Goal: Task Accomplishment & Management: Manage account settings

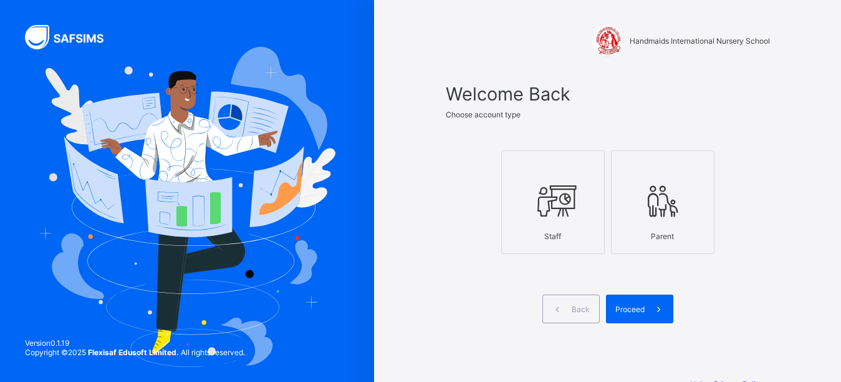
click at [543, 214] on icon at bounding box center [553, 200] width 44 height 37
click at [642, 307] on span "Proceed" at bounding box center [630, 308] width 29 height 9
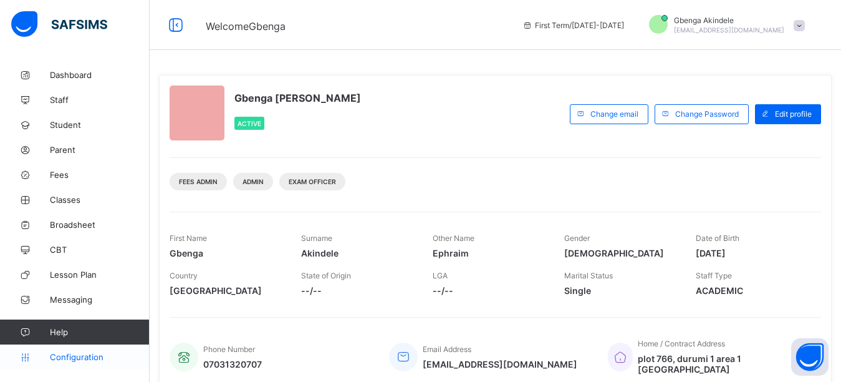
click at [77, 356] on span "Configuration" at bounding box center [99, 357] width 99 height 10
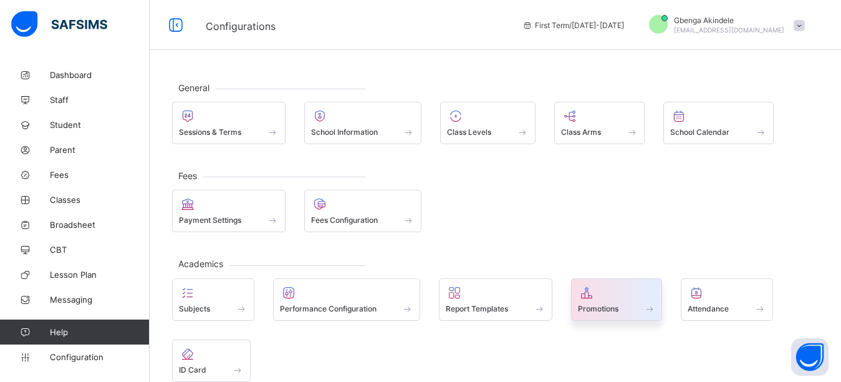
click at [604, 312] on span "Promotions" at bounding box center [598, 308] width 41 height 9
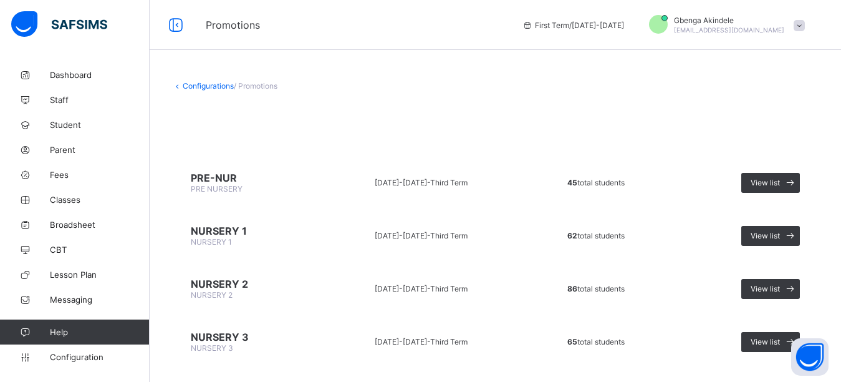
scroll to position [27, 0]
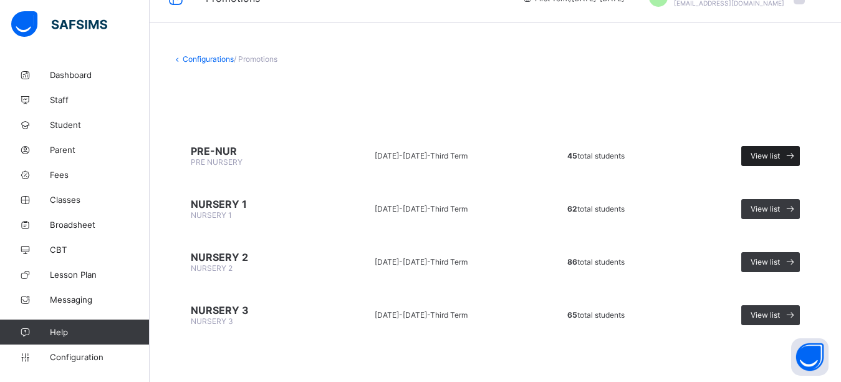
click at [773, 153] on span "View list" at bounding box center [765, 155] width 29 height 9
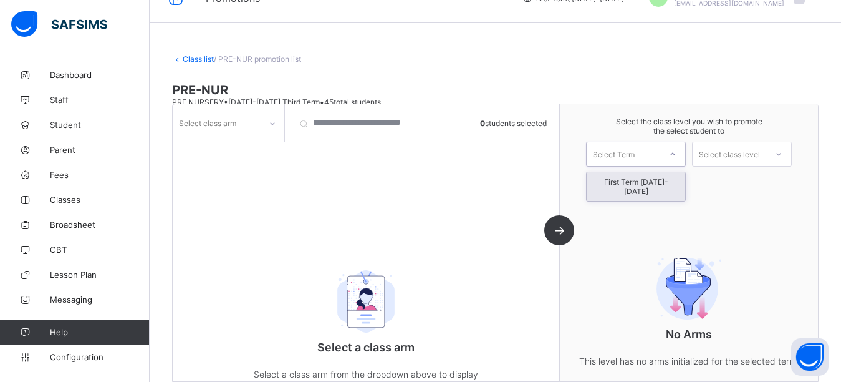
click at [660, 159] on div "Select Term" at bounding box center [624, 153] width 74 height 17
click at [655, 186] on div "First Term [DATE]-[DATE]" at bounding box center [636, 186] width 99 height 29
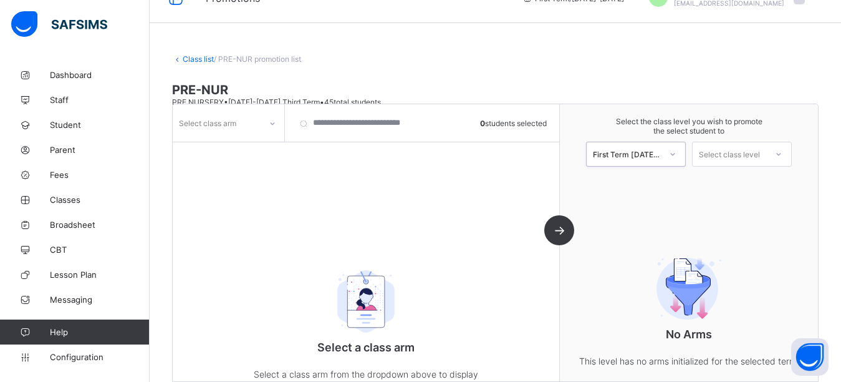
click at [746, 154] on div "Select class level" at bounding box center [729, 154] width 61 height 25
click at [751, 181] on div "NURSERY 1" at bounding box center [742, 182] width 99 height 20
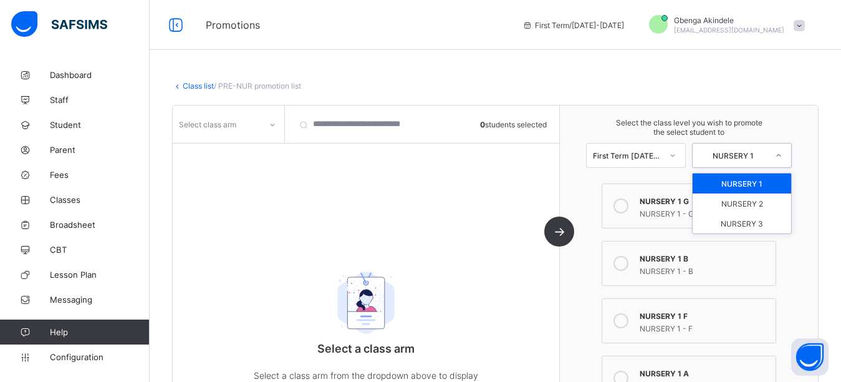
click at [734, 155] on div "NURSERY 1" at bounding box center [733, 155] width 69 height 9
click at [745, 228] on div "NURSERY 3" at bounding box center [742, 223] width 99 height 20
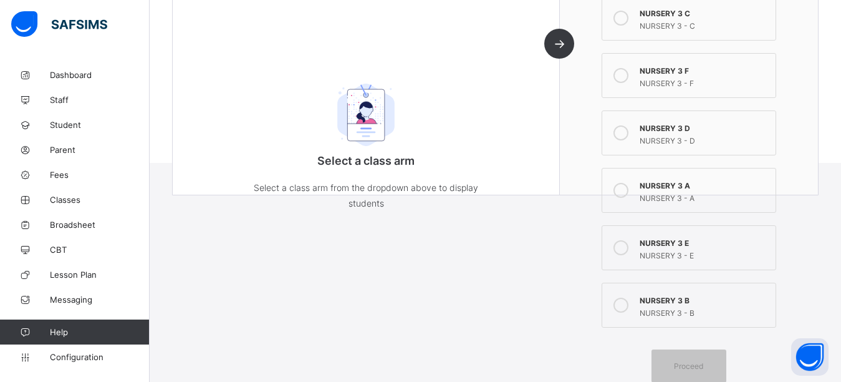
scroll to position [247, 0]
click at [687, 188] on div "NURSERY 3 A" at bounding box center [705, 183] width 130 height 12
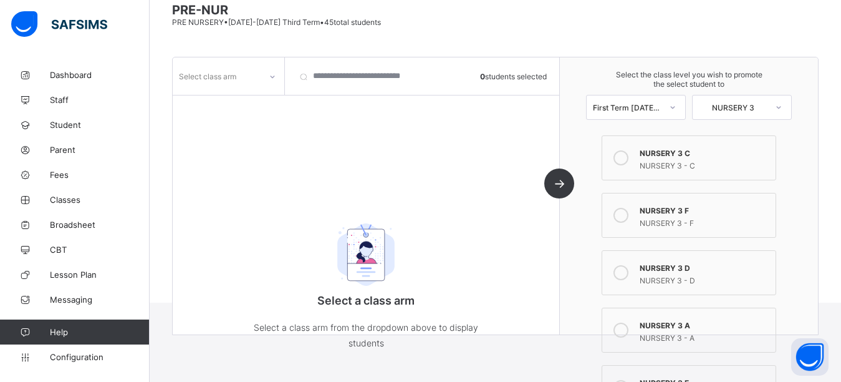
scroll to position [0, 0]
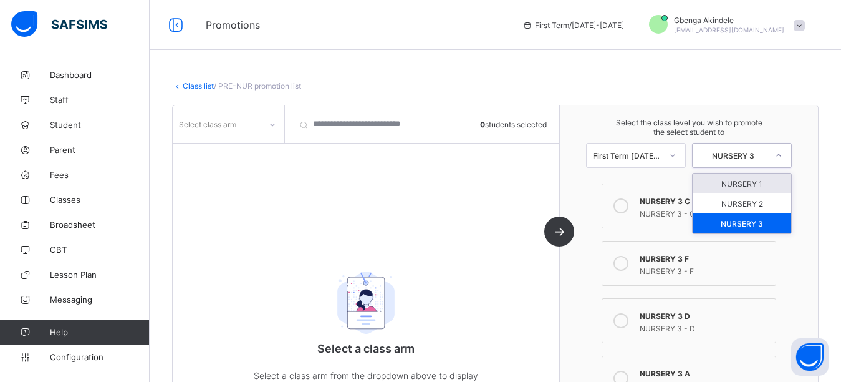
click at [728, 153] on div "NURSERY 3" at bounding box center [733, 155] width 69 height 9
click at [745, 206] on div "NURSERY 2" at bounding box center [742, 203] width 99 height 20
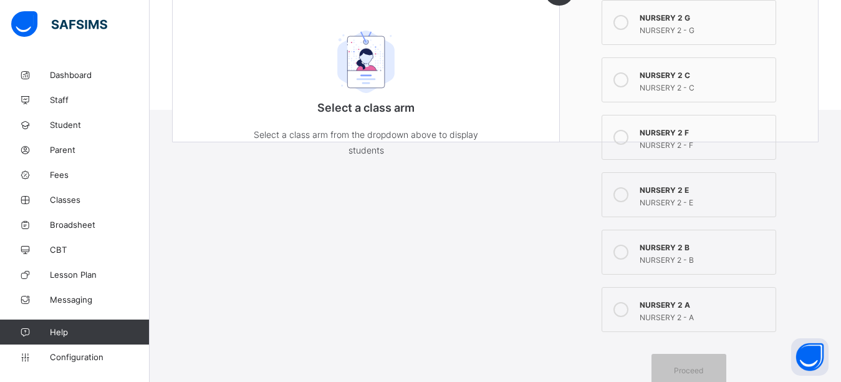
scroll to position [304, 0]
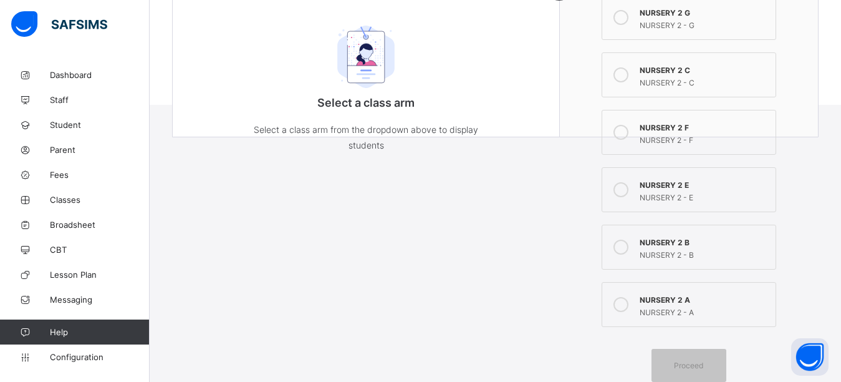
click at [672, 303] on div "NURSERY 2 A" at bounding box center [705, 298] width 130 height 12
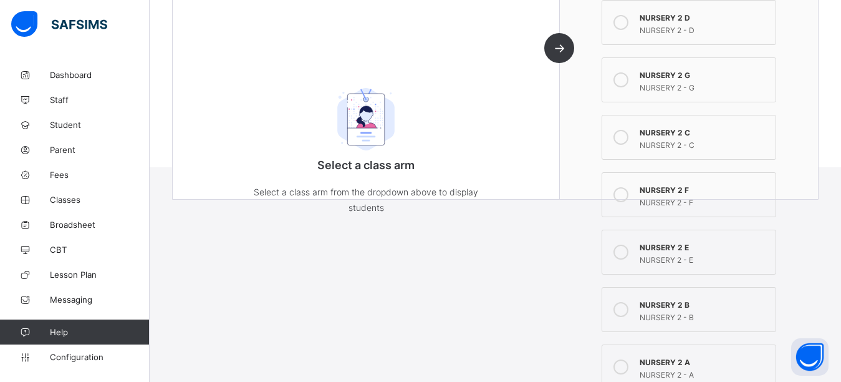
scroll to position [0, 0]
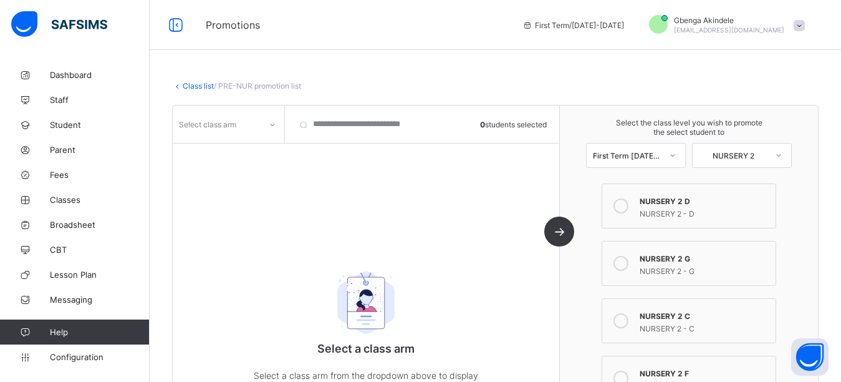
click at [560, 232] on div "Select class arm 0 students selected Select a class arm Select a class arm from…" at bounding box center [366, 243] width 387 height 277
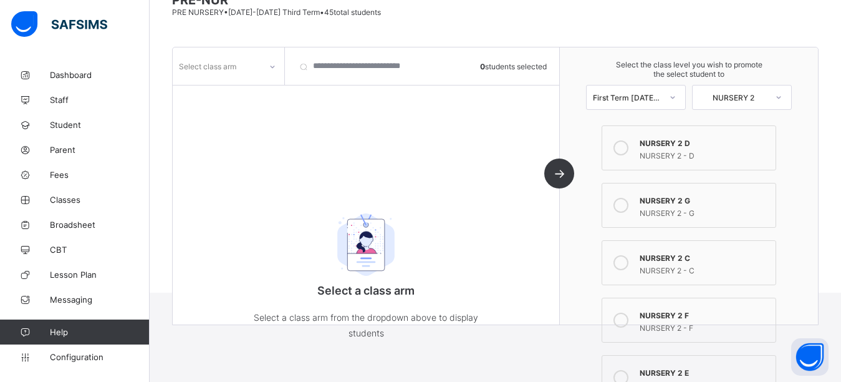
scroll to position [125, 0]
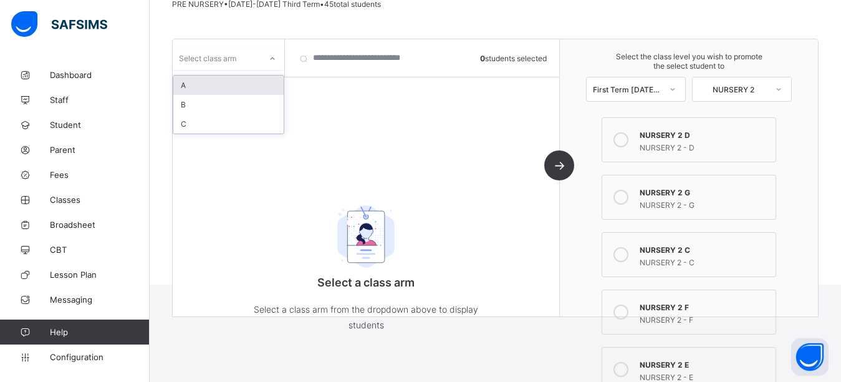
click at [259, 56] on div "Select class arm" at bounding box center [217, 57] width 88 height 17
click at [239, 86] on div "A" at bounding box center [228, 84] width 110 height 19
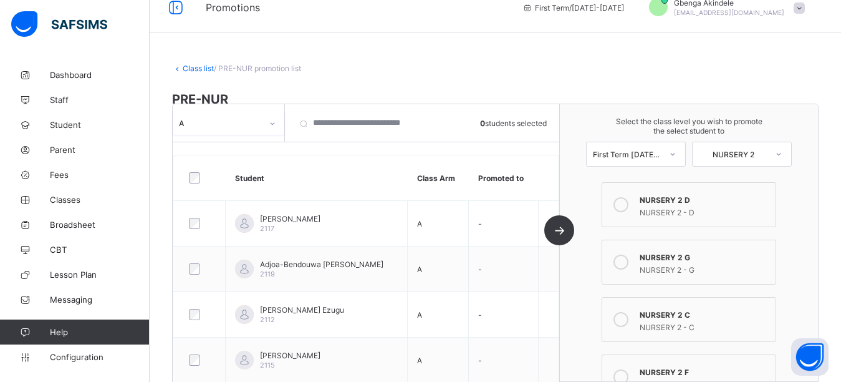
scroll to position [0, 0]
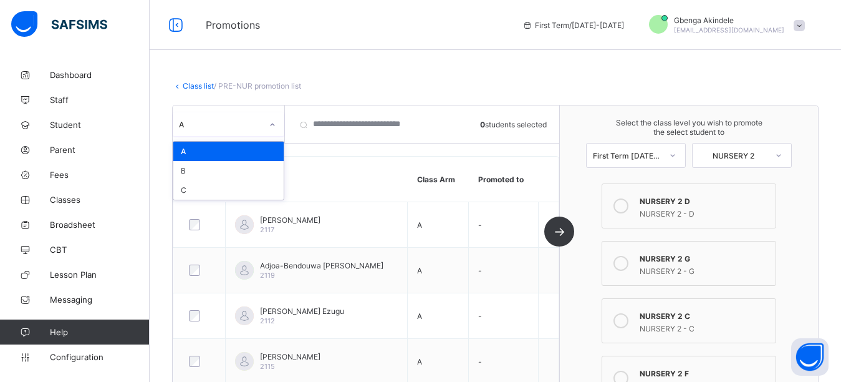
click at [273, 128] on icon at bounding box center [272, 124] width 7 height 12
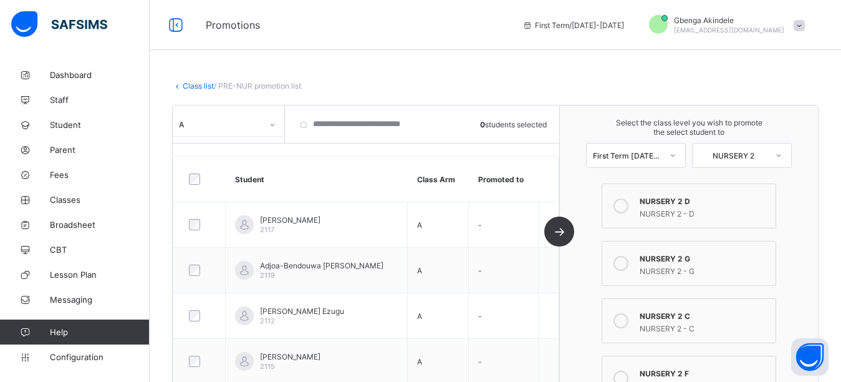
click at [273, 128] on icon at bounding box center [272, 124] width 7 height 12
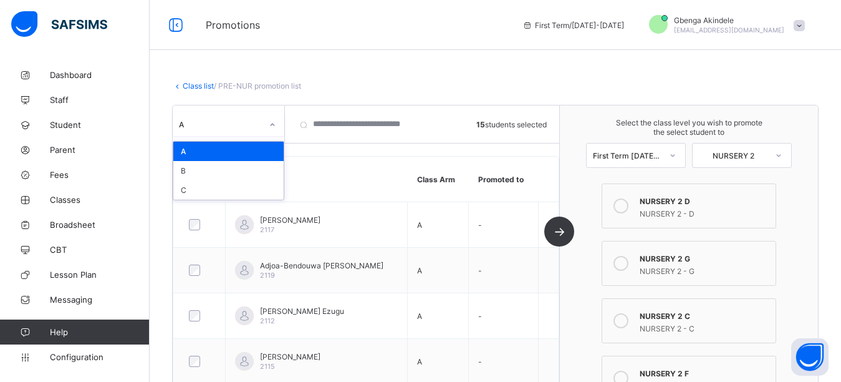
click at [275, 129] on icon at bounding box center [272, 124] width 7 height 12
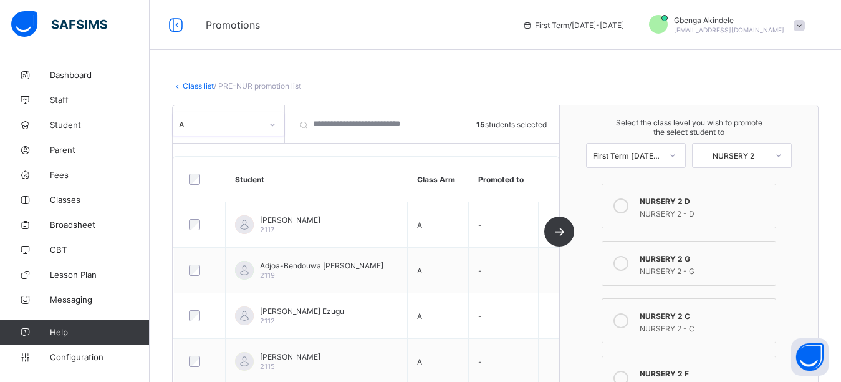
click at [275, 129] on div at bounding box center [272, 125] width 21 height 20
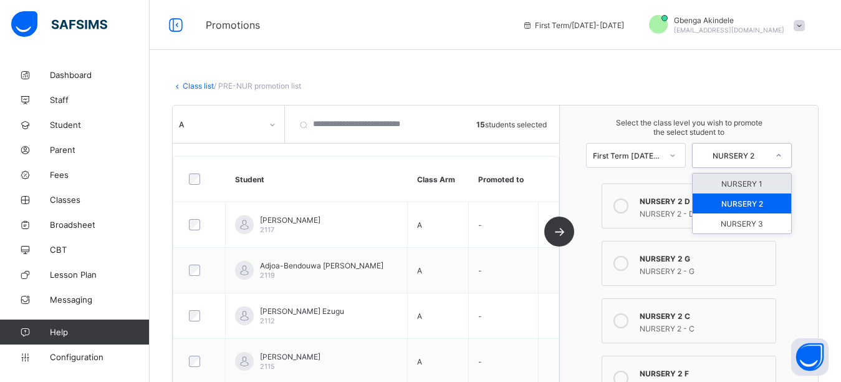
click at [764, 153] on div "NURSERY 2" at bounding box center [733, 155] width 69 height 9
click at [766, 183] on div "NURSERY 1" at bounding box center [742, 183] width 99 height 20
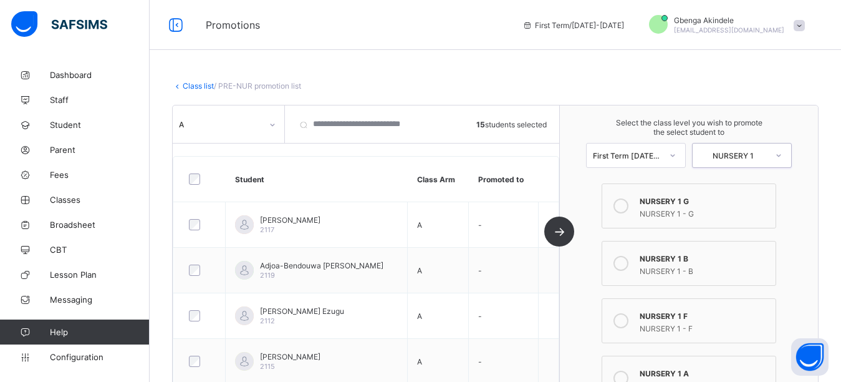
click at [274, 126] on icon at bounding box center [272, 124] width 7 height 12
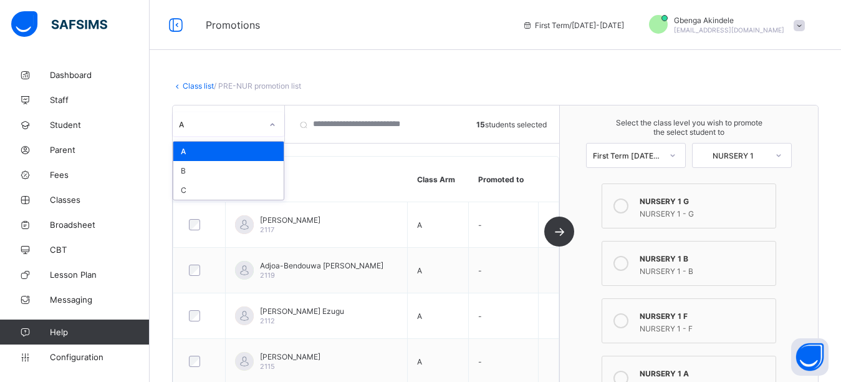
click at [259, 149] on div "A" at bounding box center [228, 151] width 110 height 19
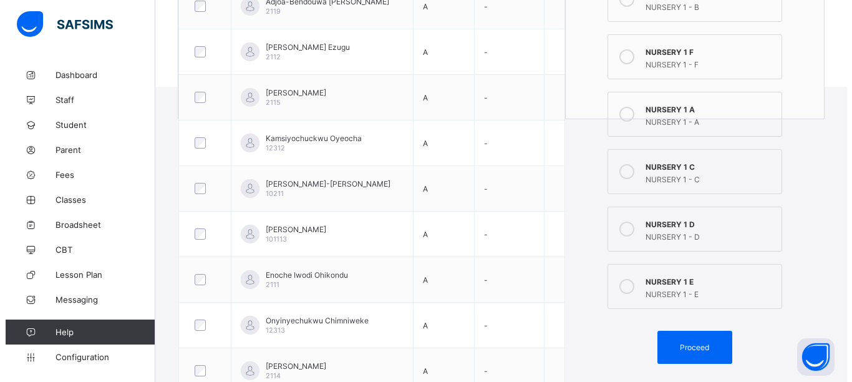
scroll to position [437, 0]
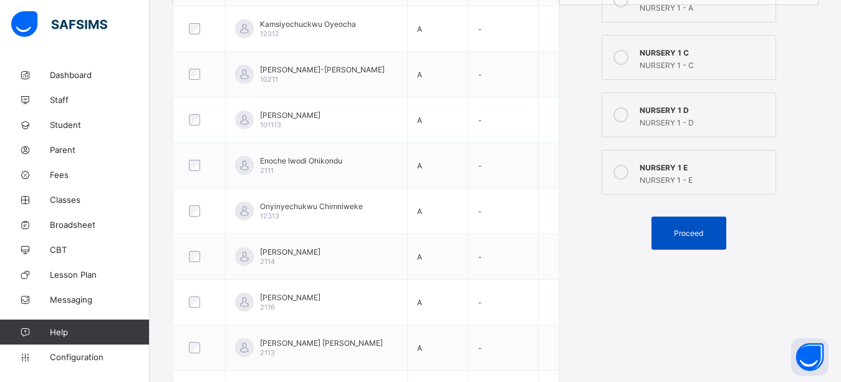
click at [702, 241] on div "Proceed" at bounding box center [689, 232] width 75 height 33
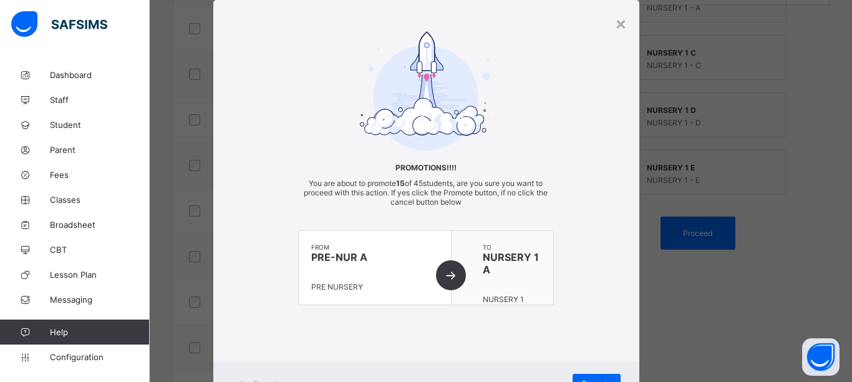
scroll to position [87, 0]
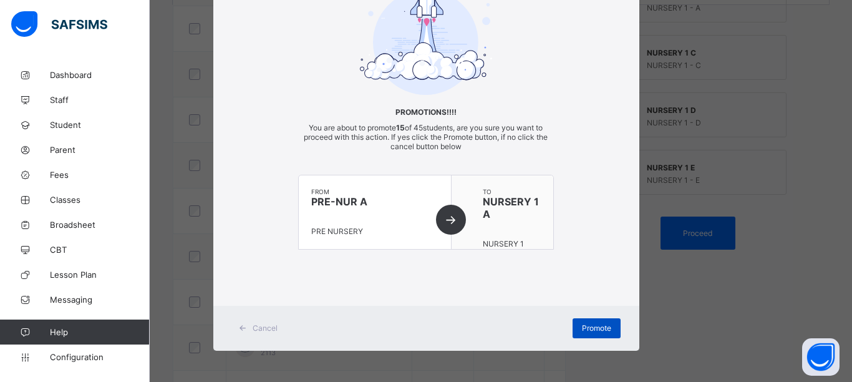
click at [582, 328] on span "Promote" at bounding box center [596, 327] width 29 height 9
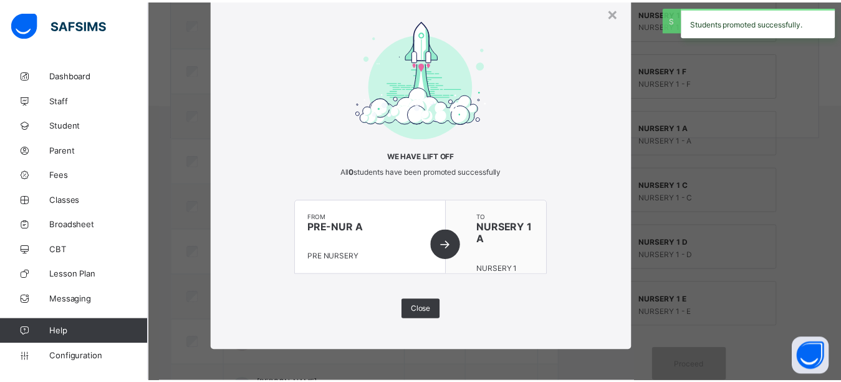
scroll to position [437, 0]
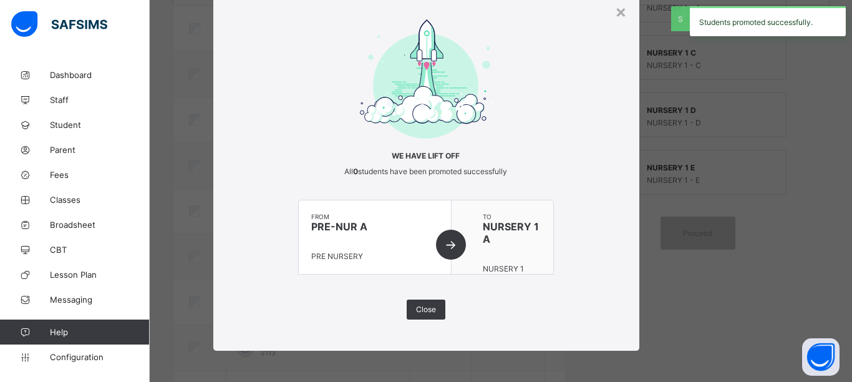
click at [679, 260] on div "× We have lift off All 0 students have been promoted successfully from PRE-NUR …" at bounding box center [426, 191] width 852 height 382
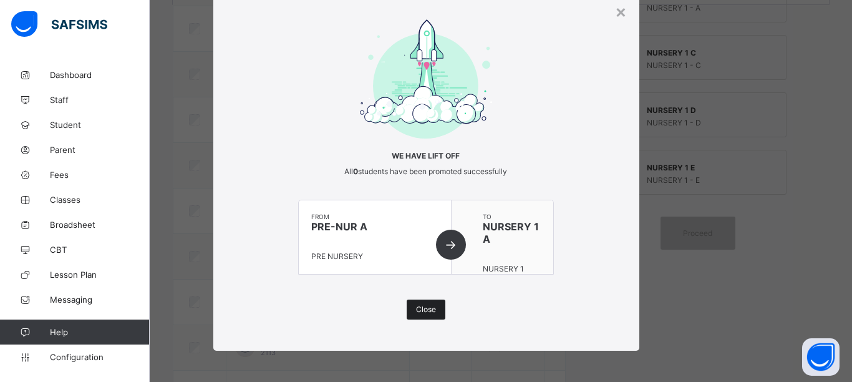
click at [421, 307] on span "Close" at bounding box center [426, 308] width 20 height 9
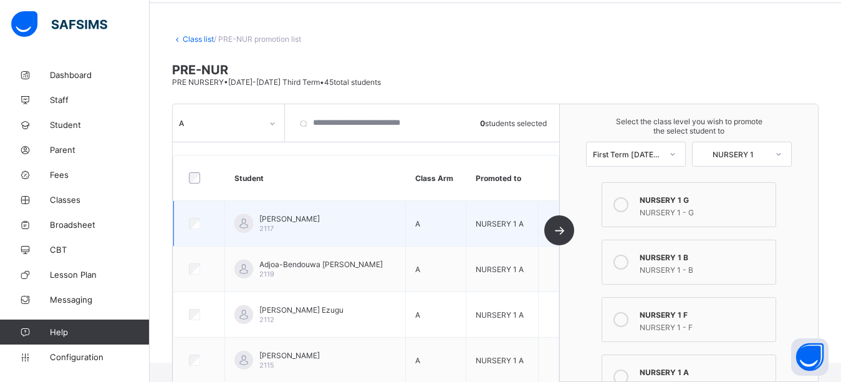
scroll to position [0, 0]
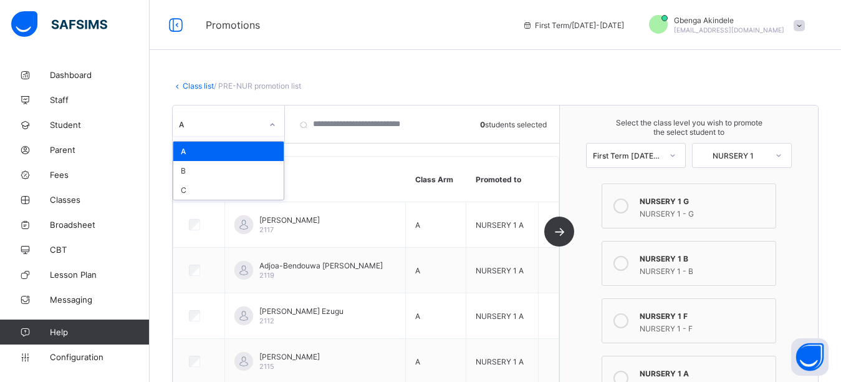
click at [266, 129] on div at bounding box center [272, 125] width 21 height 20
click at [236, 181] on div "C" at bounding box center [228, 189] width 110 height 19
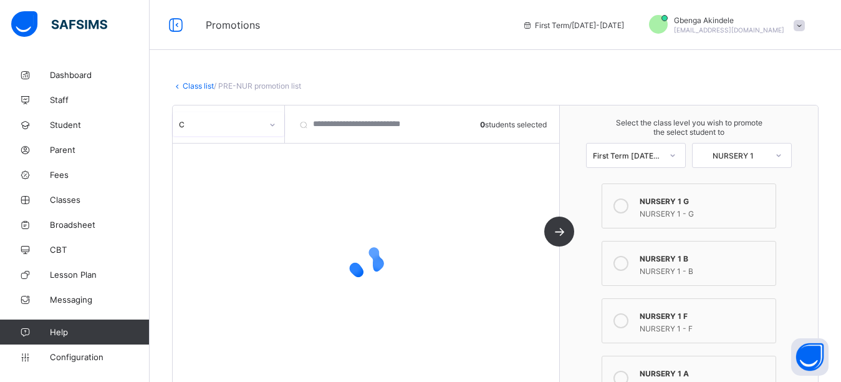
click at [275, 117] on div at bounding box center [272, 125] width 21 height 20
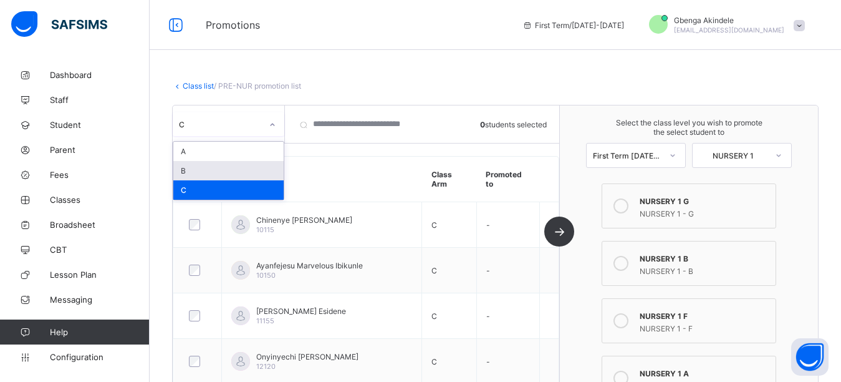
click at [246, 170] on div "B" at bounding box center [228, 170] width 110 height 19
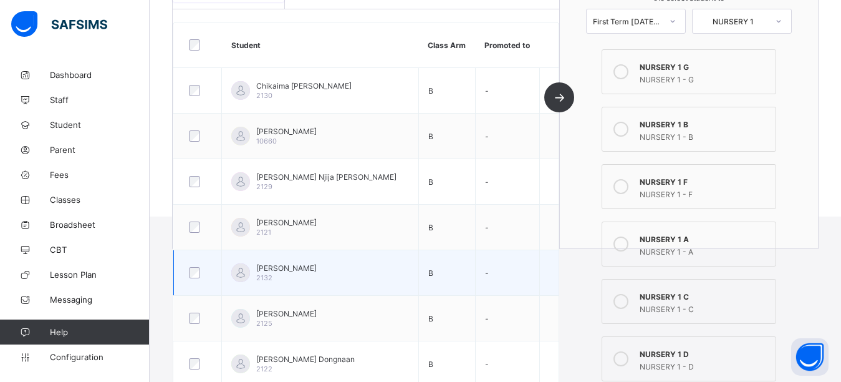
scroll to position [249, 0]
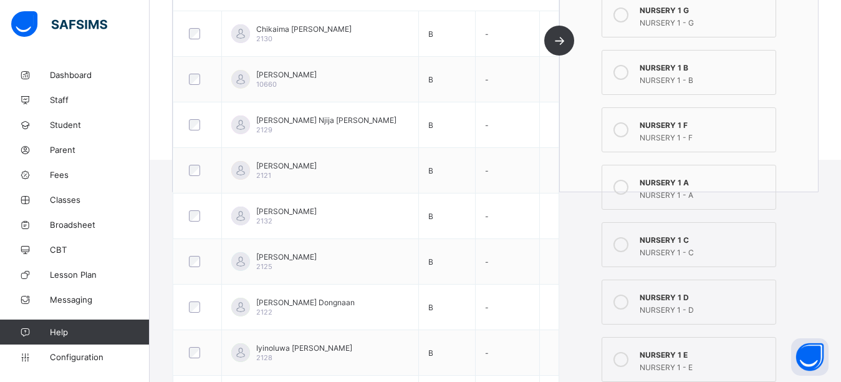
click at [674, 68] on div "NURSERY 1 B" at bounding box center [705, 66] width 130 height 12
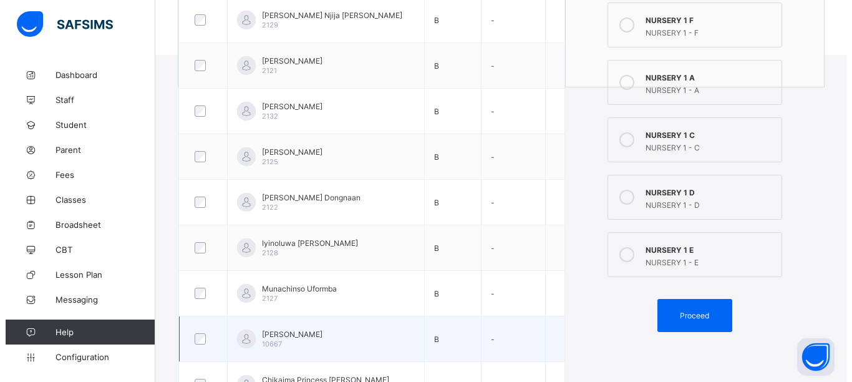
scroll to position [562, 0]
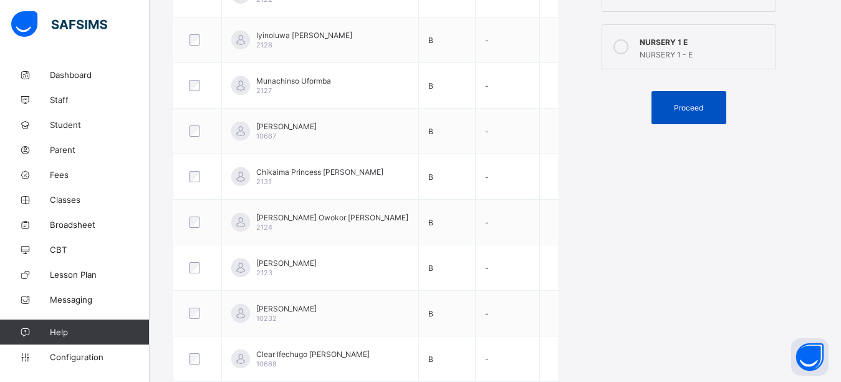
click at [685, 110] on span "Proceed" at bounding box center [688, 107] width 29 height 9
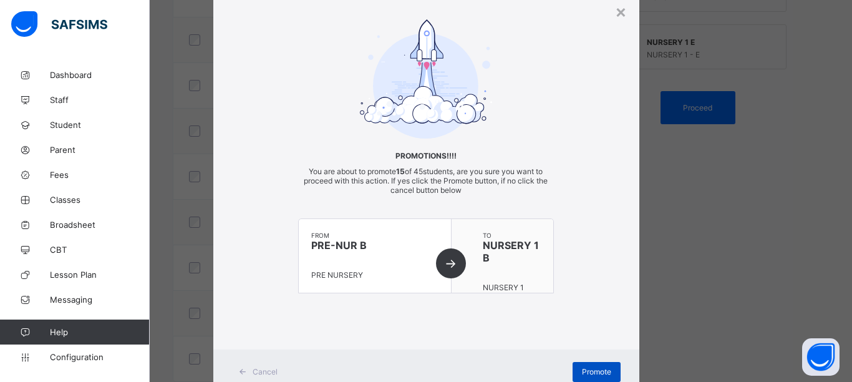
click at [593, 370] on span "Promote" at bounding box center [596, 371] width 29 height 9
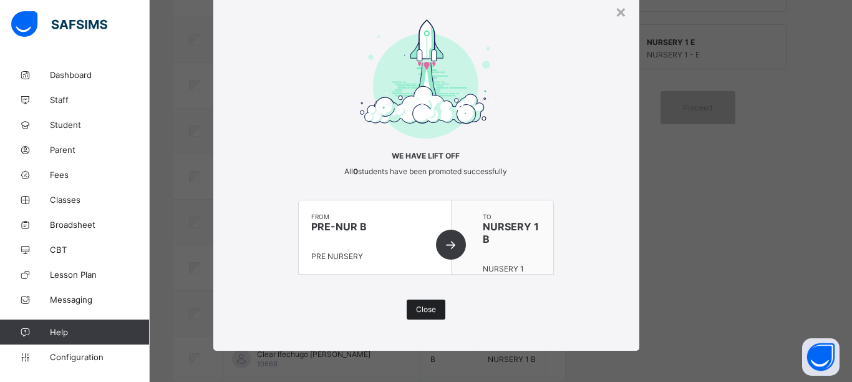
click at [422, 313] on span "Close" at bounding box center [426, 308] width 20 height 9
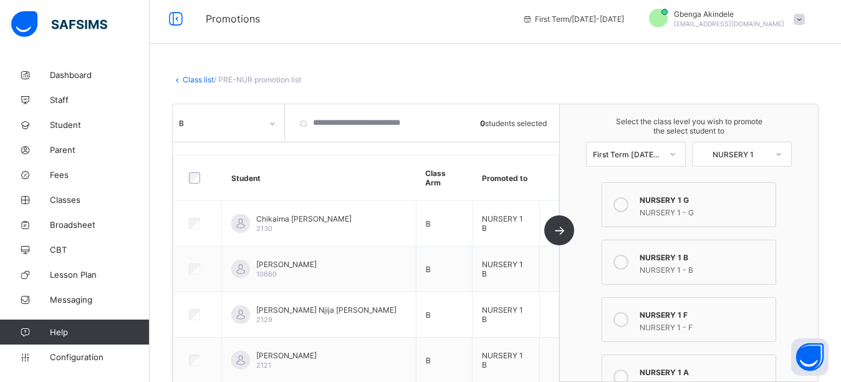
scroll to position [0, 0]
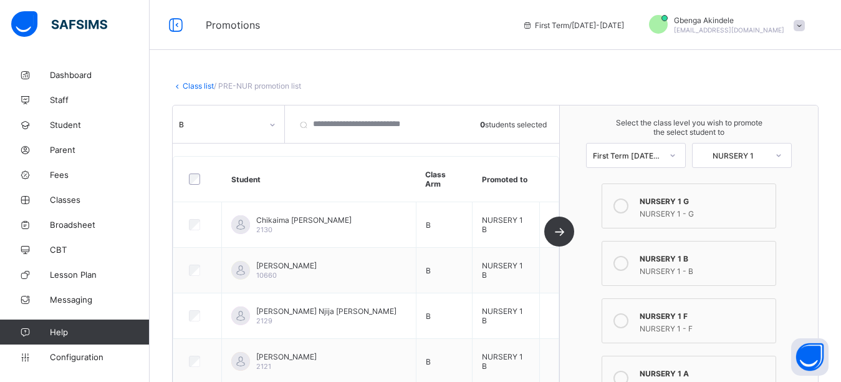
click at [266, 124] on div at bounding box center [272, 125] width 21 height 20
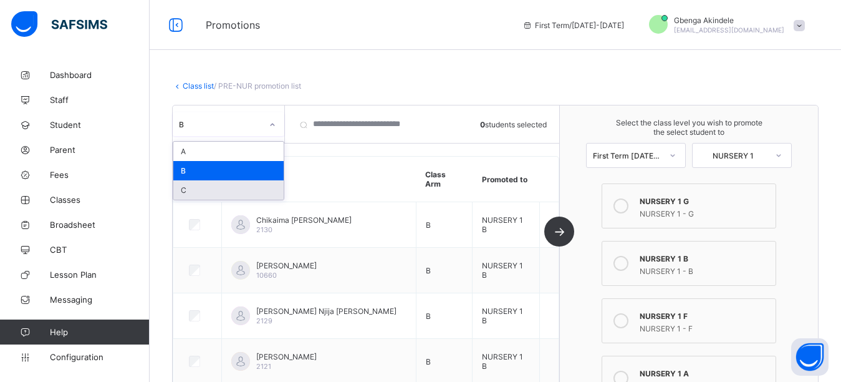
click at [207, 190] on div "C" at bounding box center [228, 189] width 110 height 19
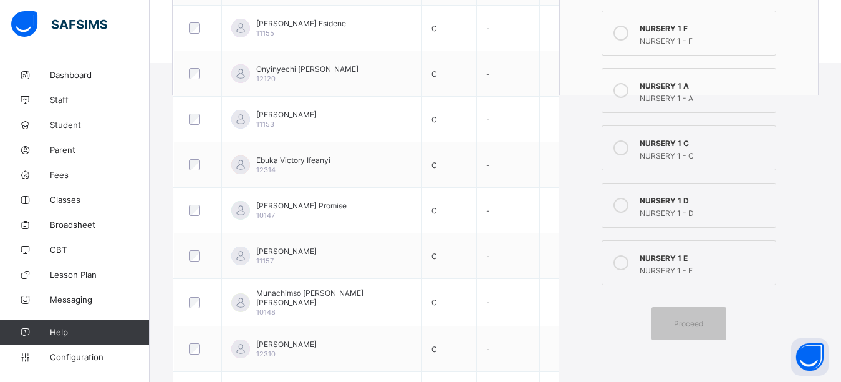
scroll to position [374, 0]
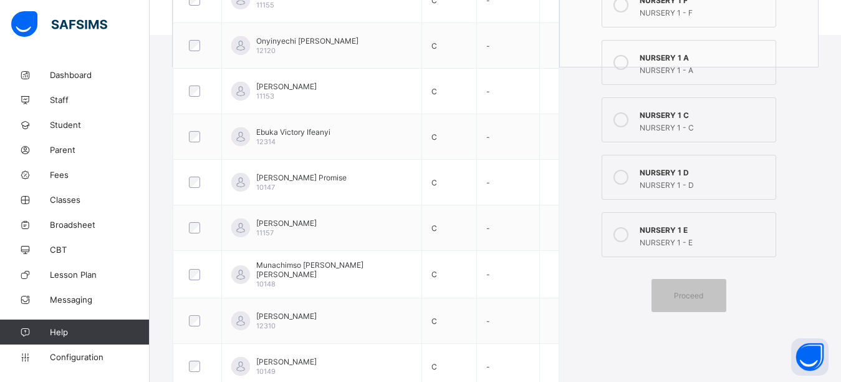
click at [677, 122] on div "NURSERY 1 - C" at bounding box center [705, 126] width 130 height 12
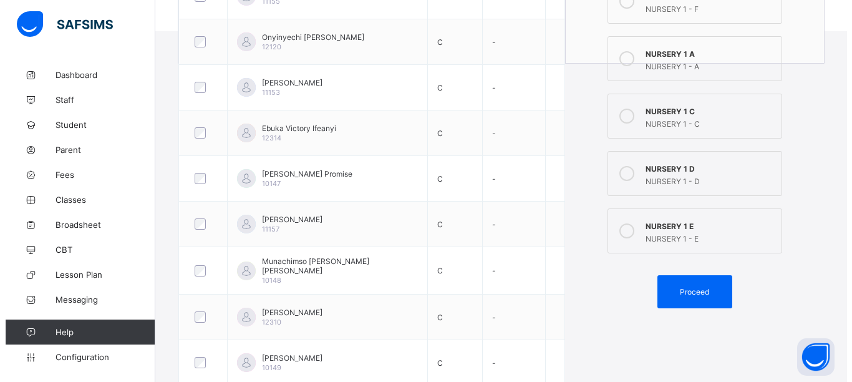
scroll to position [561, 0]
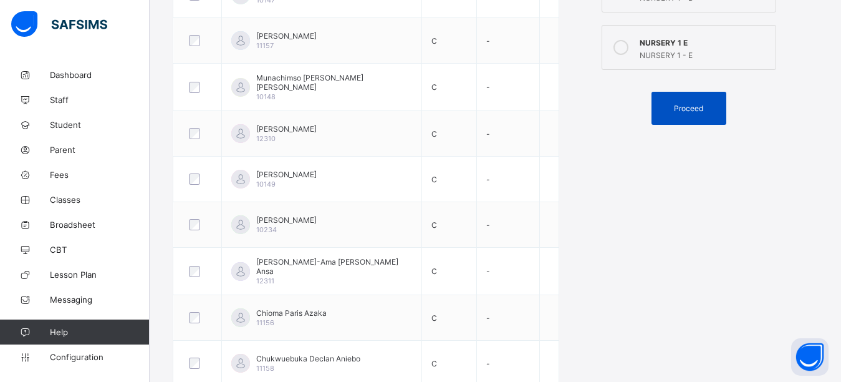
click at [702, 109] on span "Proceed" at bounding box center [688, 108] width 29 height 9
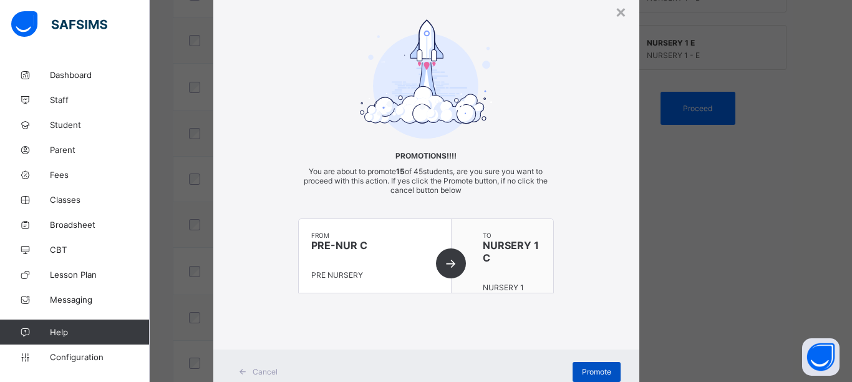
click at [591, 373] on span "Promote" at bounding box center [596, 371] width 29 height 9
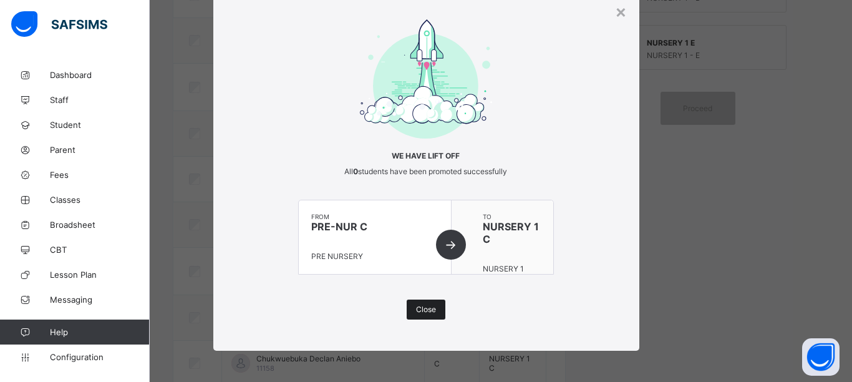
click at [427, 309] on span "Close" at bounding box center [426, 308] width 20 height 9
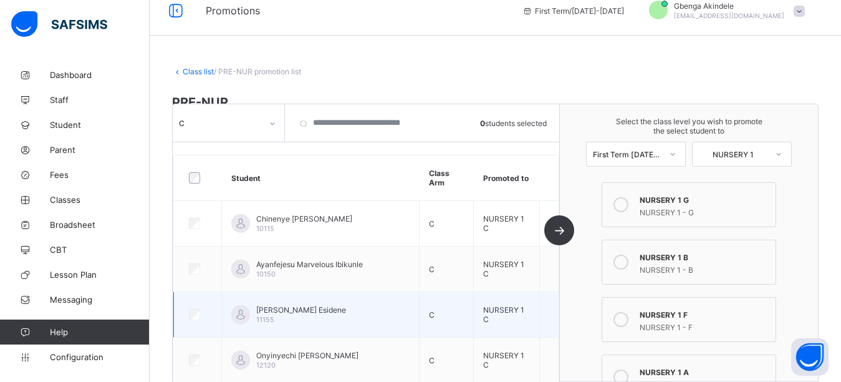
scroll to position [0, 0]
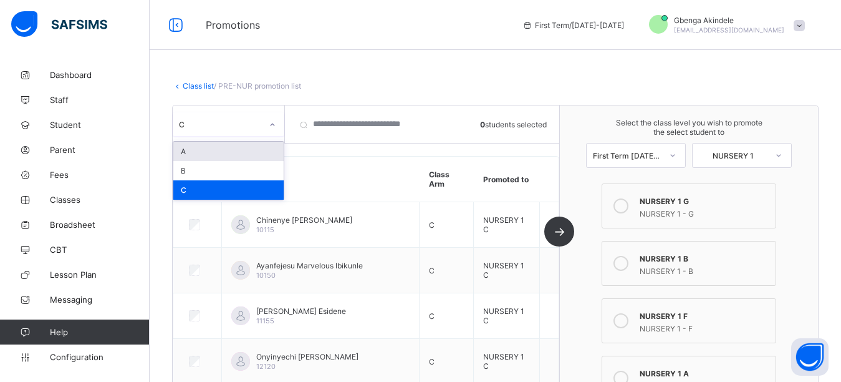
click at [271, 130] on div at bounding box center [272, 125] width 21 height 20
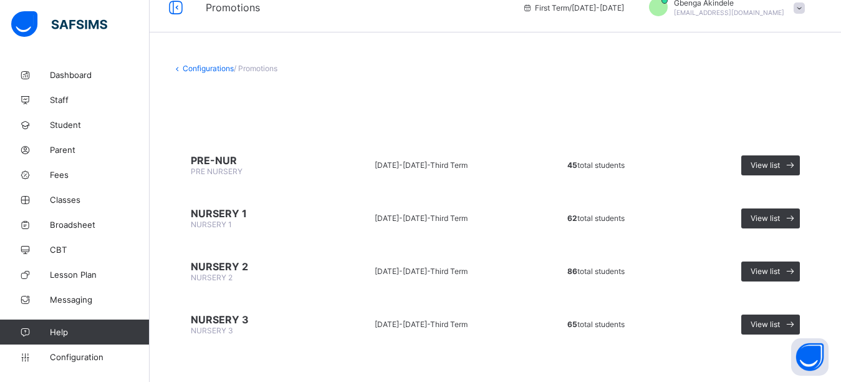
scroll to position [27, 0]
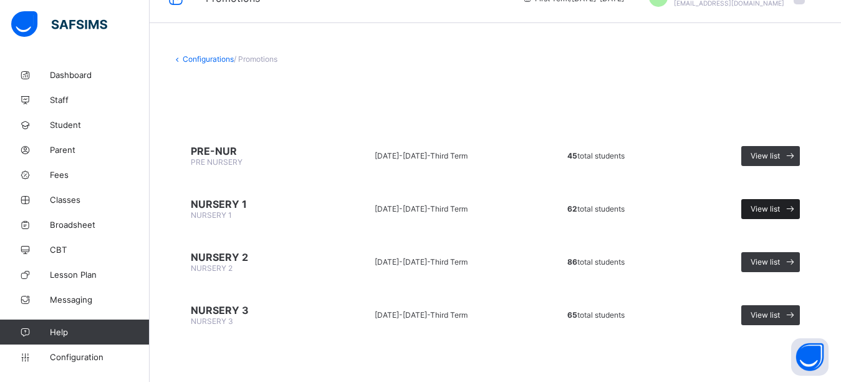
click at [780, 209] on span "View list" at bounding box center [765, 208] width 29 height 9
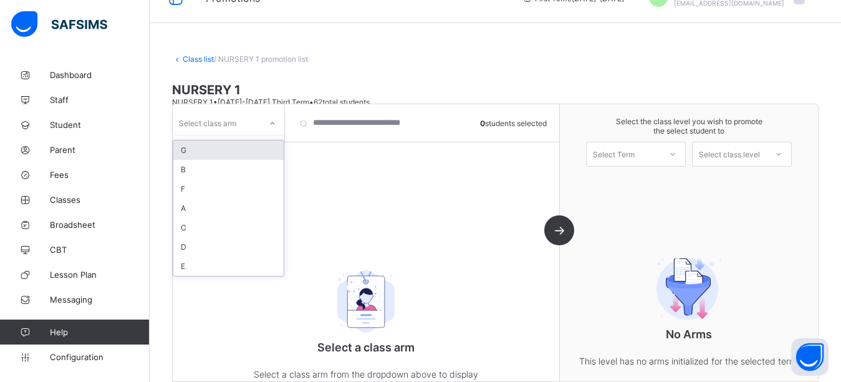
click at [266, 122] on div at bounding box center [272, 123] width 21 height 20
click at [206, 206] on div "A" at bounding box center [228, 207] width 110 height 19
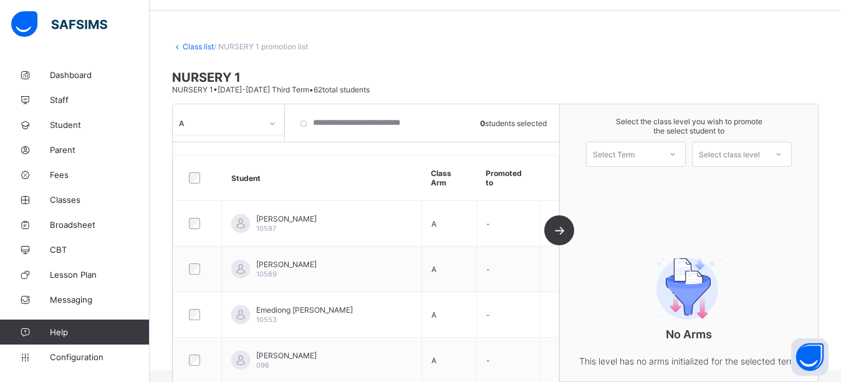
scroll to position [27, 0]
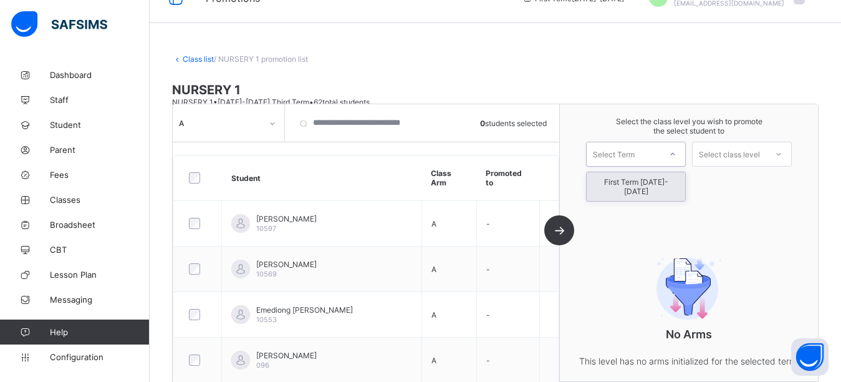
click at [677, 157] on icon at bounding box center [672, 154] width 7 height 12
click at [663, 182] on div "First Term [DATE]-[DATE]" at bounding box center [636, 186] width 99 height 29
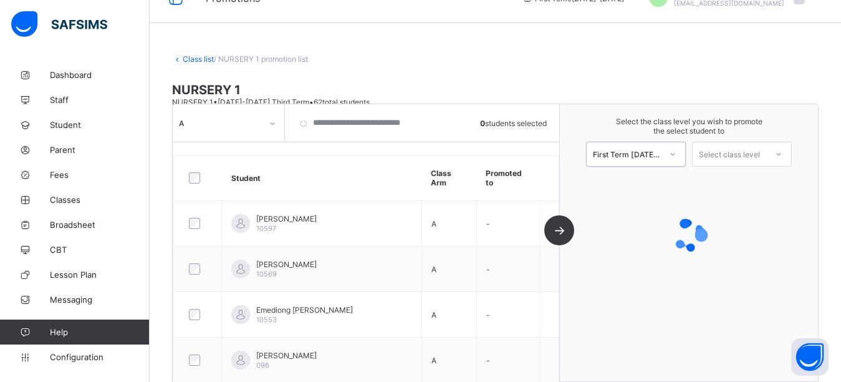
click at [760, 153] on div "Select class level" at bounding box center [729, 154] width 61 height 25
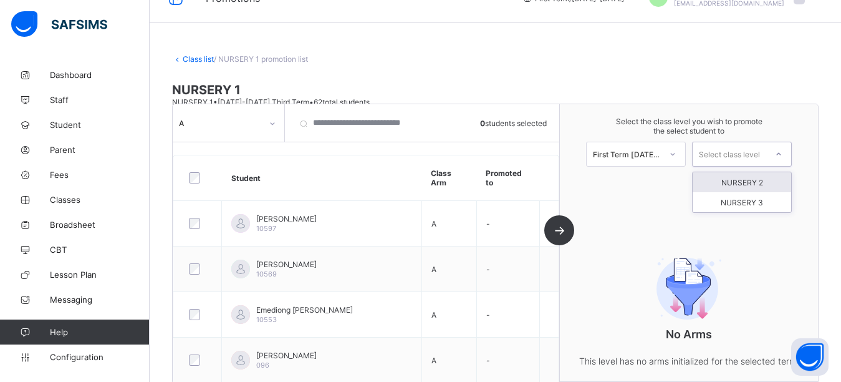
click at [772, 186] on div "NURSERY 2" at bounding box center [742, 182] width 99 height 20
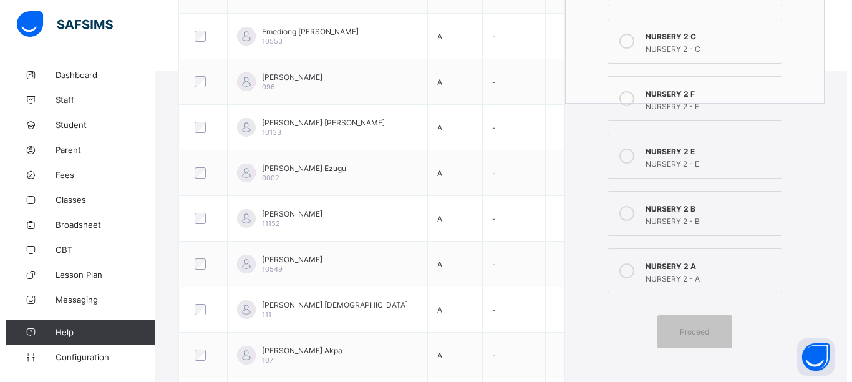
scroll to position [339, 0]
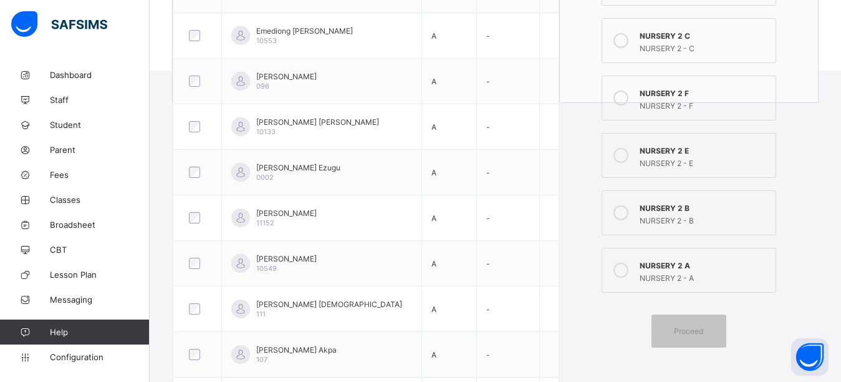
click at [697, 274] on div "NURSERY 2 - A" at bounding box center [705, 276] width 130 height 12
click at [700, 336] on div "Proceed" at bounding box center [689, 330] width 75 height 33
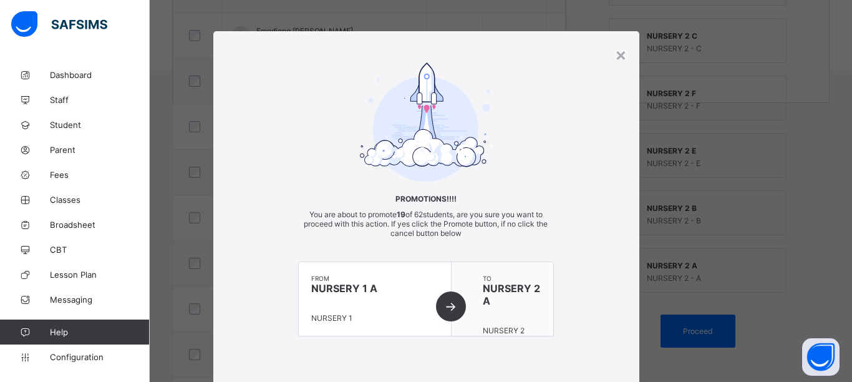
click at [441, 303] on div "from NURSERY 1 A NURSERY 1" at bounding box center [375, 299] width 153 height 74
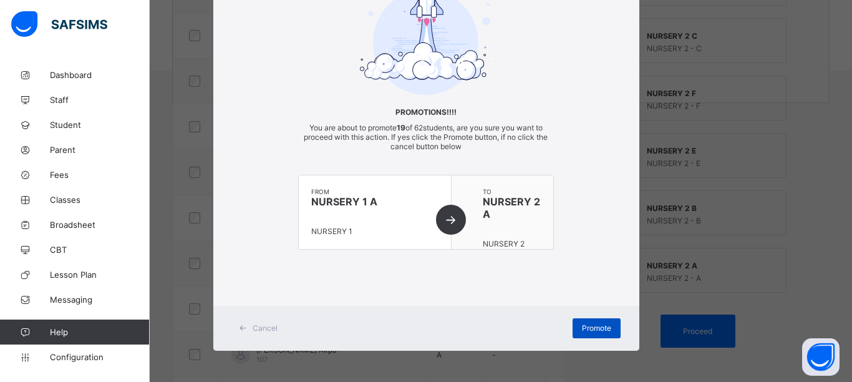
click at [585, 324] on span "Promote" at bounding box center [596, 327] width 29 height 9
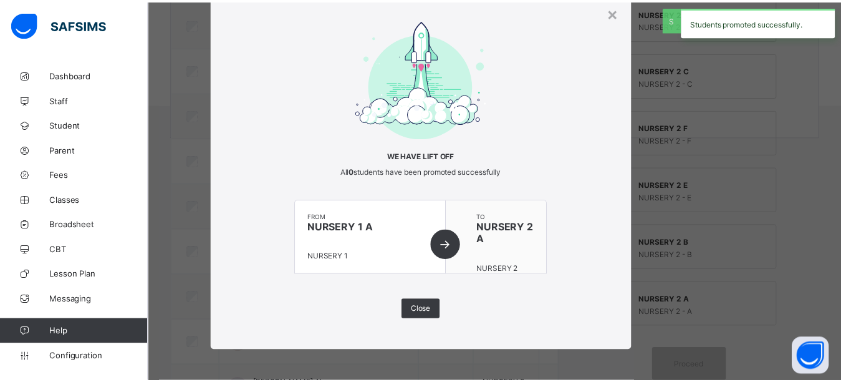
scroll to position [339, 0]
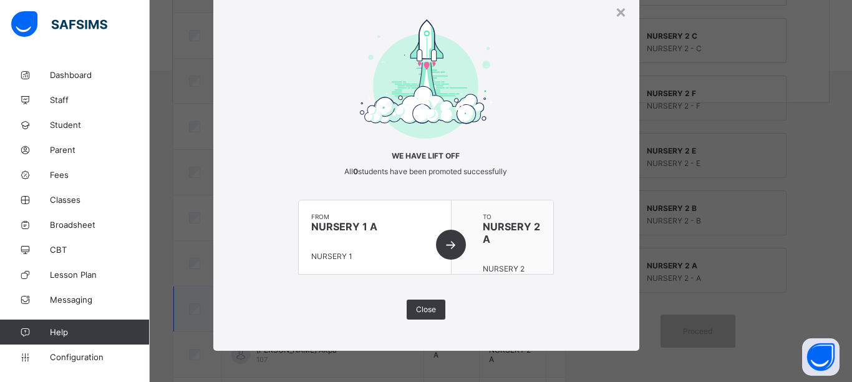
click at [419, 311] on span "Close" at bounding box center [426, 308] width 20 height 9
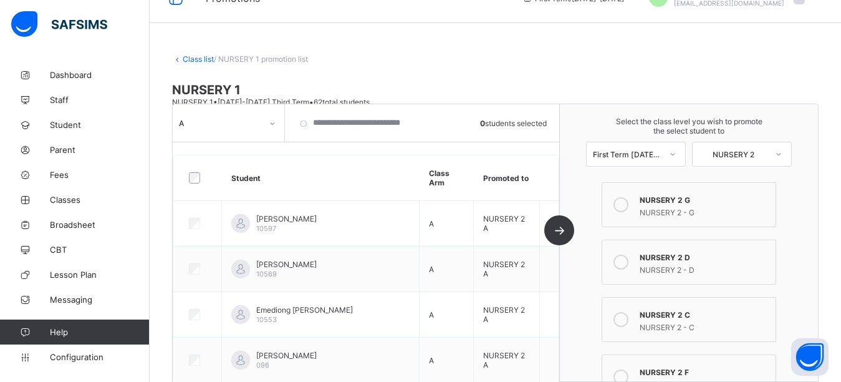
scroll to position [0, 0]
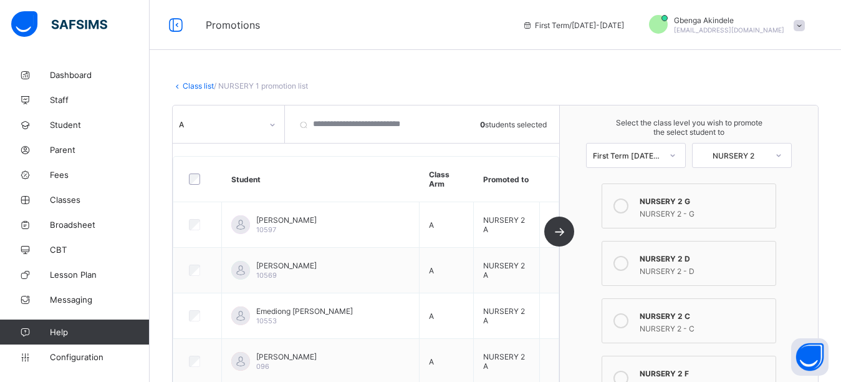
click at [269, 124] on div at bounding box center [272, 125] width 21 height 20
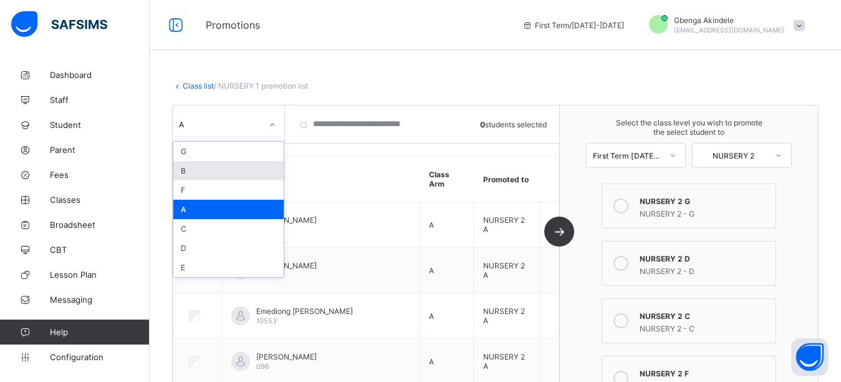
click at [218, 173] on div "B" at bounding box center [228, 170] width 110 height 19
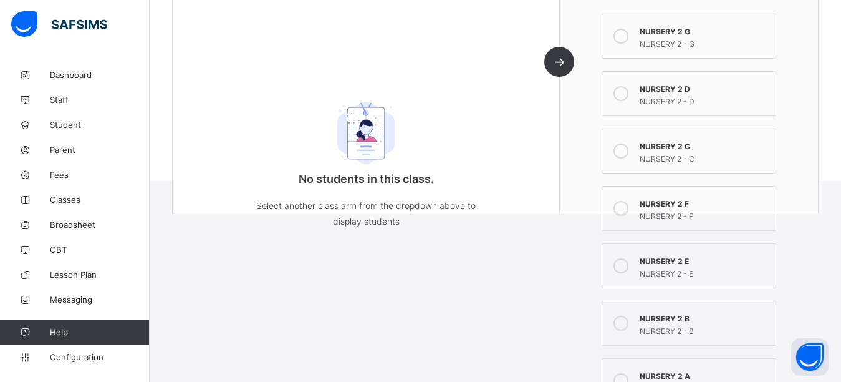
scroll to position [304, 0]
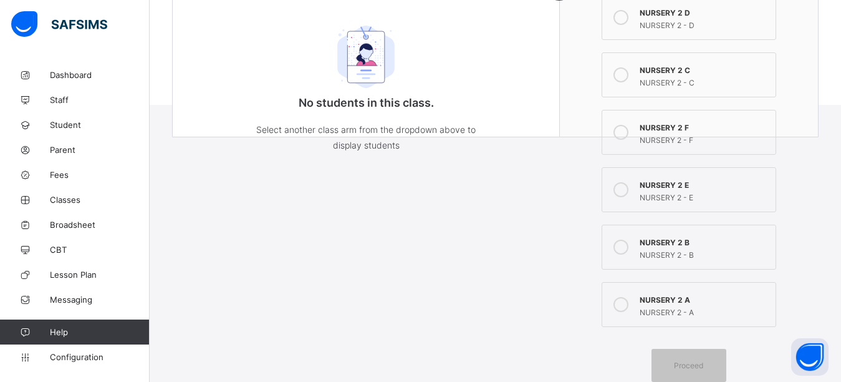
click at [687, 249] on div "NURSERY 2 - B" at bounding box center [705, 253] width 130 height 12
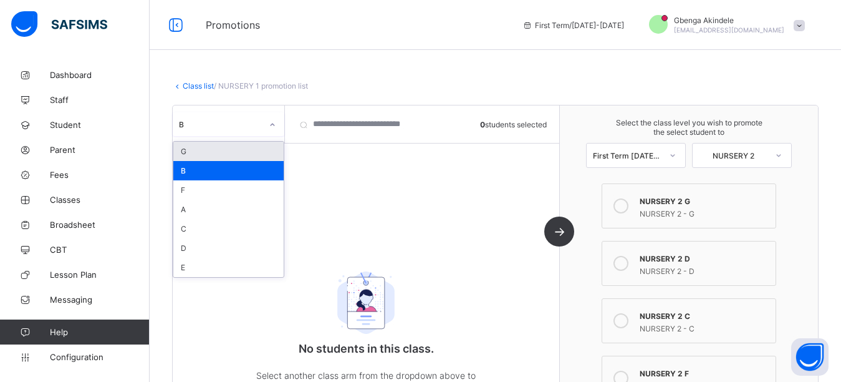
click at [275, 122] on icon at bounding box center [272, 124] width 7 height 12
click at [244, 175] on div "B" at bounding box center [228, 170] width 110 height 19
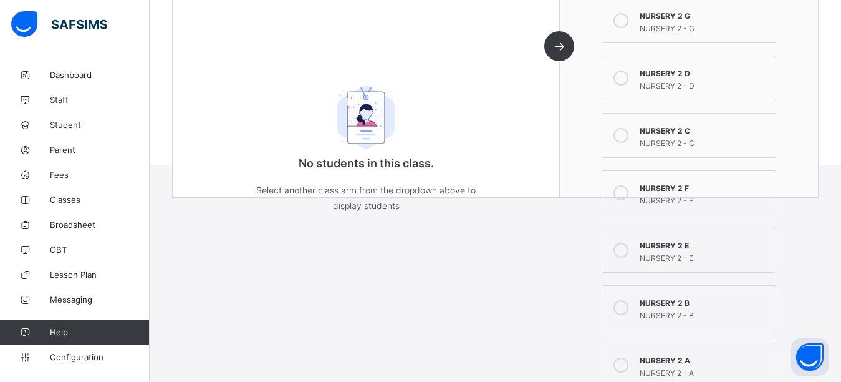
scroll to position [304, 0]
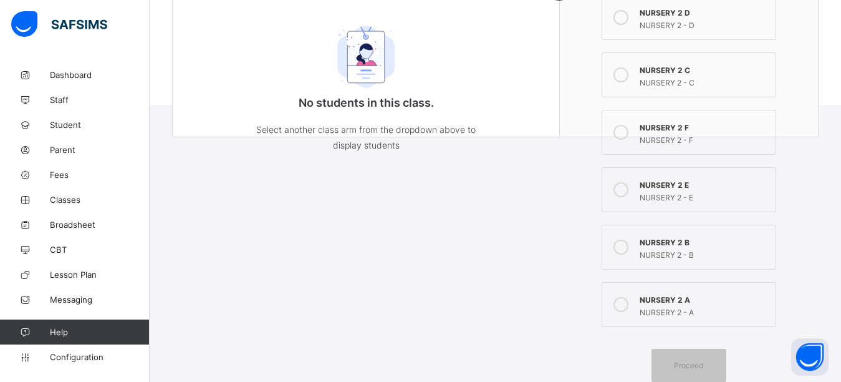
click at [634, 248] on div at bounding box center [621, 246] width 25 height 25
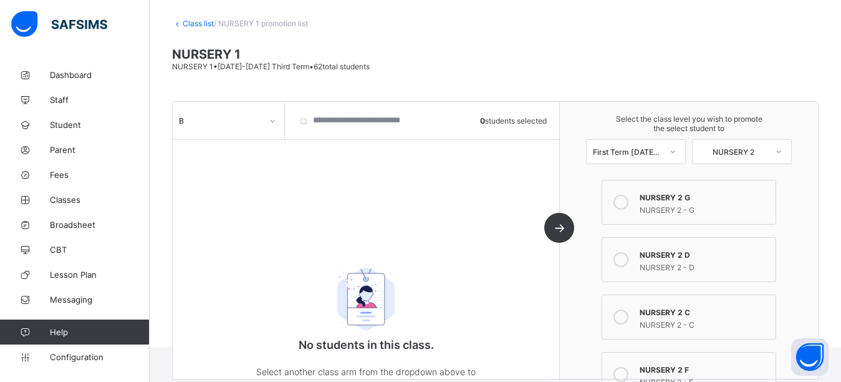
scroll to position [0, 0]
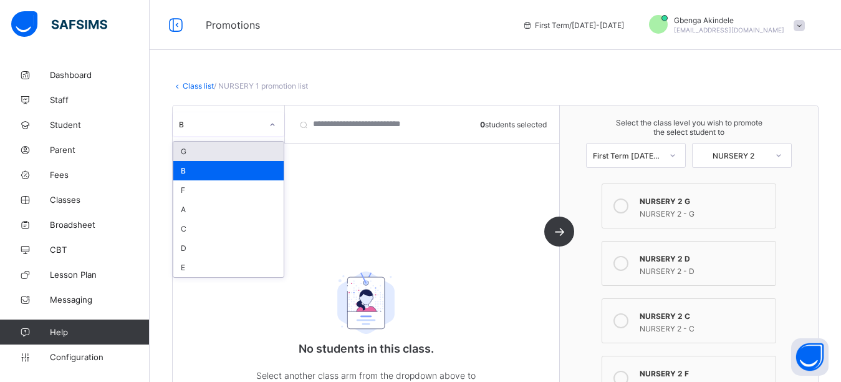
click at [272, 128] on icon at bounding box center [272, 124] width 7 height 12
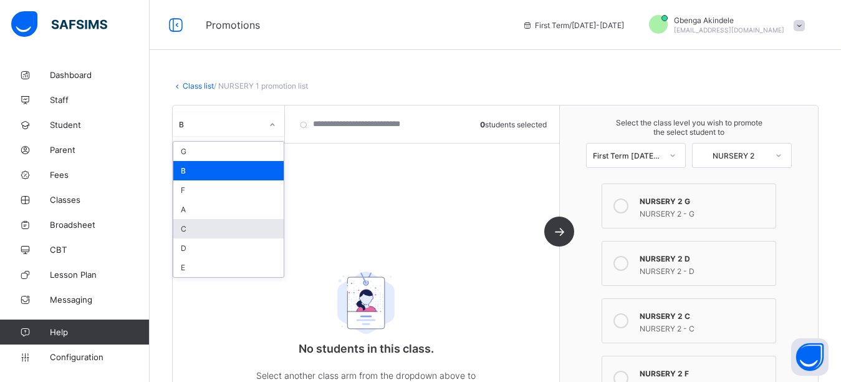
click at [223, 233] on div "C" at bounding box center [228, 228] width 110 height 19
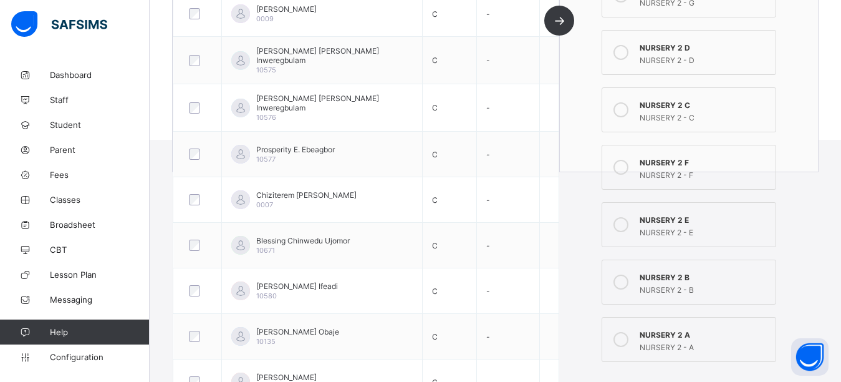
scroll to position [125, 0]
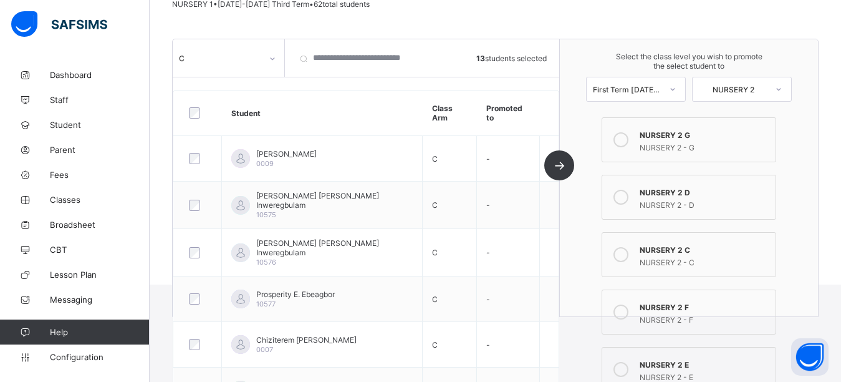
click at [667, 239] on label "NURSERY 2 C NURSERY 2 - C" at bounding box center [689, 254] width 175 height 45
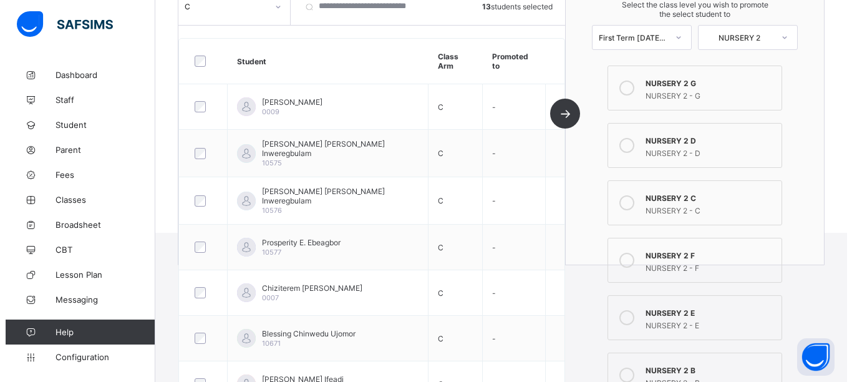
scroll to position [471, 0]
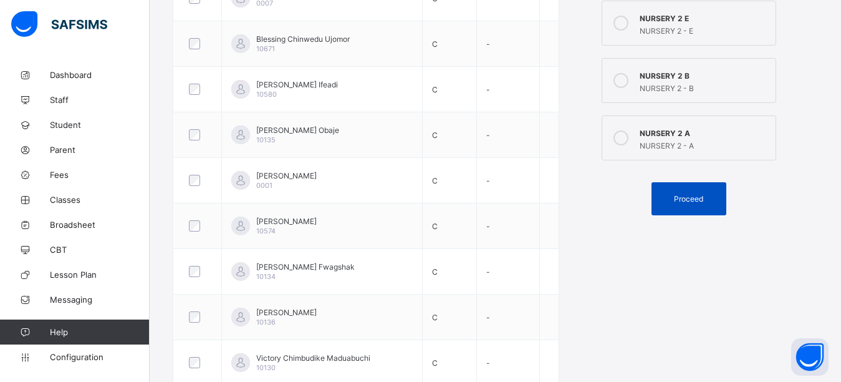
click at [686, 208] on div "Proceed" at bounding box center [689, 198] width 75 height 33
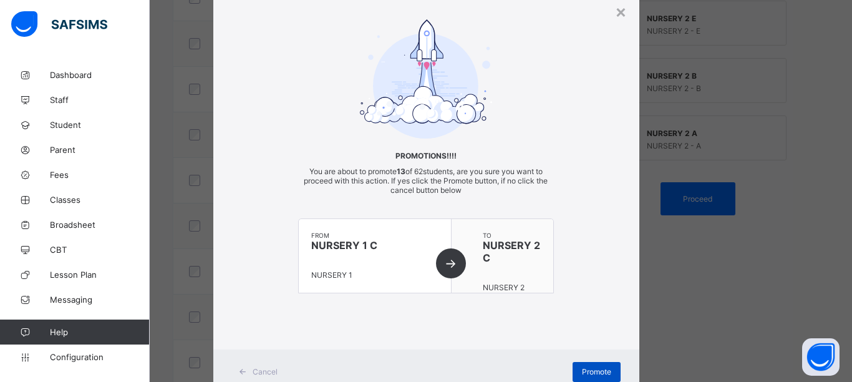
click at [589, 369] on span "Promote" at bounding box center [596, 371] width 29 height 9
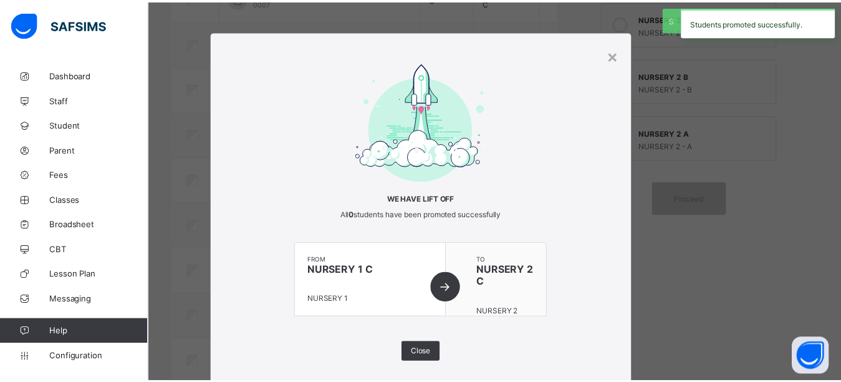
scroll to position [43, 0]
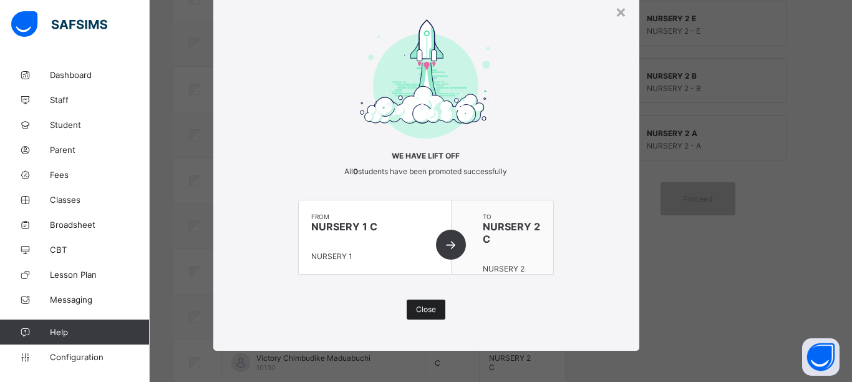
click at [433, 310] on div "Close" at bounding box center [426, 309] width 39 height 20
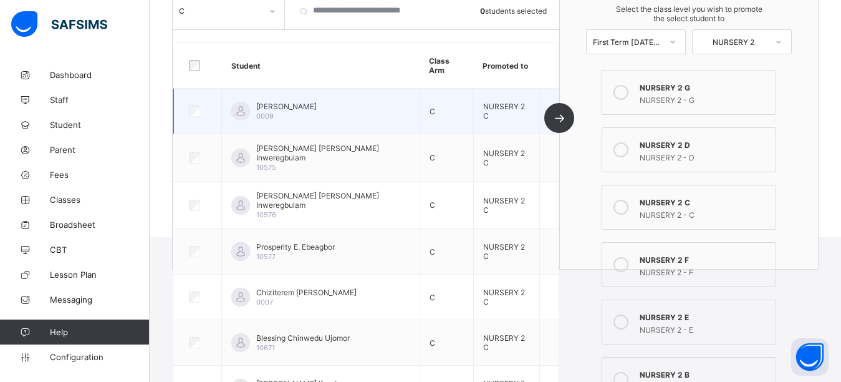
scroll to position [159, 0]
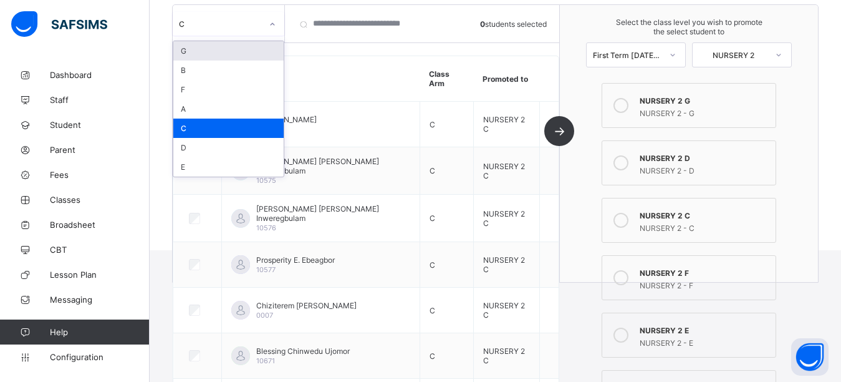
click at [255, 25] on div "C" at bounding box center [220, 23] width 83 height 9
click at [210, 145] on div "D" at bounding box center [228, 147] width 110 height 19
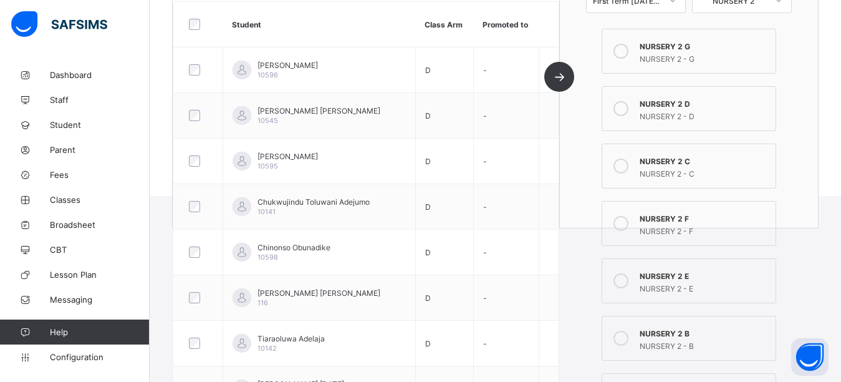
scroll to position [221, 0]
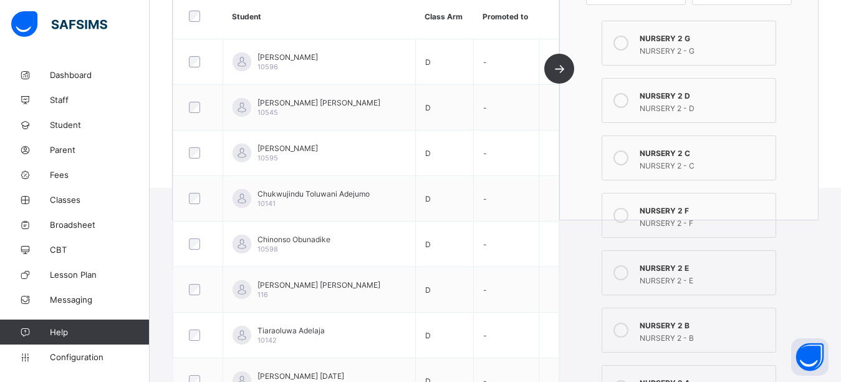
click at [629, 100] on icon at bounding box center [621, 100] width 15 height 15
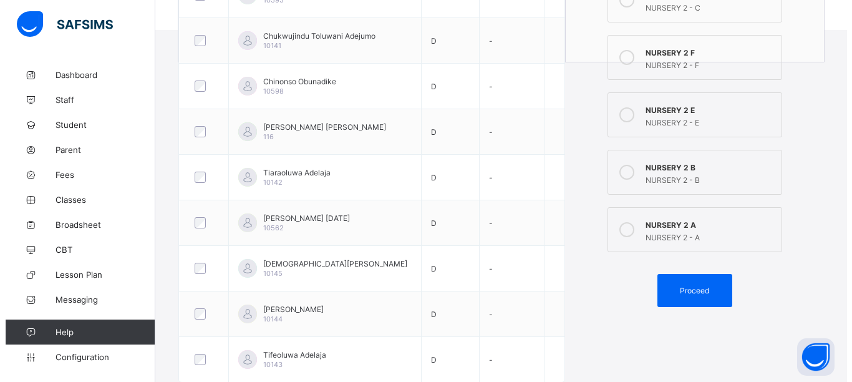
scroll to position [380, 0]
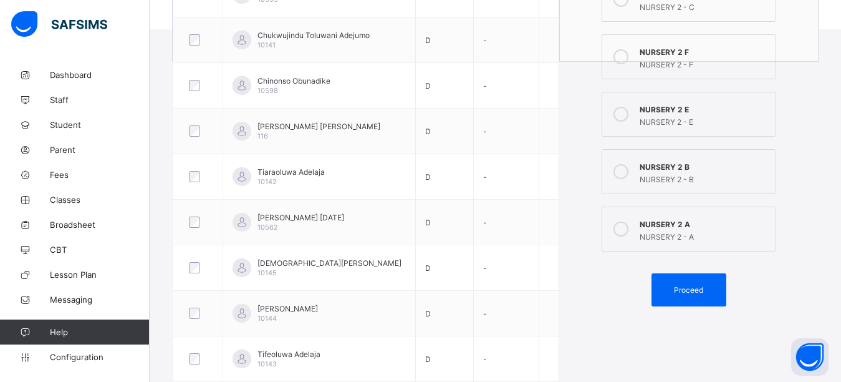
click at [707, 299] on div "Proceed" at bounding box center [689, 289] width 75 height 33
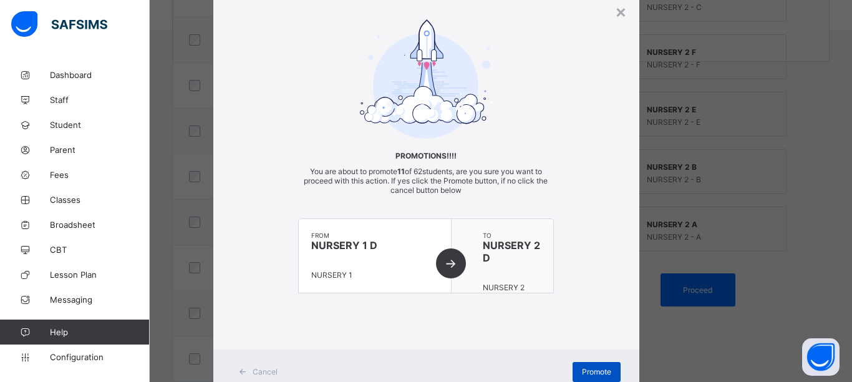
click at [607, 370] on span "Promote" at bounding box center [596, 371] width 29 height 9
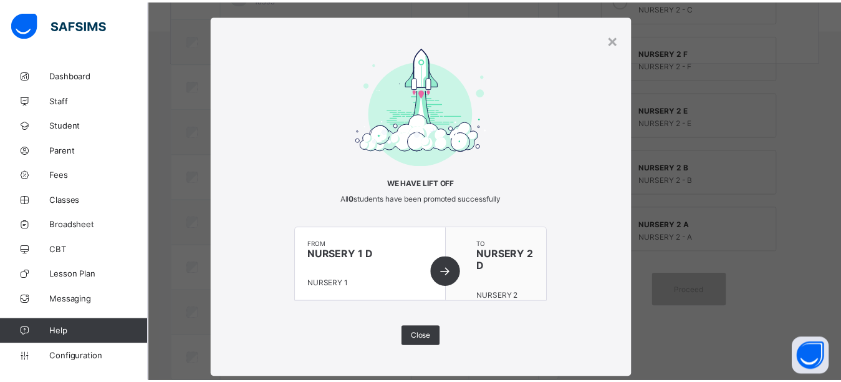
scroll to position [0, 0]
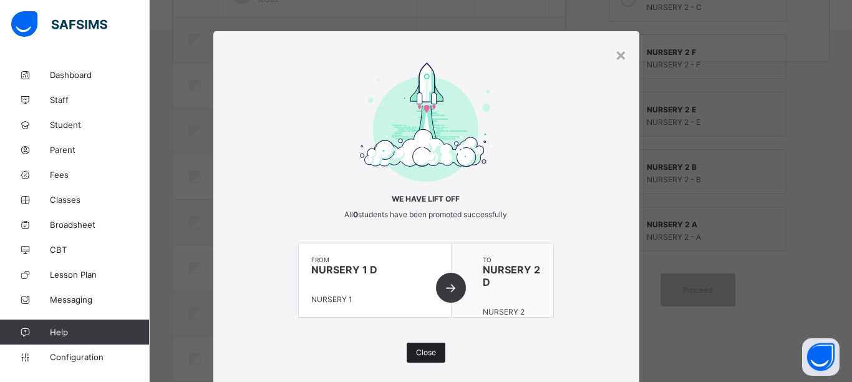
click at [427, 354] on span "Close" at bounding box center [426, 351] width 20 height 9
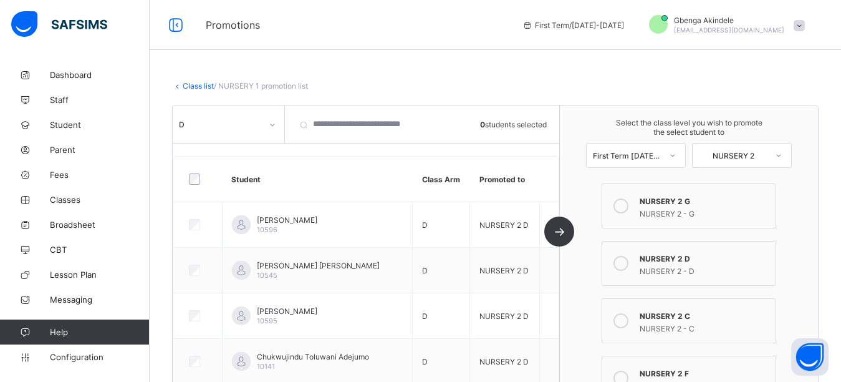
click at [274, 127] on icon at bounding box center [272, 124] width 7 height 12
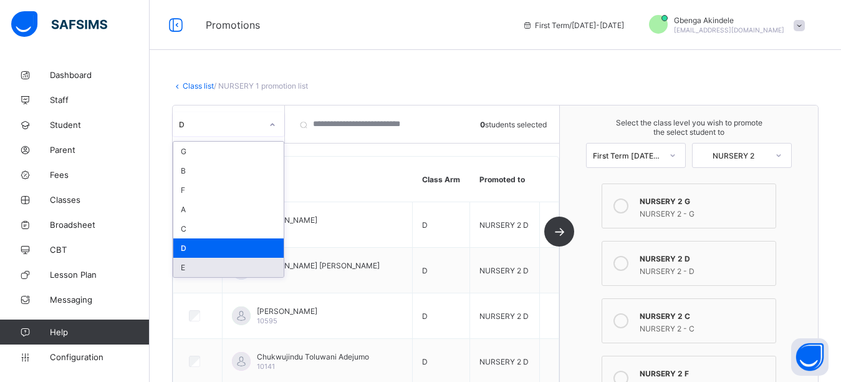
click at [201, 269] on div "E" at bounding box center [228, 267] width 110 height 19
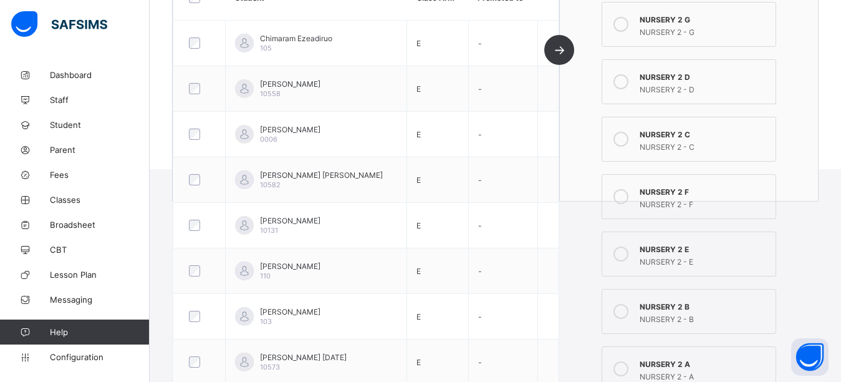
scroll to position [249, 0]
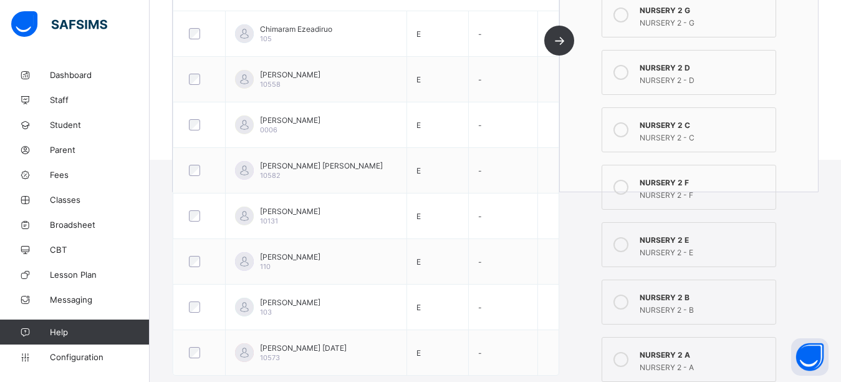
click at [625, 245] on icon at bounding box center [621, 244] width 15 height 15
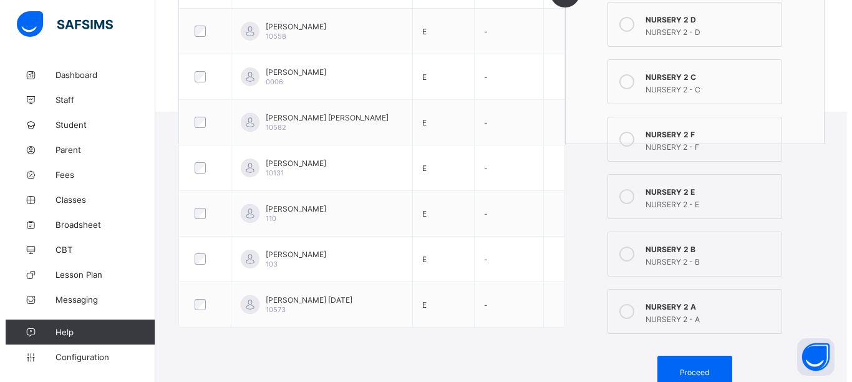
scroll to position [304, 0]
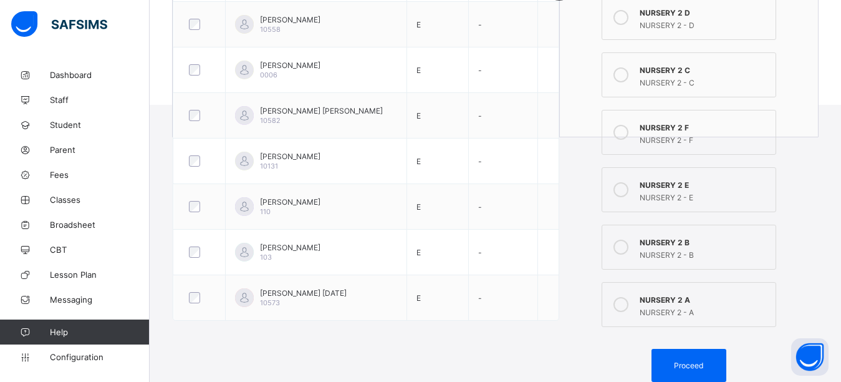
click at [703, 362] on span "Proceed" at bounding box center [688, 364] width 29 height 9
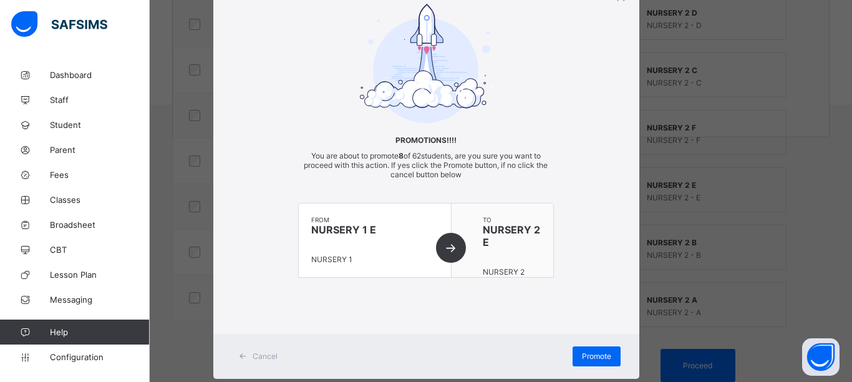
scroll to position [87, 0]
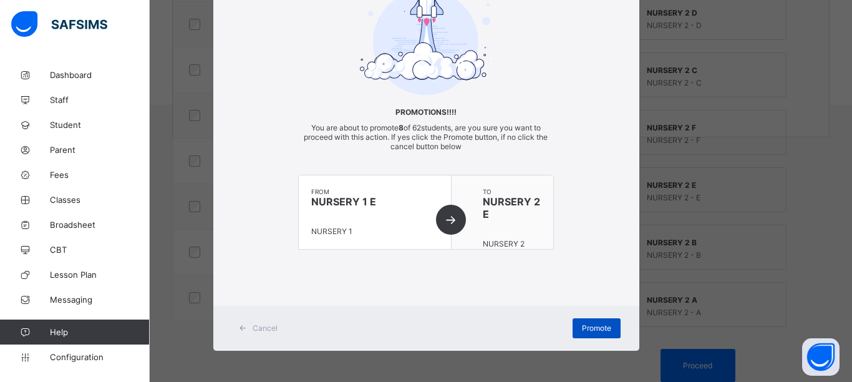
click at [599, 329] on span "Promote" at bounding box center [596, 327] width 29 height 9
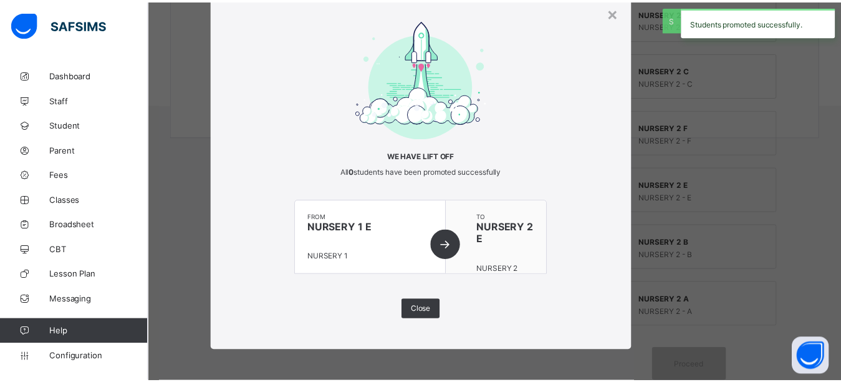
scroll to position [43, 0]
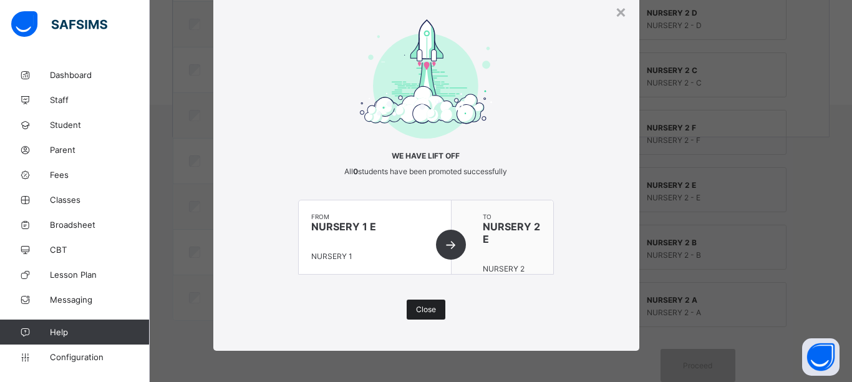
click at [422, 312] on span "Close" at bounding box center [426, 308] width 20 height 9
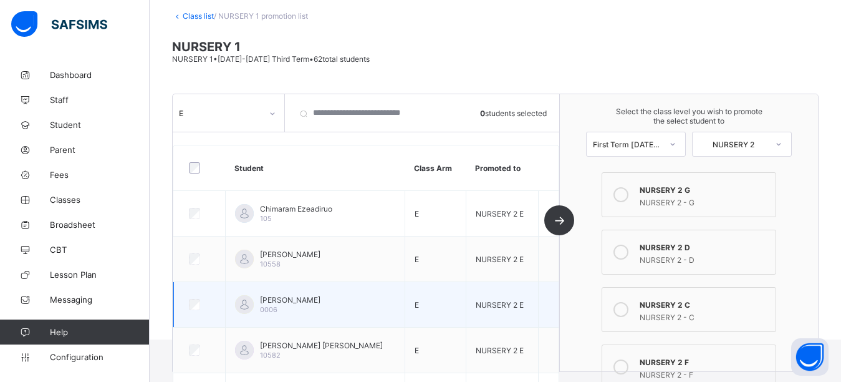
scroll to position [0, 0]
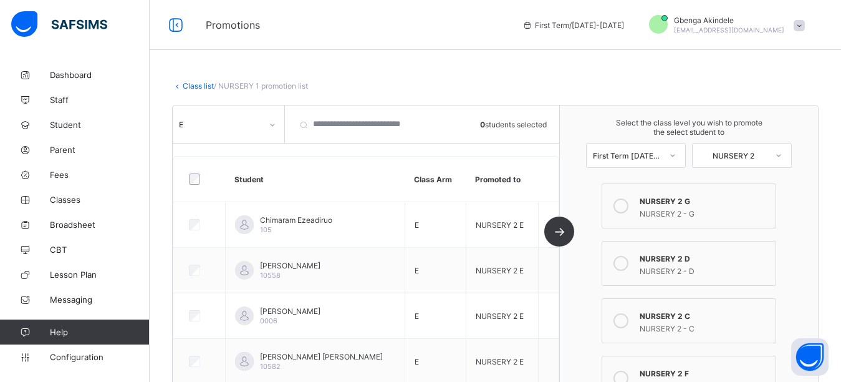
click at [274, 119] on icon at bounding box center [272, 124] width 7 height 12
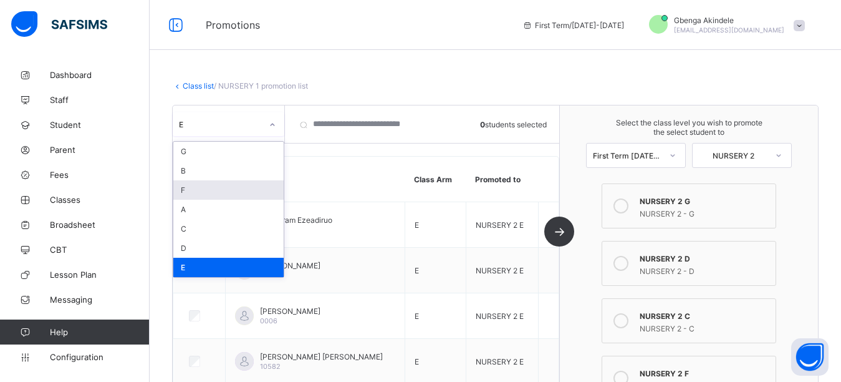
click at [209, 186] on div "F" at bounding box center [228, 189] width 110 height 19
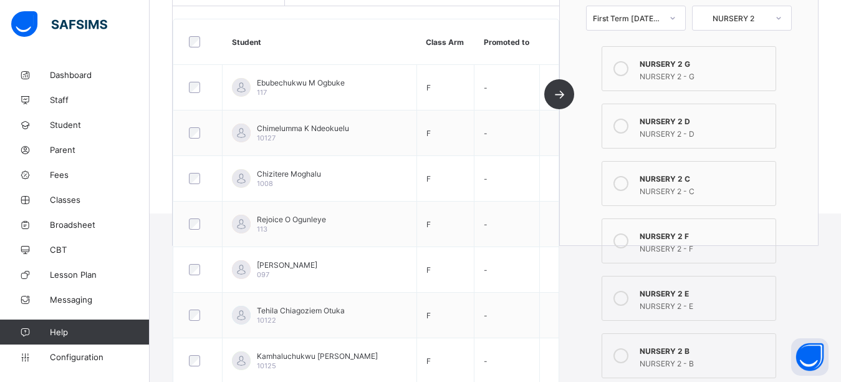
scroll to position [193, 0]
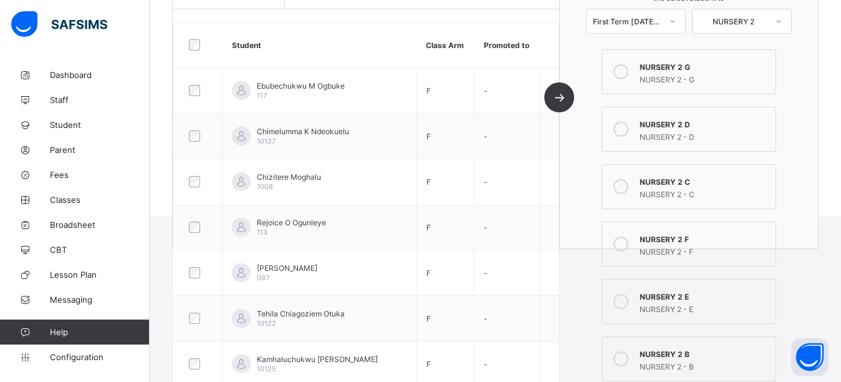
click at [629, 240] on icon at bounding box center [621, 243] width 15 height 15
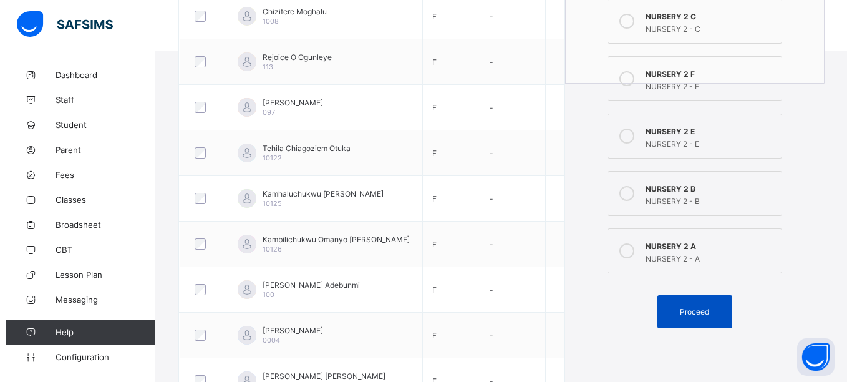
scroll to position [380, 0]
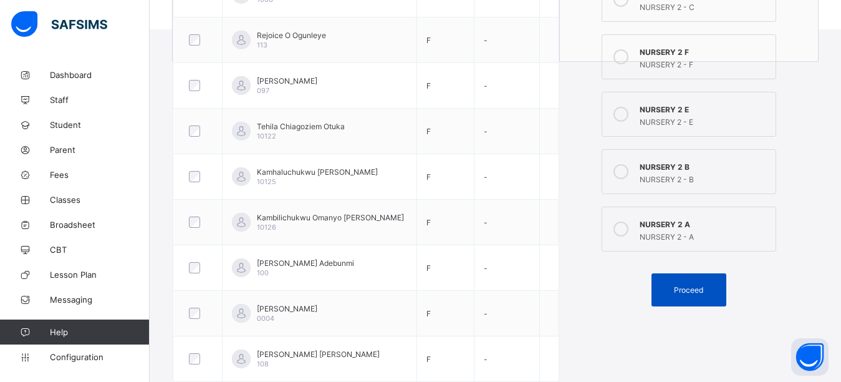
click at [703, 289] on span "Proceed" at bounding box center [688, 289] width 29 height 9
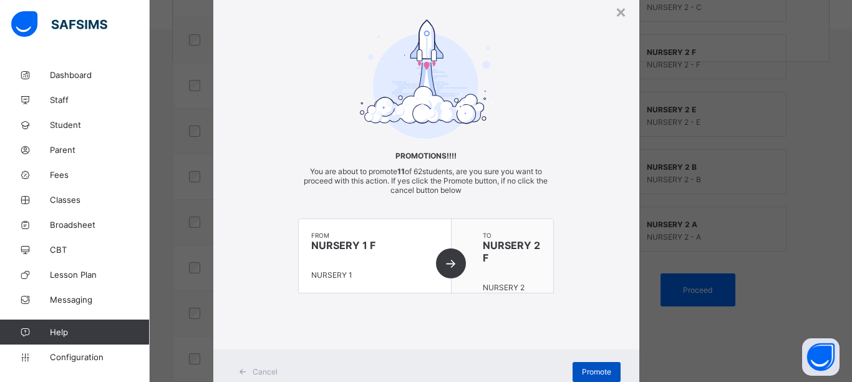
click at [584, 369] on span "Promote" at bounding box center [596, 371] width 29 height 9
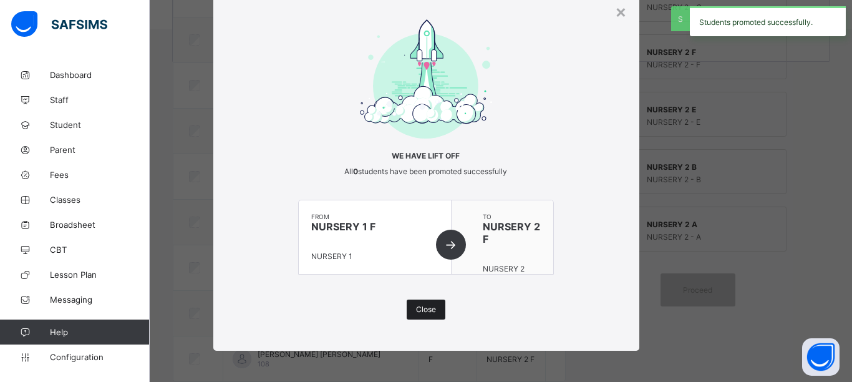
click at [430, 314] on span "Close" at bounding box center [426, 308] width 20 height 9
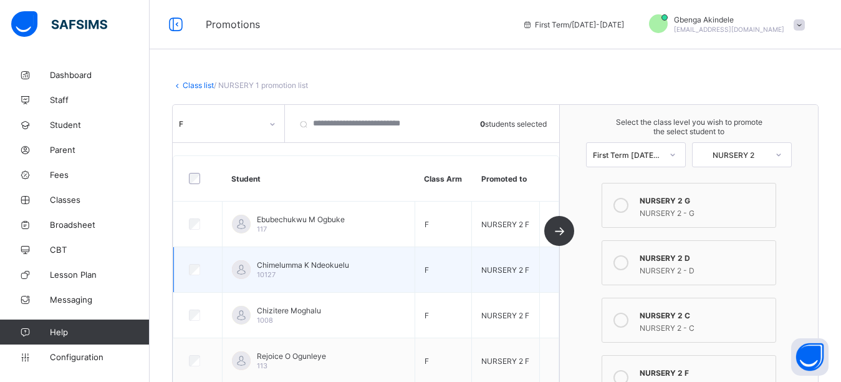
scroll to position [0, 0]
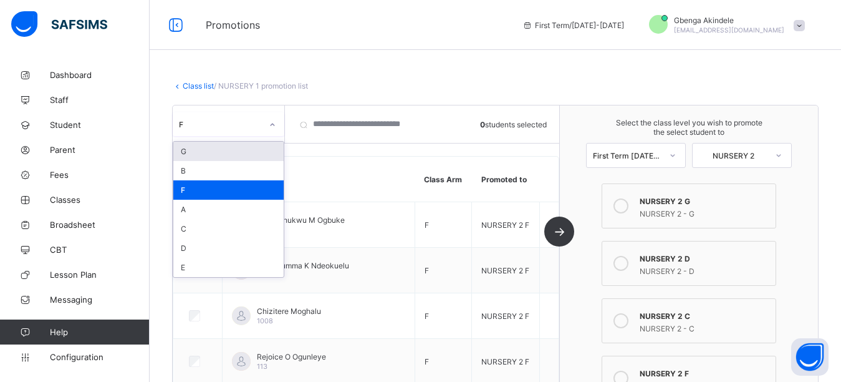
click at [275, 131] on div at bounding box center [272, 125] width 21 height 20
click at [215, 152] on div "G" at bounding box center [228, 151] width 110 height 19
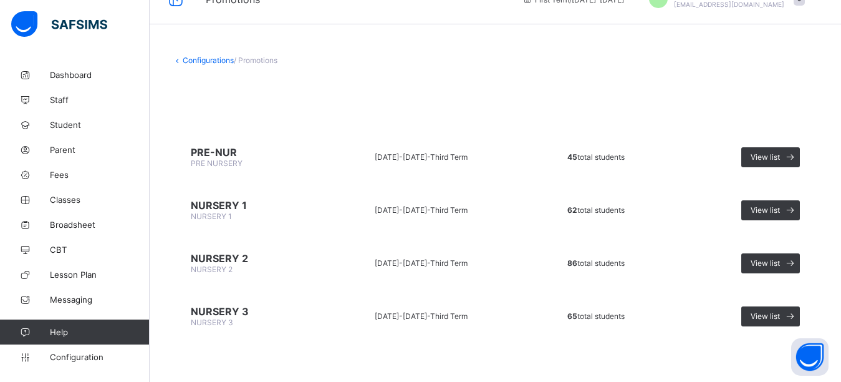
scroll to position [27, 0]
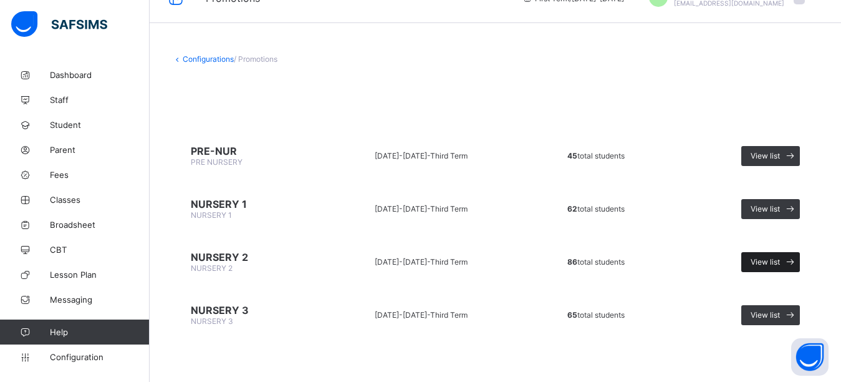
click at [776, 266] on span "View list" at bounding box center [765, 261] width 29 height 9
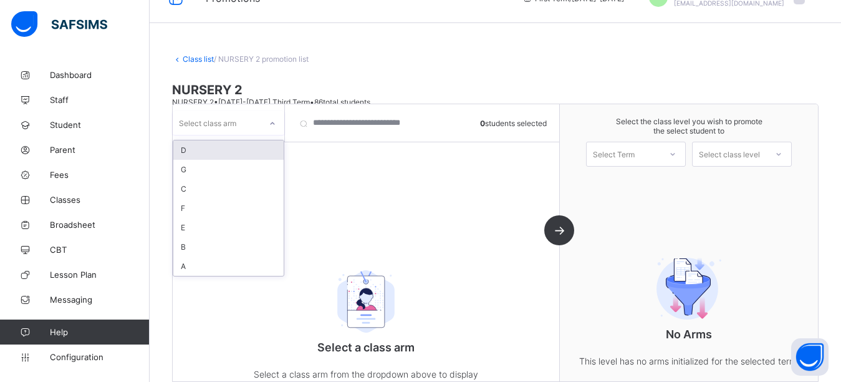
click at [269, 121] on icon at bounding box center [272, 123] width 7 height 12
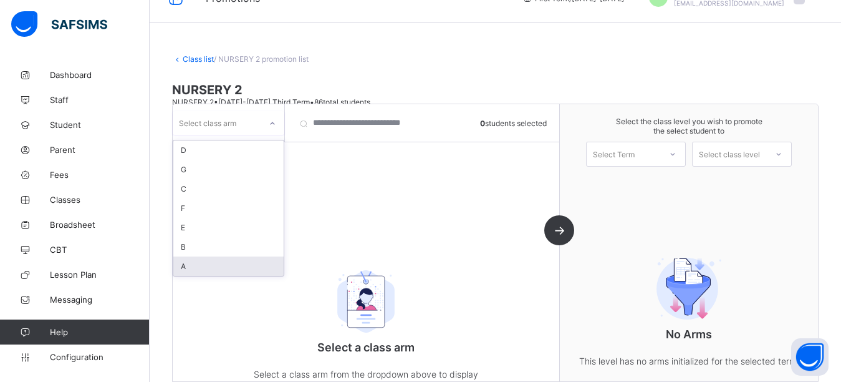
click at [201, 269] on div "A" at bounding box center [228, 265] width 110 height 19
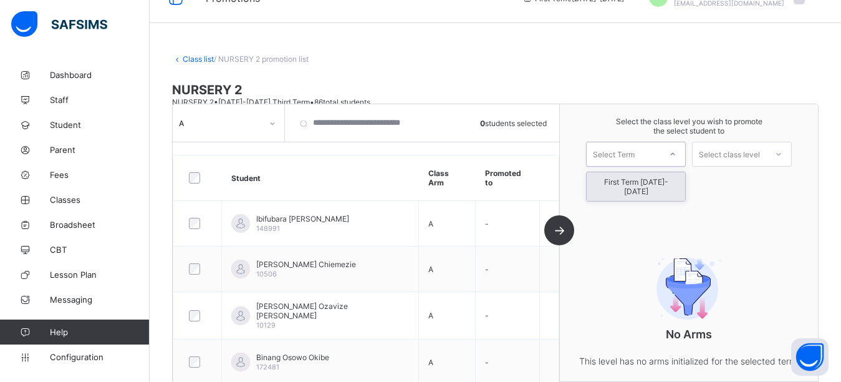
click at [677, 157] on icon at bounding box center [672, 154] width 7 height 12
drag, startPoint x: 670, startPoint y: 187, endPoint x: 680, endPoint y: 182, distance: 11.7
click at [669, 187] on div "First Term [DATE]-[DATE]" at bounding box center [636, 186] width 99 height 29
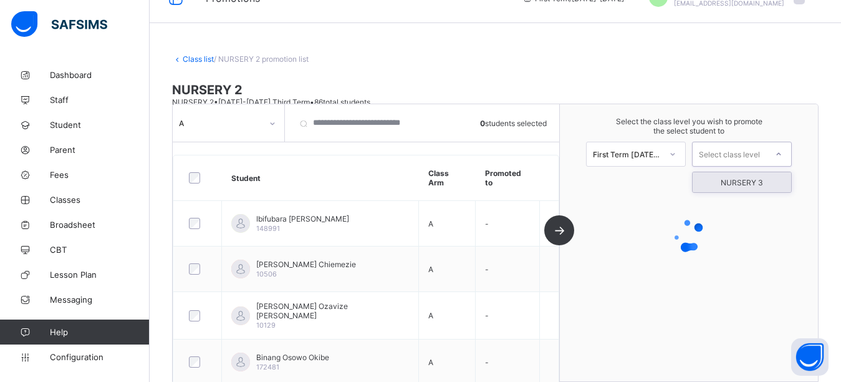
click at [751, 153] on div "Select class level" at bounding box center [729, 154] width 61 height 25
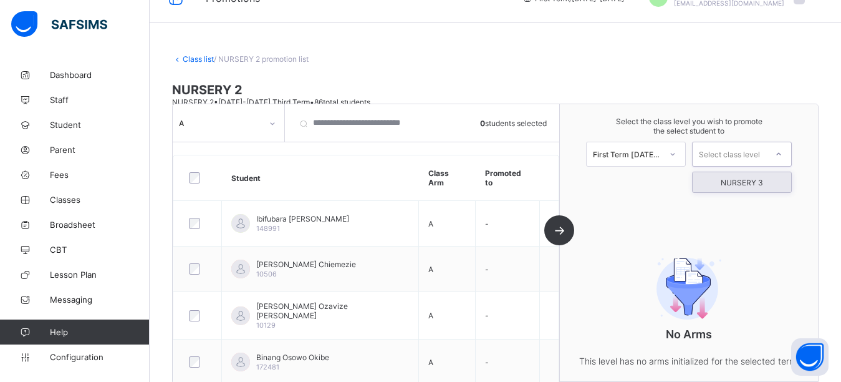
click at [763, 180] on div "NURSERY 3" at bounding box center [742, 182] width 99 height 20
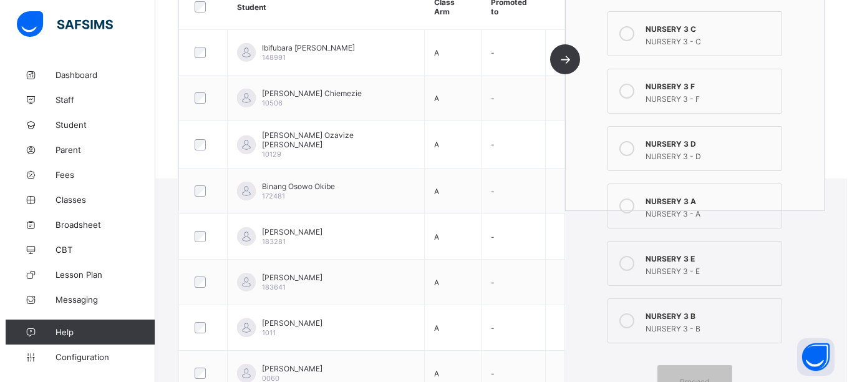
scroll to position [358, 0]
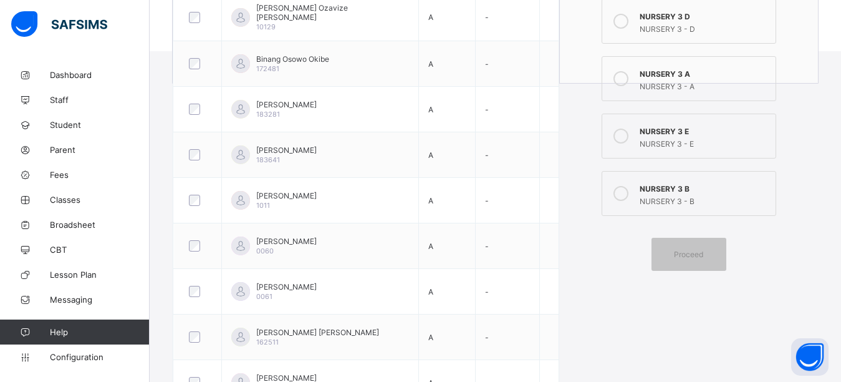
click at [625, 75] on icon at bounding box center [621, 78] width 15 height 15
click at [703, 252] on span "Proceed" at bounding box center [688, 253] width 29 height 9
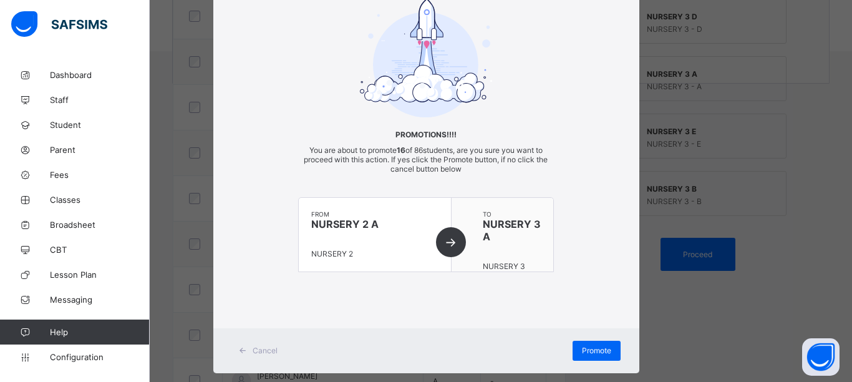
scroll to position [87, 0]
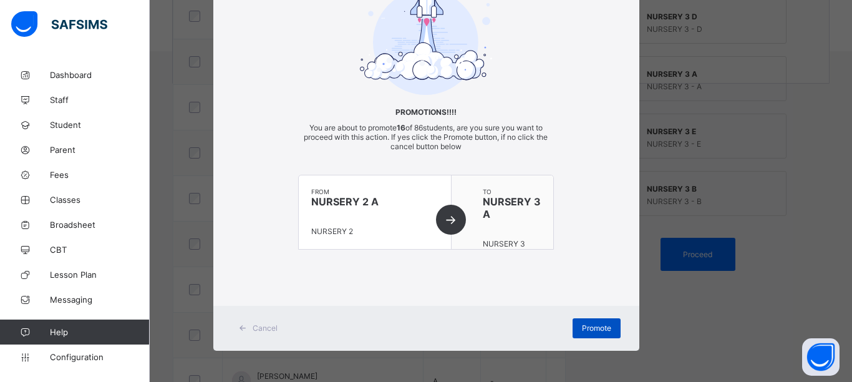
click at [582, 332] on span "Promote" at bounding box center [596, 327] width 29 height 9
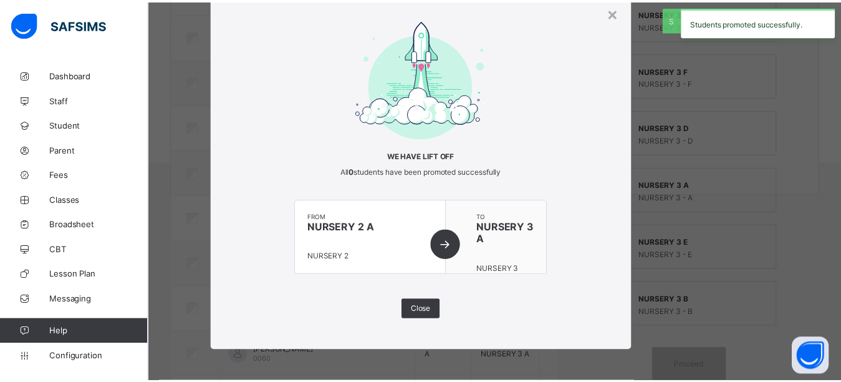
scroll to position [358, 0]
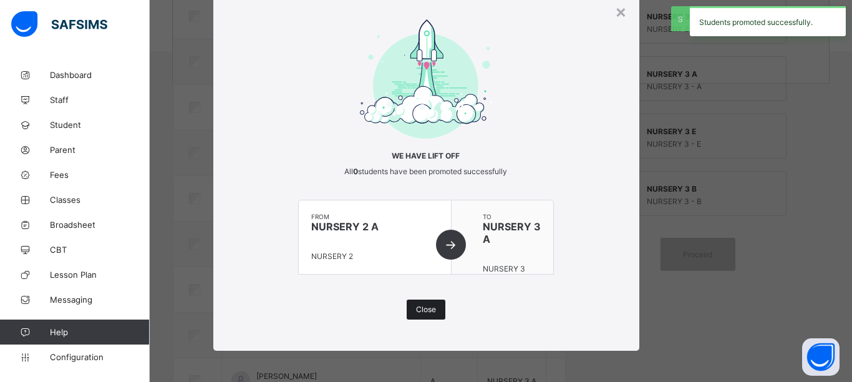
click at [420, 311] on span "Close" at bounding box center [426, 308] width 20 height 9
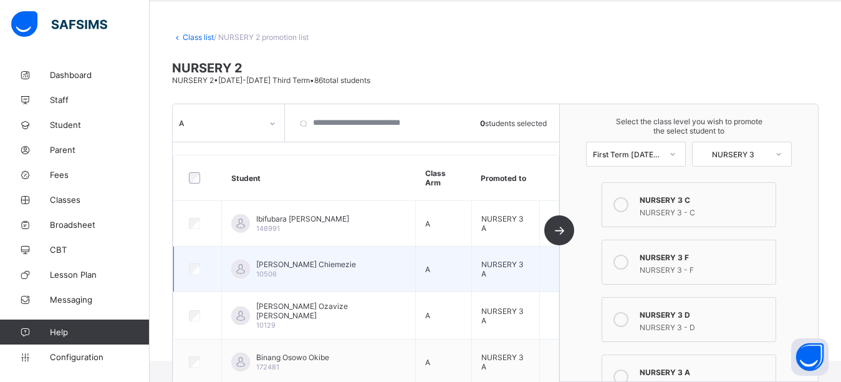
scroll to position [0, 0]
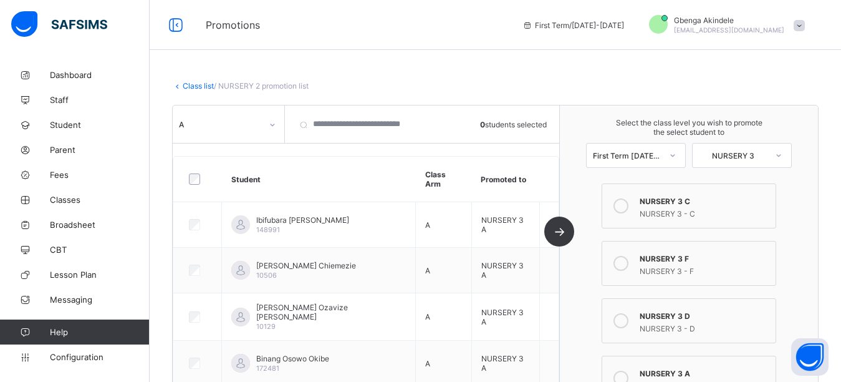
click at [277, 126] on div at bounding box center [272, 125] width 21 height 20
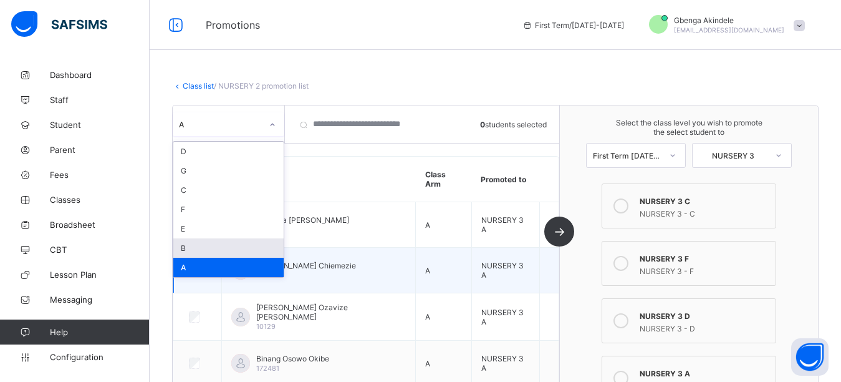
click at [217, 253] on div "B" at bounding box center [228, 247] width 110 height 19
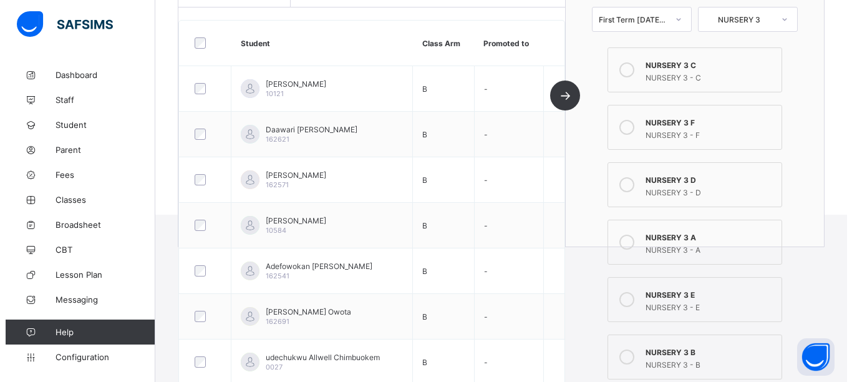
scroll to position [334, 0]
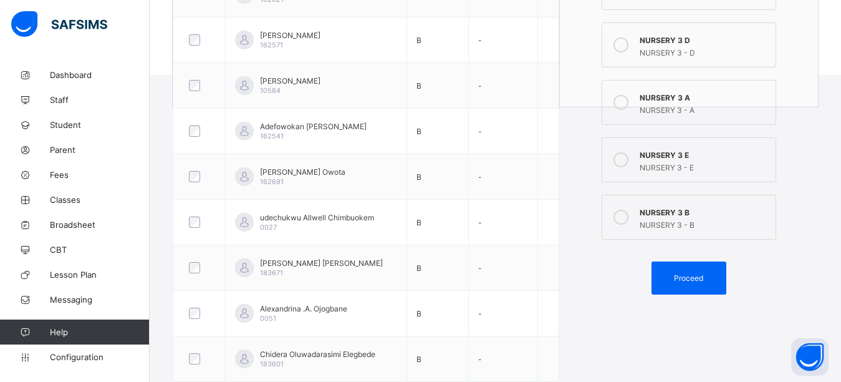
click at [624, 214] on icon at bounding box center [621, 217] width 15 height 15
click at [697, 274] on span "Proceed" at bounding box center [688, 277] width 29 height 9
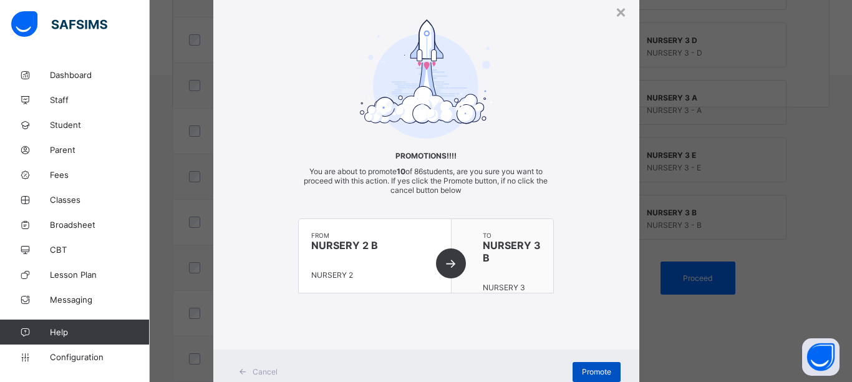
click at [603, 371] on span "Promote" at bounding box center [596, 371] width 29 height 9
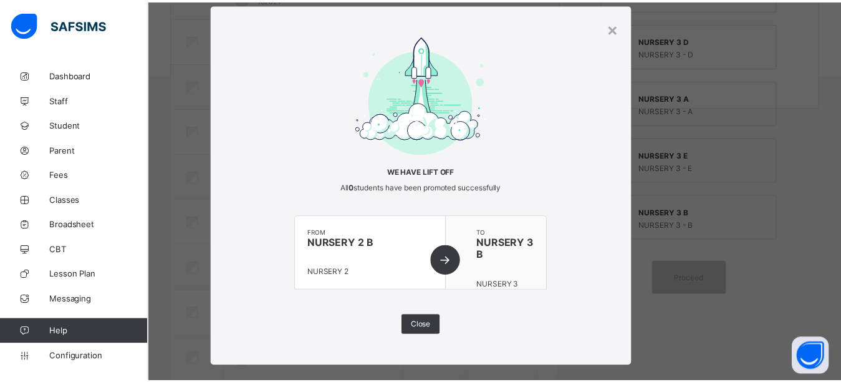
scroll to position [43, 0]
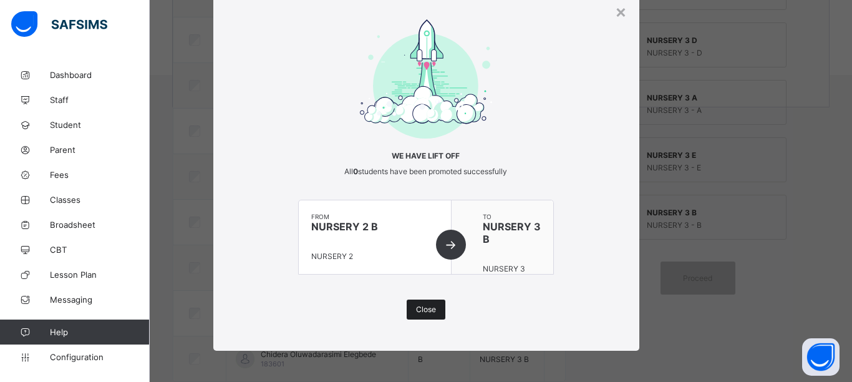
click at [428, 306] on span "Close" at bounding box center [426, 308] width 20 height 9
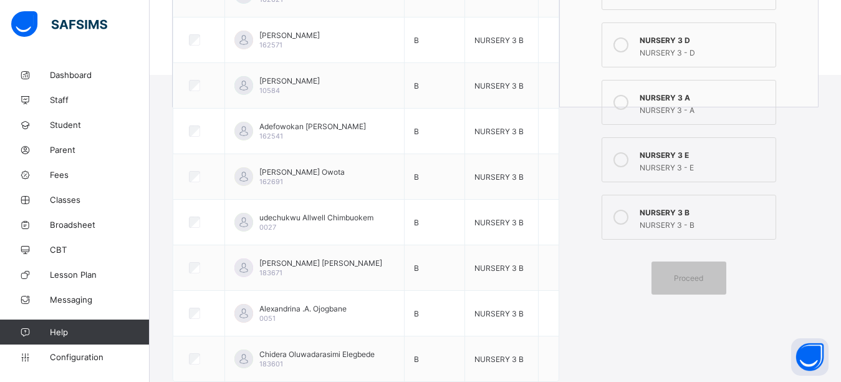
scroll to position [0, 0]
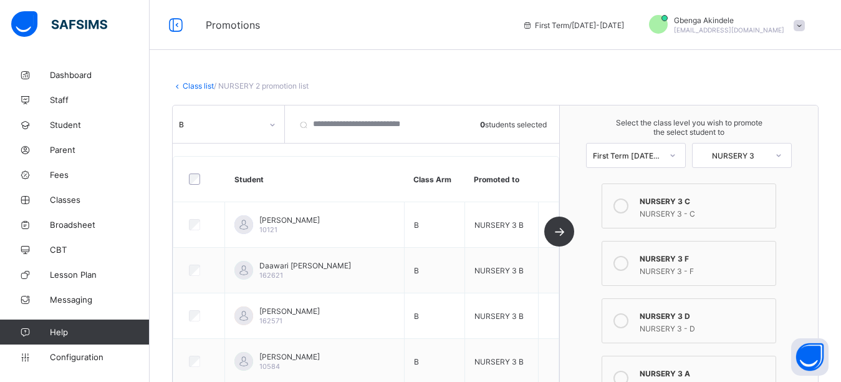
click at [248, 125] on div "B" at bounding box center [220, 124] width 83 height 9
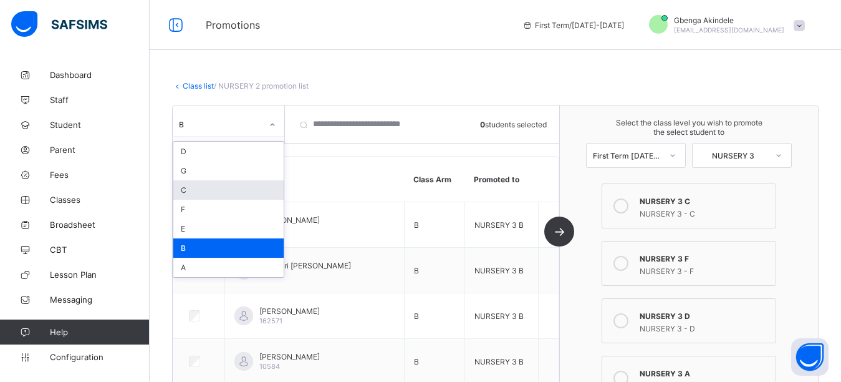
click at [209, 186] on div "C" at bounding box center [228, 189] width 110 height 19
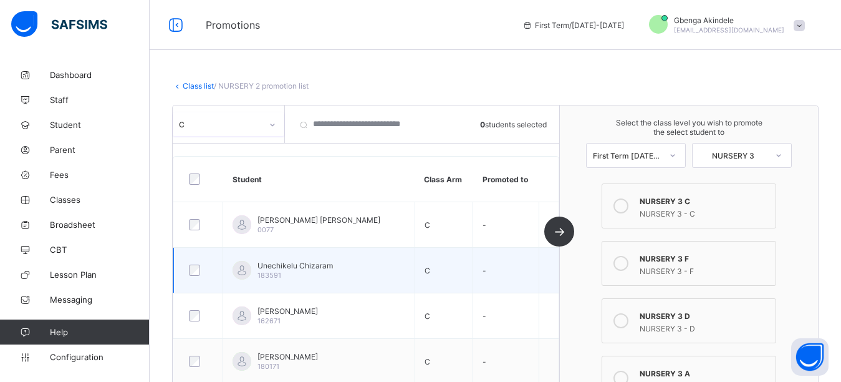
scroll to position [62, 0]
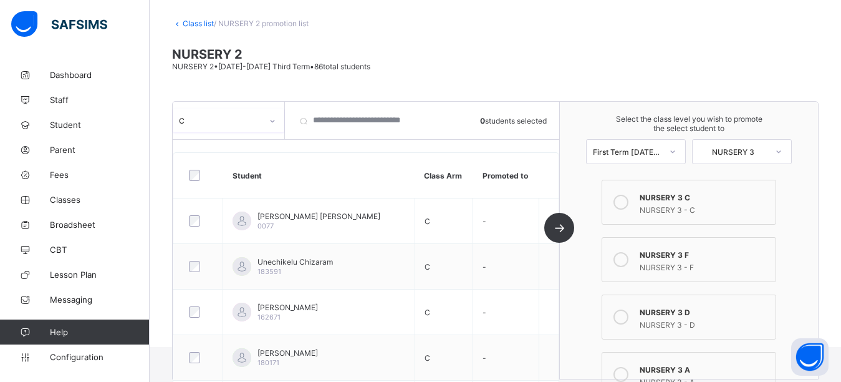
click at [629, 201] on icon at bounding box center [621, 202] width 15 height 15
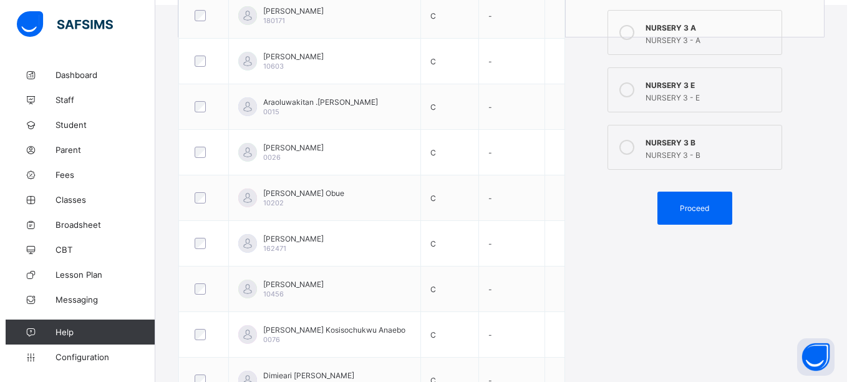
scroll to position [471, 0]
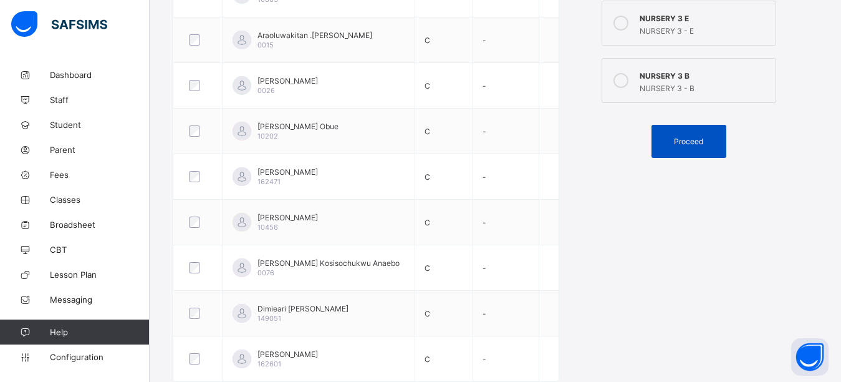
click at [703, 145] on span "Proceed" at bounding box center [688, 141] width 29 height 9
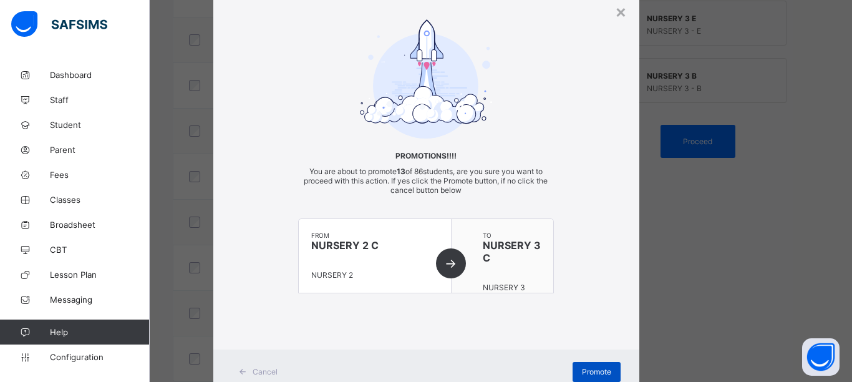
click at [596, 375] on span "Promote" at bounding box center [596, 371] width 29 height 9
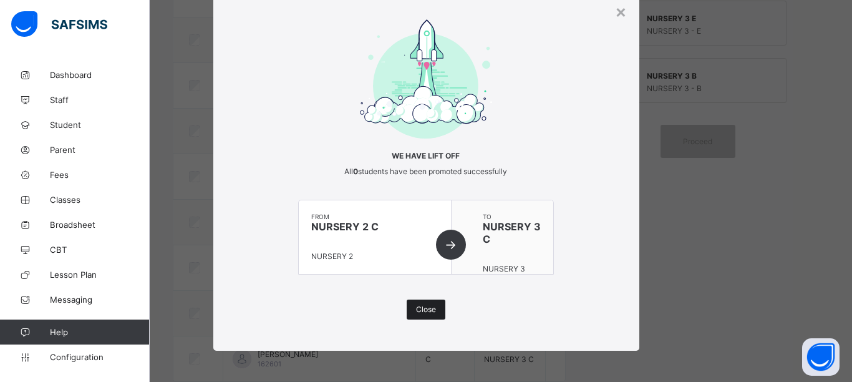
click at [431, 306] on span "Close" at bounding box center [426, 308] width 20 height 9
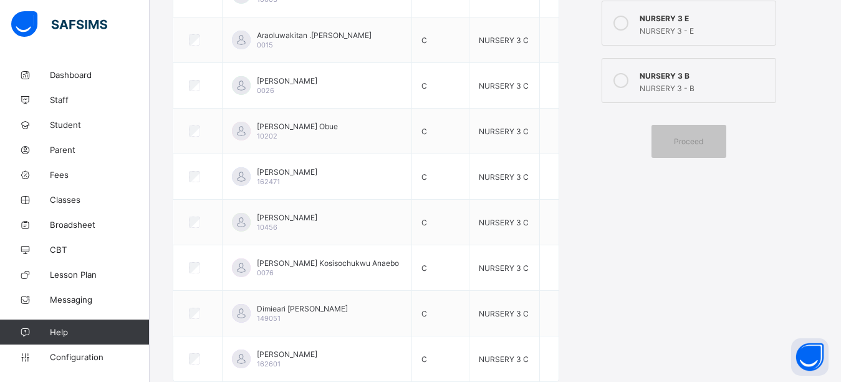
scroll to position [0, 0]
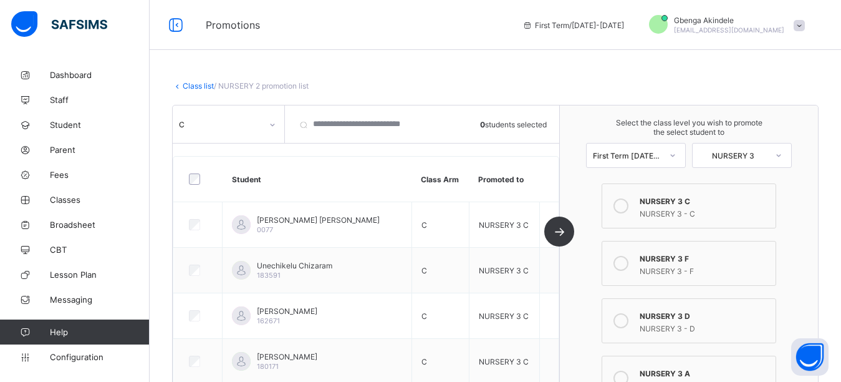
click at [271, 135] on div at bounding box center [273, 124] width 24 height 24
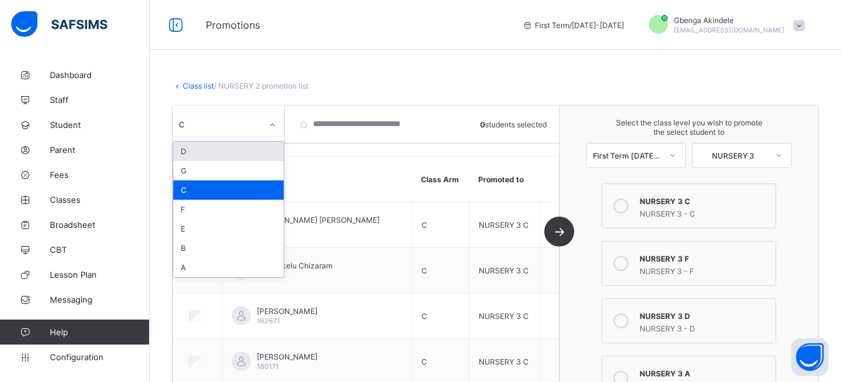
click at [234, 153] on div "D" at bounding box center [228, 151] width 110 height 19
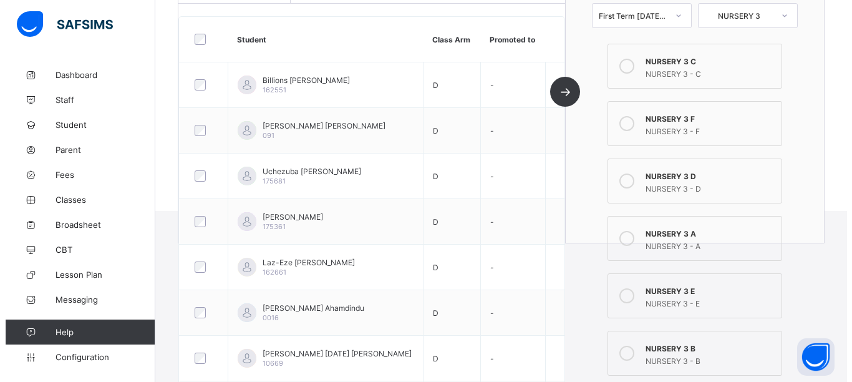
scroll to position [312, 0]
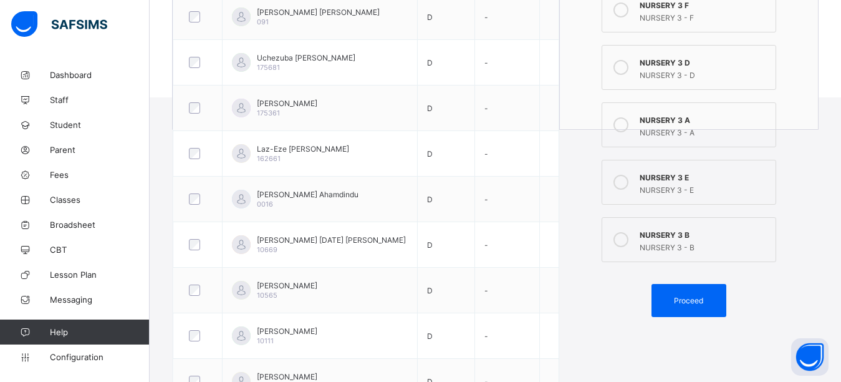
click at [678, 64] on div "NURSERY 3 D" at bounding box center [705, 61] width 130 height 12
click at [697, 311] on div "Proceed" at bounding box center [689, 300] width 75 height 33
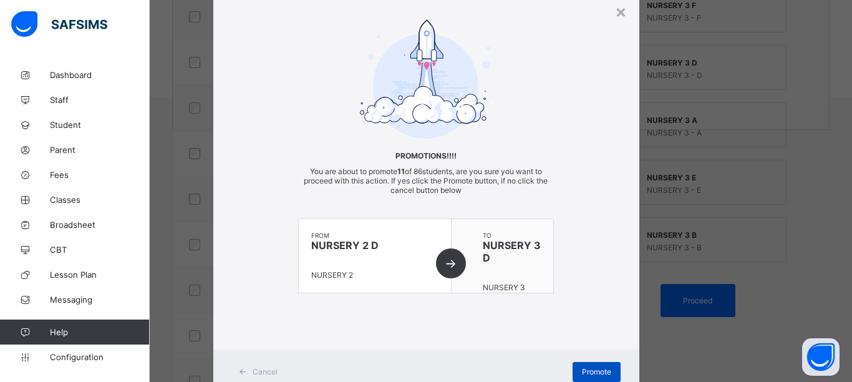
click at [597, 372] on span "Promote" at bounding box center [596, 371] width 29 height 9
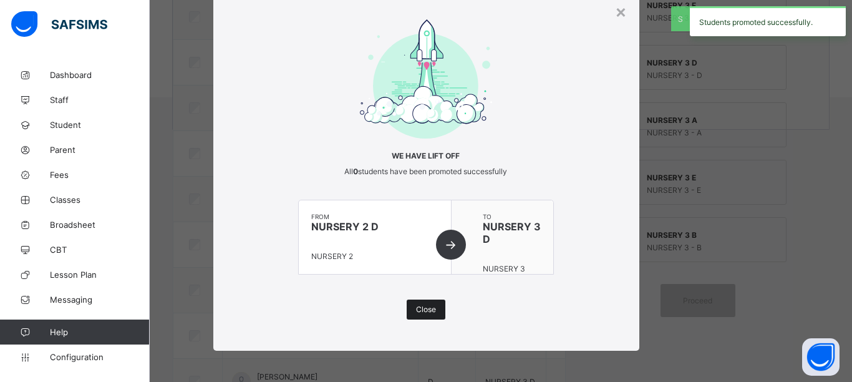
click at [427, 309] on span "Close" at bounding box center [426, 308] width 20 height 9
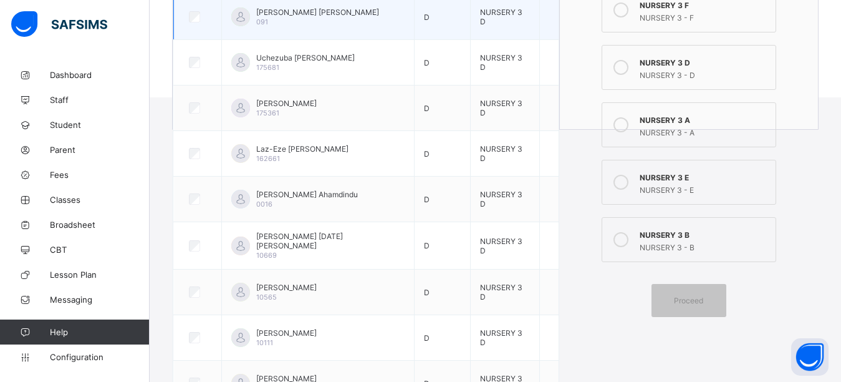
scroll to position [0, 0]
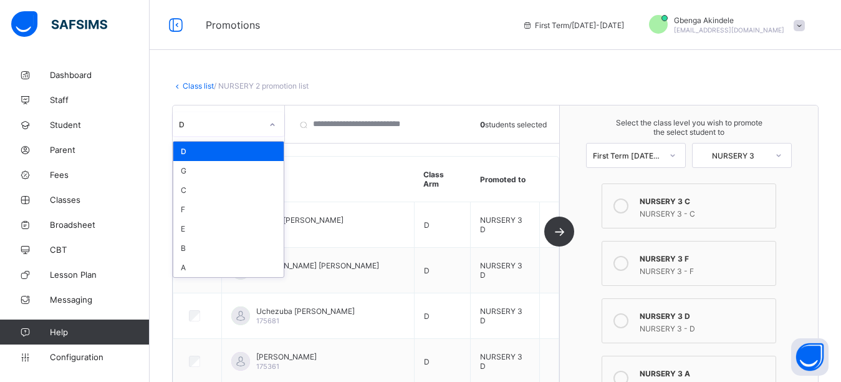
click at [262, 127] on div at bounding box center [272, 125] width 21 height 20
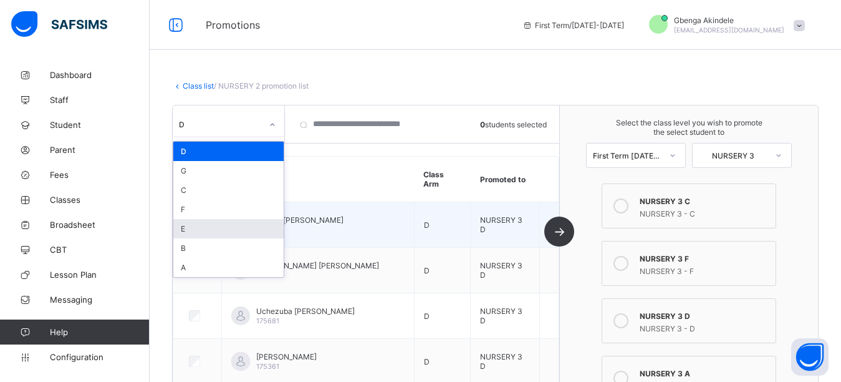
click at [213, 229] on div "E" at bounding box center [228, 228] width 110 height 19
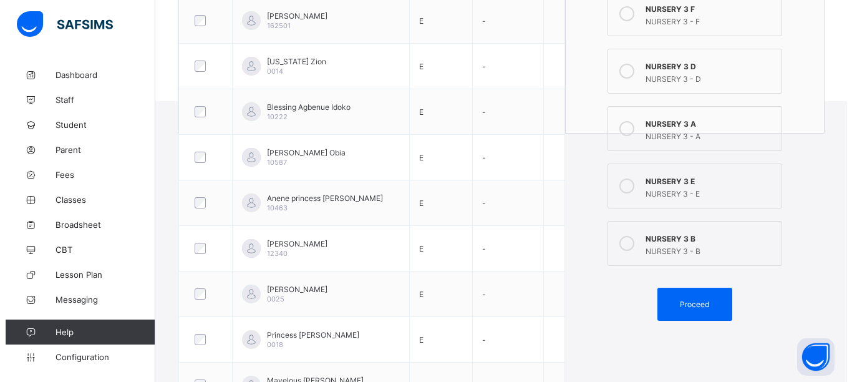
scroll to position [312, 0]
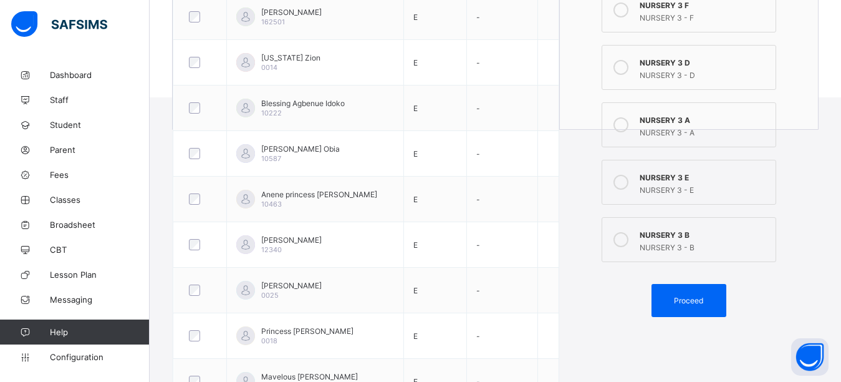
click at [672, 186] on div "NURSERY 3 - E" at bounding box center [705, 188] width 130 height 12
click at [703, 303] on span "Proceed" at bounding box center [688, 300] width 29 height 9
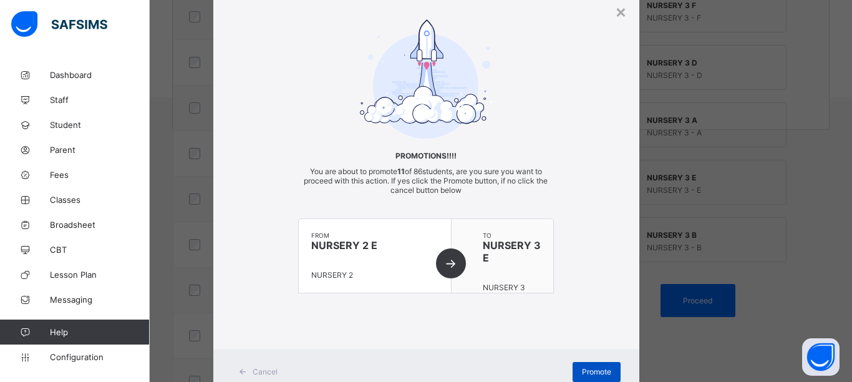
click at [588, 370] on span "Promote" at bounding box center [596, 371] width 29 height 9
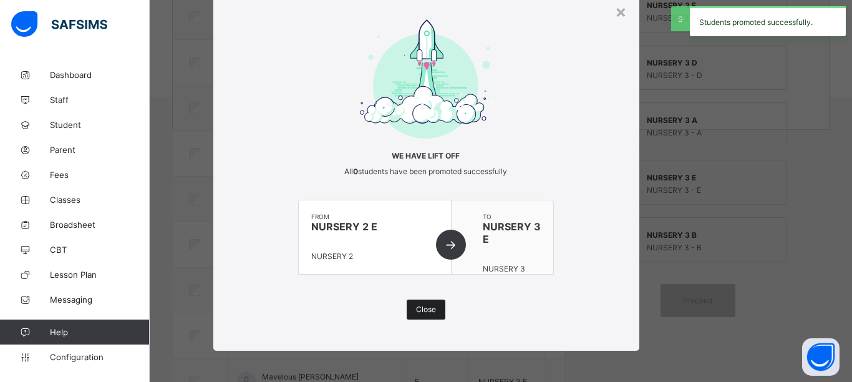
click at [416, 309] on span "Close" at bounding box center [426, 308] width 20 height 9
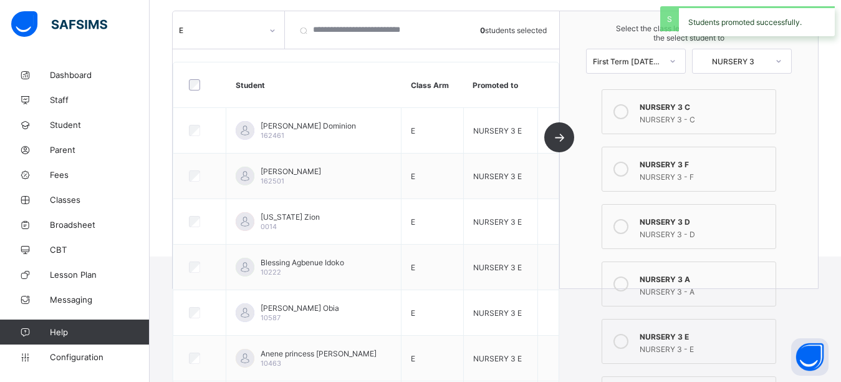
scroll to position [0, 0]
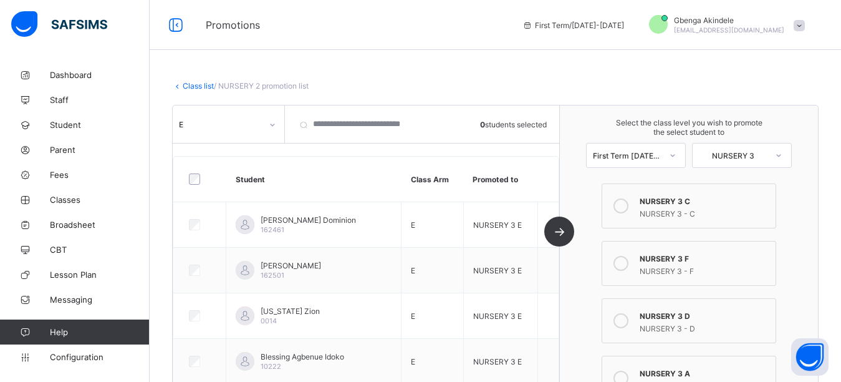
click at [196, 122] on div "E" at bounding box center [220, 124] width 83 height 9
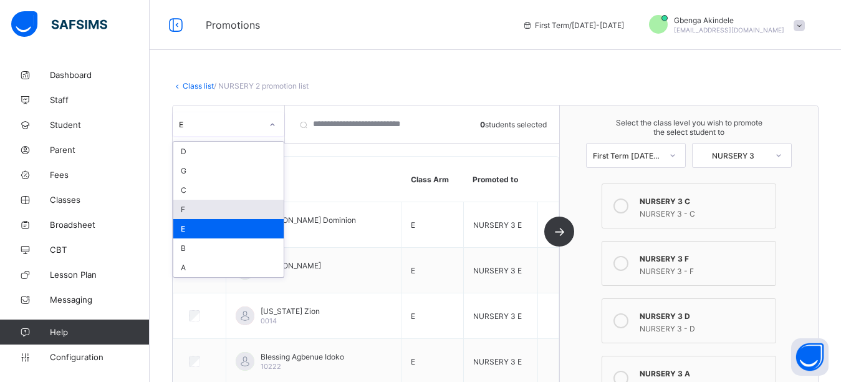
click at [212, 206] on div "F" at bounding box center [228, 209] width 110 height 19
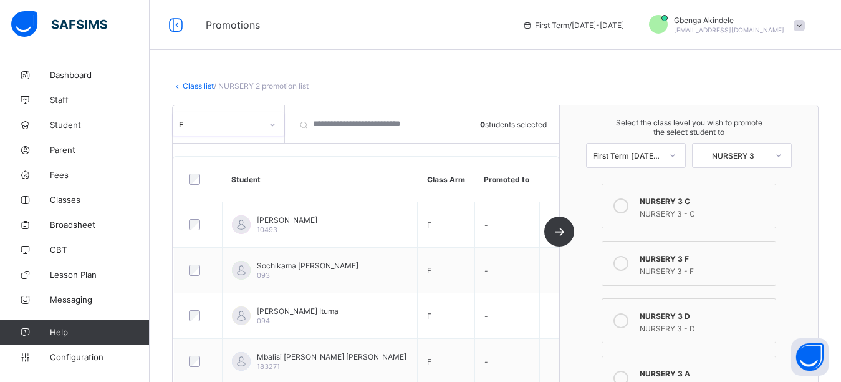
click at [198, 173] on div at bounding box center [198, 179] width 30 height 26
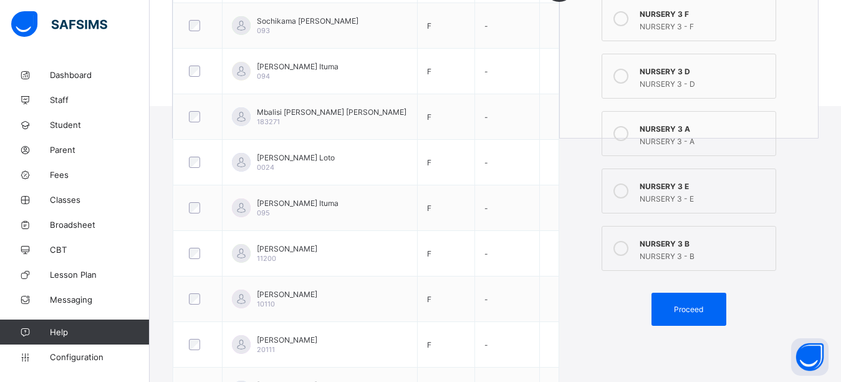
scroll to position [125, 0]
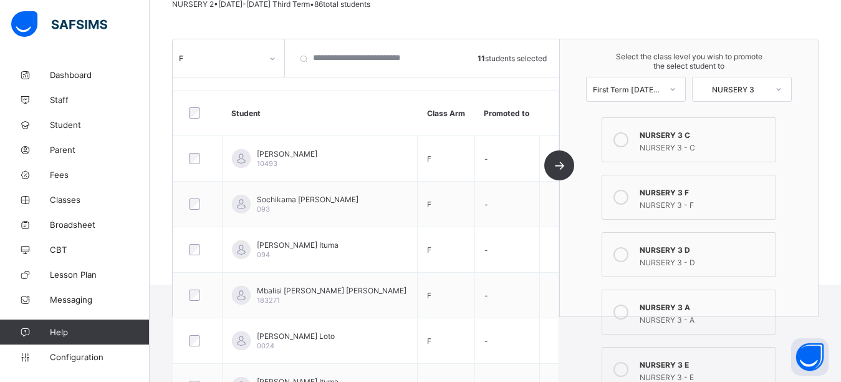
click at [626, 203] on icon at bounding box center [621, 197] width 15 height 15
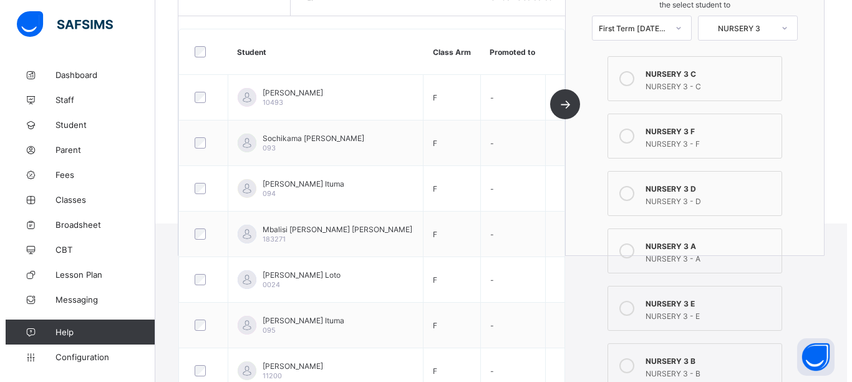
scroll to position [380, 0]
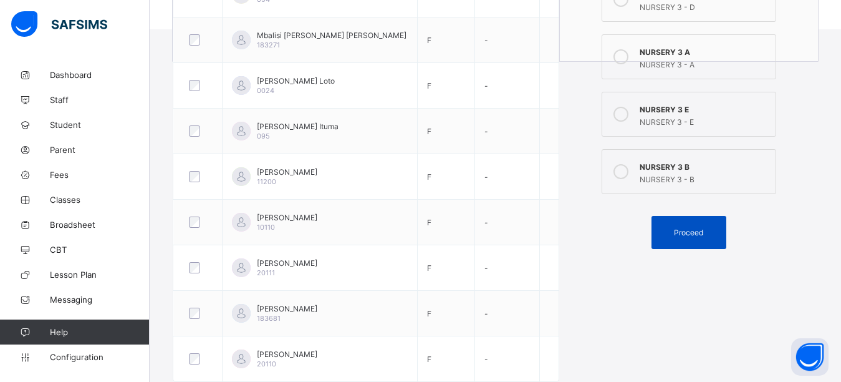
click at [703, 235] on span "Proceed" at bounding box center [688, 232] width 29 height 9
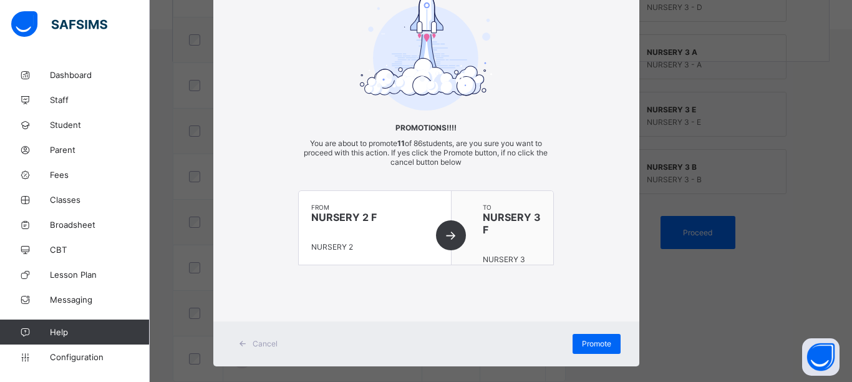
scroll to position [87, 0]
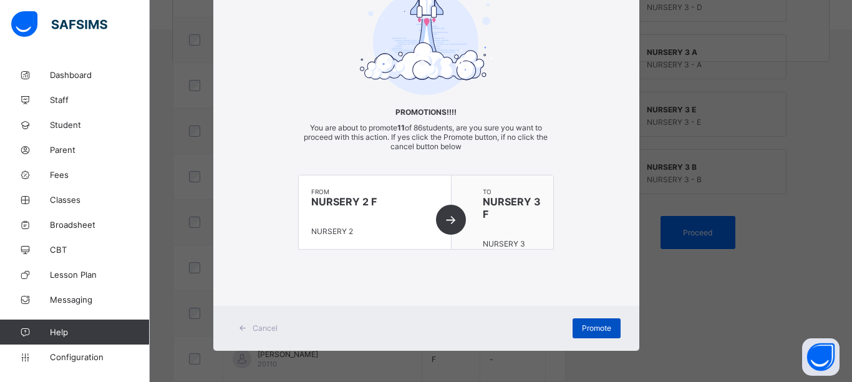
click at [591, 329] on span "Promote" at bounding box center [596, 327] width 29 height 9
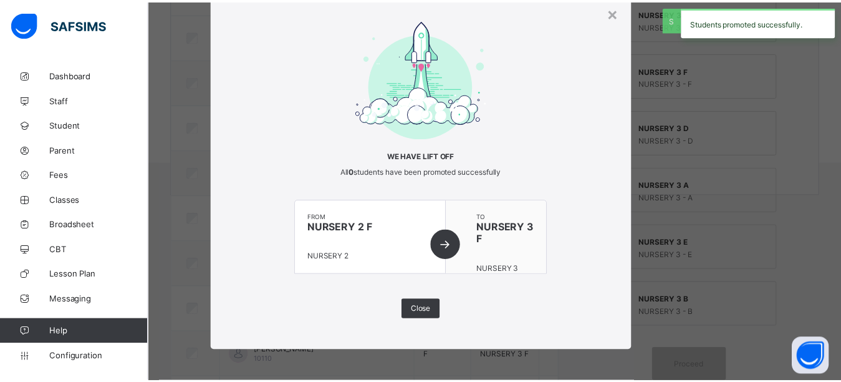
scroll to position [380, 0]
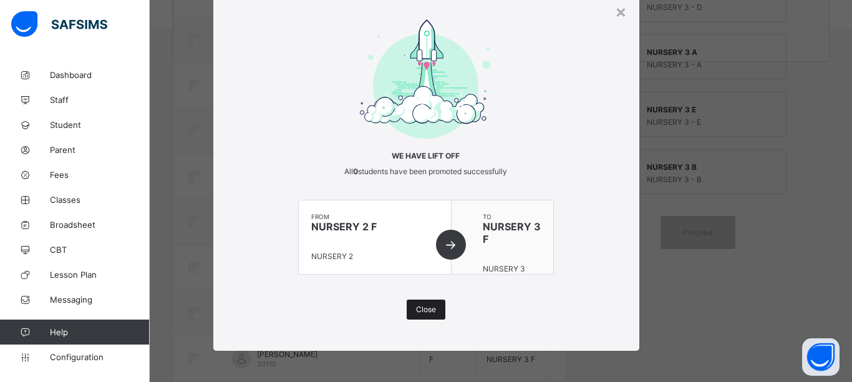
click at [427, 312] on span "Close" at bounding box center [426, 308] width 20 height 9
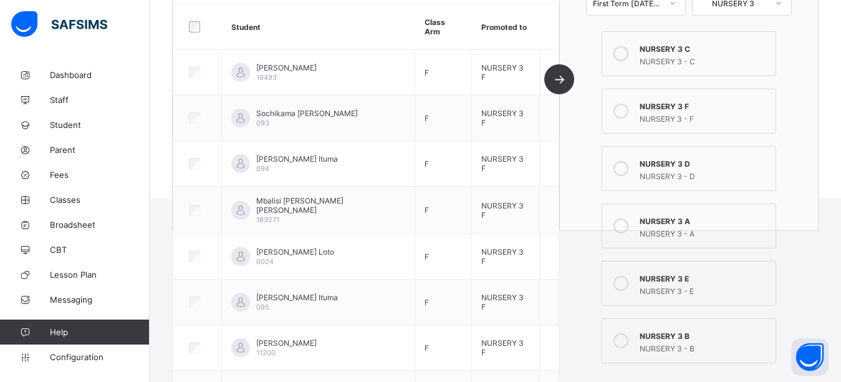
scroll to position [0, 0]
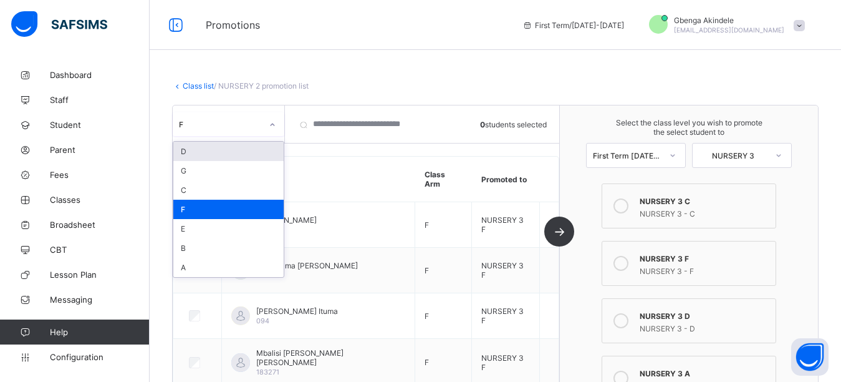
click at [231, 130] on div "F" at bounding box center [217, 123] width 88 height 17
click at [213, 168] on div "G" at bounding box center [228, 170] width 110 height 19
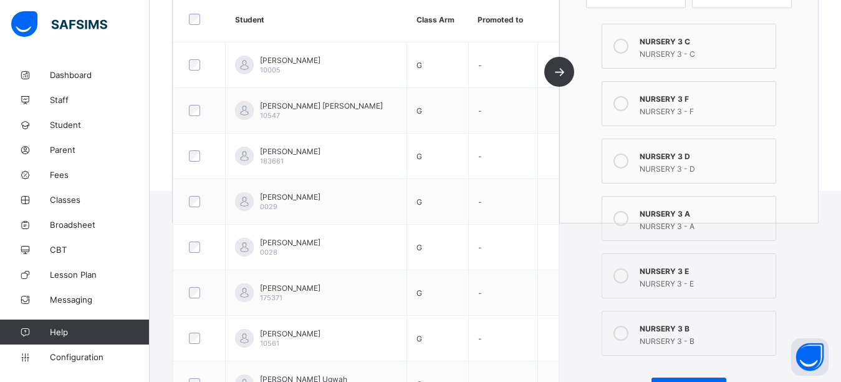
scroll to position [125, 0]
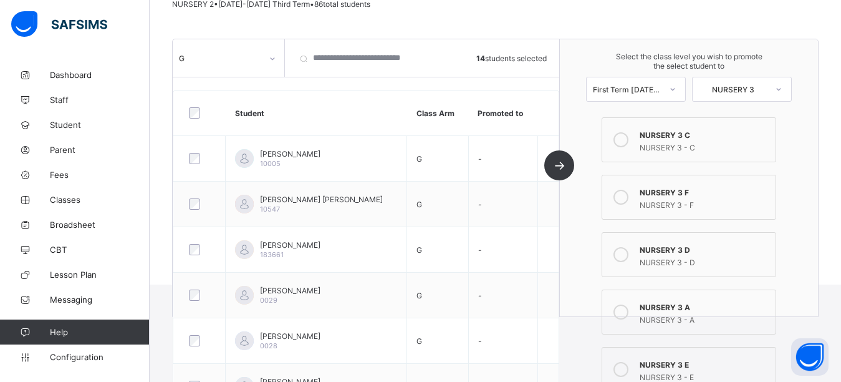
click at [667, 197] on div "NURSERY 3 - F" at bounding box center [705, 203] width 130 height 12
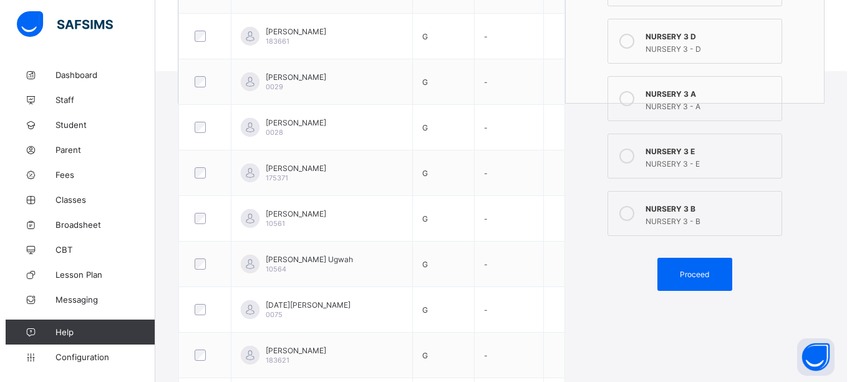
scroll to position [516, 0]
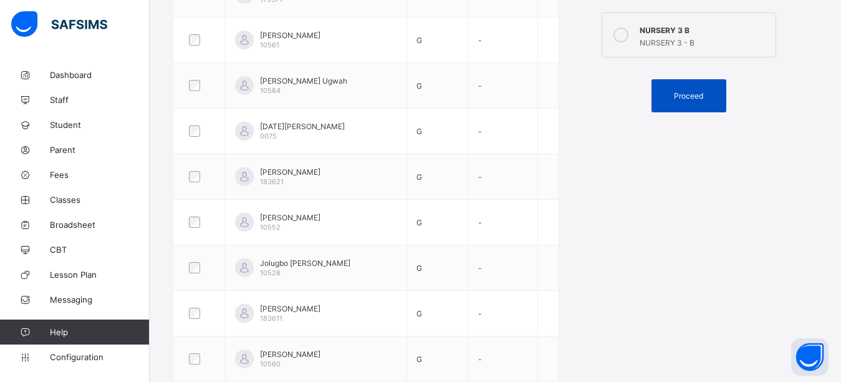
click at [679, 100] on div "Proceed" at bounding box center [689, 95] width 75 height 33
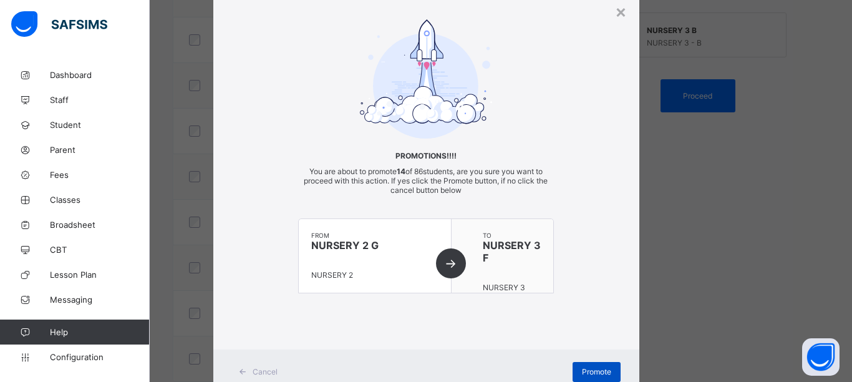
click at [602, 371] on span "Promote" at bounding box center [596, 371] width 29 height 9
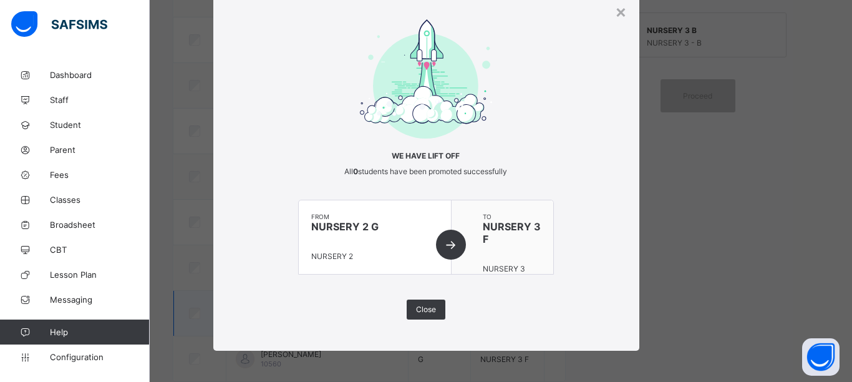
click at [416, 311] on span "Close" at bounding box center [426, 308] width 20 height 9
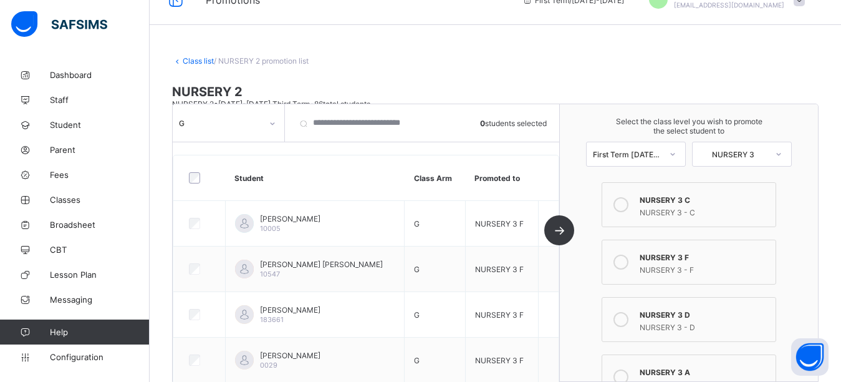
scroll to position [0, 0]
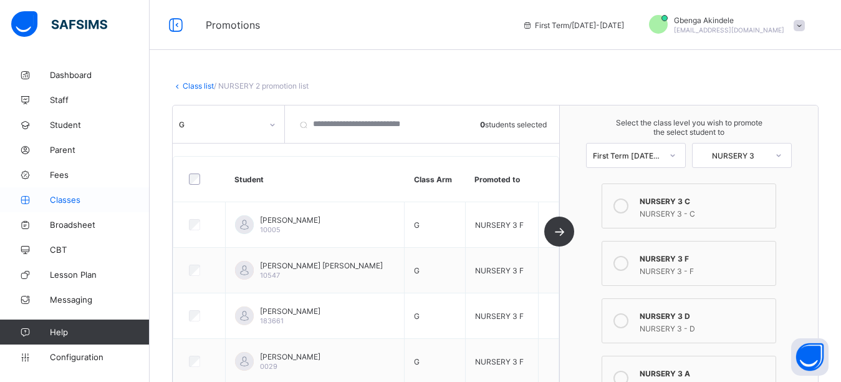
click at [62, 200] on span "Classes" at bounding box center [100, 200] width 100 height 10
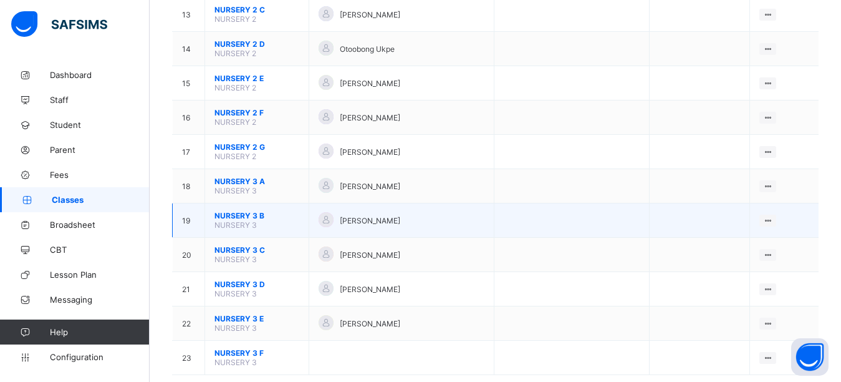
scroll to position [561, 0]
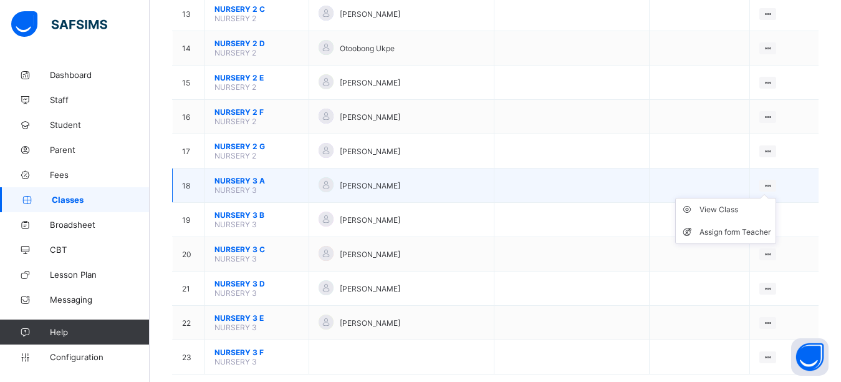
click at [776, 198] on ul "View Class Assign form Teacher" at bounding box center [725, 221] width 101 height 46
click at [729, 211] on div "View Class" at bounding box center [735, 209] width 71 height 12
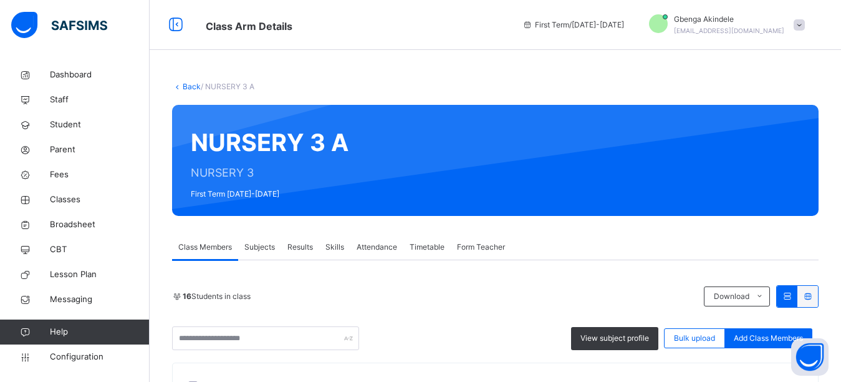
click at [482, 241] on span "Form Teacher" at bounding box center [481, 246] width 48 height 11
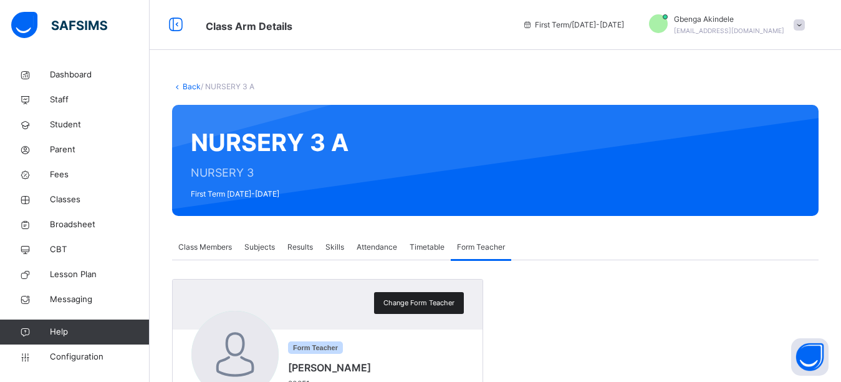
scroll to position [223, 0]
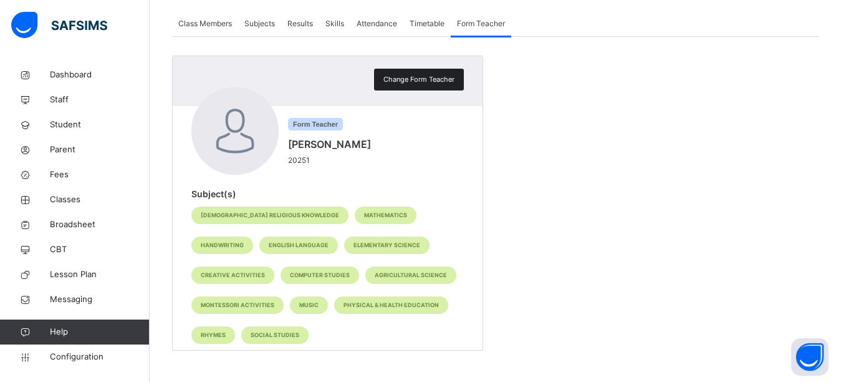
click at [423, 79] on span "Change Form Teacher" at bounding box center [419, 79] width 71 height 11
click at [0, 0] on div "Chioma Ogbodo" at bounding box center [0, 0] width 0 height 0
click at [0, 0] on div at bounding box center [0, 0] width 0 height 0
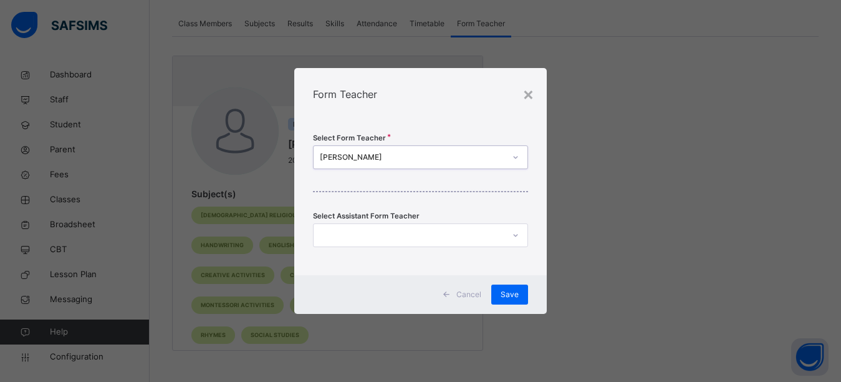
click at [433, 158] on div "Chioma Ogbodo" at bounding box center [412, 157] width 185 height 11
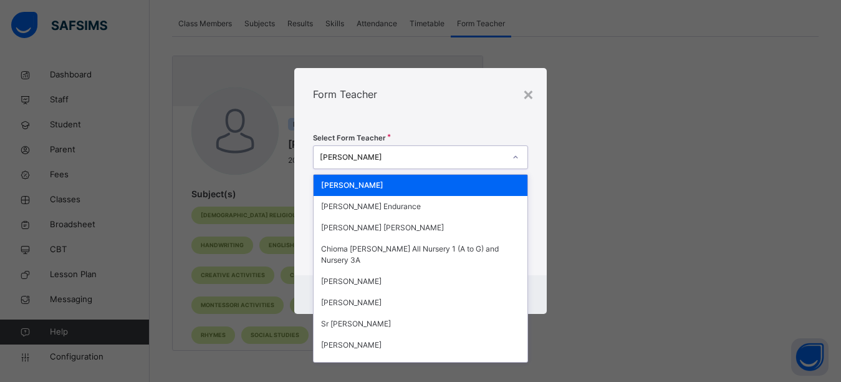
click at [516, 157] on icon at bounding box center [515, 157] width 7 height 12
click at [516, 157] on icon at bounding box center [515, 157] width 4 height 2
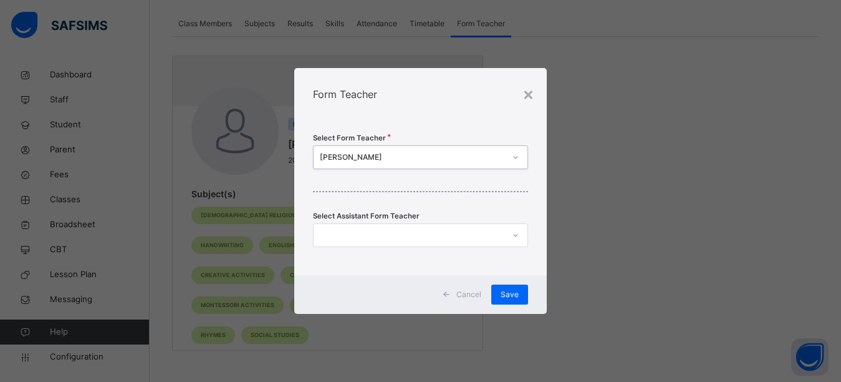
click at [516, 157] on icon at bounding box center [515, 157] width 4 height 2
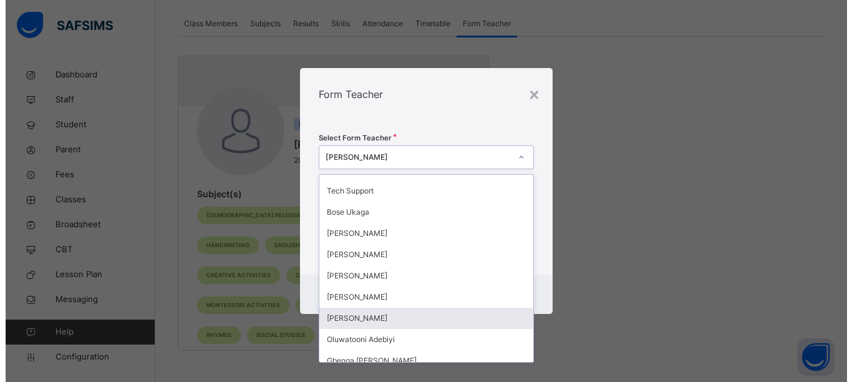
scroll to position [249, 0]
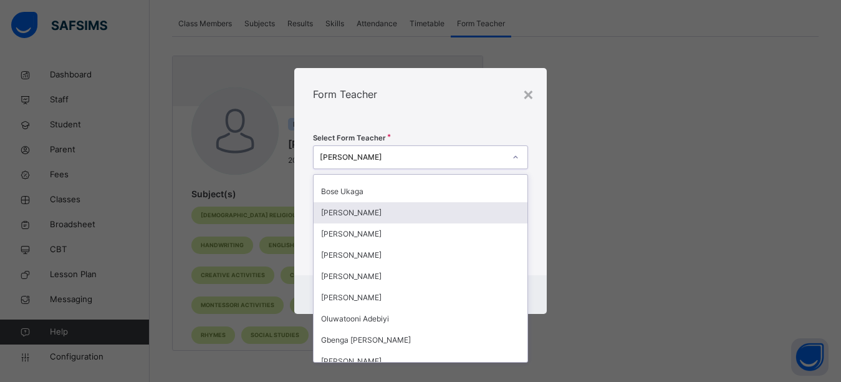
click at [359, 212] on div "Mercy Okolo" at bounding box center [421, 212] width 214 height 21
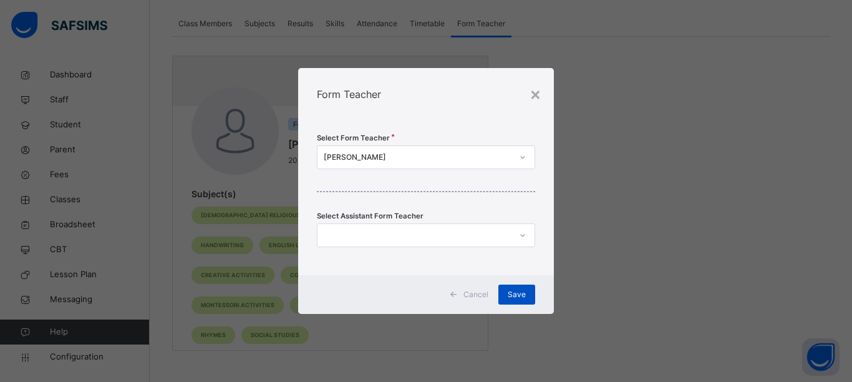
click at [523, 297] on span "Save" at bounding box center [517, 294] width 18 height 11
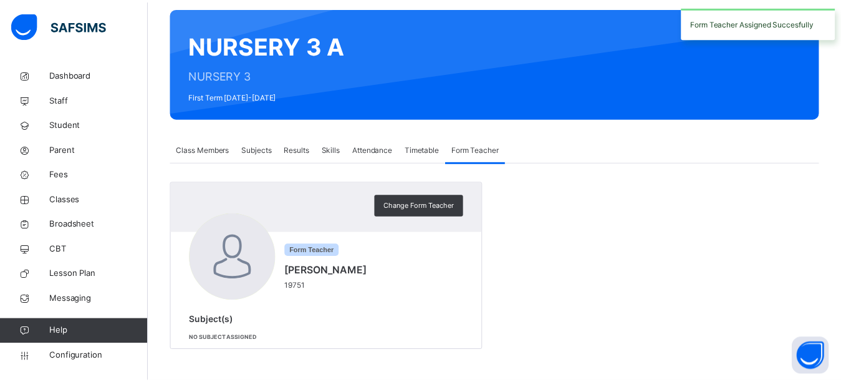
scroll to position [97, 0]
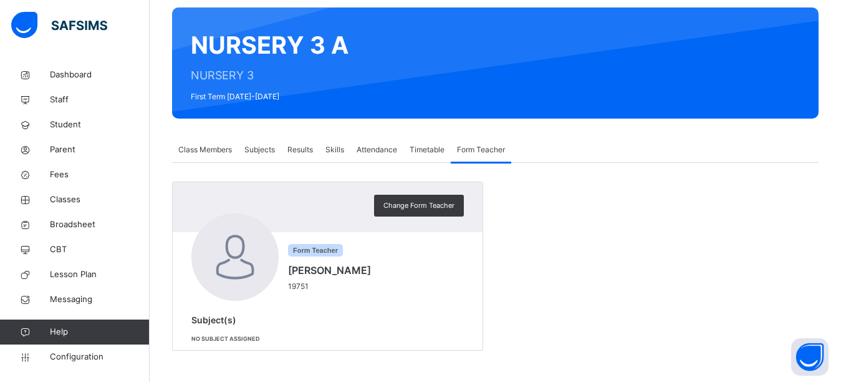
click at [215, 150] on span "Class Members" at bounding box center [205, 149] width 54 height 11
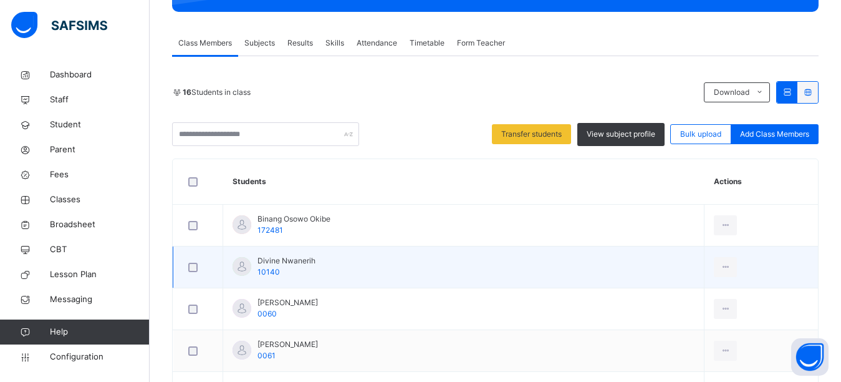
scroll to position [203, 0]
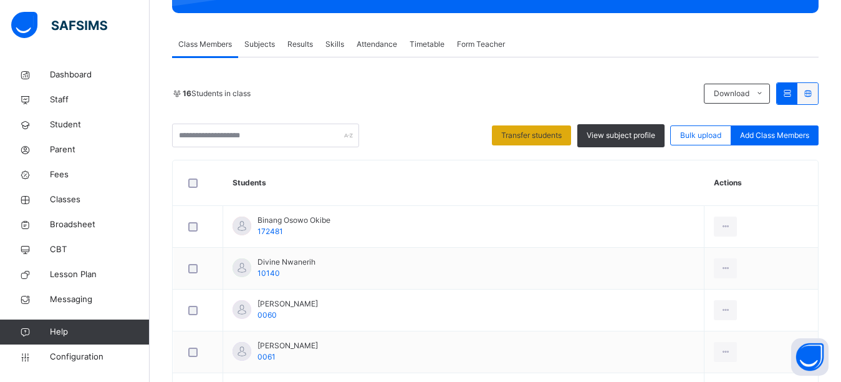
click at [562, 136] on span "Transfer students" at bounding box center [531, 135] width 60 height 11
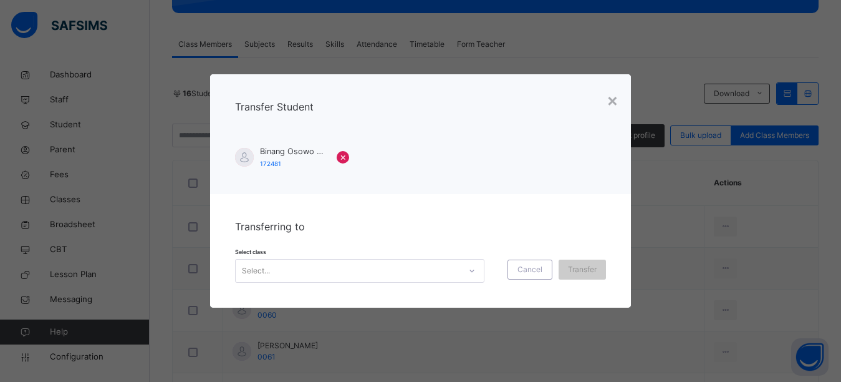
scroll to position [0, 0]
click at [470, 269] on icon at bounding box center [471, 270] width 7 height 12
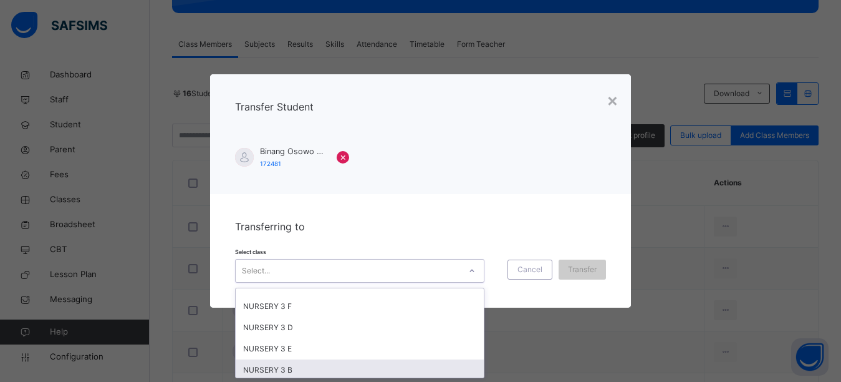
scroll to position [17, 0]
click at [334, 367] on div "NURSERY 3 B" at bounding box center [360, 366] width 248 height 21
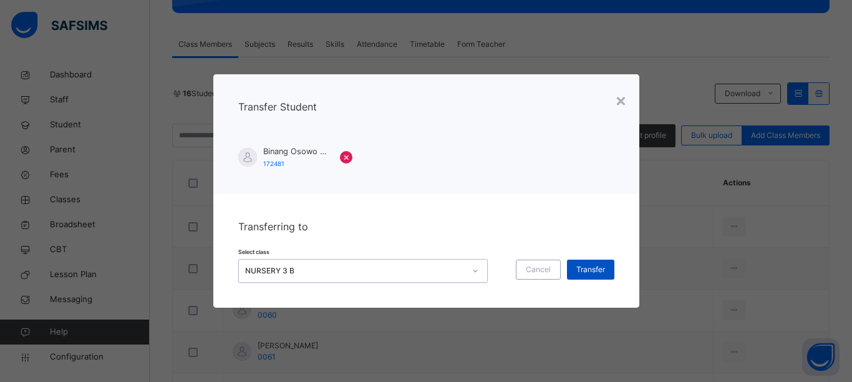
click at [582, 265] on span "Transfer" at bounding box center [590, 269] width 29 height 11
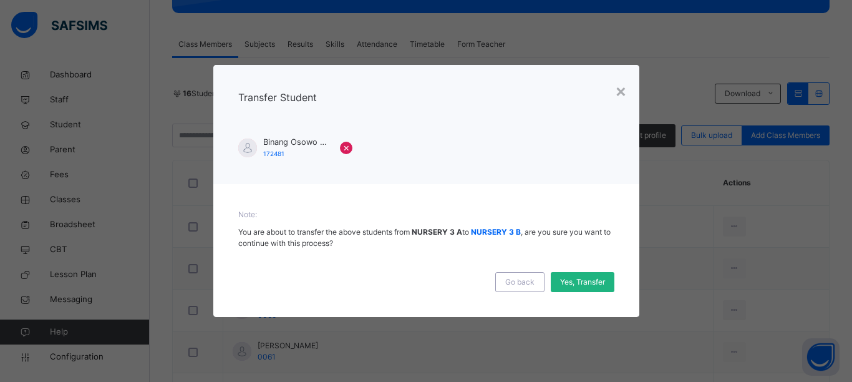
click at [578, 283] on span "Yes, Transfer" at bounding box center [582, 281] width 45 height 11
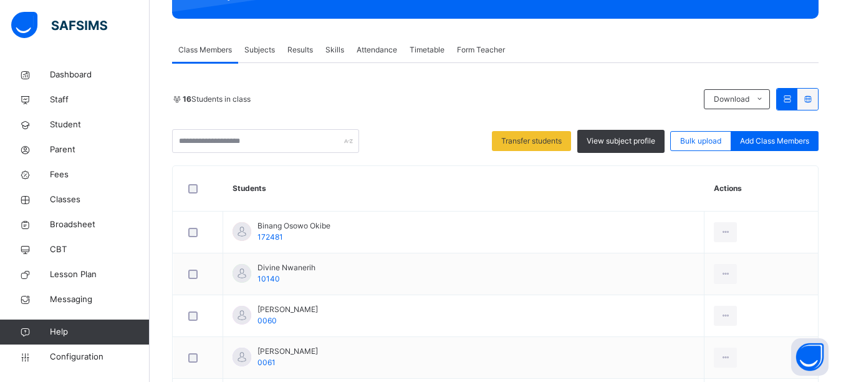
scroll to position [125, 0]
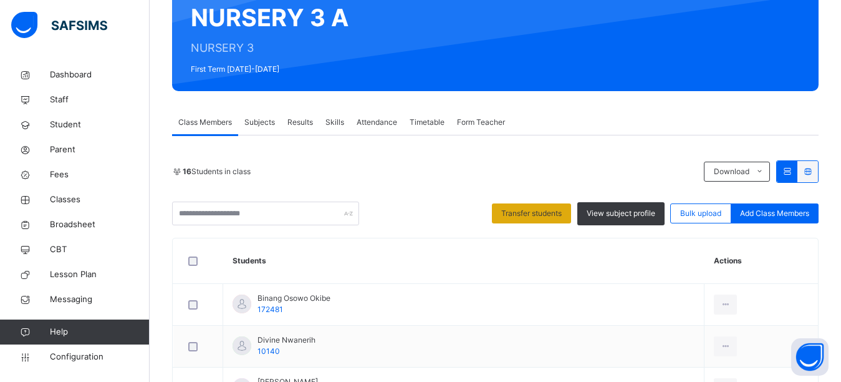
click at [562, 218] on span "Transfer students" at bounding box center [531, 213] width 60 height 11
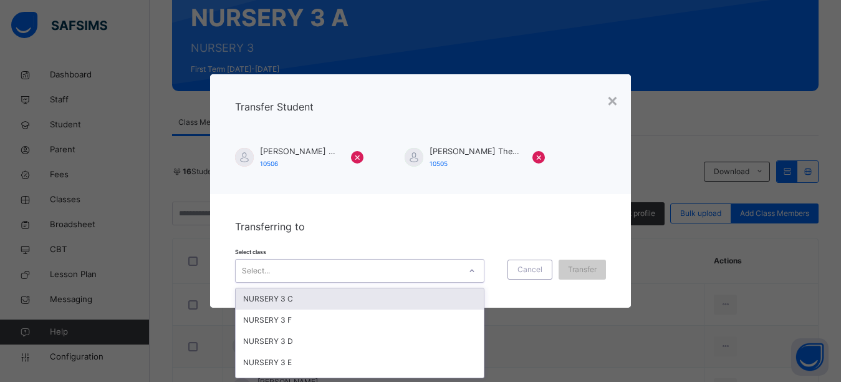
scroll to position [0, 0]
click at [461, 271] on div at bounding box center [471, 271] width 21 height 20
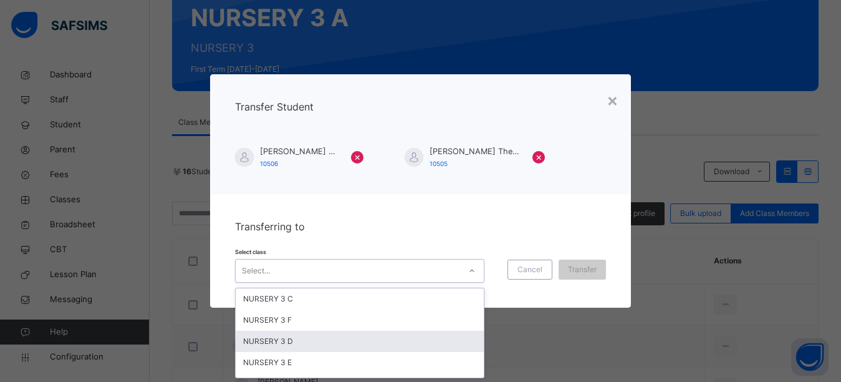
click at [330, 337] on div "NURSERY 3 D" at bounding box center [360, 341] width 248 height 21
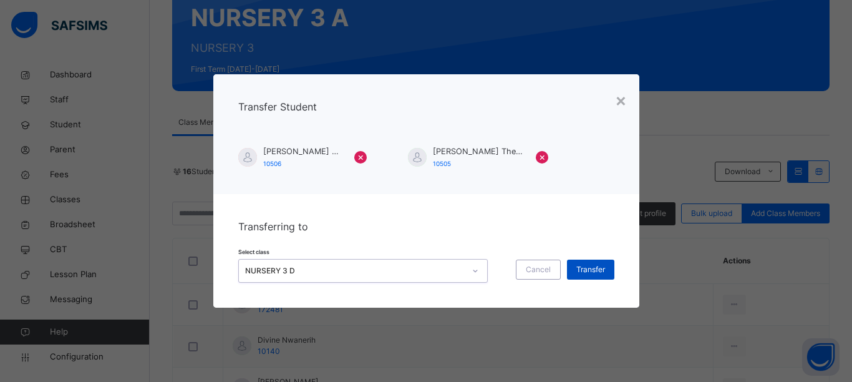
click at [596, 272] on span "Transfer" at bounding box center [590, 269] width 29 height 11
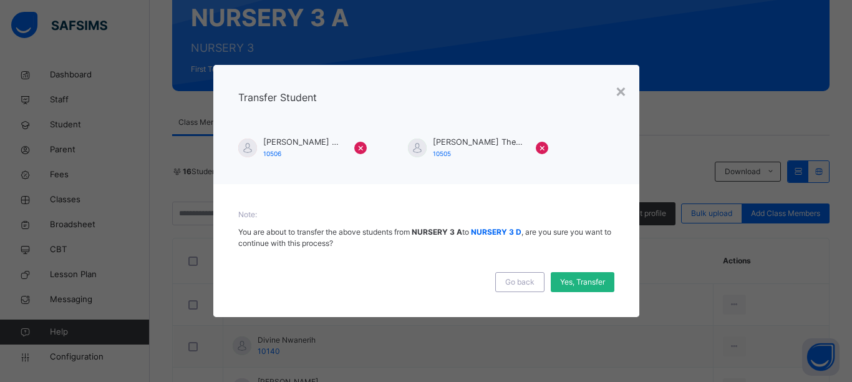
click at [592, 282] on span "Yes, Transfer" at bounding box center [582, 281] width 45 height 11
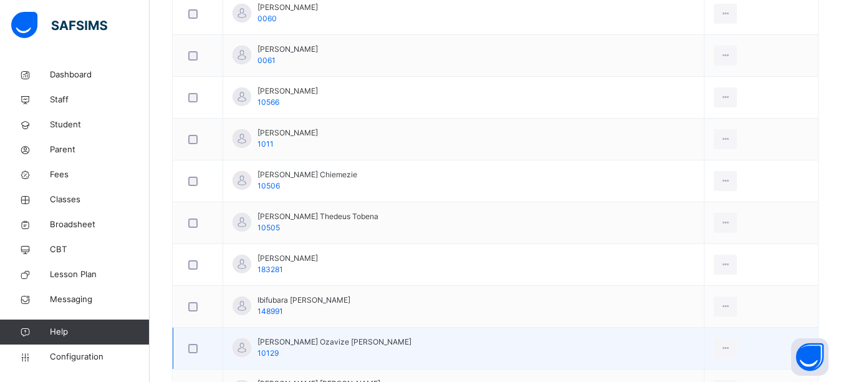
scroll to position [437, 0]
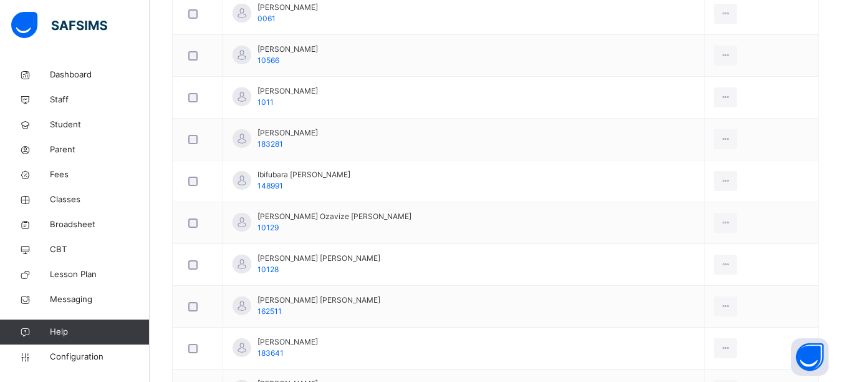
scroll to position [187, 0]
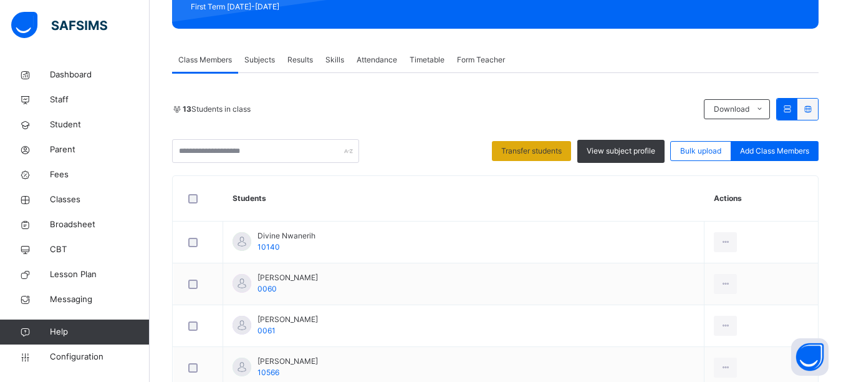
click at [553, 148] on span "Transfer students" at bounding box center [531, 150] width 60 height 11
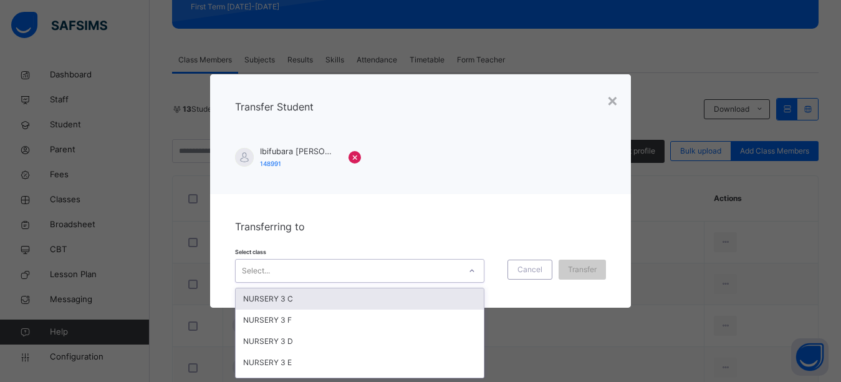
click at [472, 271] on icon at bounding box center [471, 270] width 7 height 12
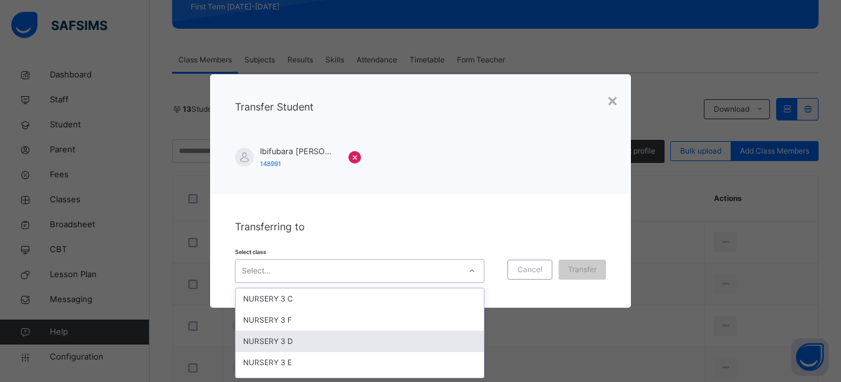
click at [352, 342] on div "NURSERY 3 D" at bounding box center [360, 341] width 248 height 21
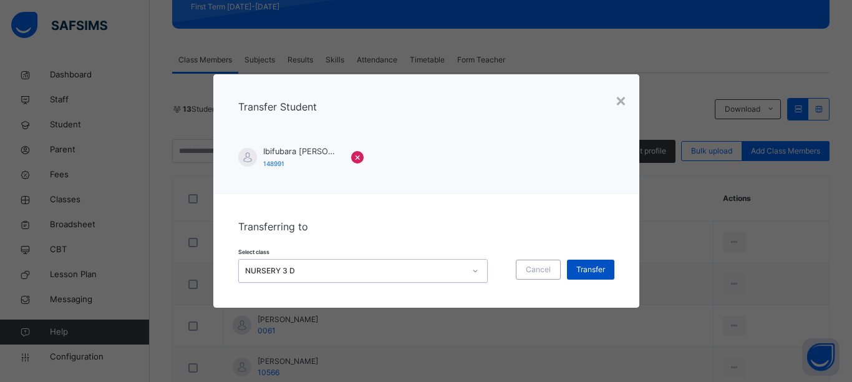
click at [587, 270] on span "Transfer" at bounding box center [590, 269] width 29 height 11
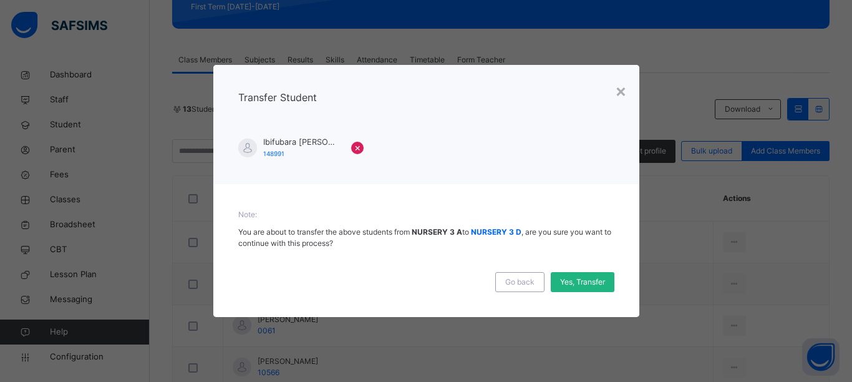
click at [580, 281] on span "Yes, Transfer" at bounding box center [582, 281] width 45 height 11
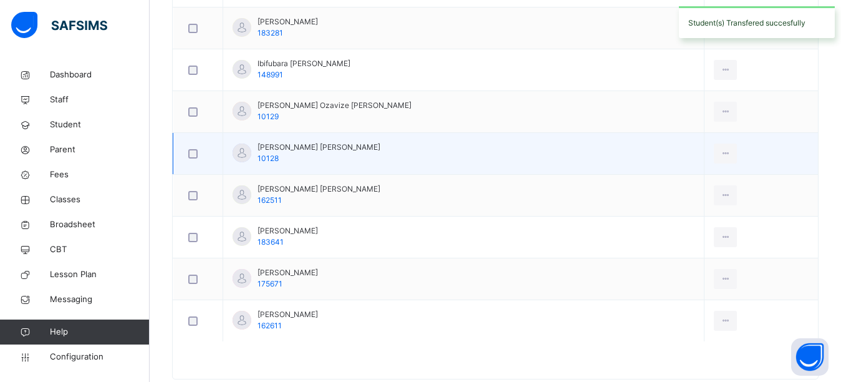
scroll to position [639, 0]
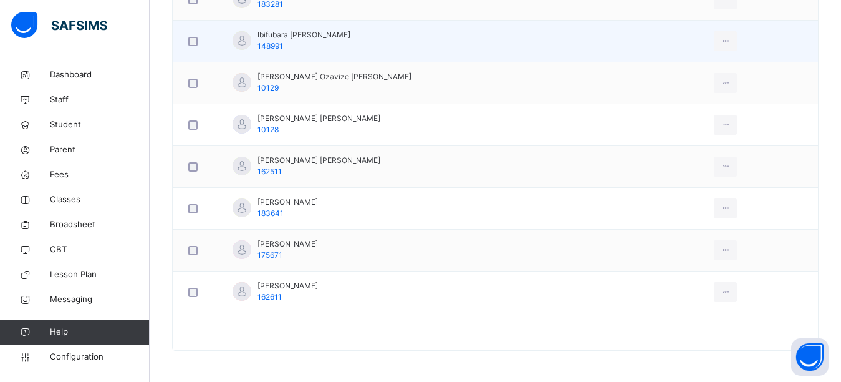
click at [193, 46] on div at bounding box center [198, 41] width 31 height 26
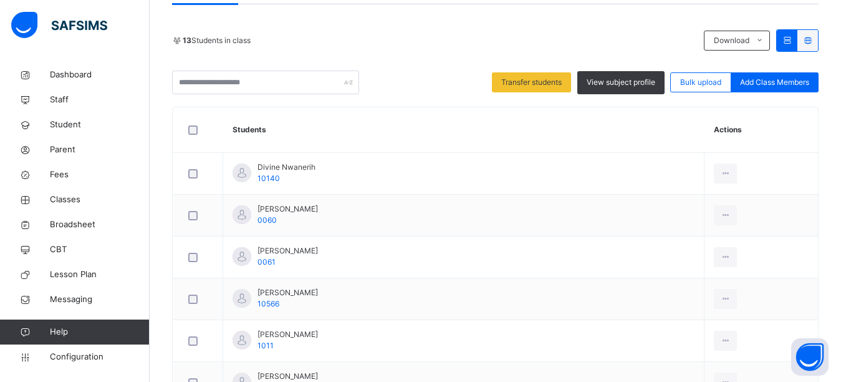
scroll to position [202, 0]
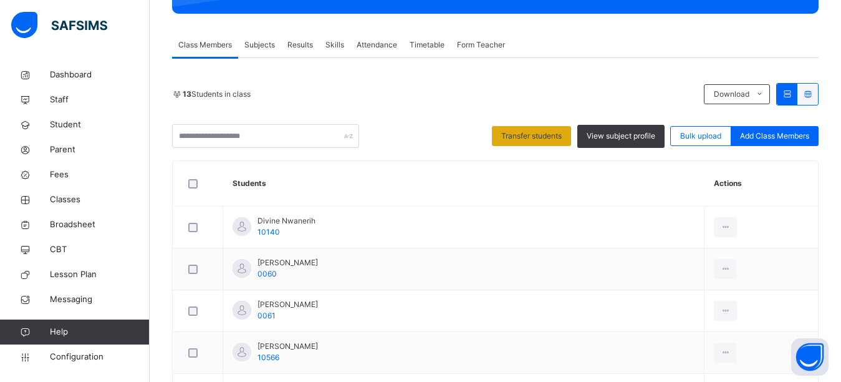
click at [515, 136] on span "Transfer students" at bounding box center [531, 135] width 60 height 11
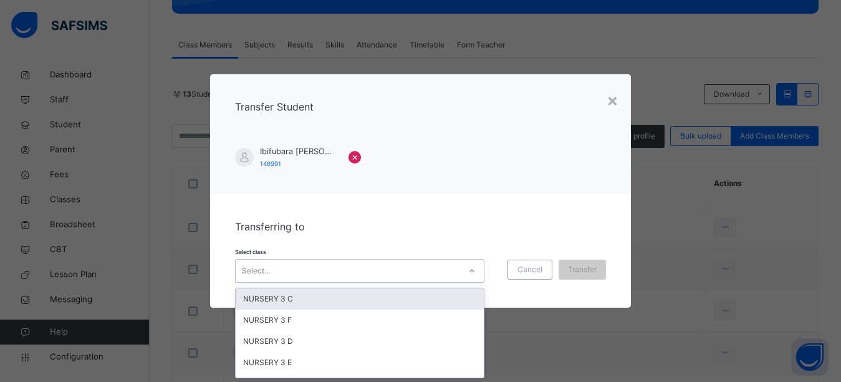
scroll to position [0, 0]
click at [476, 273] on div at bounding box center [471, 271] width 21 height 20
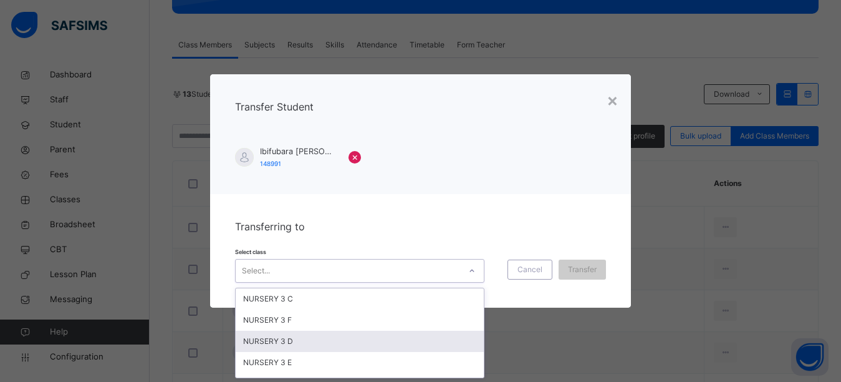
click at [385, 349] on div "NURSERY 3 D" at bounding box center [360, 341] width 248 height 21
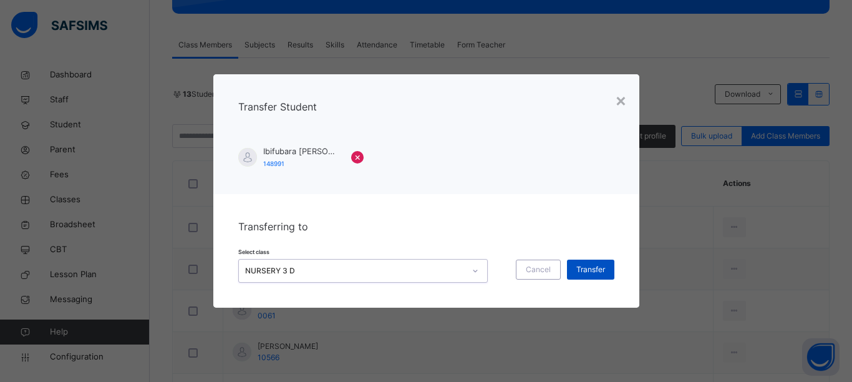
click at [599, 270] on span "Transfer" at bounding box center [590, 269] width 29 height 11
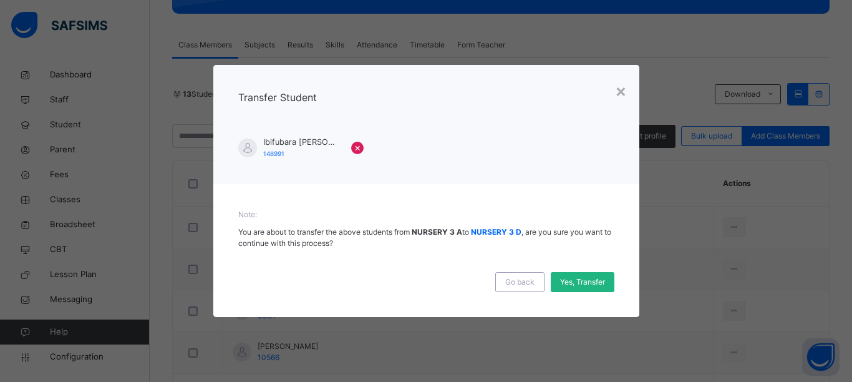
click at [581, 282] on span "Yes, Transfer" at bounding box center [582, 281] width 45 height 11
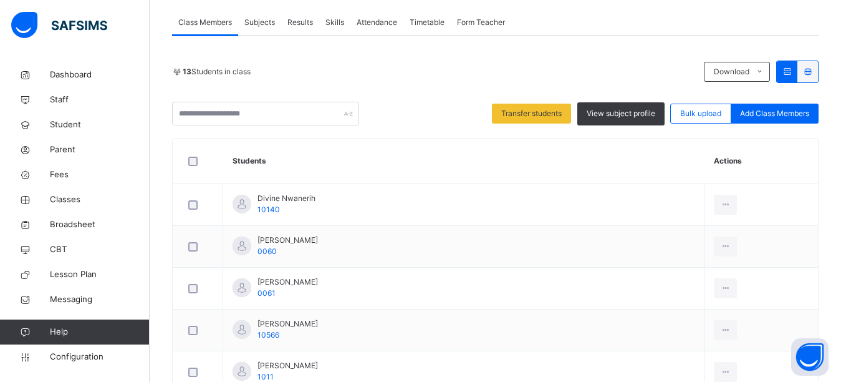
scroll to position [140, 0]
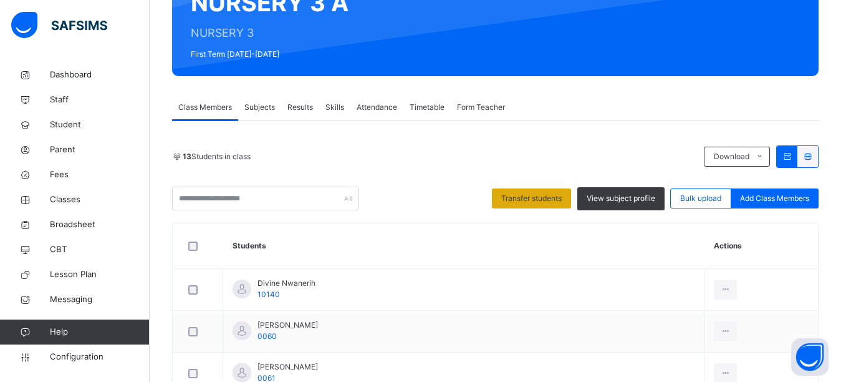
click at [562, 201] on span "Transfer students" at bounding box center [531, 198] width 60 height 11
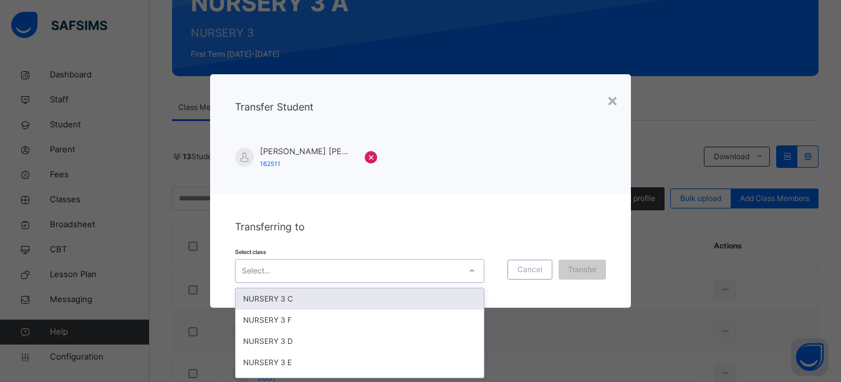
click at [468, 270] on icon at bounding box center [471, 270] width 7 height 12
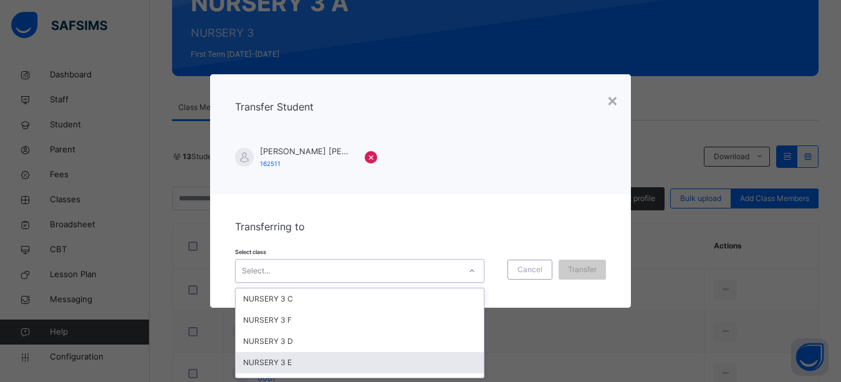
scroll to position [17, 0]
click at [287, 367] on div "NURSERY 3 B" at bounding box center [360, 366] width 248 height 21
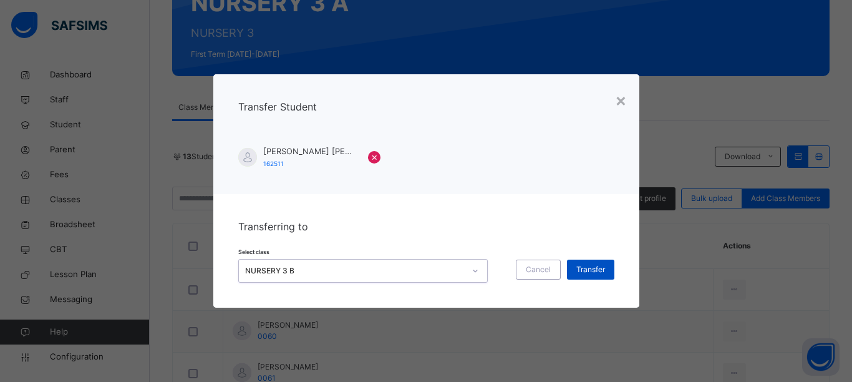
click at [594, 273] on span "Transfer" at bounding box center [590, 269] width 29 height 11
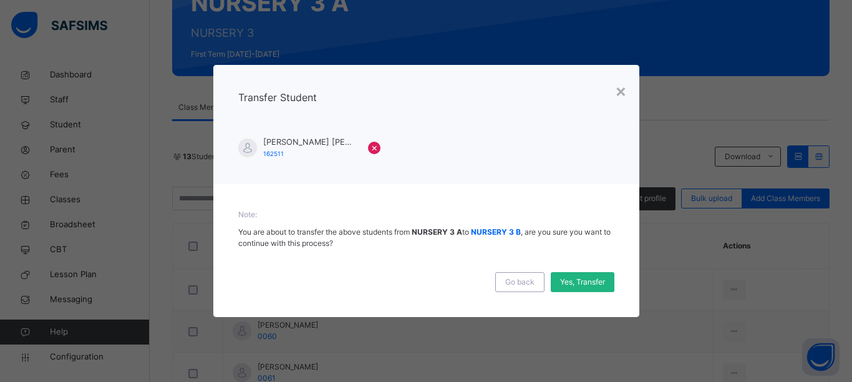
click at [589, 286] on span "Yes, Transfer" at bounding box center [582, 281] width 45 height 11
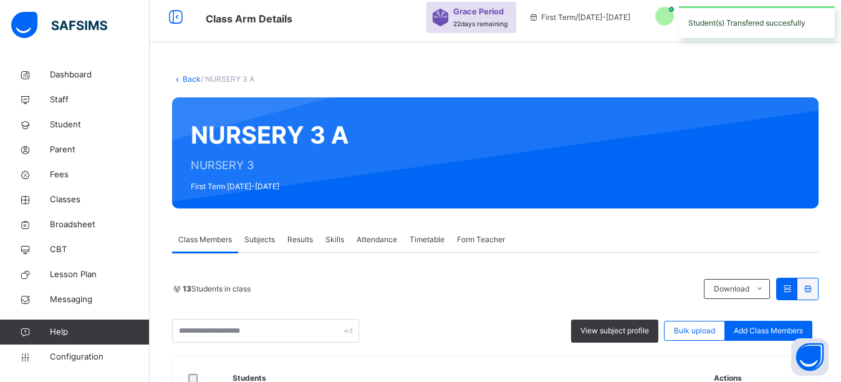
scroll to position [0, 0]
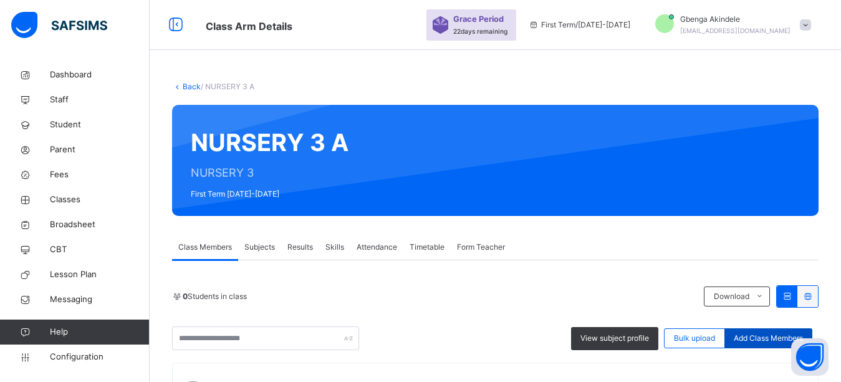
click at [774, 332] on span "Add Class Members" at bounding box center [768, 337] width 69 height 11
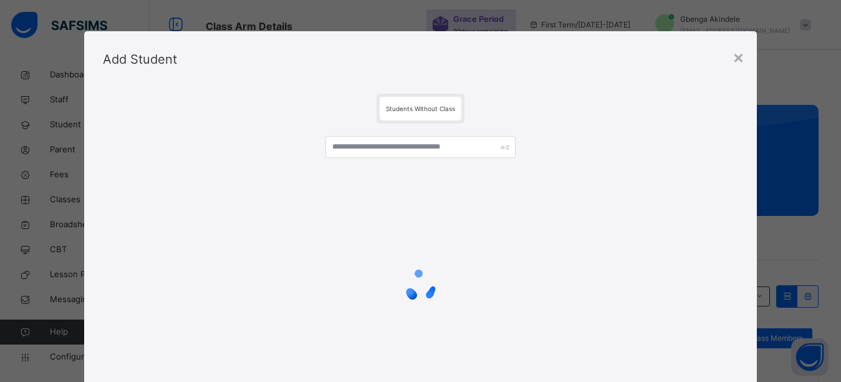
scroll to position [62, 0]
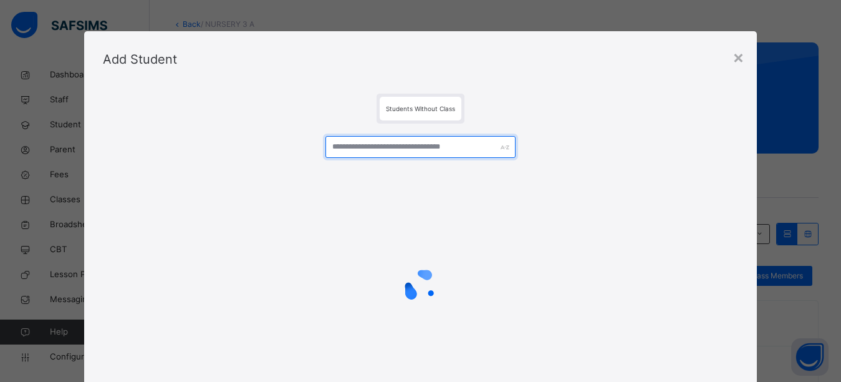
click at [382, 155] on input "text" at bounding box center [421, 147] width 191 height 22
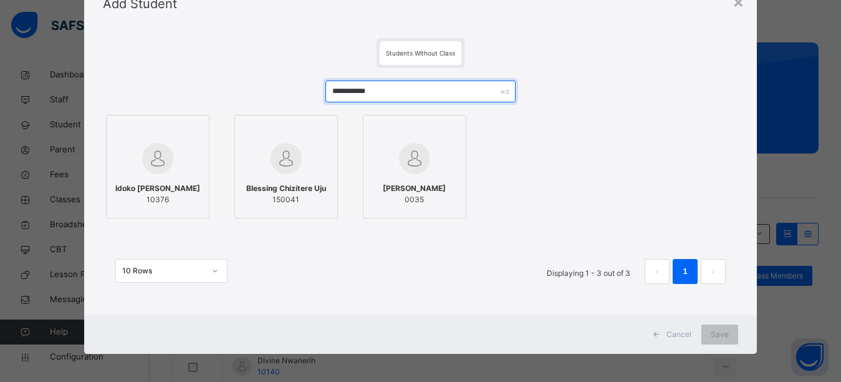
scroll to position [59, 0]
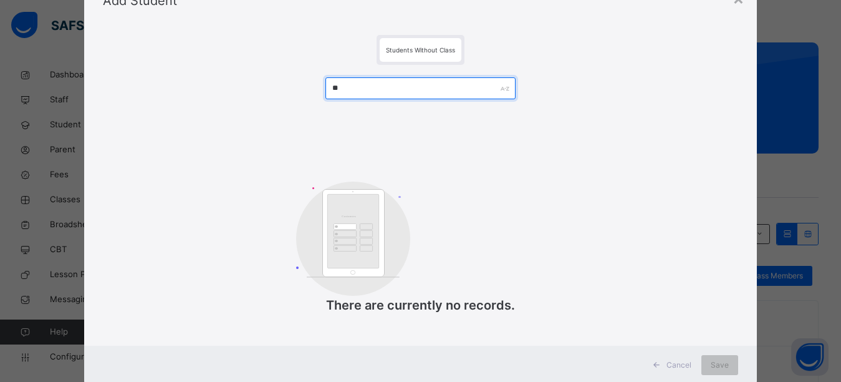
type input "*"
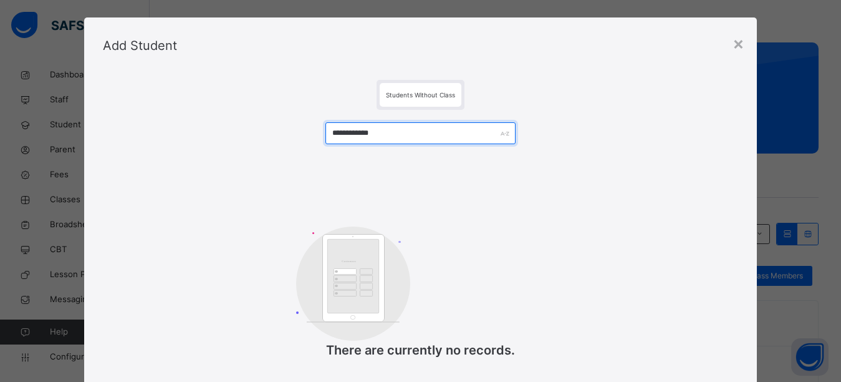
scroll to position [0, 0]
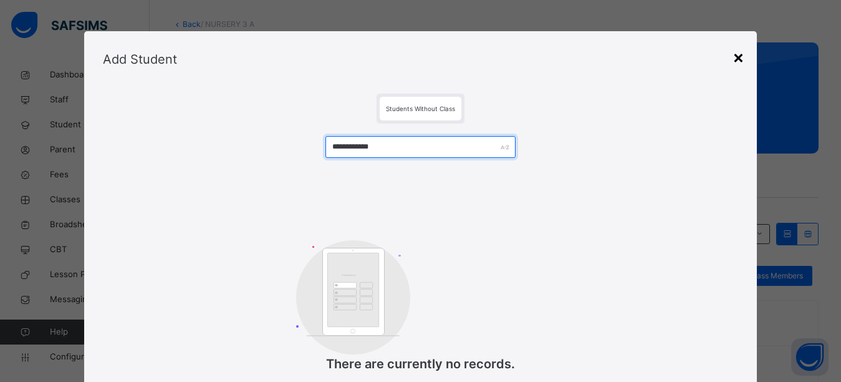
type input "**********"
click at [737, 61] on div "×" at bounding box center [739, 57] width 12 height 26
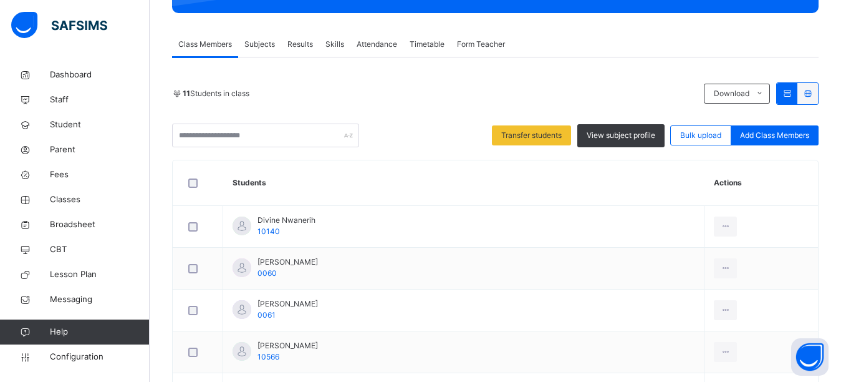
scroll to position [181, 0]
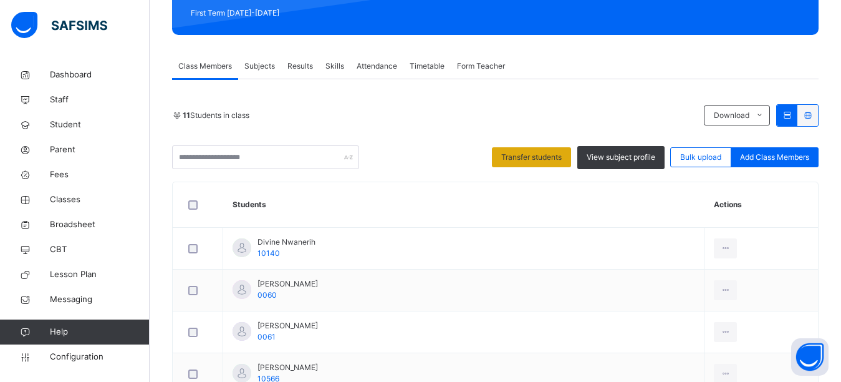
click at [558, 155] on span "Transfer students" at bounding box center [531, 157] width 60 height 11
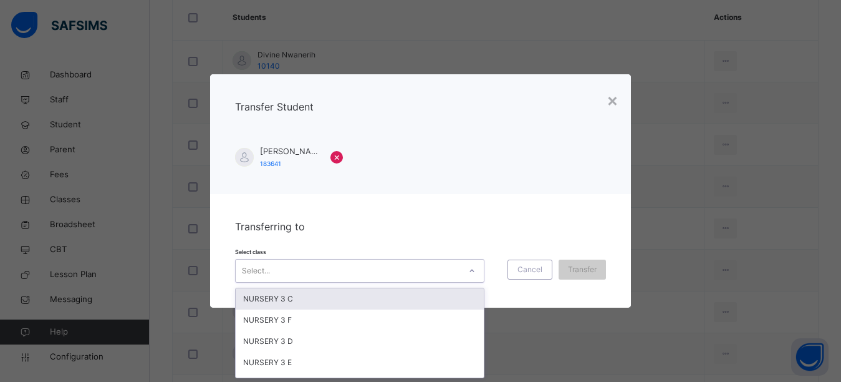
scroll to position [0, 0]
click at [471, 277] on div at bounding box center [471, 271] width 21 height 20
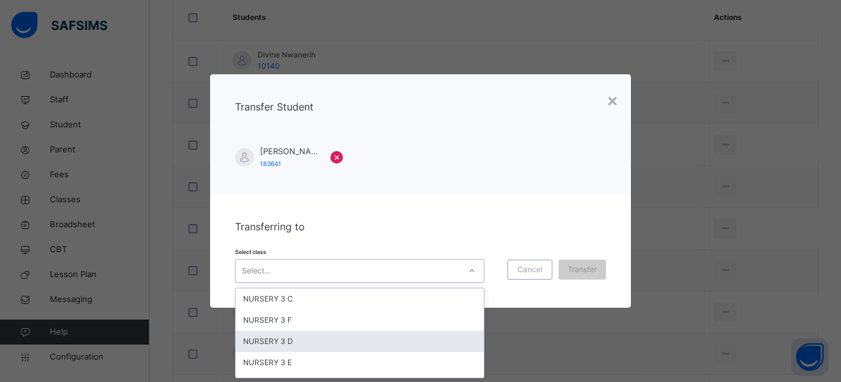
click at [323, 347] on div "NURSERY 3 D" at bounding box center [360, 341] width 248 height 21
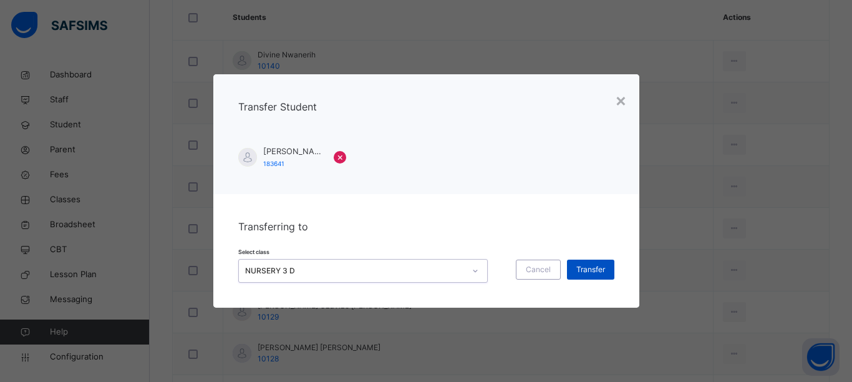
click at [576, 271] on div "Transfer" at bounding box center [590, 269] width 47 height 20
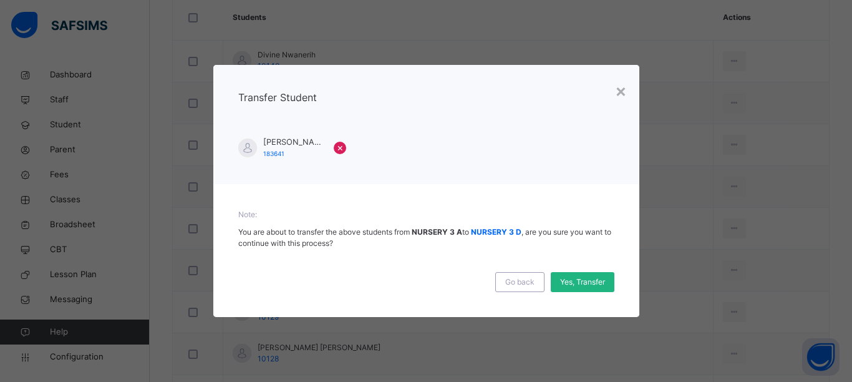
click at [571, 284] on span "Yes, Transfer" at bounding box center [582, 281] width 45 height 11
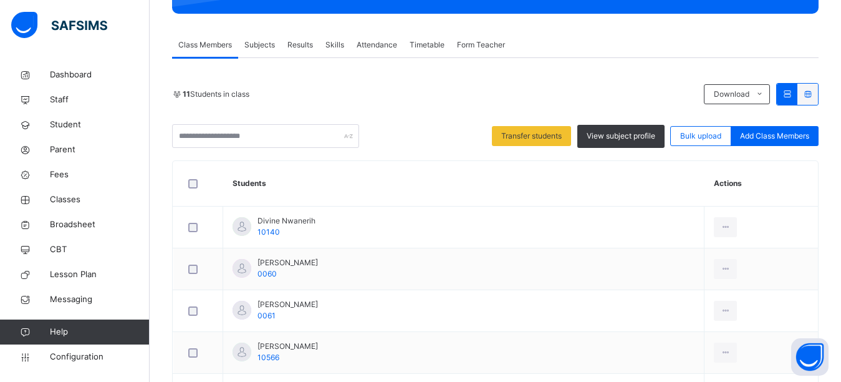
scroll to position [118, 0]
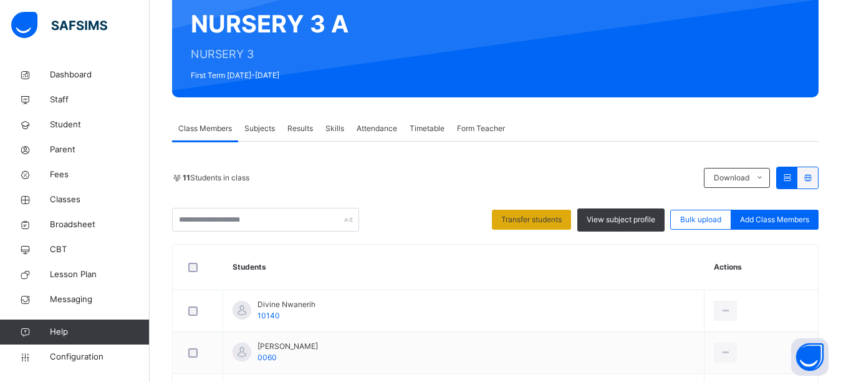
click at [537, 220] on span "Transfer students" at bounding box center [531, 219] width 60 height 11
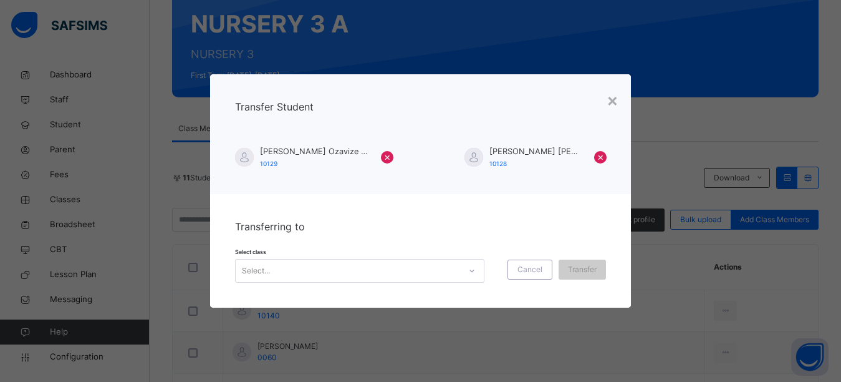
click at [468, 272] on icon at bounding box center [471, 270] width 7 height 12
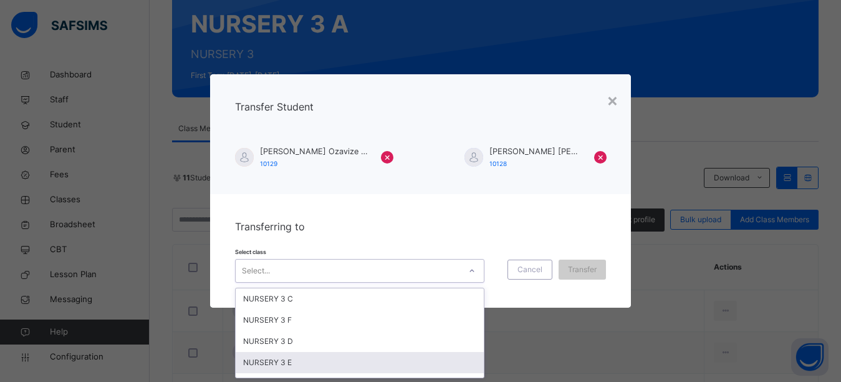
click at [307, 365] on div "NURSERY 3 E" at bounding box center [360, 362] width 248 height 21
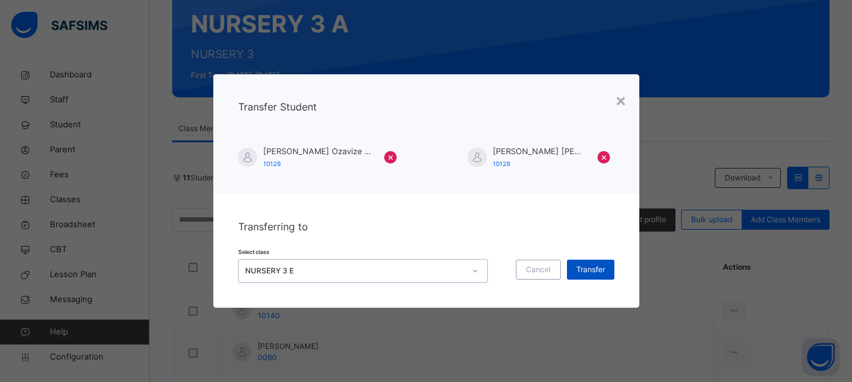
click at [590, 267] on span "Transfer" at bounding box center [590, 269] width 29 height 11
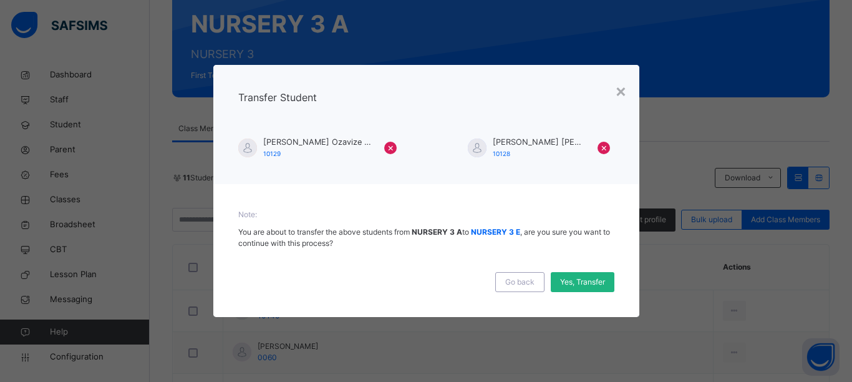
click at [585, 286] on span "Yes, Transfer" at bounding box center [582, 281] width 45 height 11
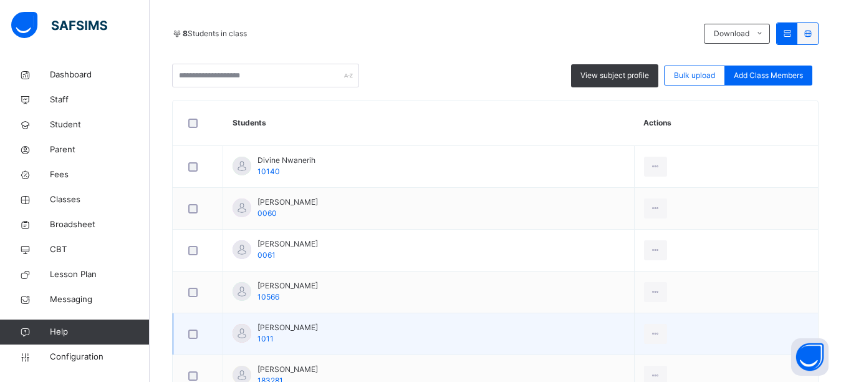
scroll to position [243, 0]
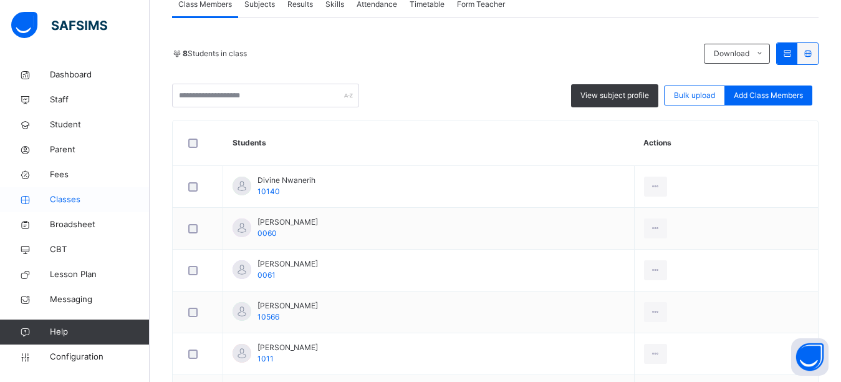
click at [68, 200] on span "Classes" at bounding box center [100, 199] width 100 height 12
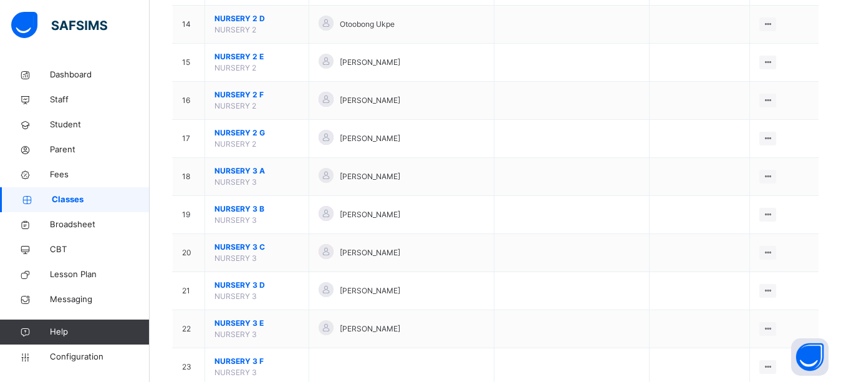
scroll to position [673, 0]
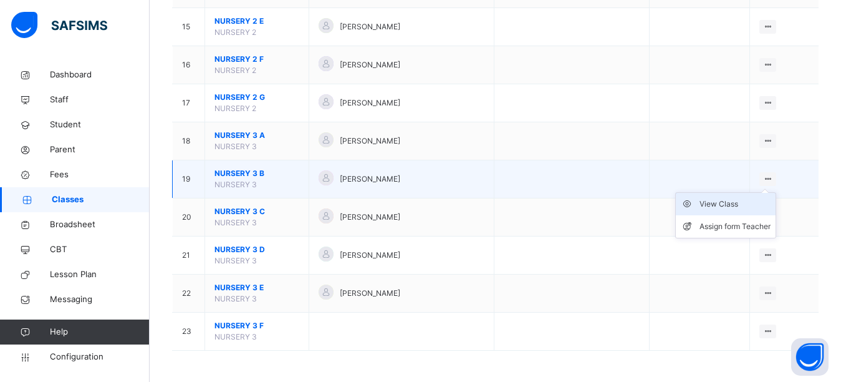
click at [727, 201] on div "View Class" at bounding box center [735, 204] width 71 height 12
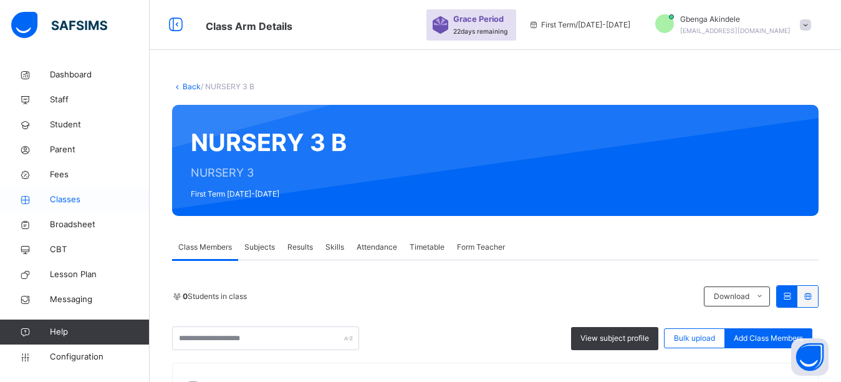
click at [69, 203] on span "Classes" at bounding box center [100, 199] width 100 height 12
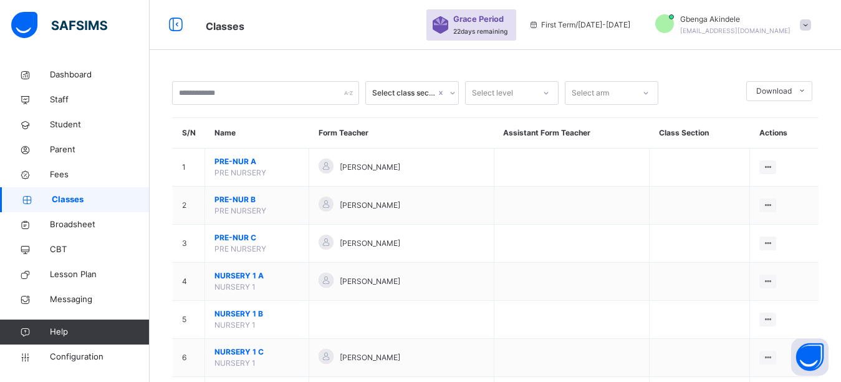
scroll to position [673, 0]
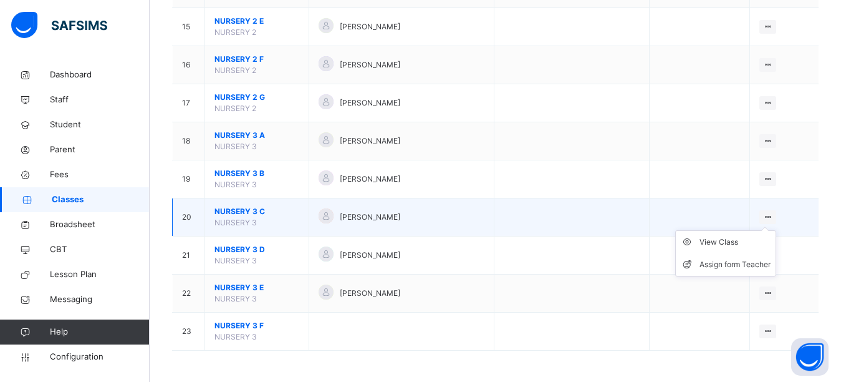
click at [773, 216] on icon at bounding box center [768, 216] width 11 height 9
click at [722, 243] on div "View Class" at bounding box center [735, 242] width 71 height 12
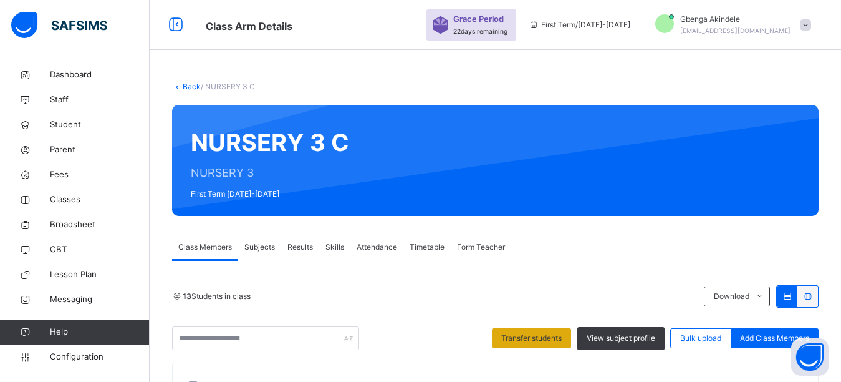
click at [551, 332] on span "Transfer students" at bounding box center [531, 337] width 60 height 11
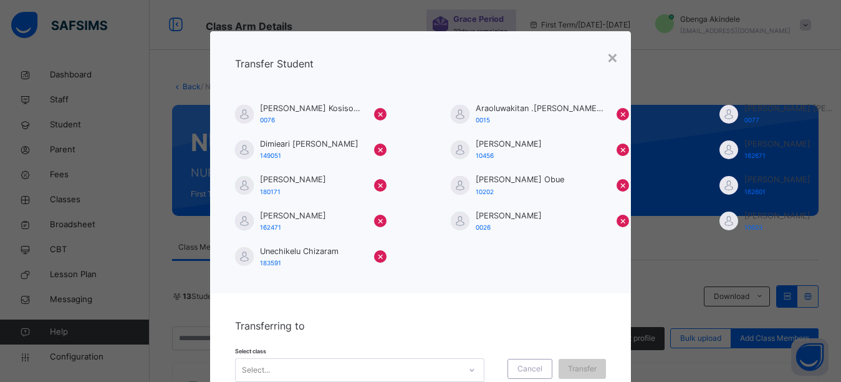
click at [464, 314] on div "Transferring to Select class Select... Cancel Transfer" at bounding box center [420, 349] width 421 height 113
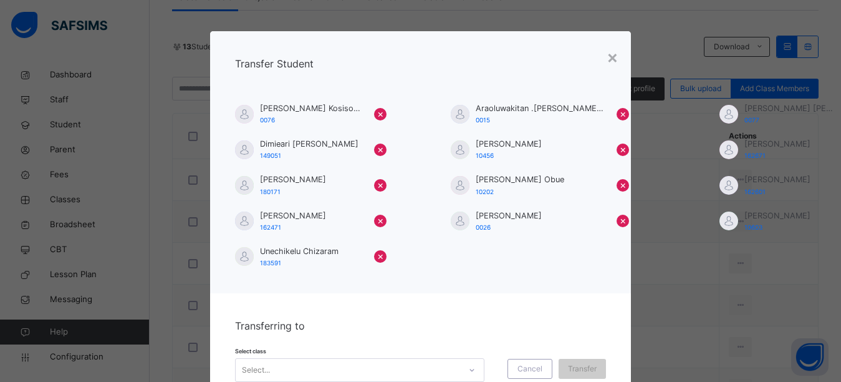
scroll to position [56, 0]
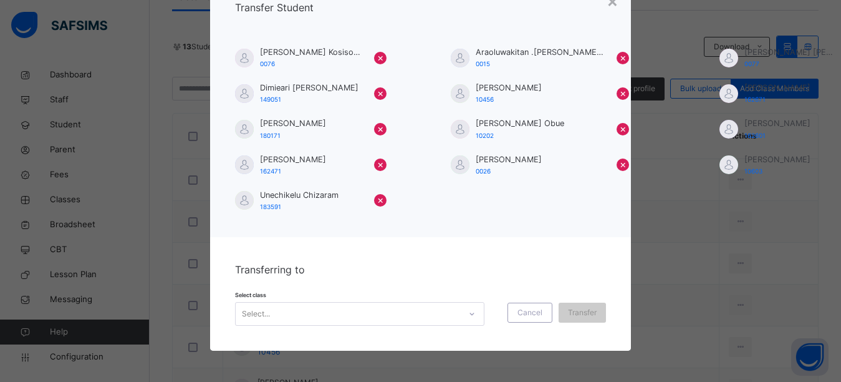
click at [465, 316] on div "Select..." at bounding box center [359, 314] width 249 height 24
click at [465, 313] on div "Select..." at bounding box center [359, 314] width 249 height 24
click at [583, 314] on span "Transfer" at bounding box center [582, 312] width 29 height 11
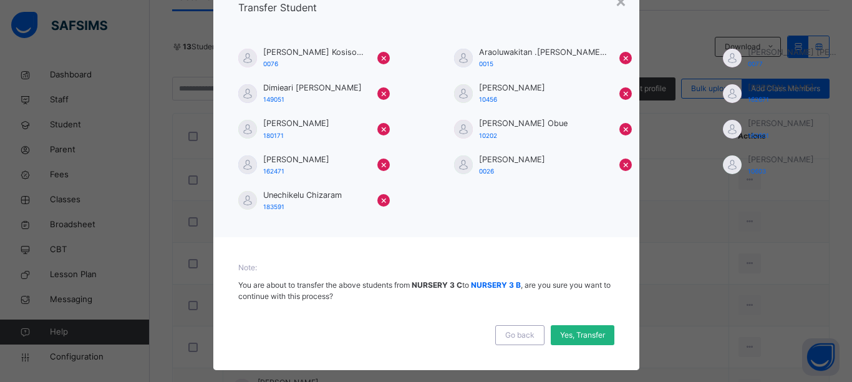
click at [585, 329] on span "Yes, Transfer" at bounding box center [582, 334] width 45 height 11
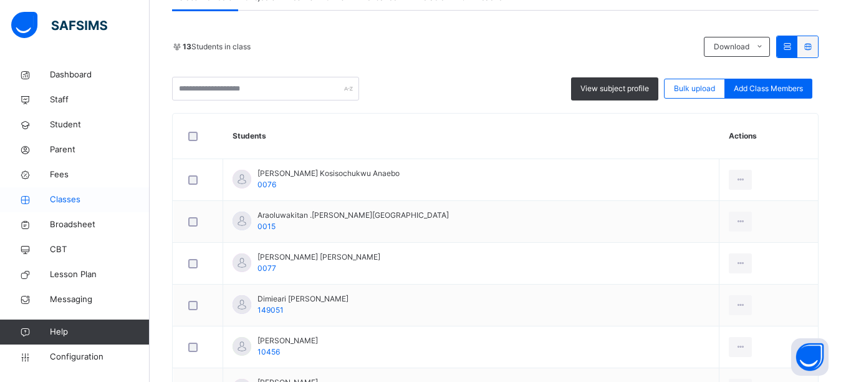
click at [74, 200] on span "Classes" at bounding box center [100, 199] width 100 height 12
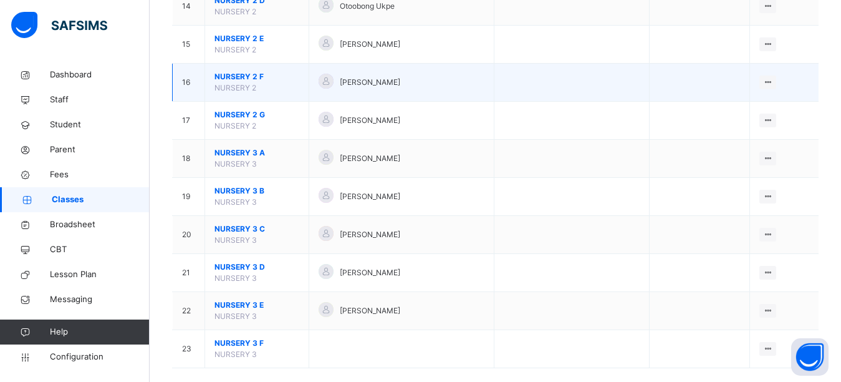
scroll to position [673, 0]
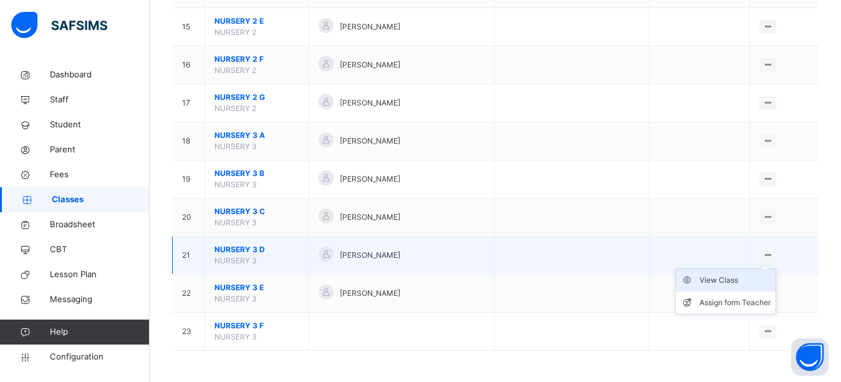
click at [733, 279] on div "View Class" at bounding box center [735, 280] width 71 height 12
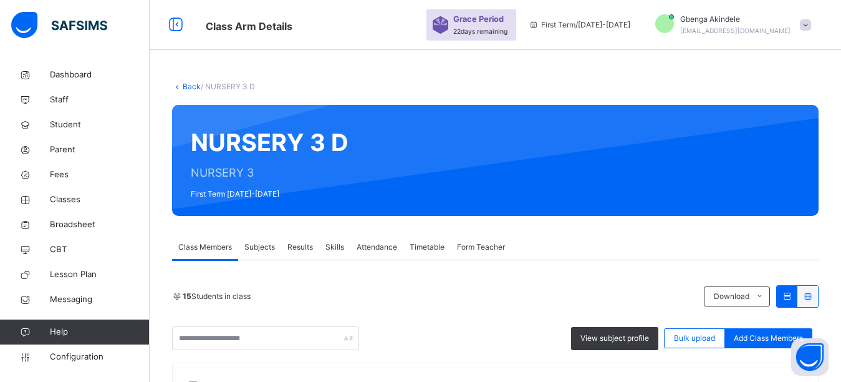
scroll to position [187, 0]
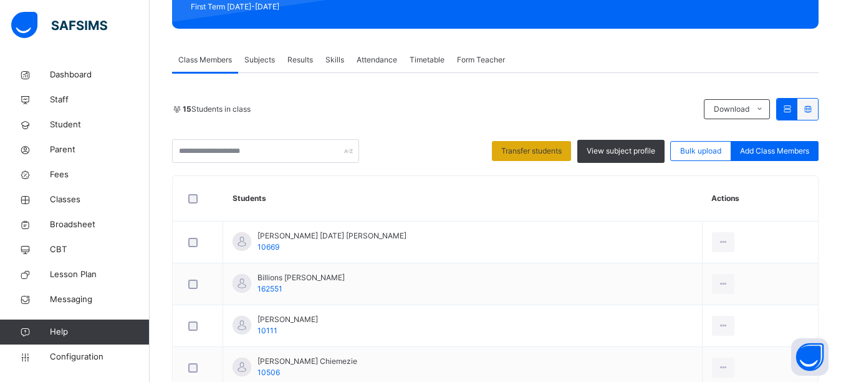
click at [536, 148] on span "Transfer students" at bounding box center [531, 150] width 60 height 11
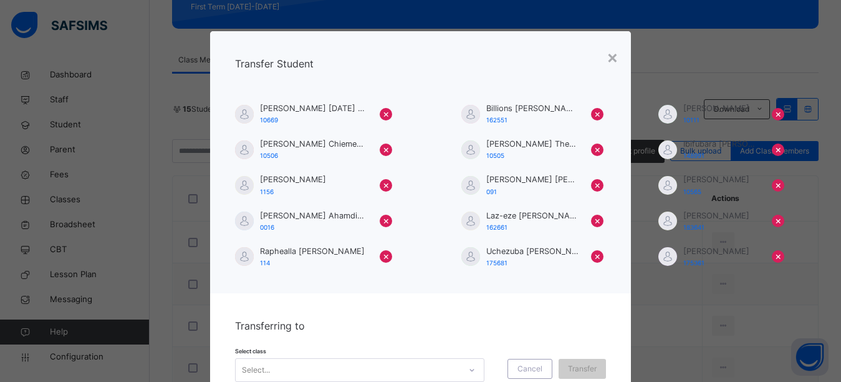
scroll to position [56, 0]
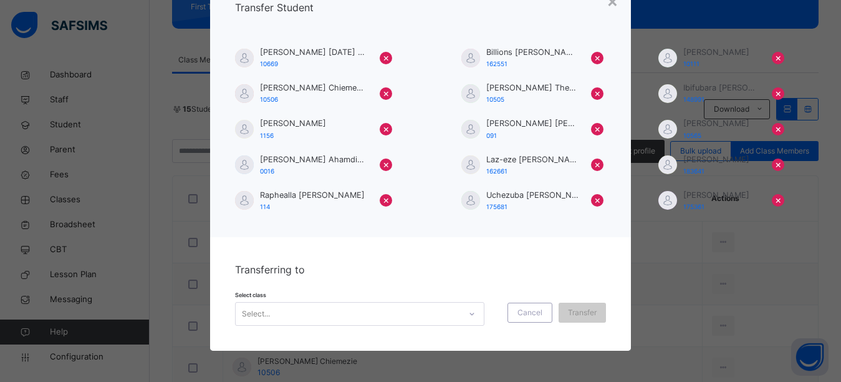
click at [465, 309] on div "Select..." at bounding box center [359, 314] width 249 height 24
click at [581, 314] on span "Transfer" at bounding box center [582, 312] width 29 height 11
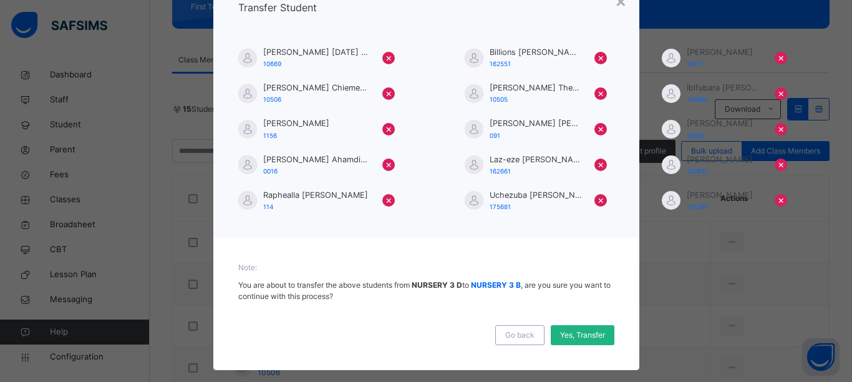
click at [571, 339] on span "Yes, Transfer" at bounding box center [582, 334] width 45 height 11
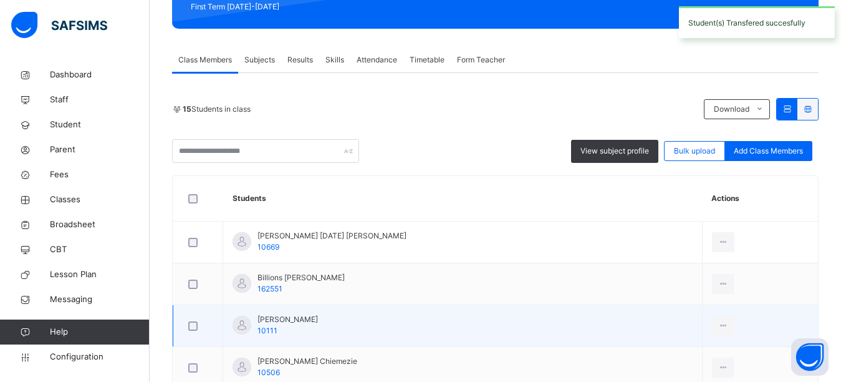
scroll to position [249, 0]
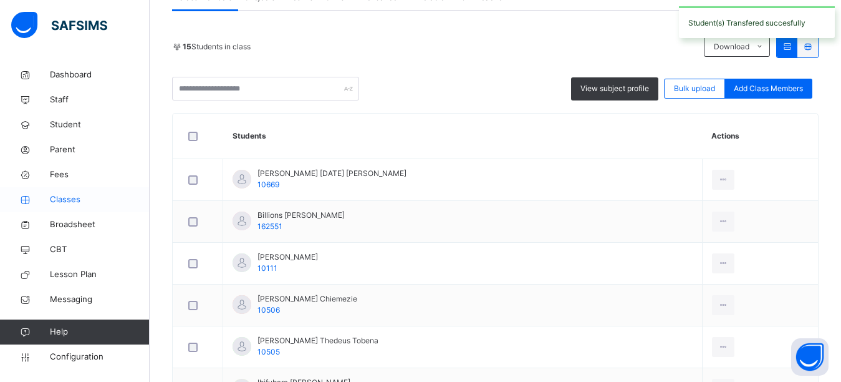
click at [70, 200] on span "Classes" at bounding box center [100, 199] width 100 height 12
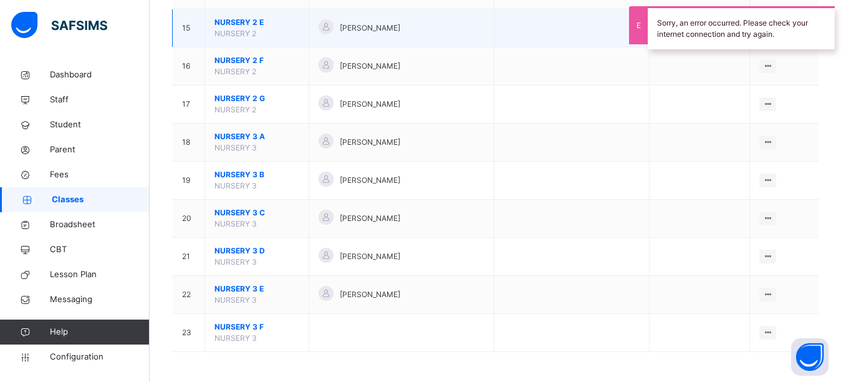
scroll to position [673, 0]
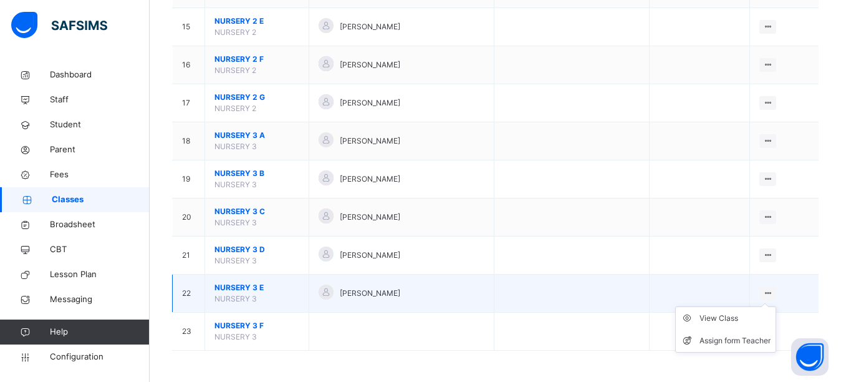
click at [773, 294] on icon at bounding box center [768, 292] width 11 height 9
click at [730, 318] on div "View Class" at bounding box center [735, 318] width 71 height 12
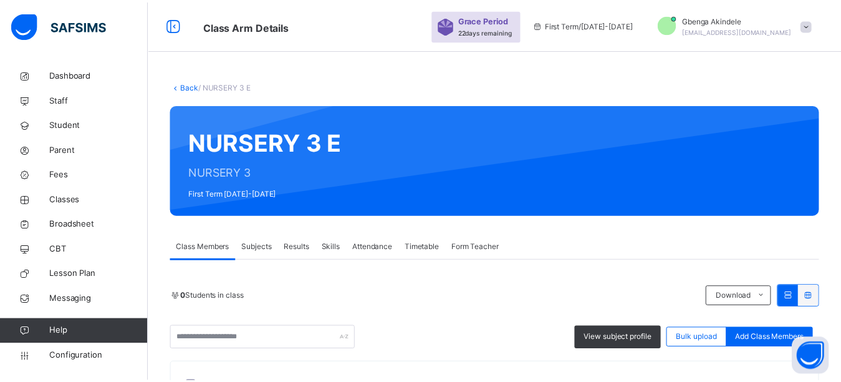
scroll to position [249, 0]
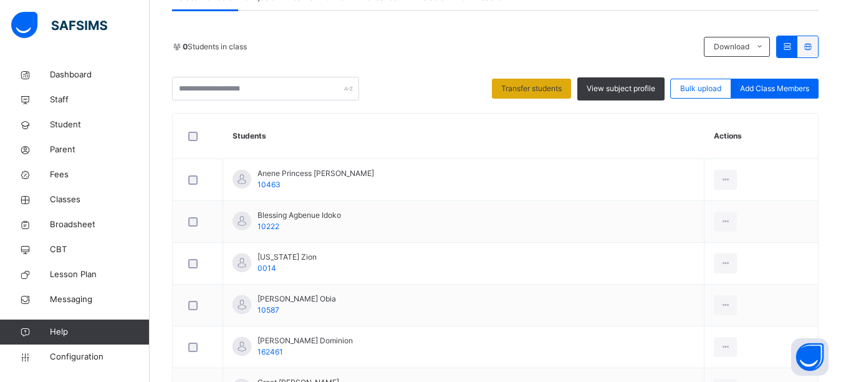
click at [534, 88] on span "Transfer students" at bounding box center [531, 88] width 60 height 11
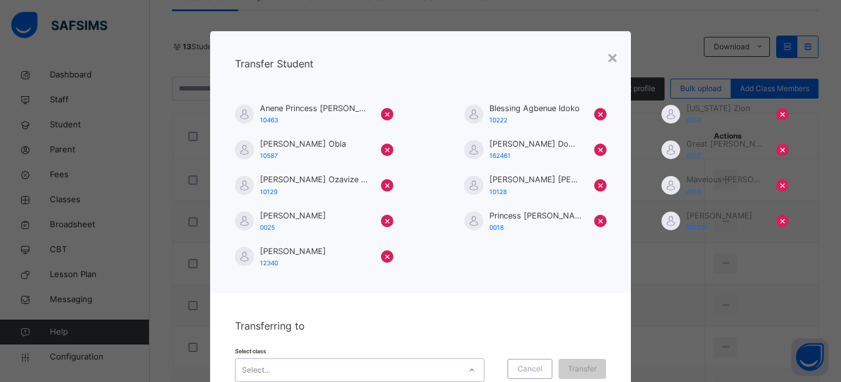
click at [469, 358] on div "option NURSERY 3 C focused, 3 of 5. 5 results available. Use Up and Down to cho…" at bounding box center [359, 370] width 249 height 24
click at [284, 358] on div "option NURSERY 3 B, selected. 0 results available. Select is focused ,type to r…" at bounding box center [359, 370] width 249 height 24
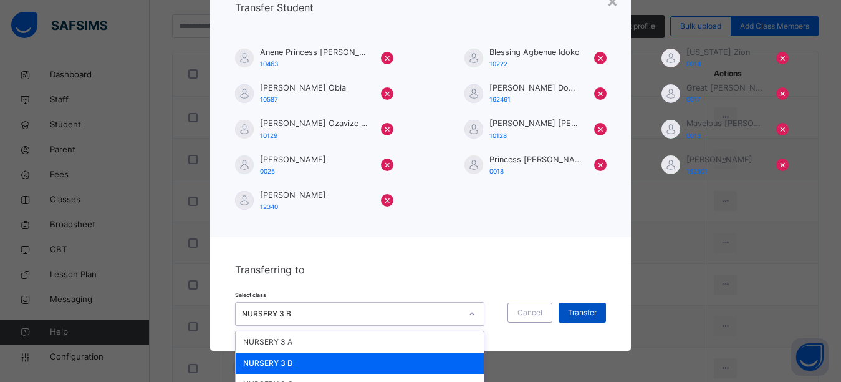
click at [577, 257] on div "Transferring to Select class option NURSERY 3 B, selected. option NURSERY 3 B f…" at bounding box center [420, 293] width 421 height 113
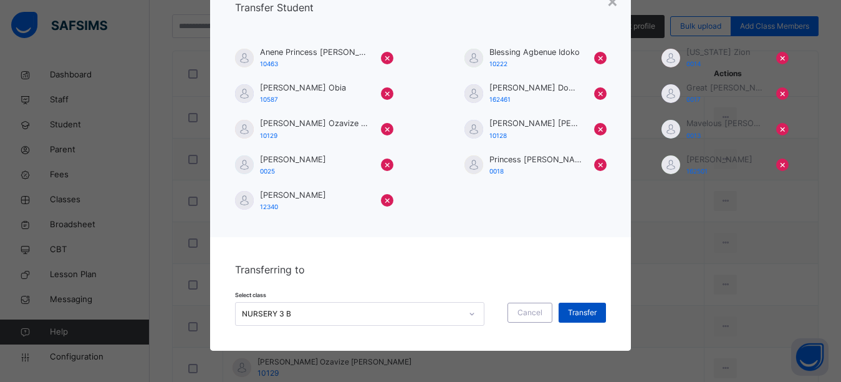
scroll to position [56, 0]
click at [574, 316] on span "Transfer" at bounding box center [582, 312] width 29 height 11
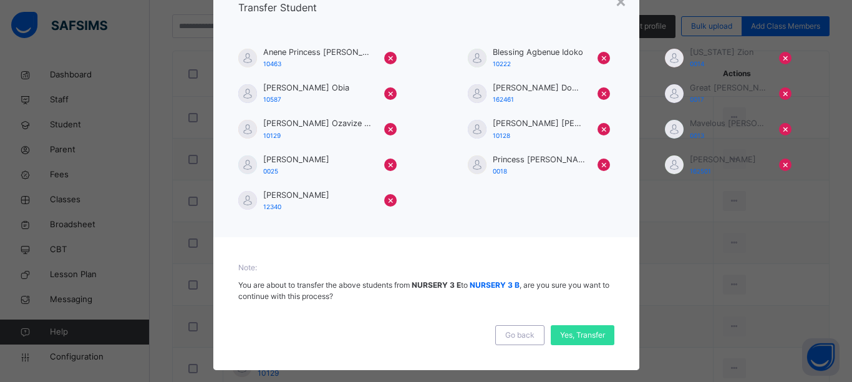
drag, startPoint x: 579, startPoint y: 332, endPoint x: 569, endPoint y: 276, distance: 56.9
click at [579, 333] on span "Yes, Transfer" at bounding box center [582, 334] width 45 height 11
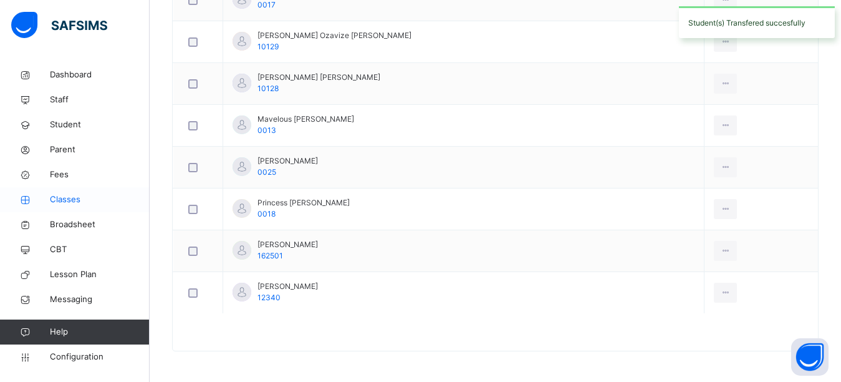
scroll to position [140, 0]
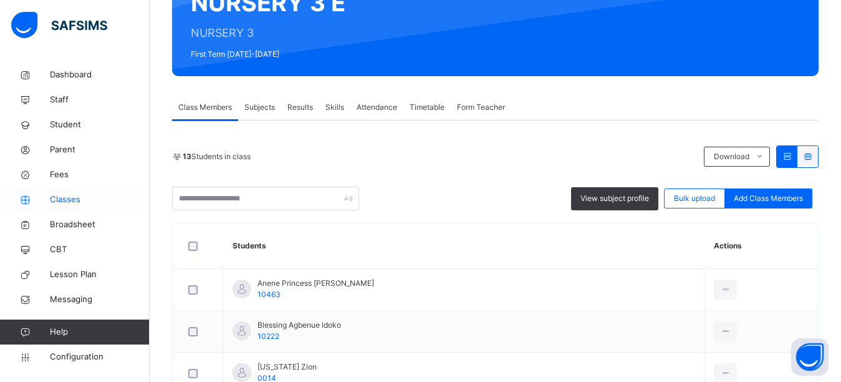
click at [57, 198] on span "Classes" at bounding box center [100, 199] width 100 height 12
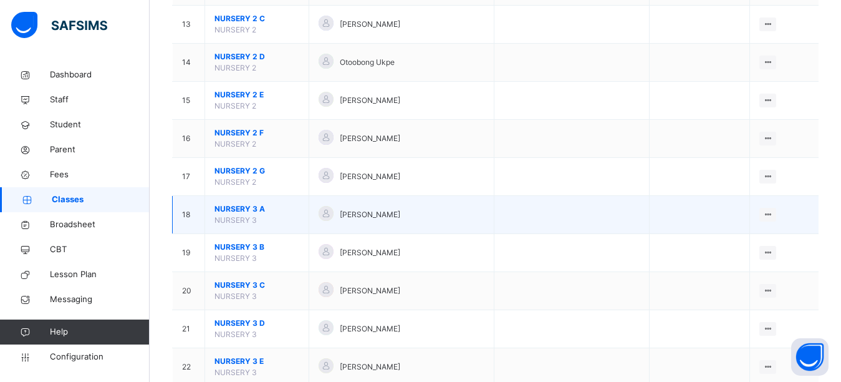
scroll to position [673, 0]
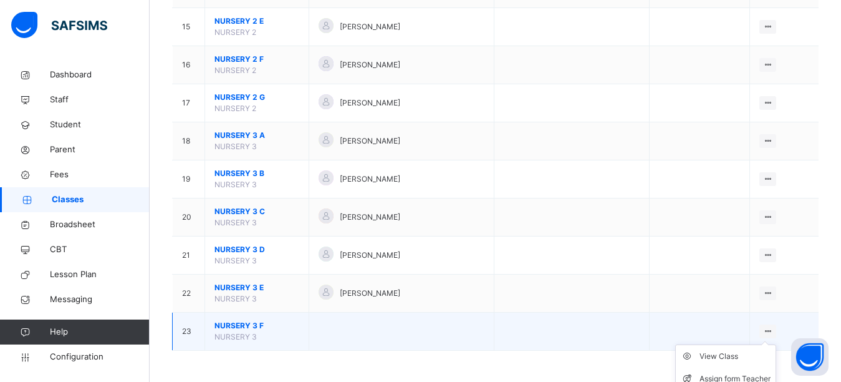
click at [773, 330] on icon at bounding box center [768, 330] width 11 height 9
click at [735, 352] on div "View Class" at bounding box center [735, 356] width 71 height 12
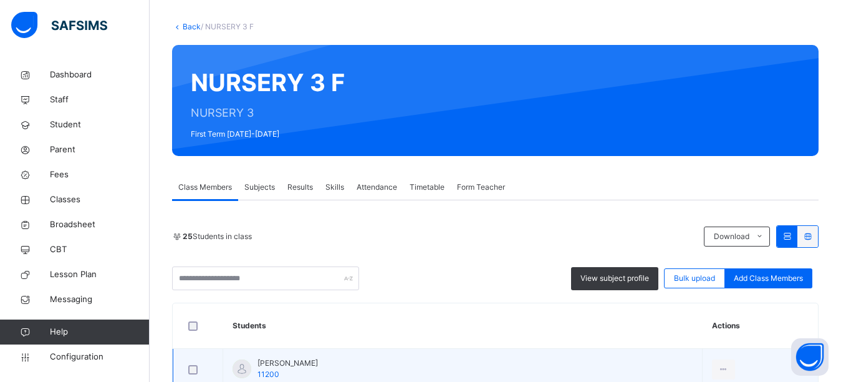
scroll to position [142, 0]
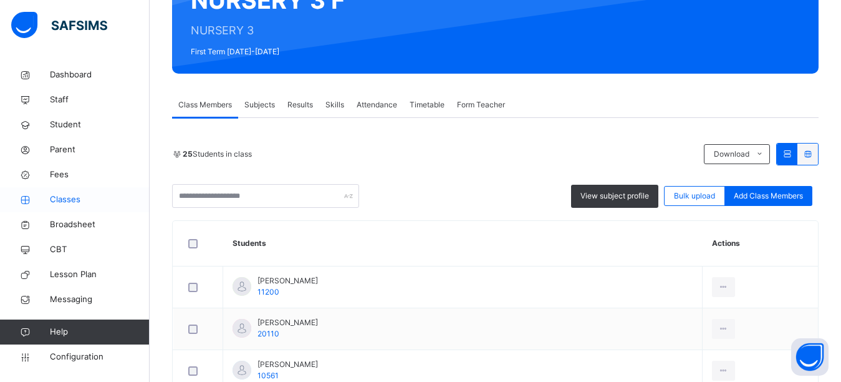
click at [72, 201] on span "Classes" at bounding box center [100, 199] width 100 height 12
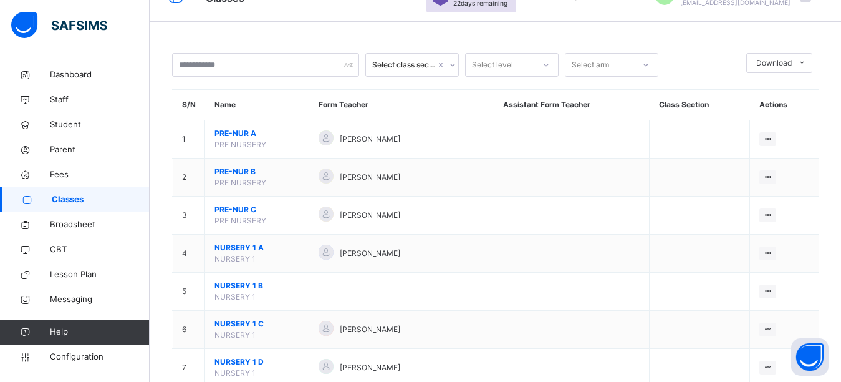
scroll to position [673, 0]
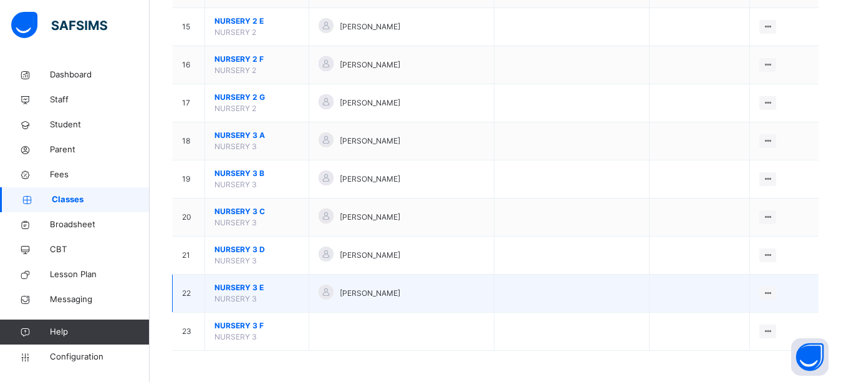
click at [238, 285] on span "NURSERY 3 E" at bounding box center [257, 287] width 85 height 11
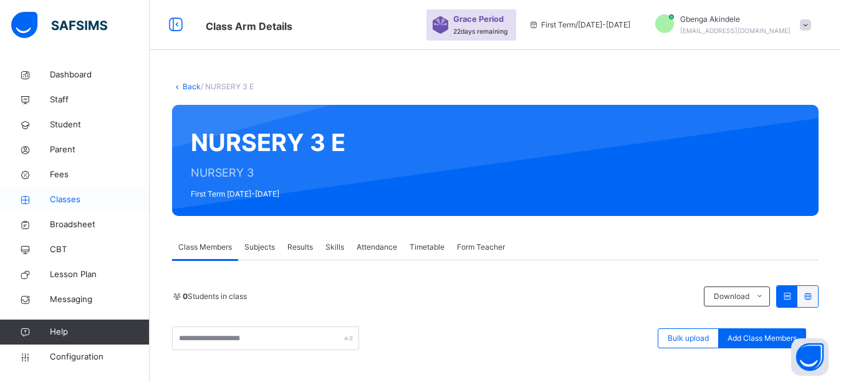
drag, startPoint x: 62, startPoint y: 201, endPoint x: 72, endPoint y: 203, distance: 10.1
click at [62, 201] on span "Classes" at bounding box center [100, 199] width 100 height 12
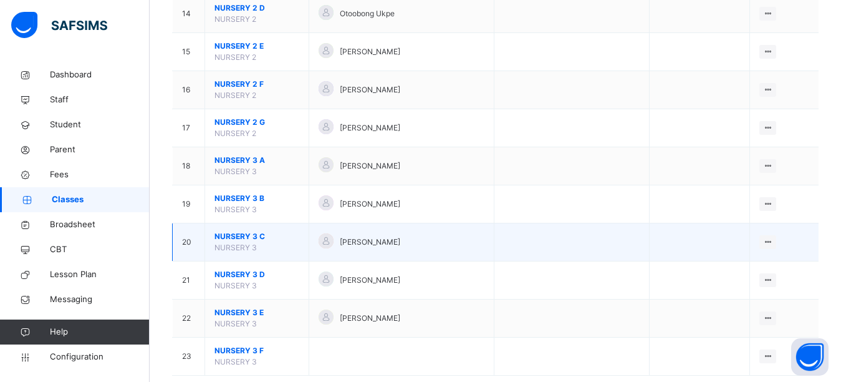
scroll to position [673, 0]
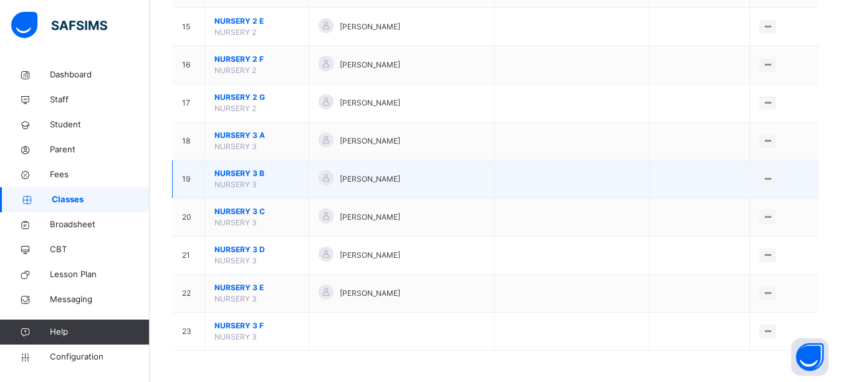
click at [244, 173] on span "NURSERY 3 B" at bounding box center [257, 173] width 85 height 11
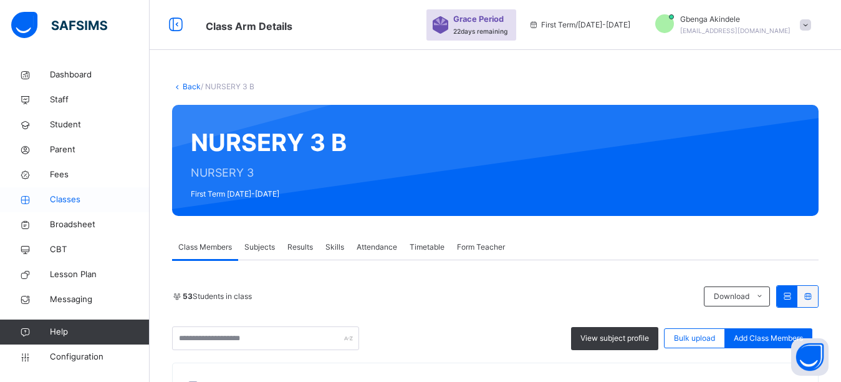
click at [55, 198] on span "Classes" at bounding box center [100, 199] width 100 height 12
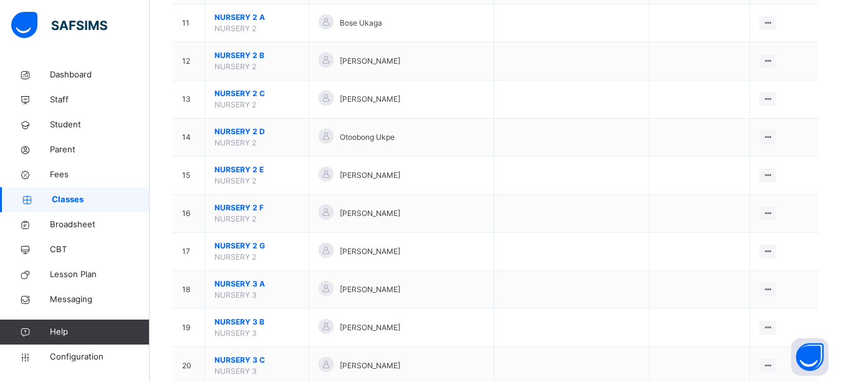
scroll to position [673, 0]
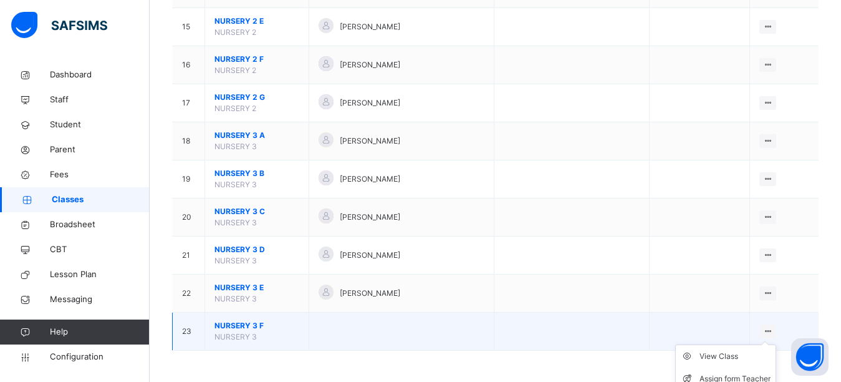
click at [773, 329] on icon at bounding box center [768, 330] width 11 height 9
click at [728, 353] on div "View Class" at bounding box center [735, 356] width 71 height 12
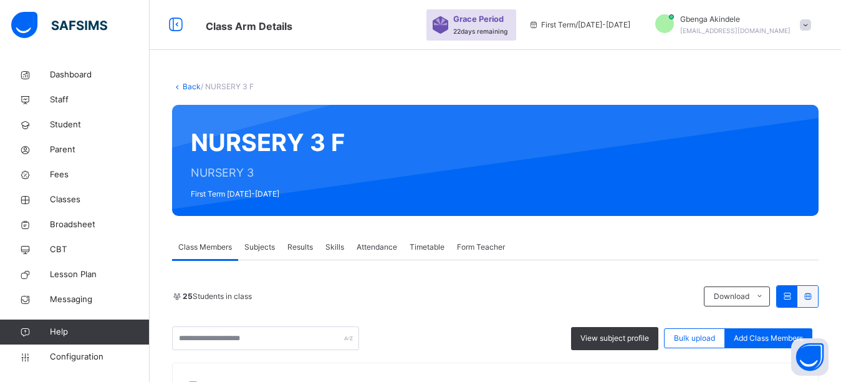
scroll to position [214, 0]
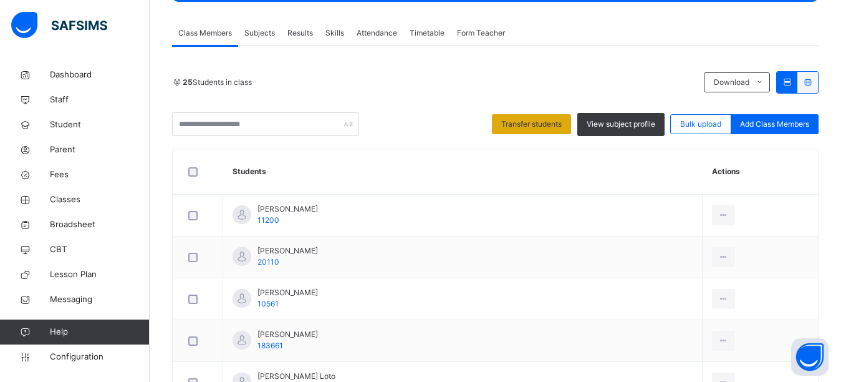
click at [559, 130] on span "Transfer students" at bounding box center [531, 123] width 60 height 11
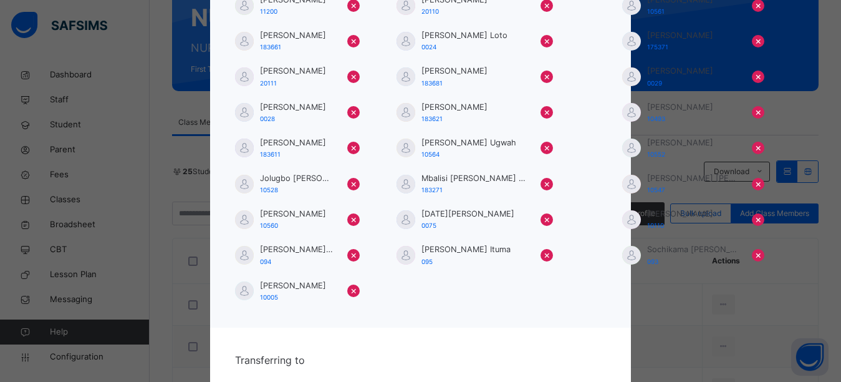
scroll to position [199, 0]
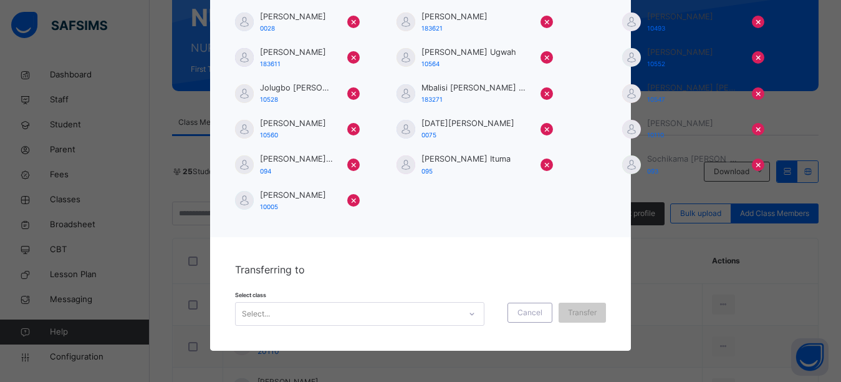
click at [463, 314] on div "Select..." at bounding box center [359, 314] width 249 height 24
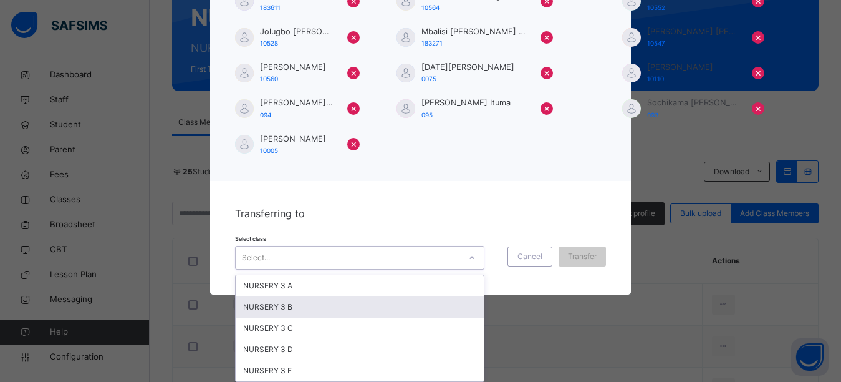
click at [297, 306] on div "NURSERY 3 B" at bounding box center [360, 306] width 248 height 21
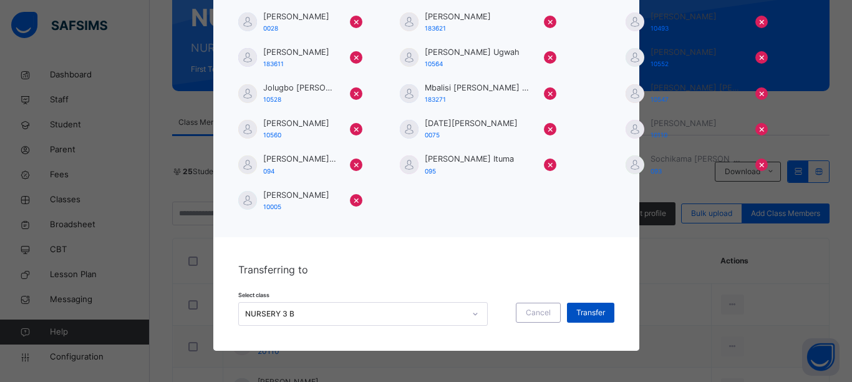
click at [599, 315] on span "Transfer" at bounding box center [590, 312] width 29 height 11
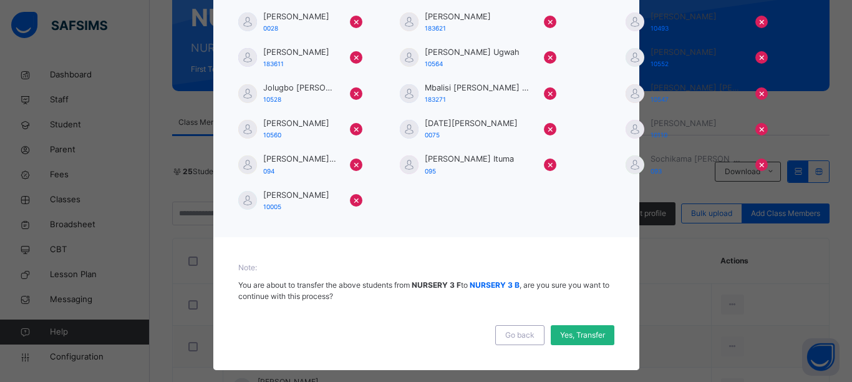
click at [596, 329] on span "Yes, Transfer" at bounding box center [582, 334] width 45 height 11
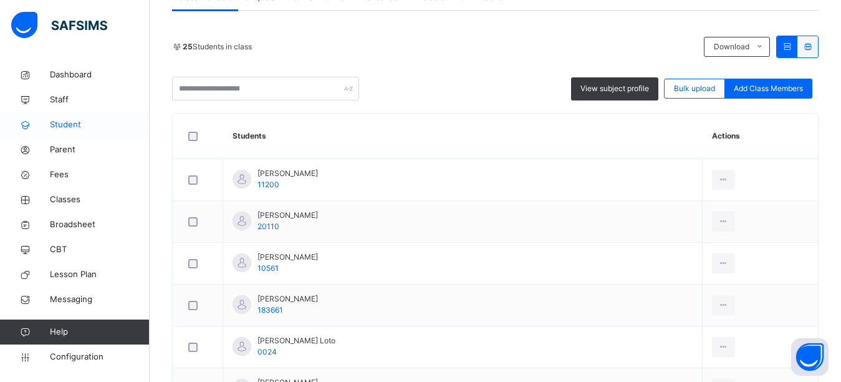
scroll to position [0, 0]
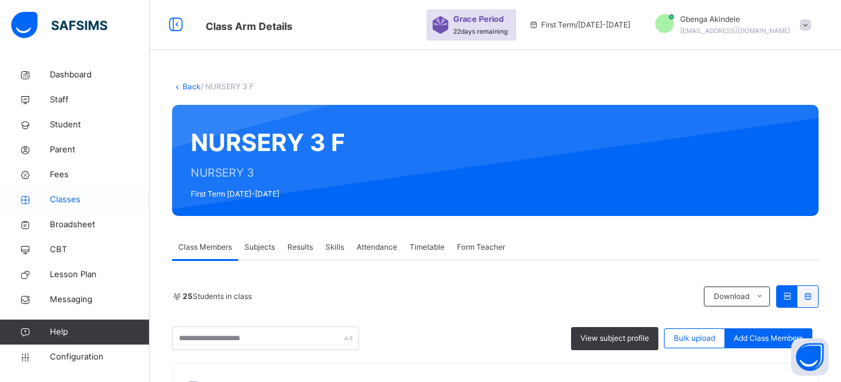
click at [60, 198] on span "Classes" at bounding box center [100, 199] width 100 height 12
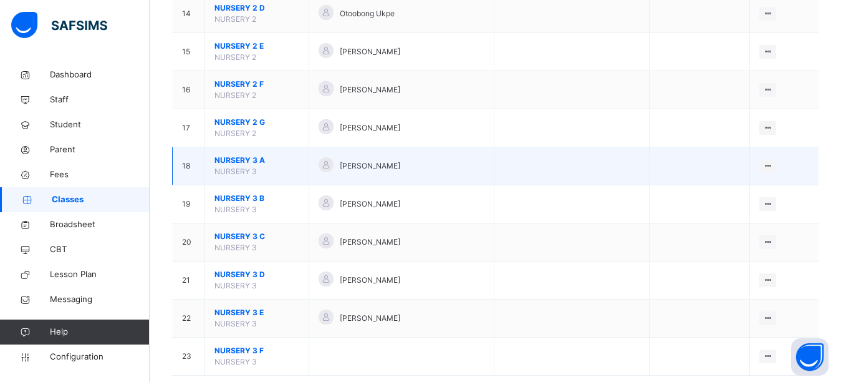
scroll to position [673, 0]
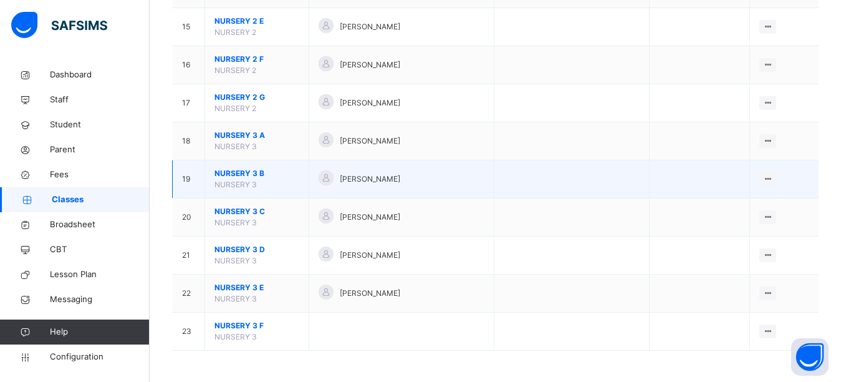
click at [254, 175] on span "NURSERY 3 B" at bounding box center [257, 173] width 85 height 11
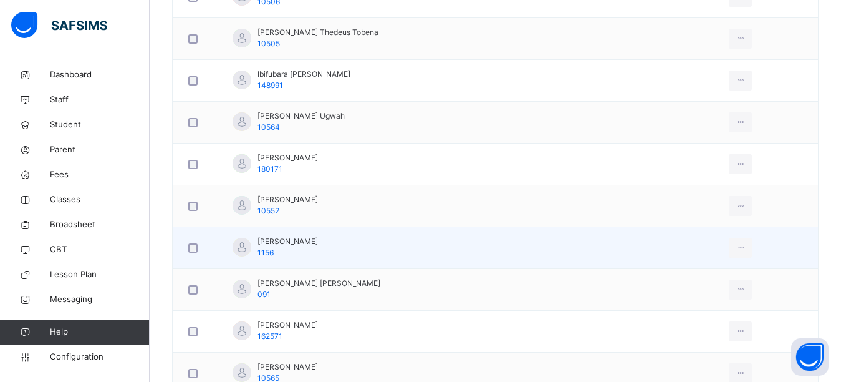
scroll to position [1863, 0]
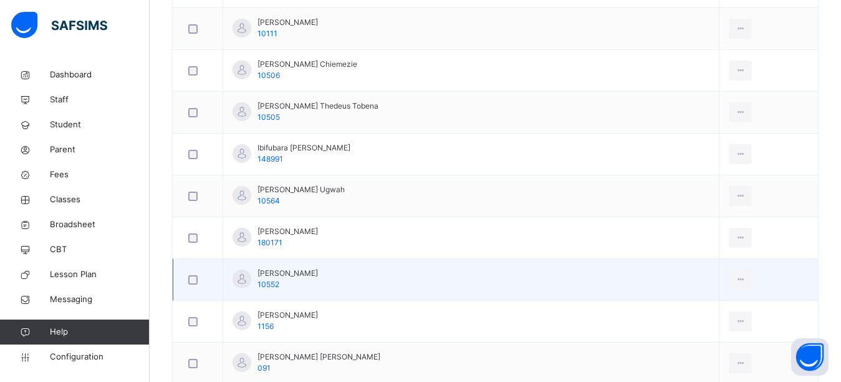
click at [193, 292] on div at bounding box center [198, 279] width 31 height 26
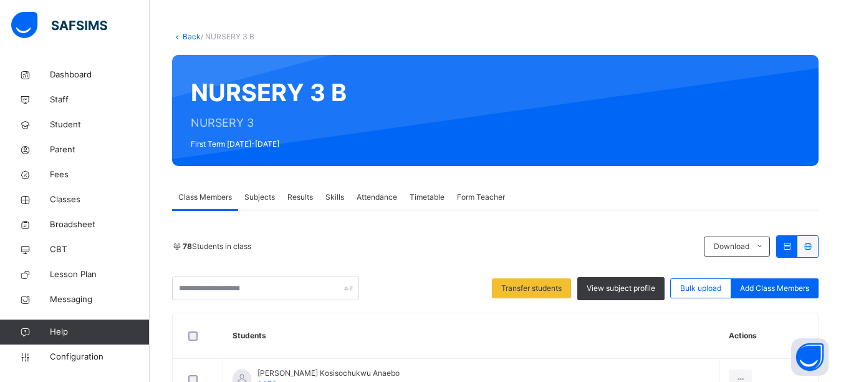
scroll to position [49, 0]
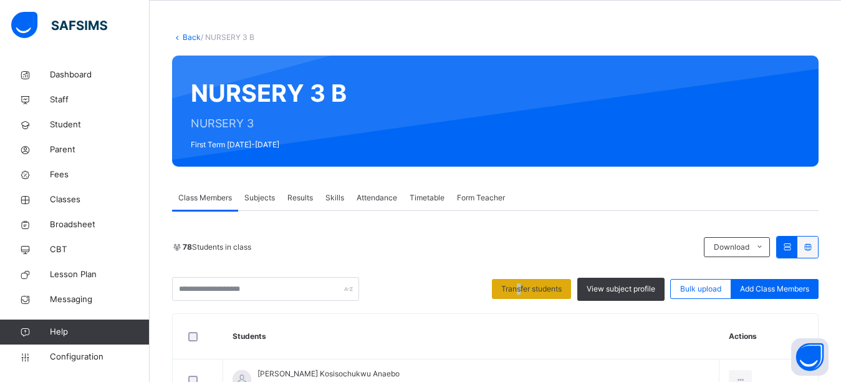
click at [530, 289] on span "Transfer students" at bounding box center [531, 288] width 60 height 11
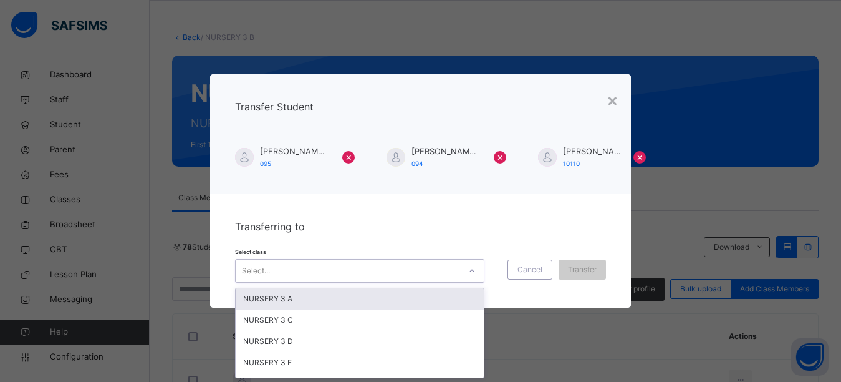
scroll to position [0, 0]
click at [475, 271] on div at bounding box center [471, 271] width 21 height 20
click at [323, 300] on div "NURSERY 3 A" at bounding box center [360, 298] width 248 height 21
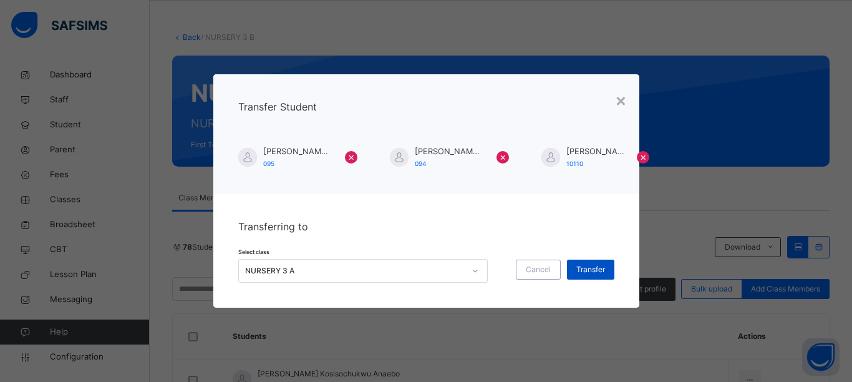
click at [590, 268] on span "Transfer" at bounding box center [590, 269] width 29 height 11
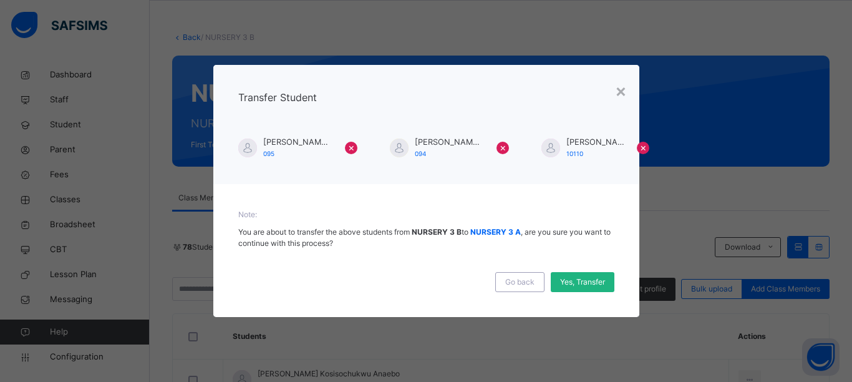
click at [581, 287] on span "Yes, Transfer" at bounding box center [582, 281] width 45 height 11
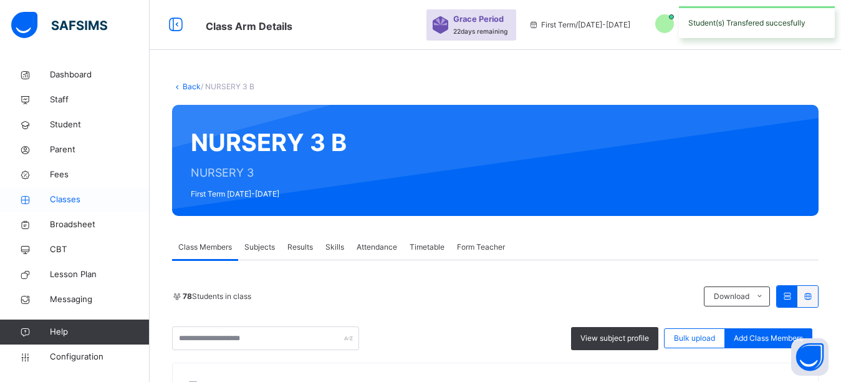
click at [61, 201] on span "Classes" at bounding box center [100, 199] width 100 height 12
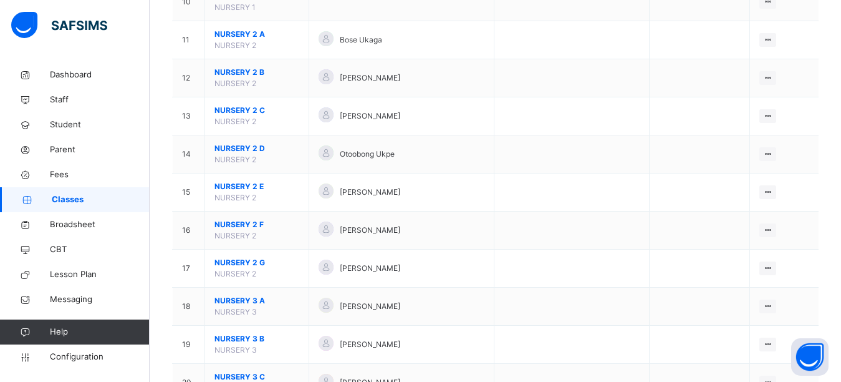
scroll to position [673, 0]
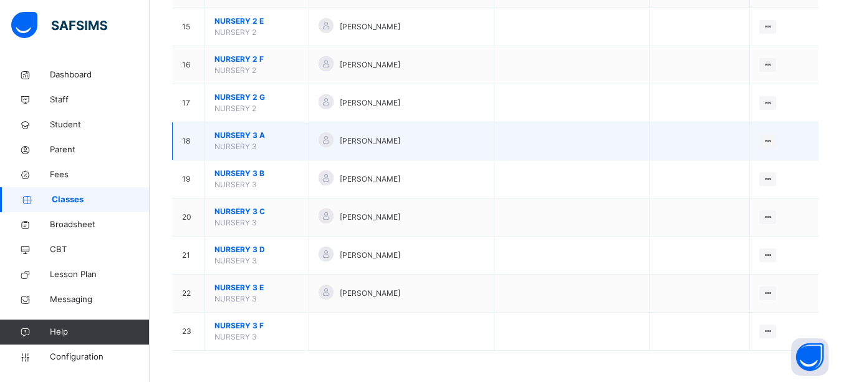
click at [240, 134] on span "NURSERY 3 A" at bounding box center [257, 135] width 85 height 11
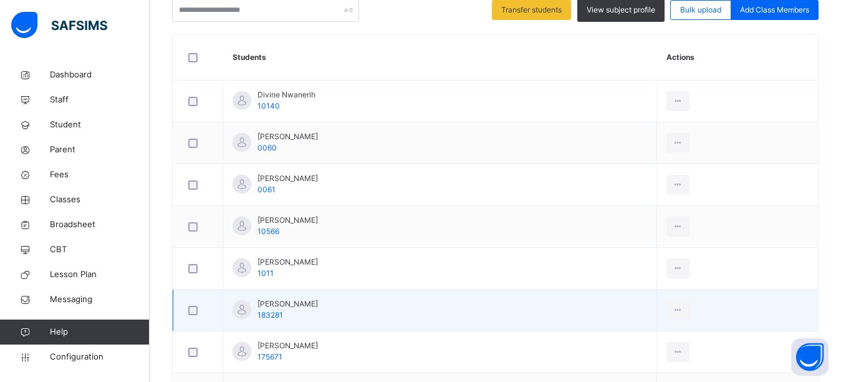
scroll to position [306, 0]
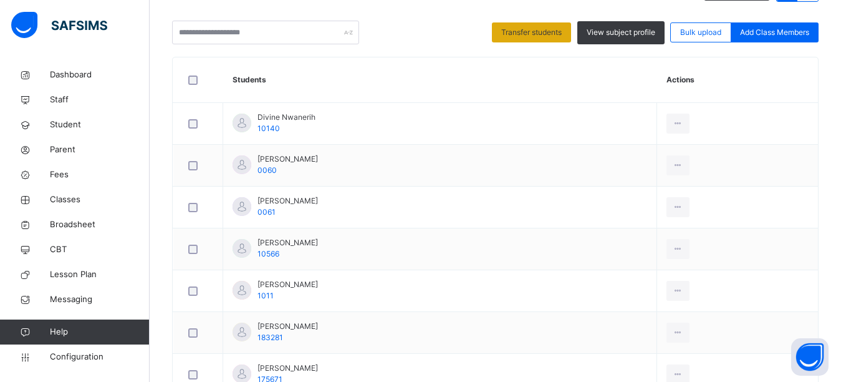
click at [531, 31] on span "Transfer students" at bounding box center [531, 32] width 60 height 11
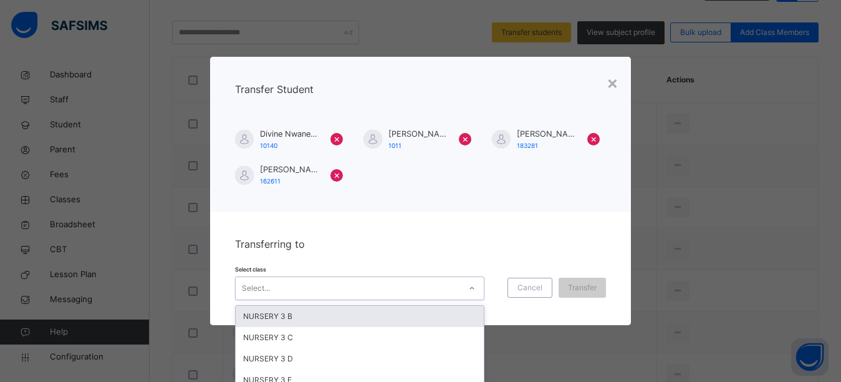
click at [469, 286] on div "option NURSERY 3 B focused, 1 of 5. 5 results available. Use Up and Down to cho…" at bounding box center [359, 288] width 249 height 24
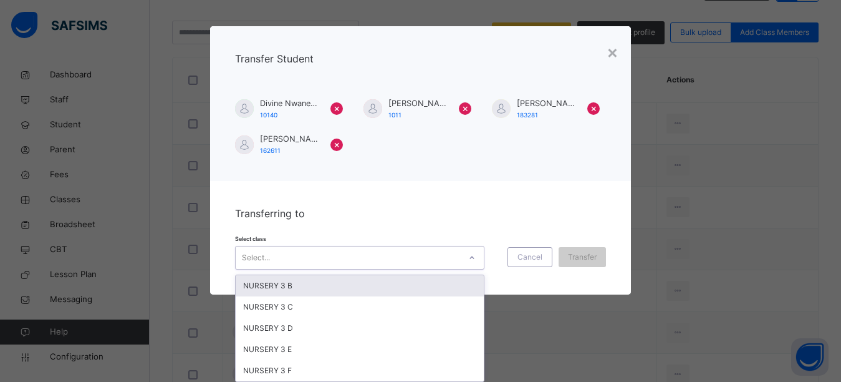
click at [294, 286] on div "NURSERY 3 B" at bounding box center [360, 285] width 248 height 21
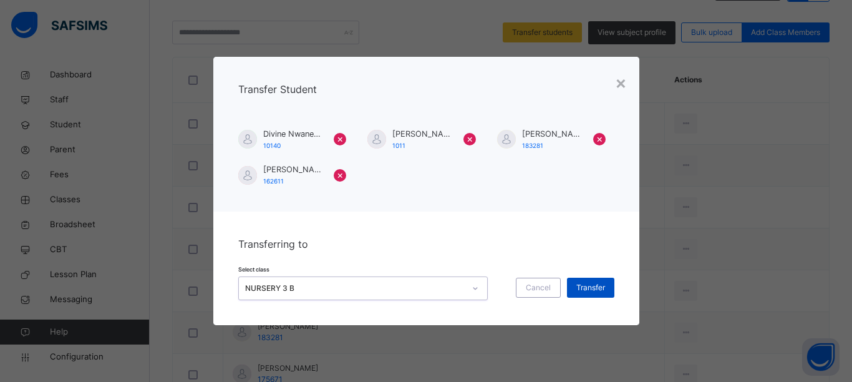
click at [581, 285] on span "Transfer" at bounding box center [590, 287] width 29 height 11
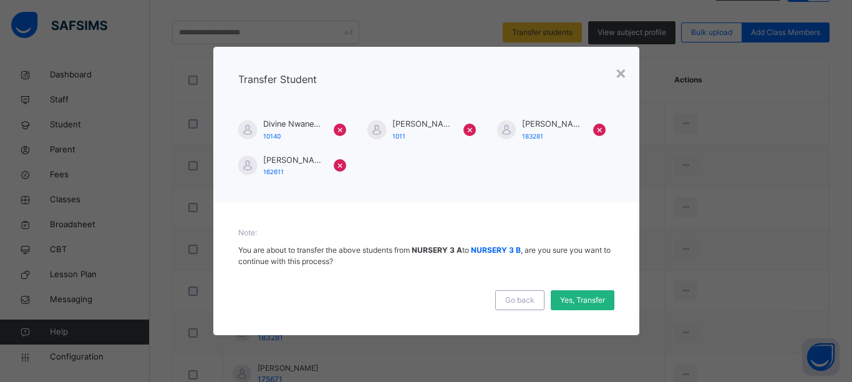
click at [584, 290] on div "Yes, Transfer" at bounding box center [583, 300] width 64 height 20
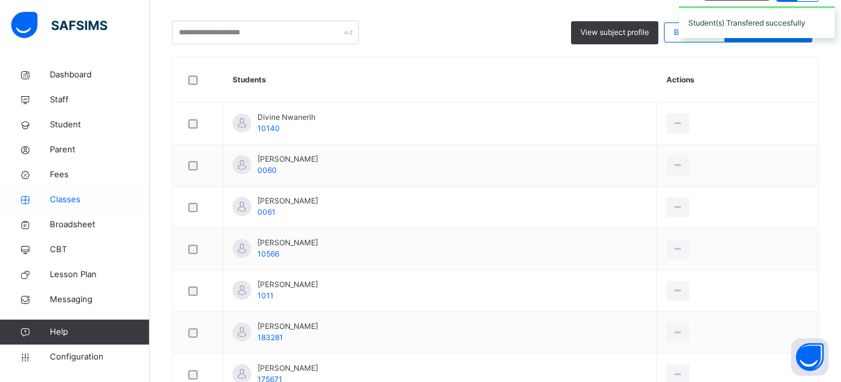
click at [76, 202] on span "Classes" at bounding box center [100, 199] width 100 height 12
click at [65, 201] on span "Classes" at bounding box center [100, 199] width 100 height 12
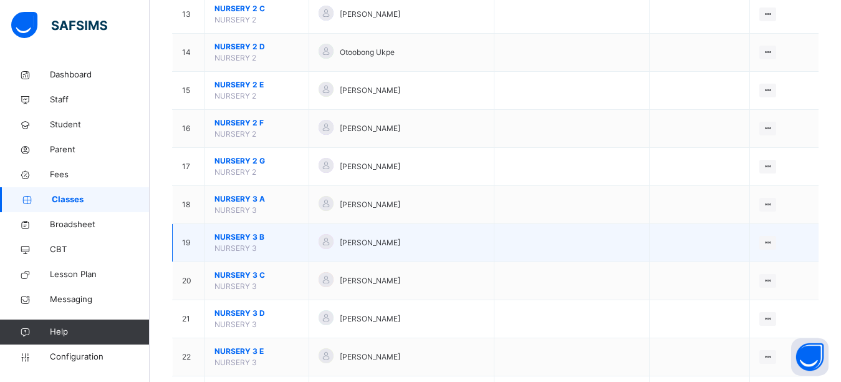
scroll to position [624, 0]
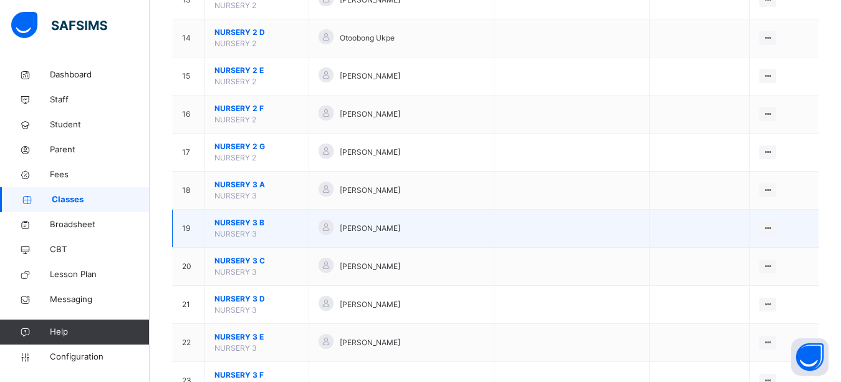
click at [253, 223] on span "NURSERY 3 B" at bounding box center [257, 222] width 85 height 11
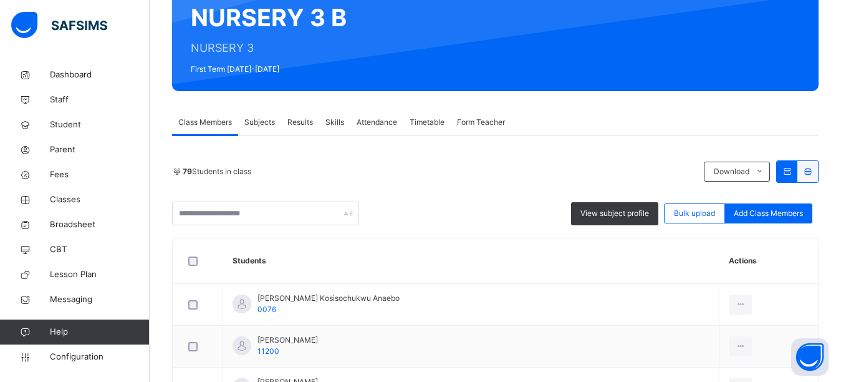
scroll to position [1497, 0]
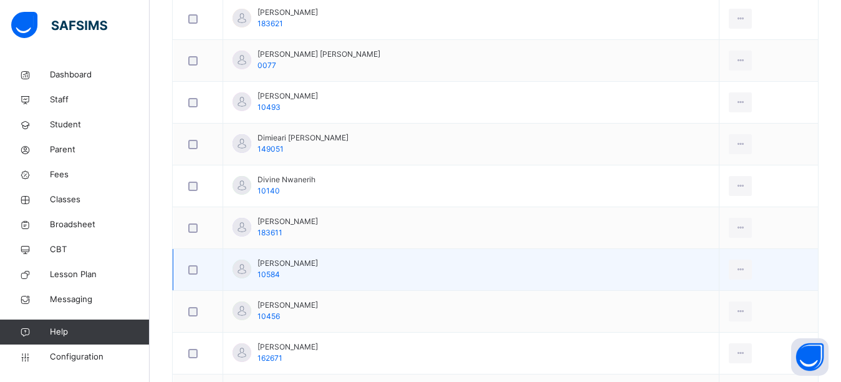
click at [195, 125] on td at bounding box center [198, 144] width 50 height 42
click at [278, 269] on span "10584" at bounding box center [269, 273] width 22 height 9
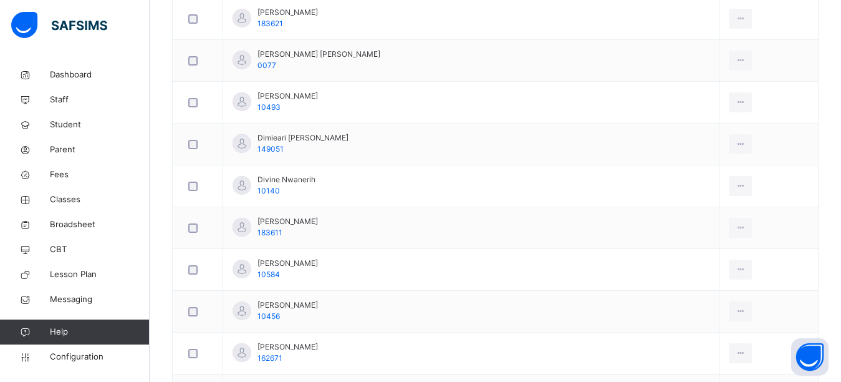
click at [278, 249] on td "Emmanuel Ehiowucho Abuh 10584" at bounding box center [471, 270] width 496 height 42
click at [223, 291] on td "Emmanuella Ndifreke Akan 10456" at bounding box center [471, 312] width 496 height 42
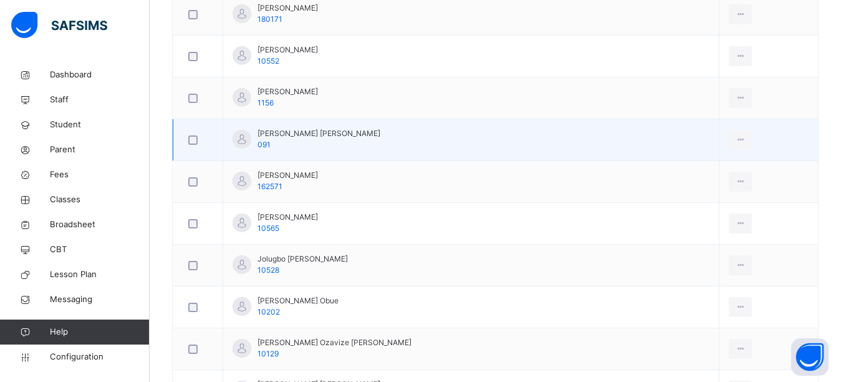
scroll to position [2149, 0]
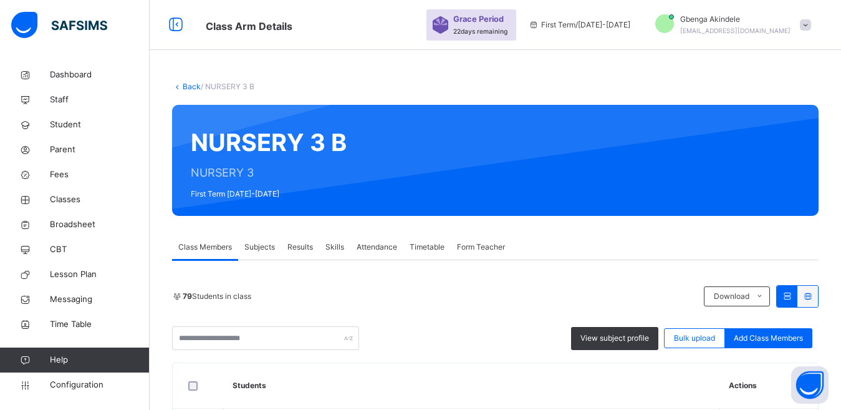
scroll to position [171, 0]
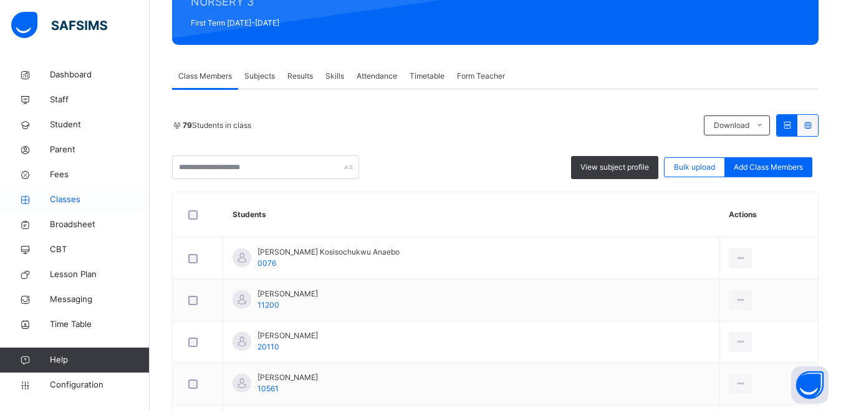
click at [62, 200] on span "Classes" at bounding box center [100, 199] width 100 height 12
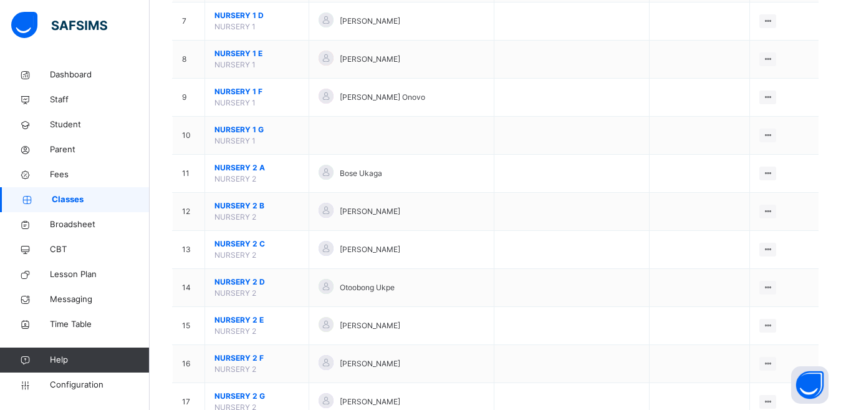
scroll to position [645, 0]
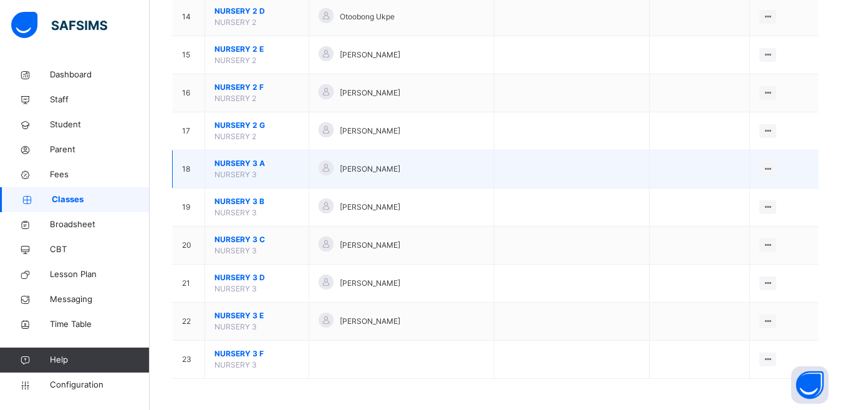
click at [250, 165] on span "NURSERY 3 A" at bounding box center [257, 163] width 85 height 11
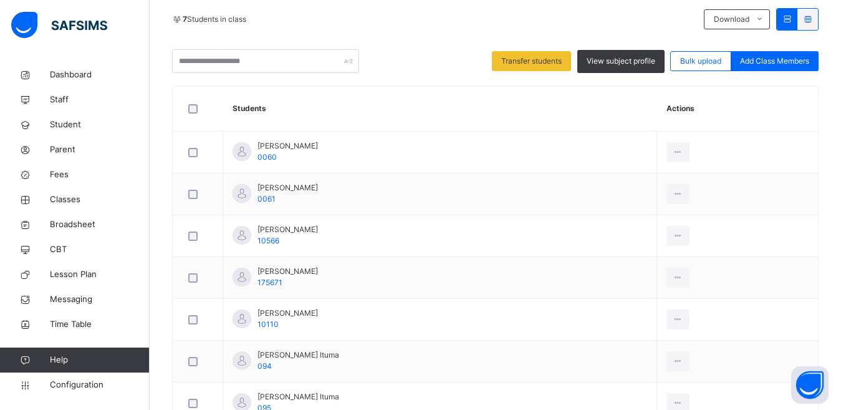
scroll to position [173, 0]
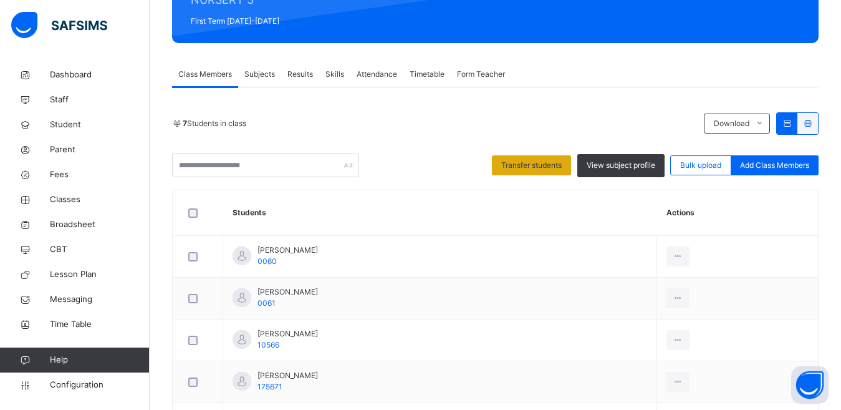
click at [531, 165] on span "Transfer students" at bounding box center [531, 165] width 60 height 11
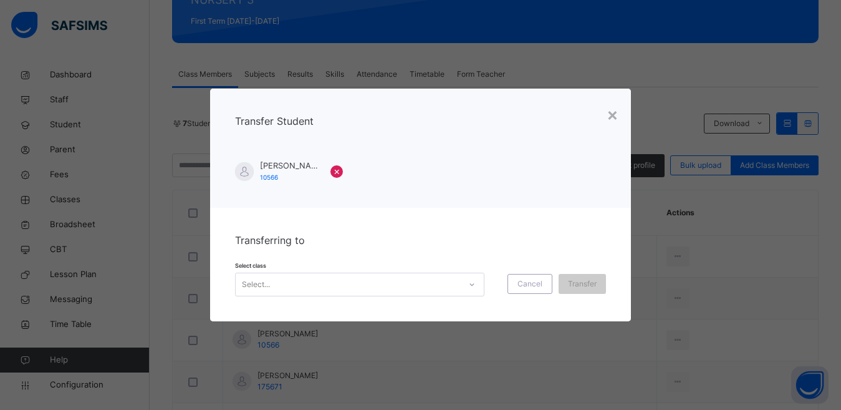
click at [468, 286] on icon at bounding box center [471, 284] width 7 height 12
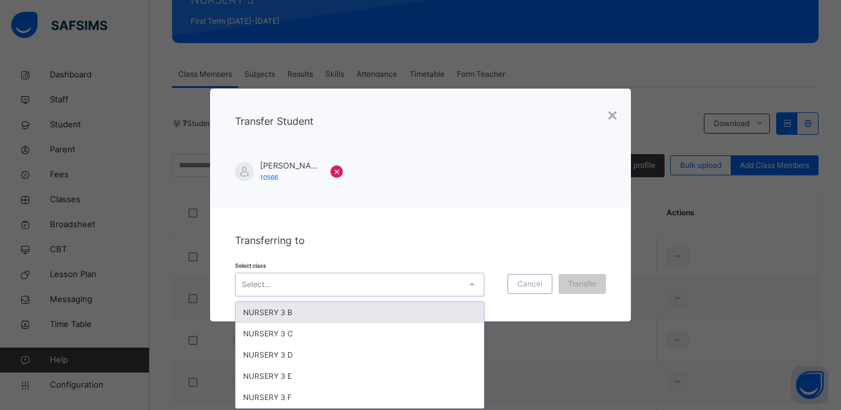
click at [333, 307] on div "NURSERY 3 B" at bounding box center [360, 312] width 248 height 21
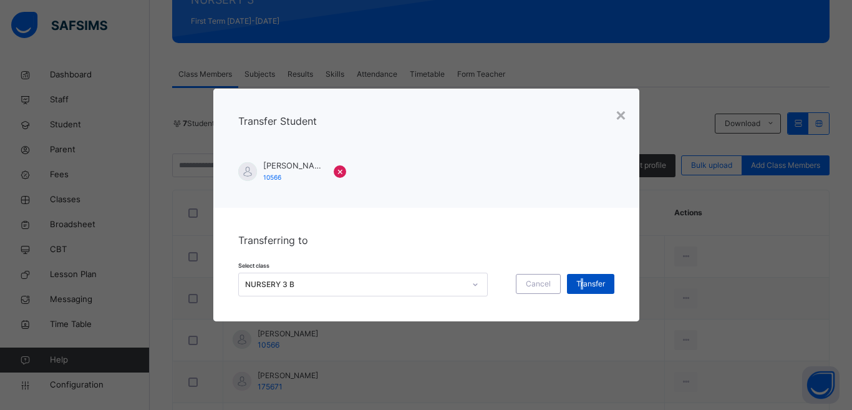
click at [582, 283] on span "Transfer" at bounding box center [590, 283] width 29 height 11
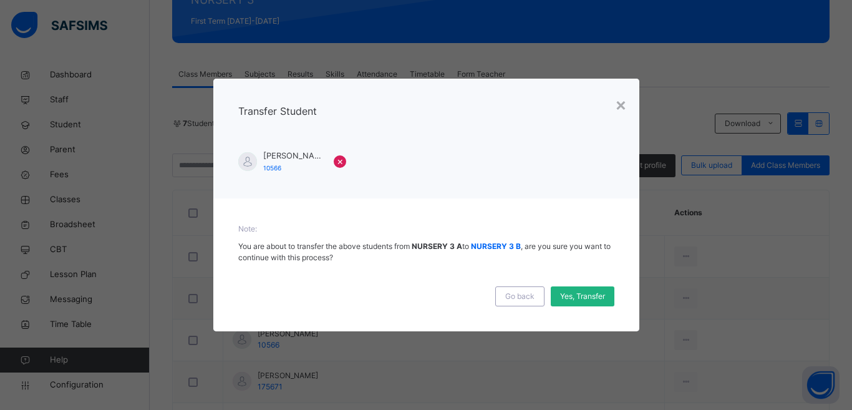
drag, startPoint x: 587, startPoint y: 283, endPoint x: 584, endPoint y: 291, distance: 8.4
click at [586, 286] on div "Go back Yes, Transfer" at bounding box center [426, 291] width 376 height 31
click at [584, 291] on span "Yes, Transfer" at bounding box center [582, 296] width 45 height 11
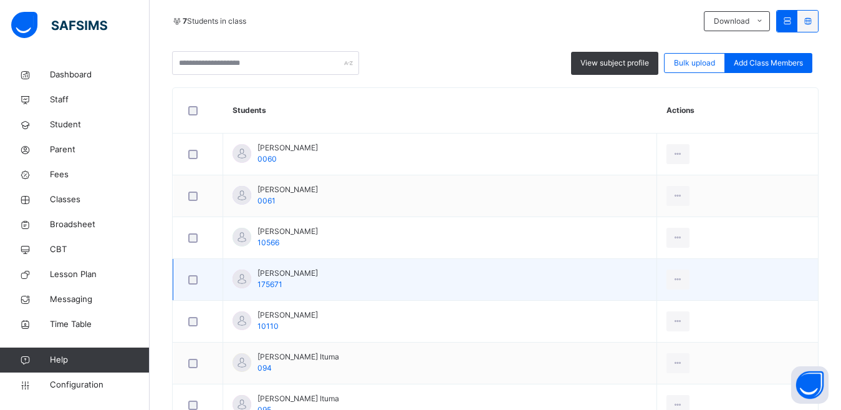
scroll to position [297, 0]
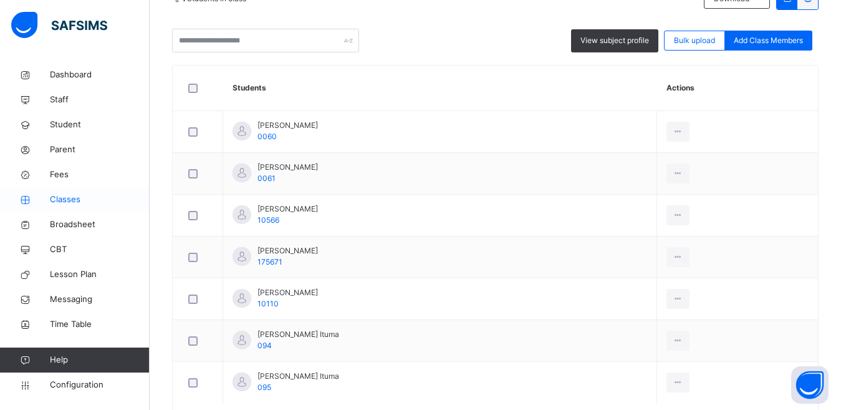
click at [60, 202] on span "Classes" at bounding box center [100, 199] width 100 height 12
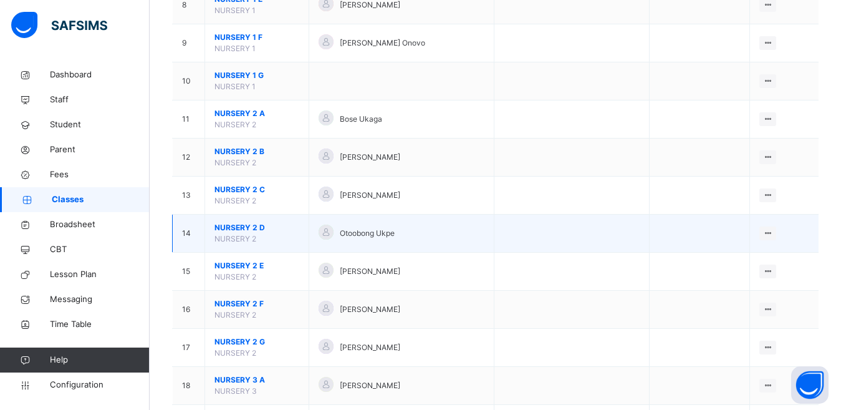
scroll to position [624, 0]
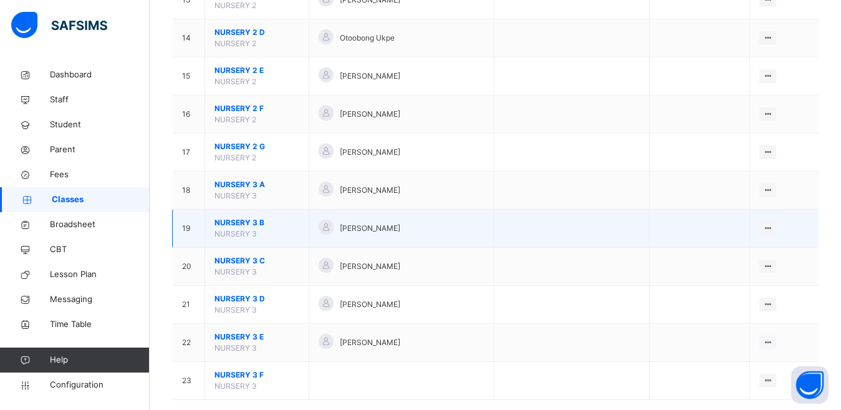
click at [247, 221] on span "NURSERY 3 B" at bounding box center [257, 222] width 85 height 11
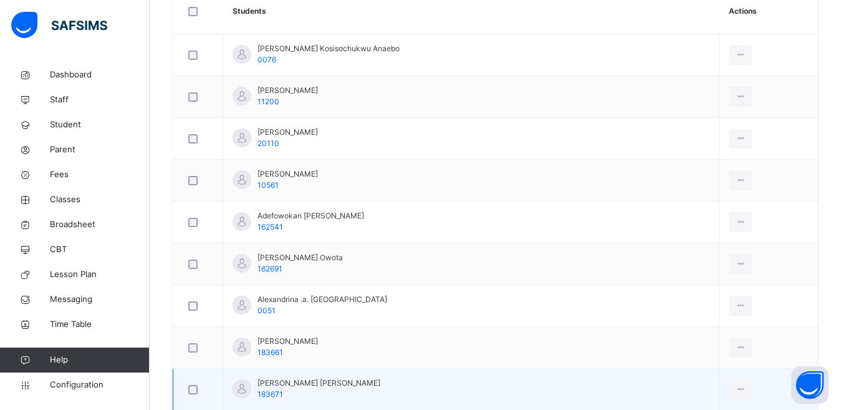
scroll to position [499, 0]
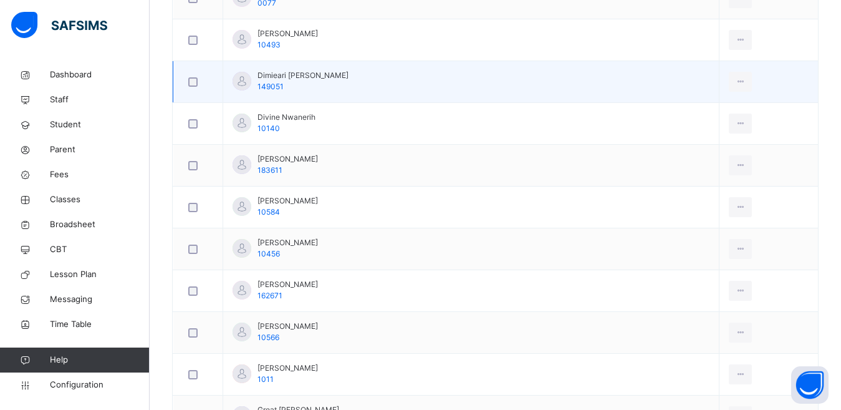
click at [187, 79] on div at bounding box center [198, 81] width 24 height 9
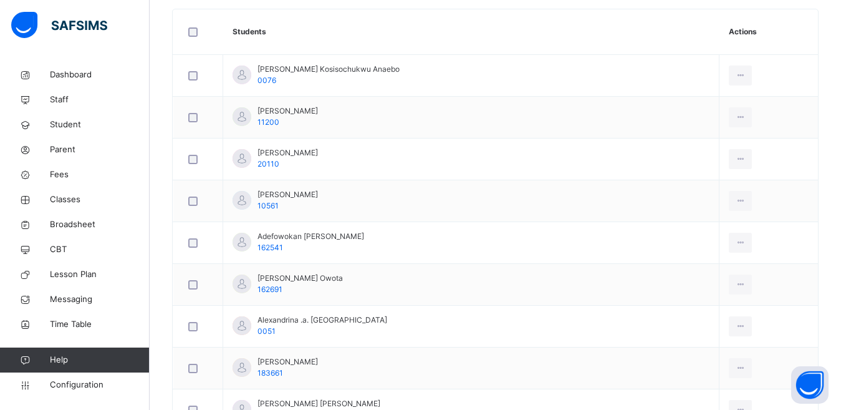
scroll to position [0, 0]
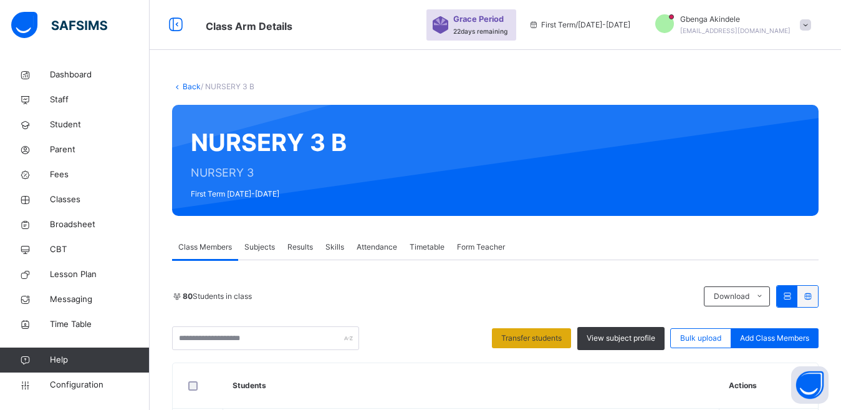
click at [523, 339] on span "Transfer students" at bounding box center [531, 337] width 60 height 11
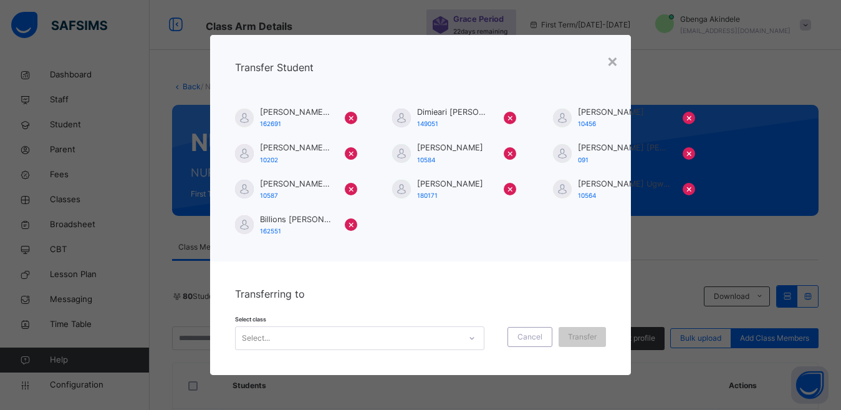
click at [468, 339] on div "Select..." at bounding box center [359, 338] width 249 height 24
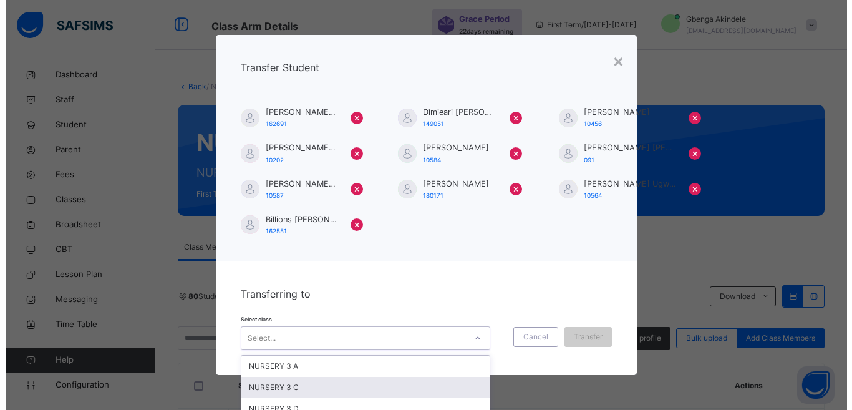
scroll to position [52, 0]
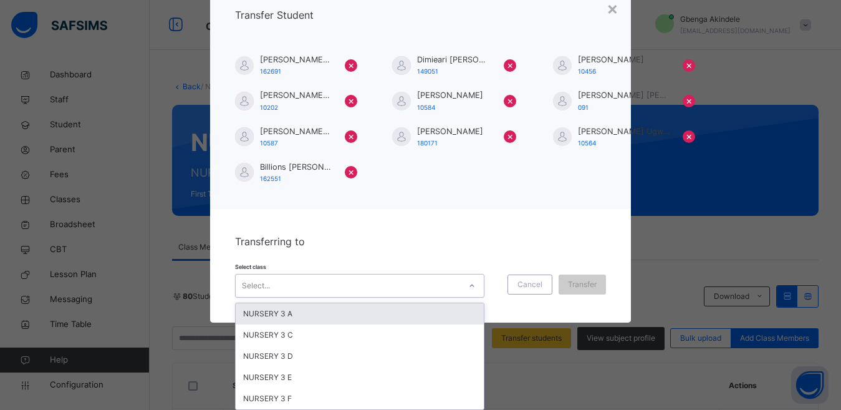
click at [294, 311] on div "NURSERY 3 A" at bounding box center [360, 313] width 248 height 21
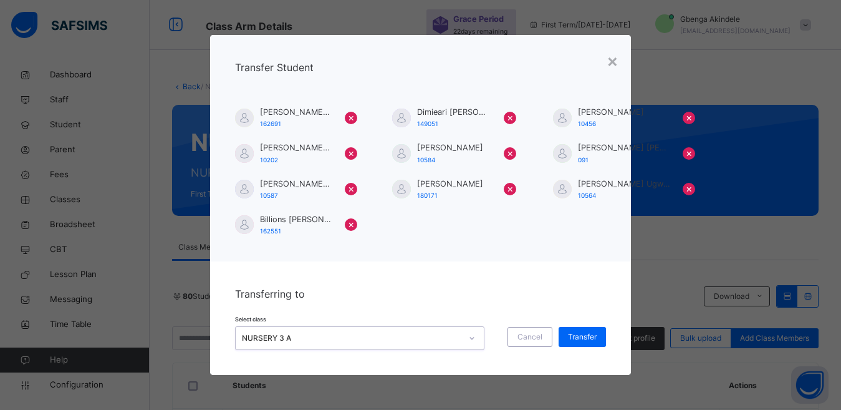
scroll to position [0, 0]
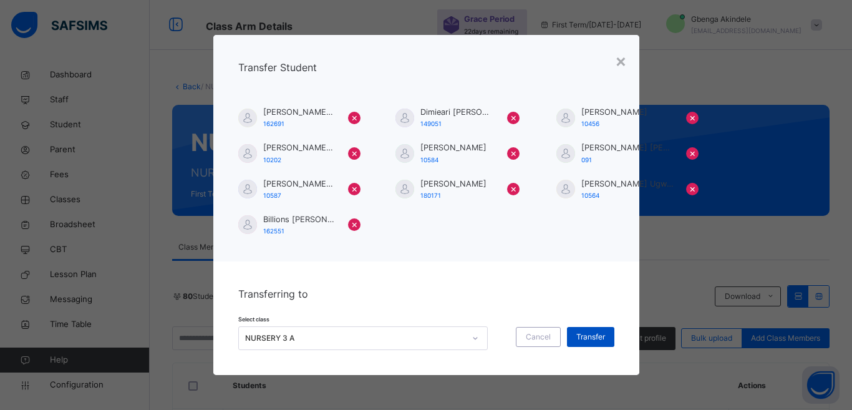
click at [586, 331] on div "Transfer" at bounding box center [590, 337] width 47 height 20
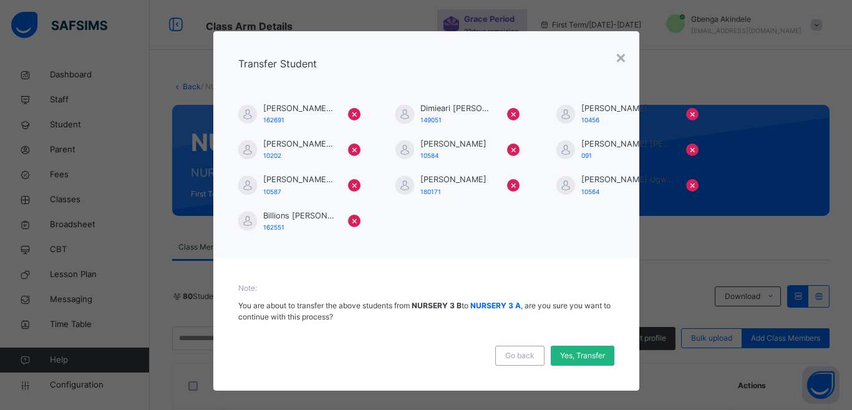
click at [584, 352] on span "Yes, Transfer" at bounding box center [582, 355] width 45 height 11
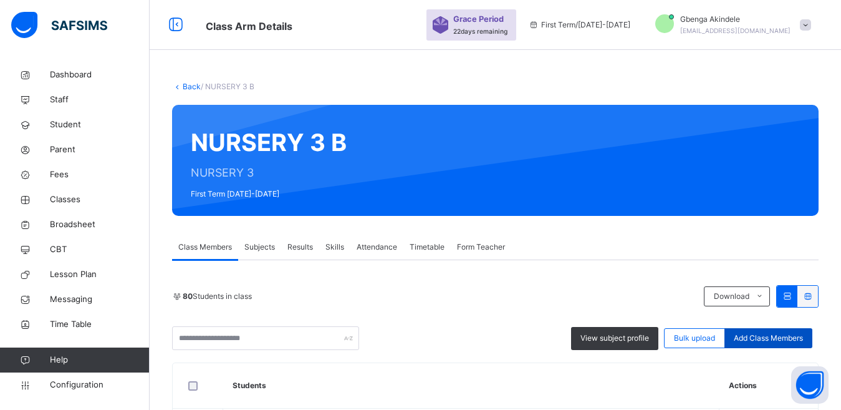
click at [790, 338] on span "Add Class Members" at bounding box center [768, 337] width 69 height 11
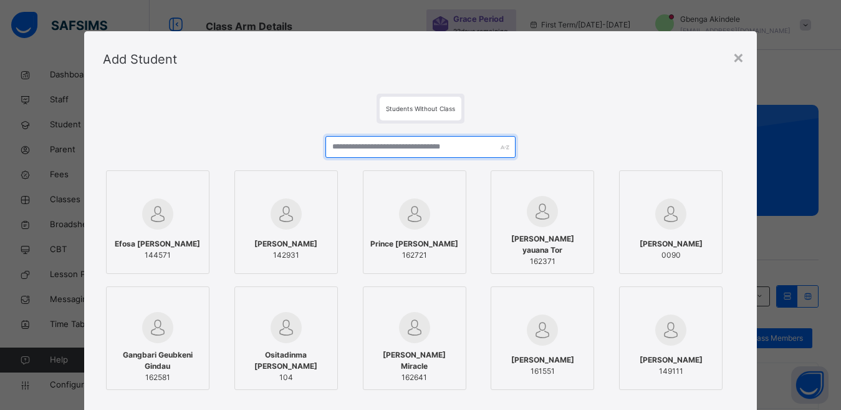
click at [425, 147] on input "text" at bounding box center [421, 147] width 191 height 22
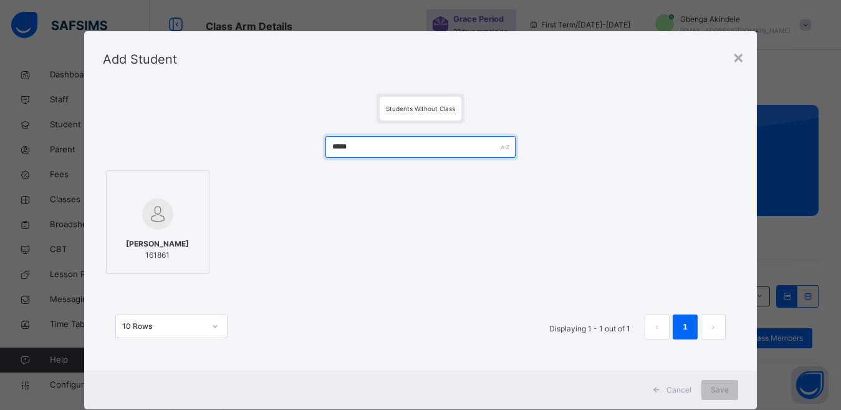
type input "*****"
click at [150, 251] on span "161861" at bounding box center [157, 254] width 63 height 11
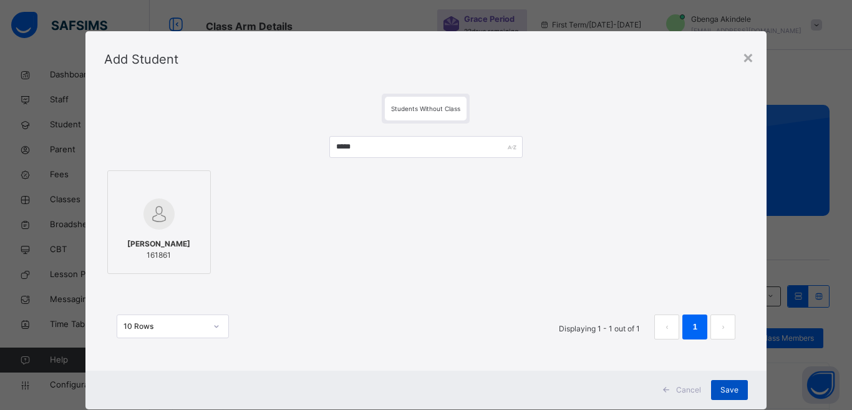
click at [720, 392] on span "Save" at bounding box center [729, 389] width 18 height 11
click at [729, 361] on div "***** Uzoanya Elvis 161861 10 Rows Displaying 1 - 1 out of 1 1" at bounding box center [426, 243] width 644 height 241
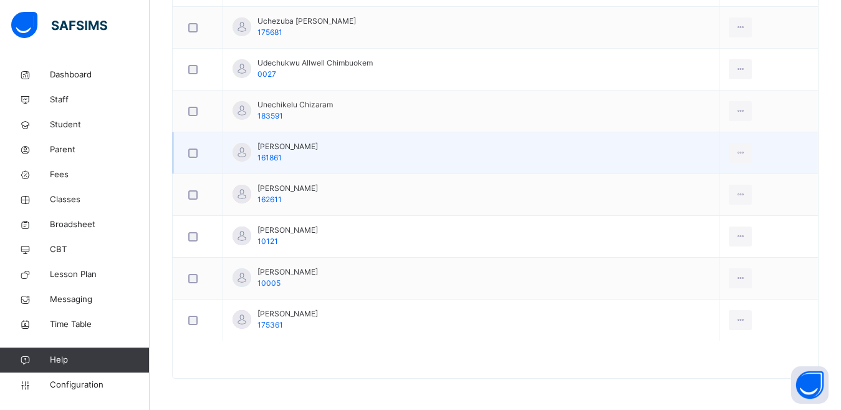
scroll to position [2847, 0]
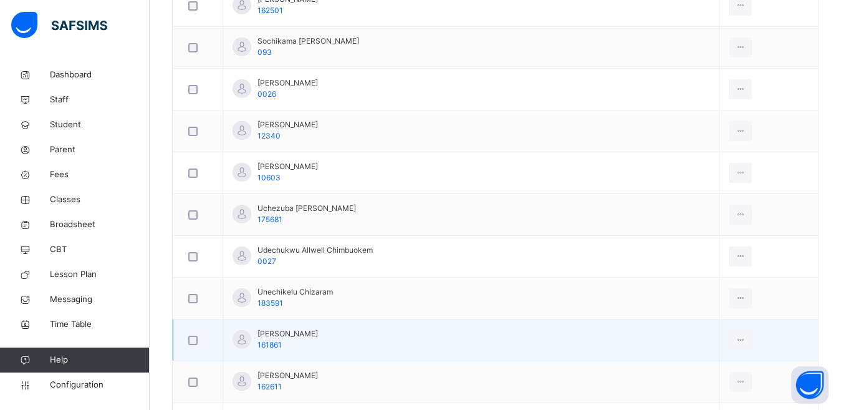
click at [184, 343] on div at bounding box center [198, 340] width 31 height 26
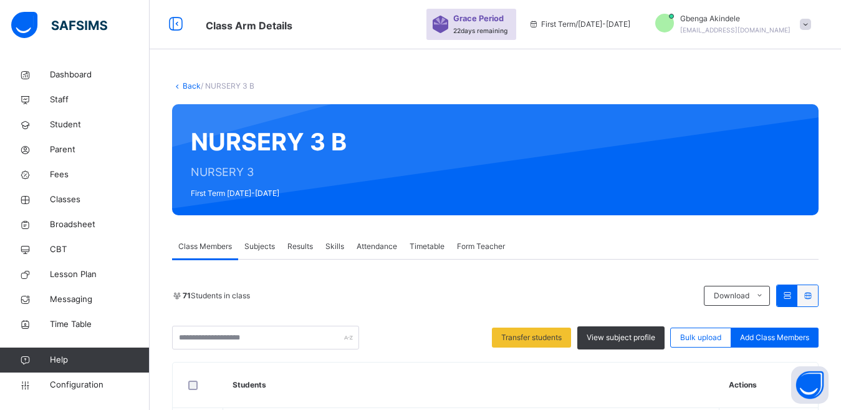
scroll to position [0, 0]
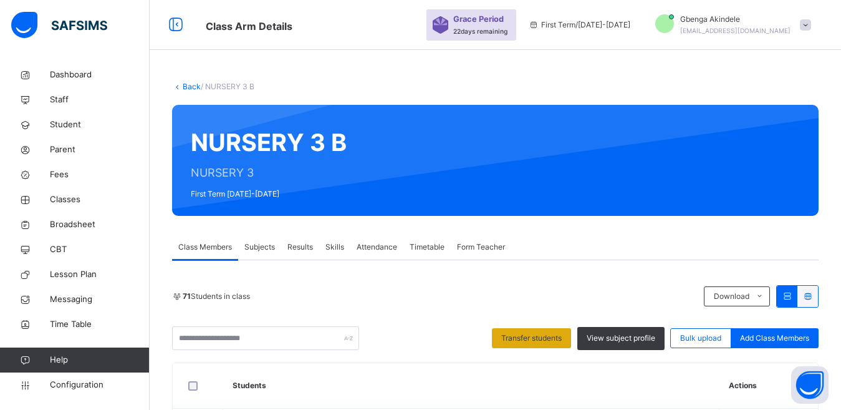
click at [536, 342] on span "Transfer students" at bounding box center [531, 337] width 60 height 11
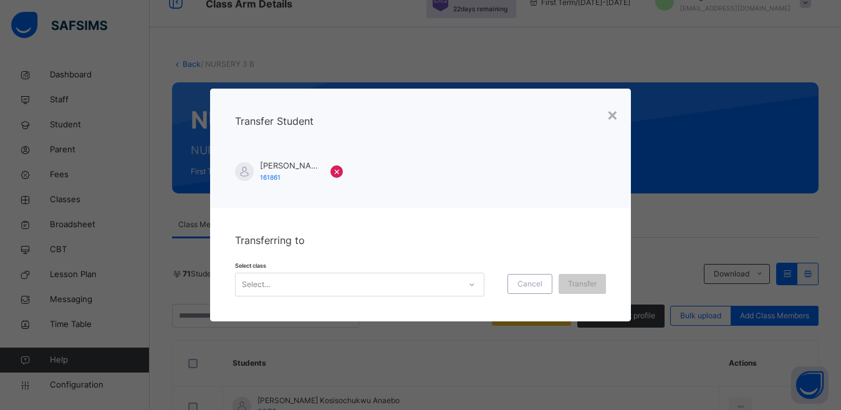
scroll to position [62, 0]
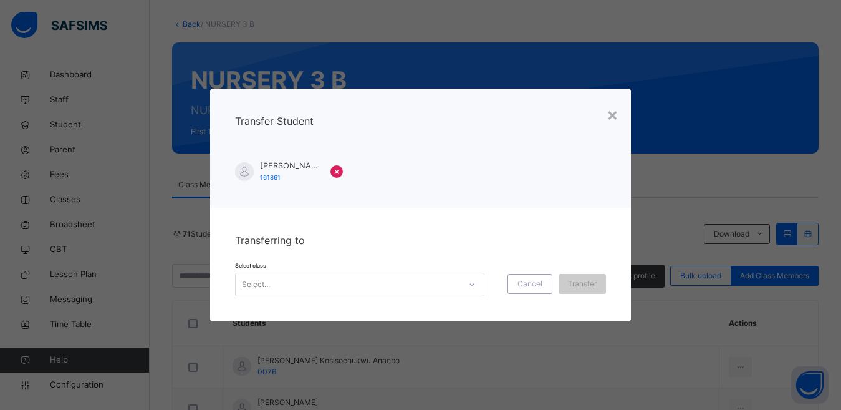
click at [468, 283] on icon at bounding box center [471, 284] width 7 height 12
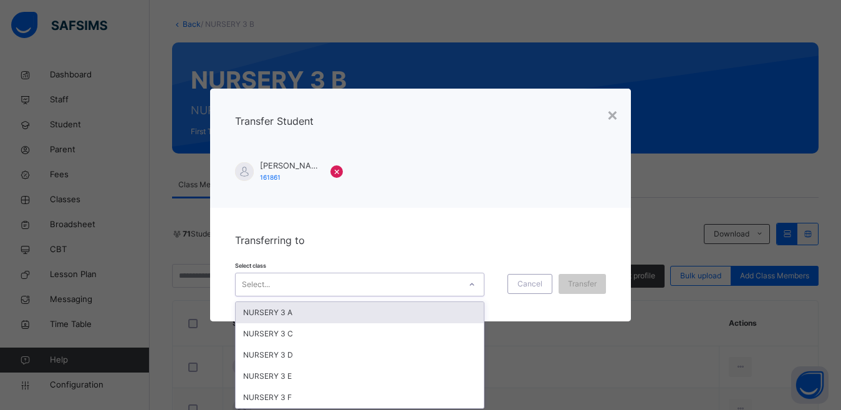
click at [286, 311] on div "NURSERY 3 A" at bounding box center [360, 312] width 248 height 21
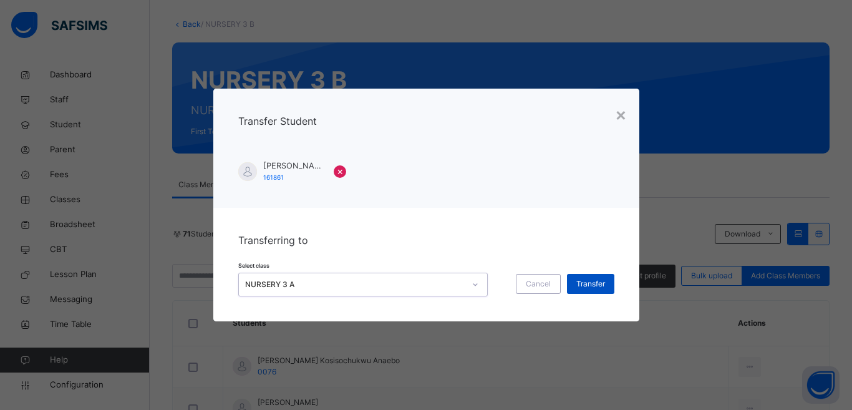
click at [589, 286] on span "Transfer" at bounding box center [590, 283] width 29 height 11
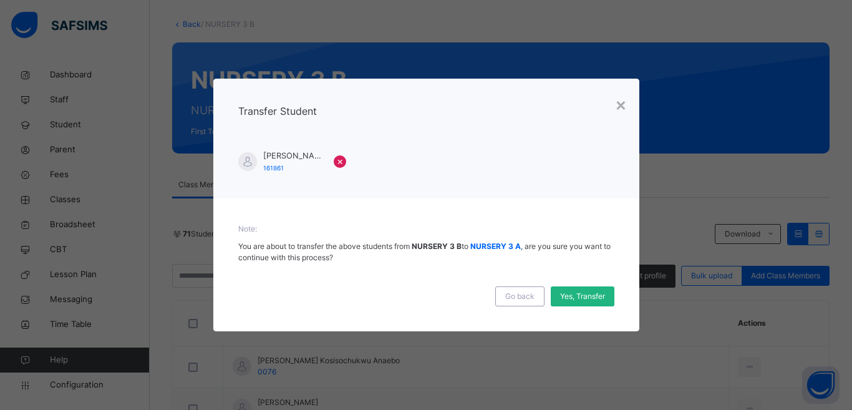
click at [605, 299] on div "Yes, Transfer" at bounding box center [583, 296] width 64 height 20
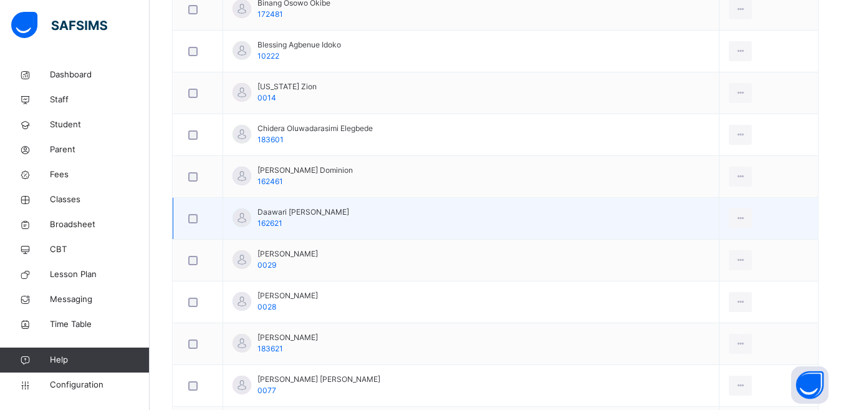
scroll to position [1101, 0]
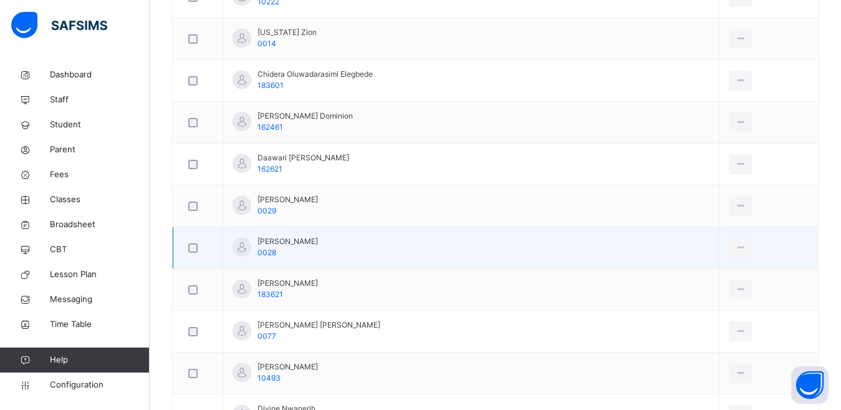
click at [193, 251] on div at bounding box center [198, 247] width 31 height 26
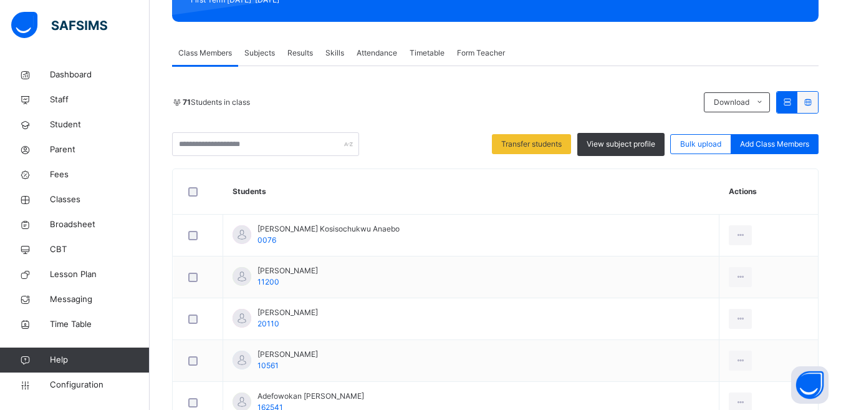
scroll to position [0, 0]
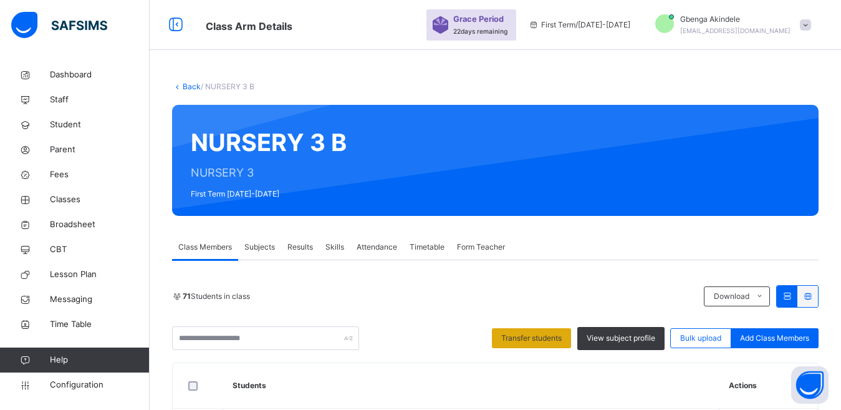
click at [532, 339] on span "Transfer students" at bounding box center [531, 337] width 60 height 11
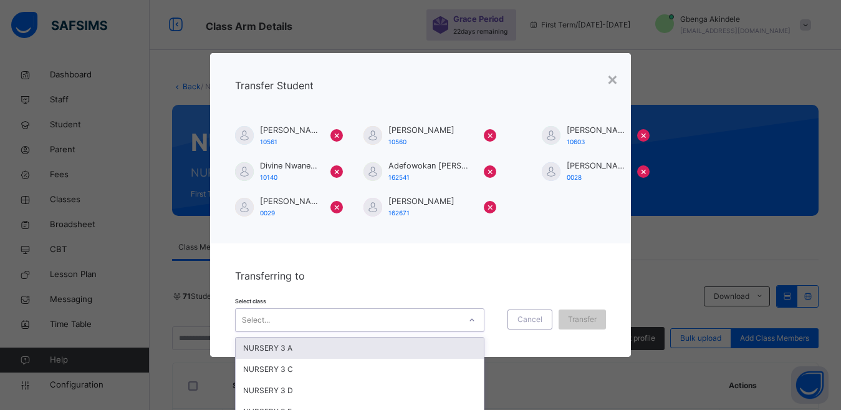
scroll to position [34, 0]
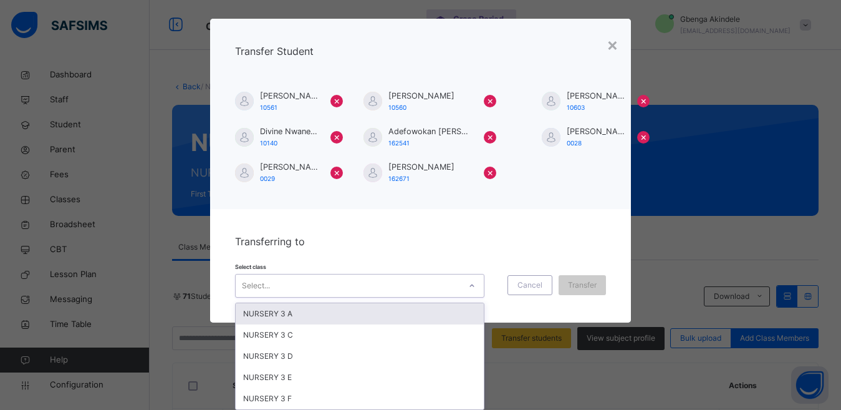
click at [468, 297] on div "option NURSERY 3 A focused, 1 of 5. 5 results available. Use Up and Down to cho…" at bounding box center [359, 286] width 249 height 24
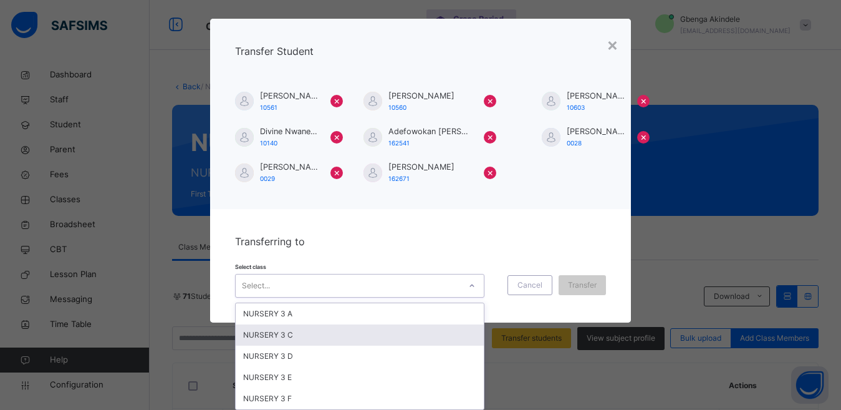
click at [357, 332] on div "NURSERY 3 C" at bounding box center [360, 334] width 248 height 21
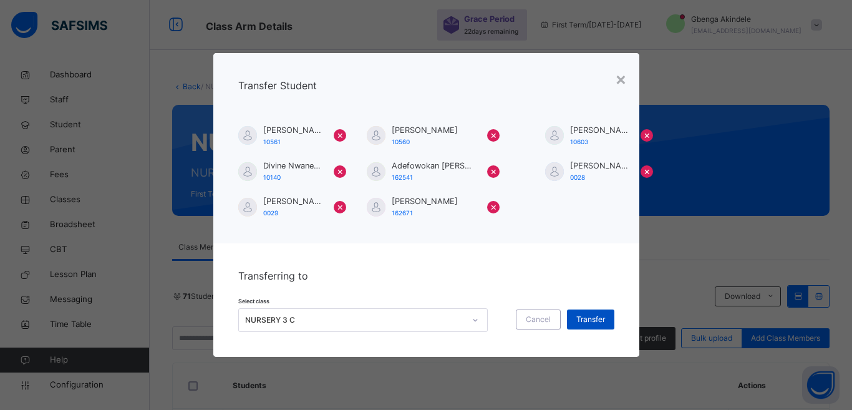
click at [587, 319] on span "Transfer" at bounding box center [590, 319] width 29 height 11
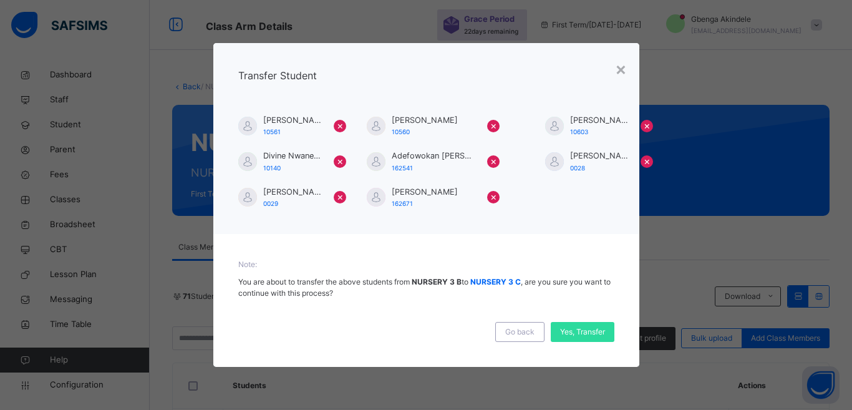
click at [589, 339] on div "Yes, Transfer" at bounding box center [583, 332] width 64 height 20
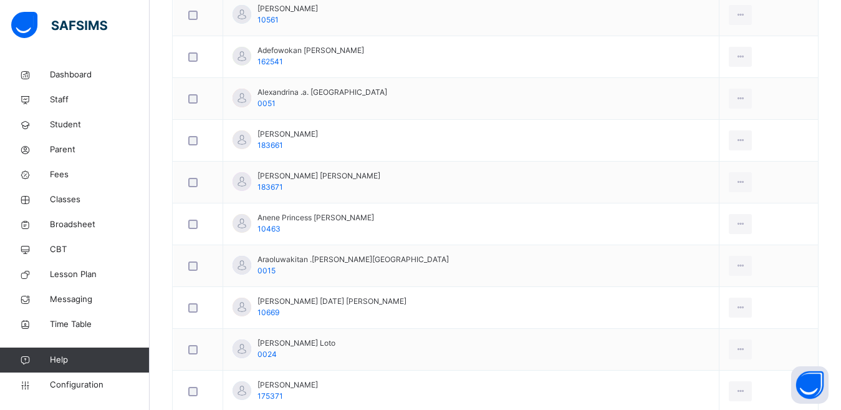
scroll to position [103, 0]
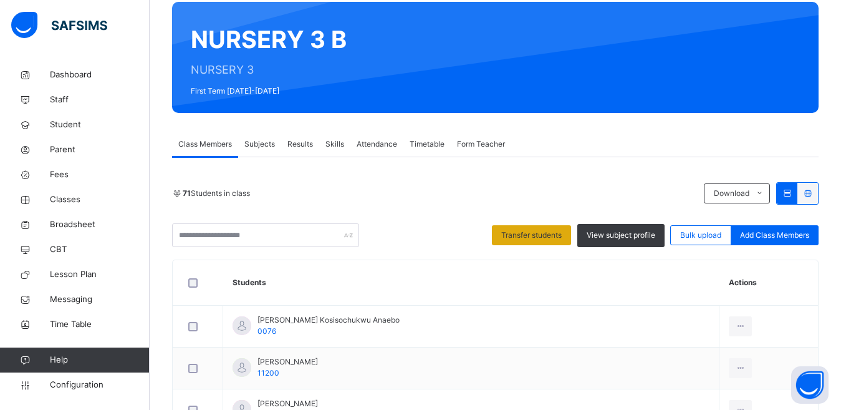
click at [520, 233] on span "Transfer students" at bounding box center [531, 234] width 60 height 11
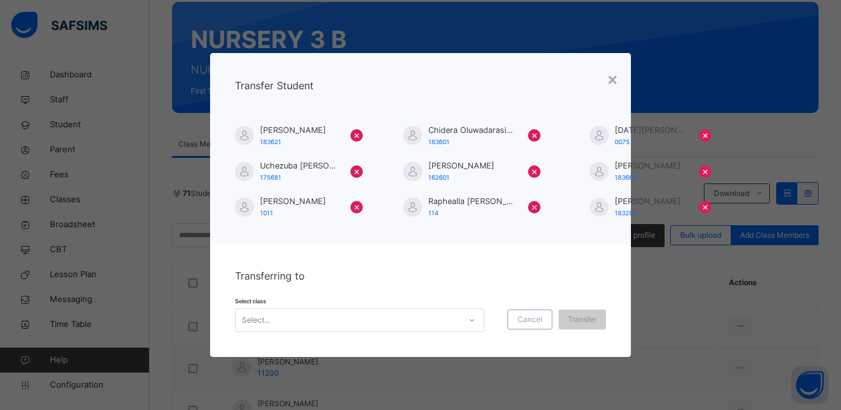
click at [388, 323] on div "Select..." at bounding box center [359, 320] width 249 height 24
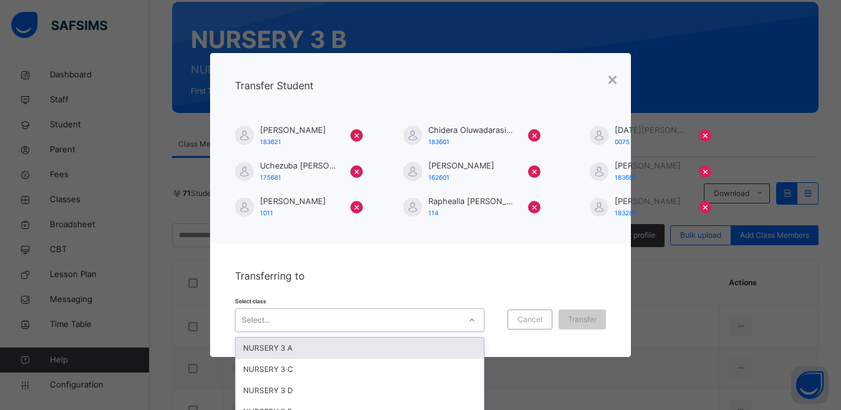
scroll to position [34, 0]
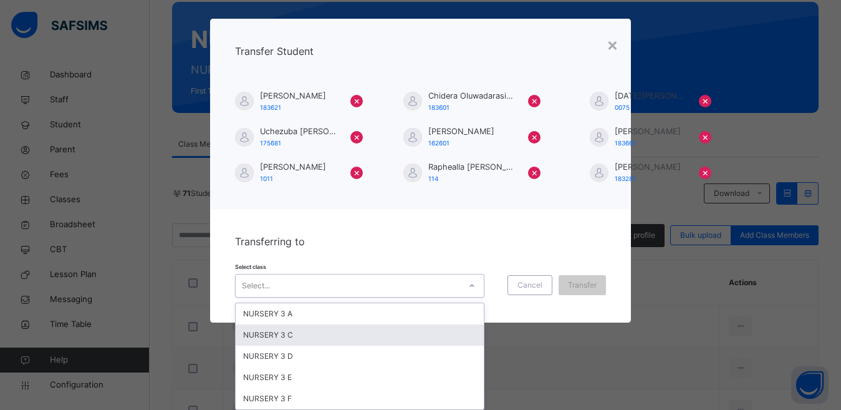
click at [335, 334] on div "NURSERY 3 C" at bounding box center [360, 334] width 248 height 21
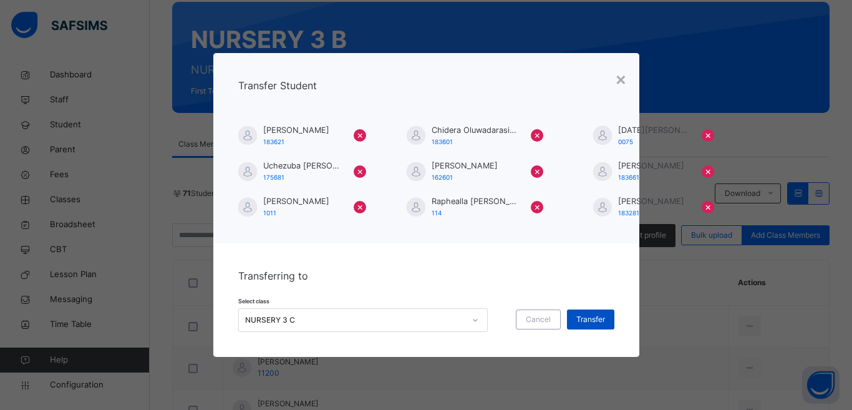
click at [599, 324] on span "Transfer" at bounding box center [590, 319] width 29 height 11
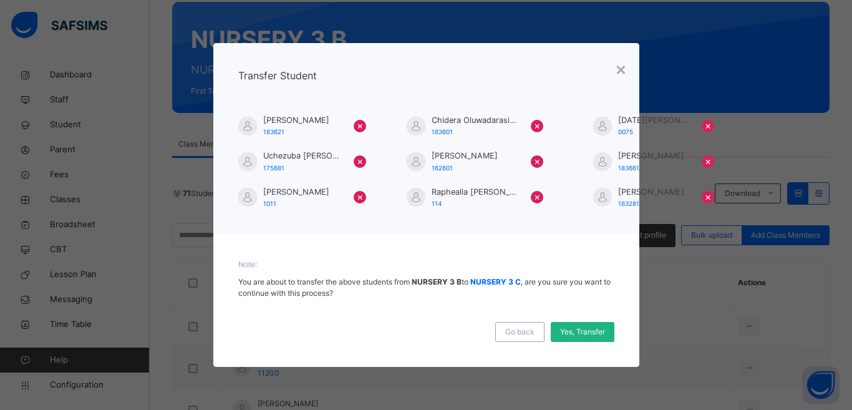
click at [599, 332] on span "Yes, Transfer" at bounding box center [582, 331] width 45 height 11
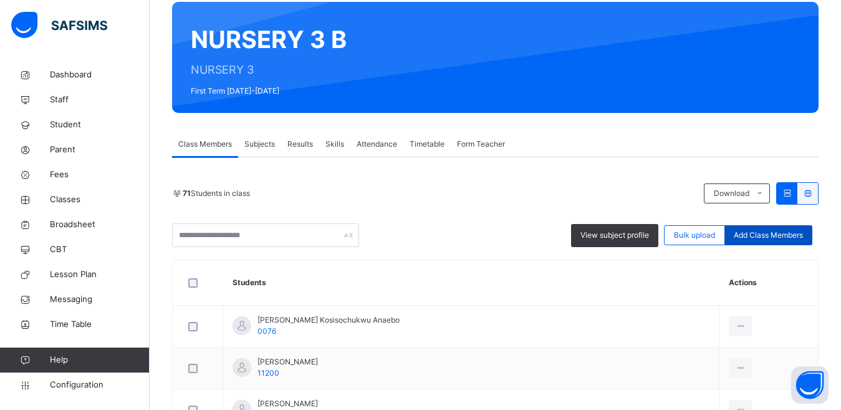
click at [768, 236] on span "Add Class Members" at bounding box center [768, 234] width 69 height 11
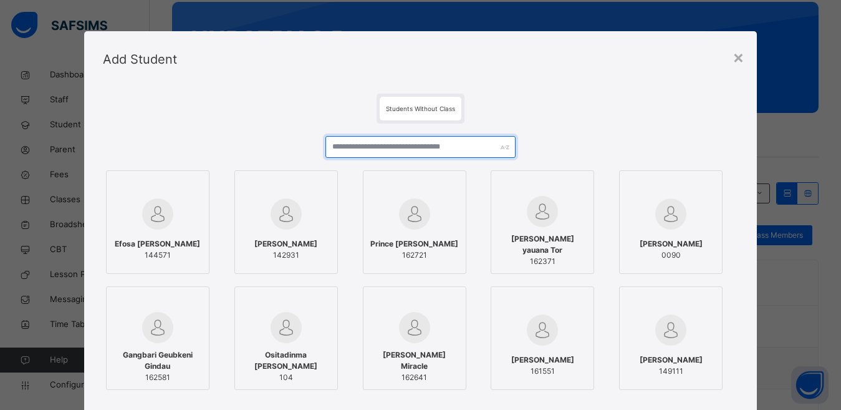
click at [430, 148] on input "text" at bounding box center [421, 147] width 191 height 22
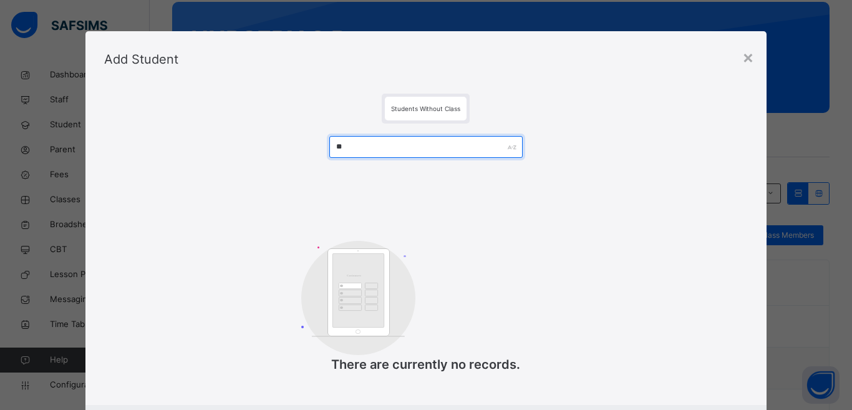
type input "*"
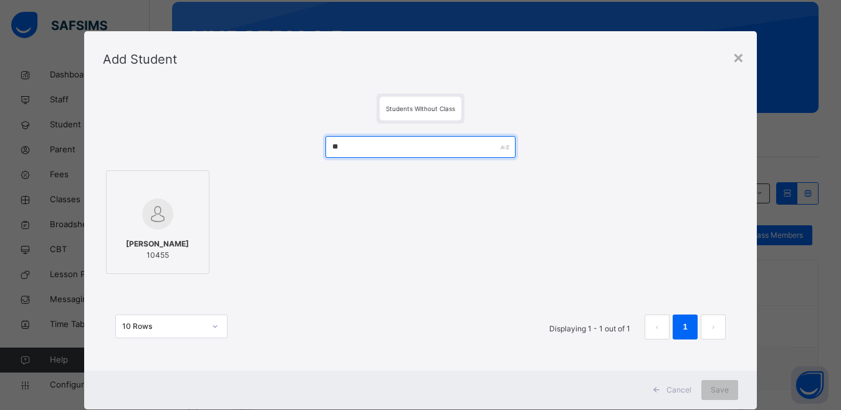
type input "*"
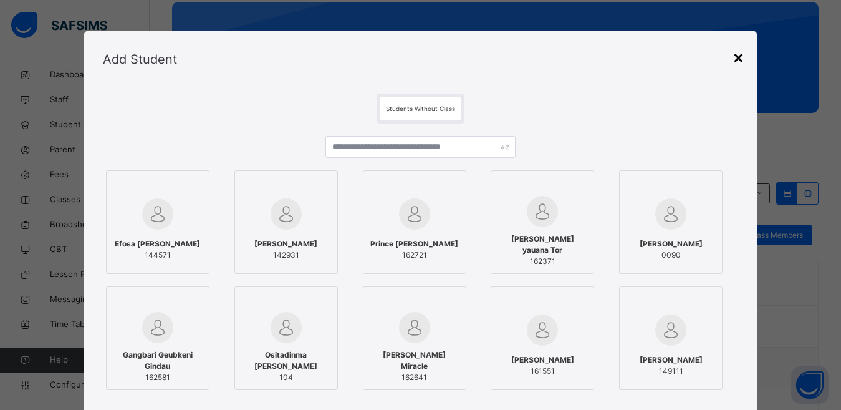
click at [740, 60] on div "×" at bounding box center [739, 57] width 12 height 26
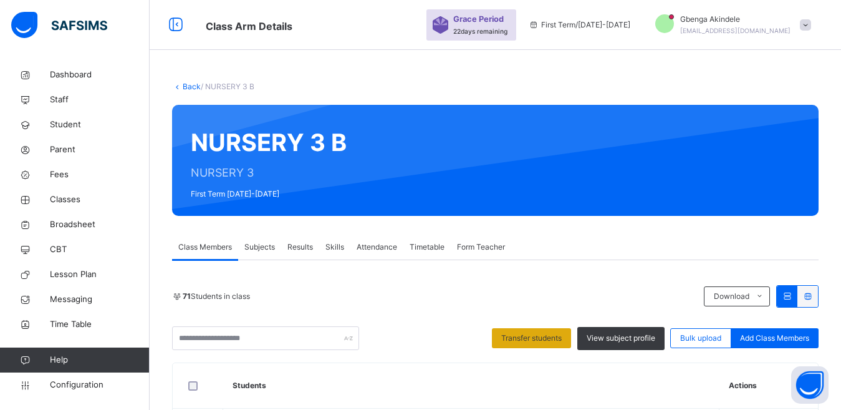
click at [536, 339] on span "Transfer students" at bounding box center [531, 337] width 60 height 11
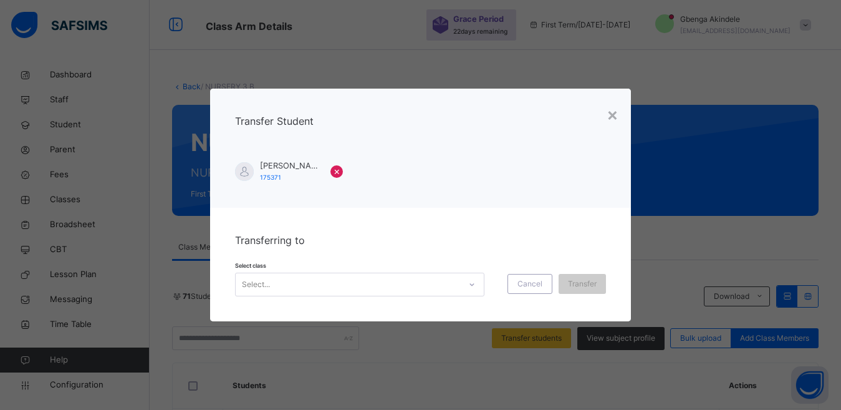
click at [468, 283] on icon at bounding box center [471, 284] width 7 height 12
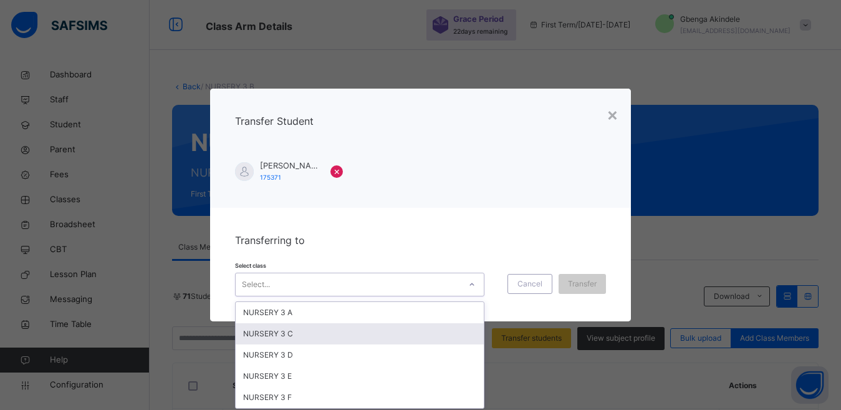
click at [296, 335] on div "NURSERY 3 C" at bounding box center [360, 333] width 248 height 21
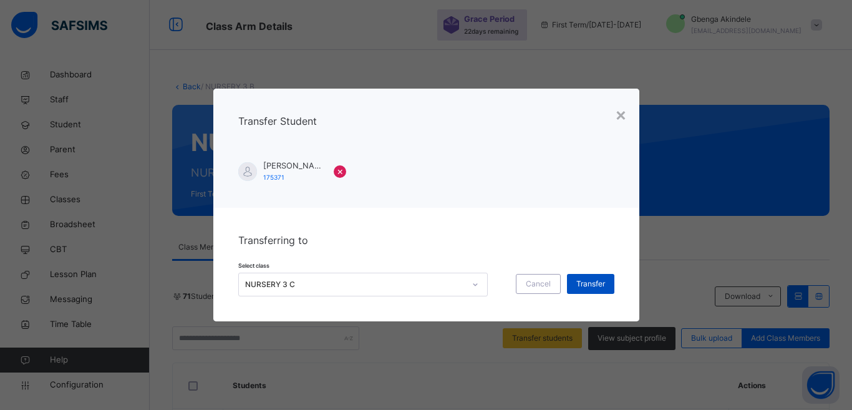
click at [601, 285] on span "Transfer" at bounding box center [590, 283] width 29 height 11
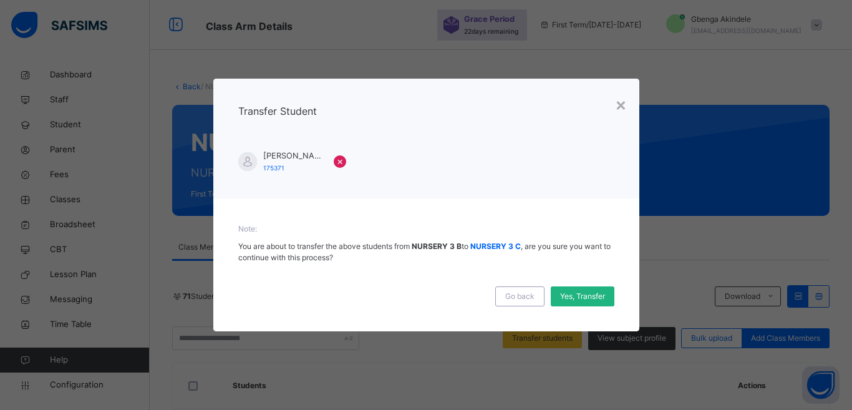
click at [596, 295] on span "Yes, Transfer" at bounding box center [582, 296] width 45 height 11
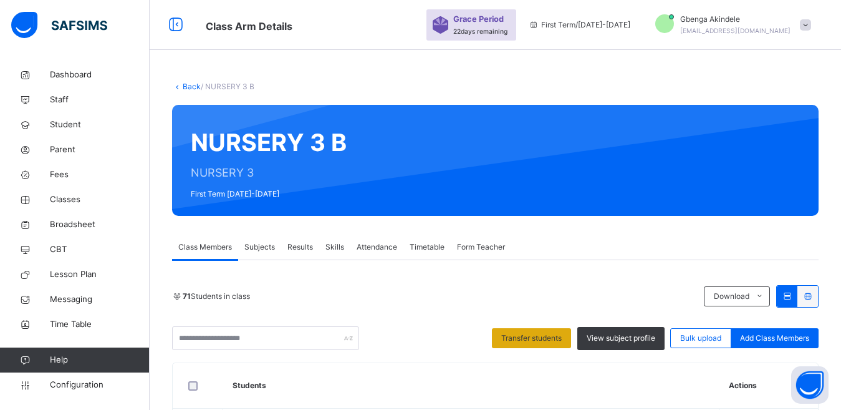
click at [523, 344] on div "Transfer students" at bounding box center [531, 338] width 79 height 20
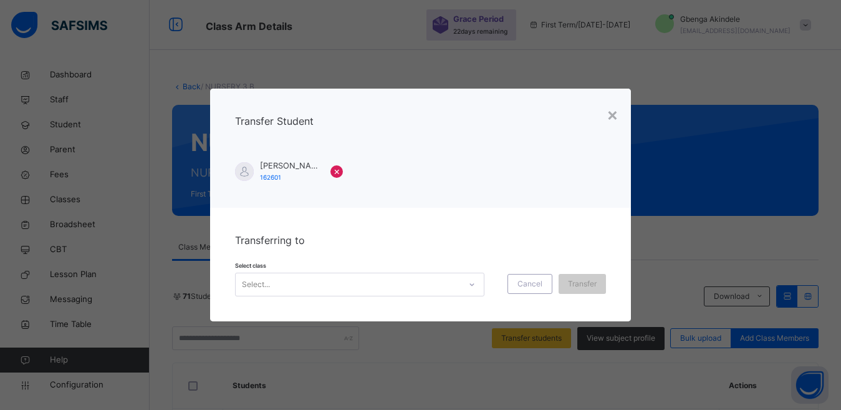
click at [468, 281] on icon at bounding box center [471, 284] width 7 height 12
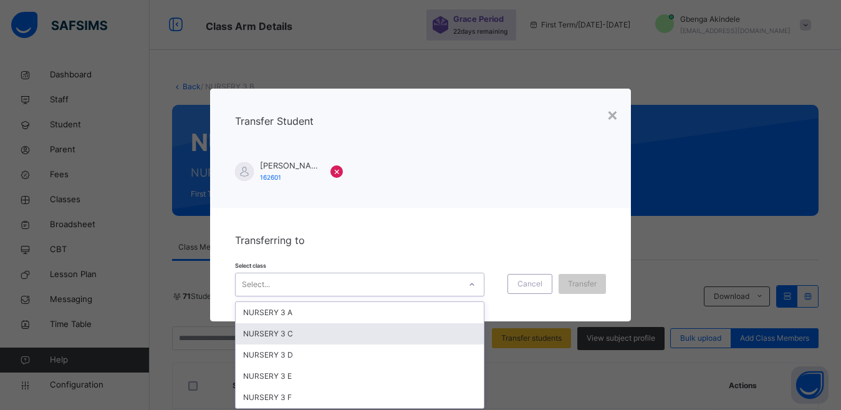
click at [328, 334] on div "NURSERY 3 C" at bounding box center [360, 333] width 248 height 21
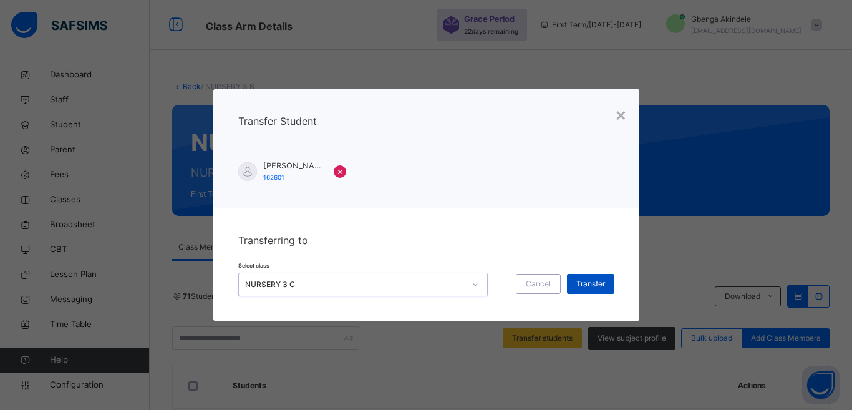
click at [577, 285] on span "Transfer" at bounding box center [590, 283] width 29 height 11
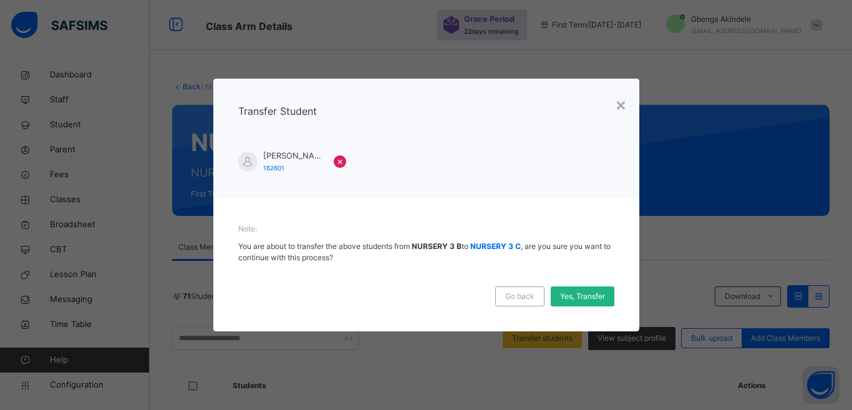
click at [582, 294] on span "Yes, Transfer" at bounding box center [582, 296] width 45 height 11
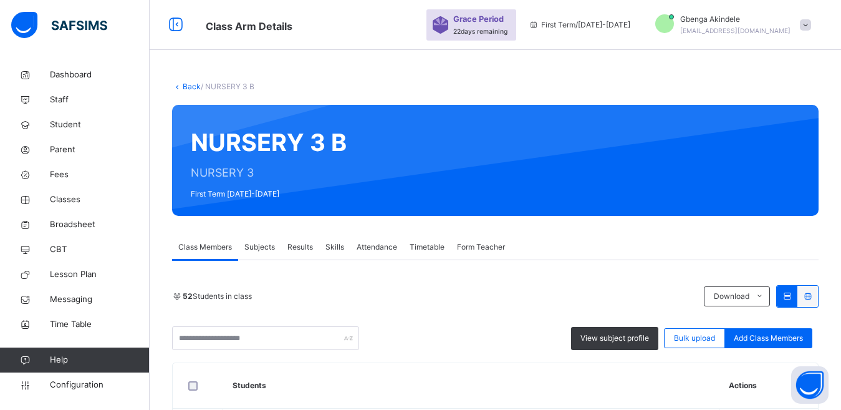
click at [780, 337] on span "Add Class Members" at bounding box center [768, 337] width 69 height 11
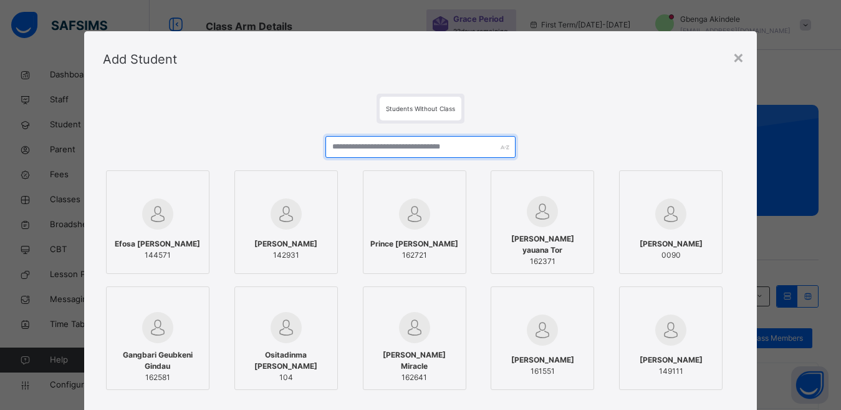
click at [410, 149] on input "text" at bounding box center [421, 147] width 191 height 22
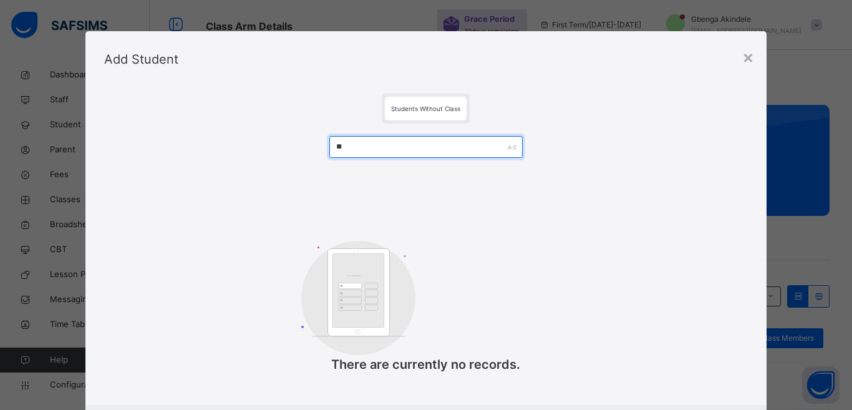
type input "*"
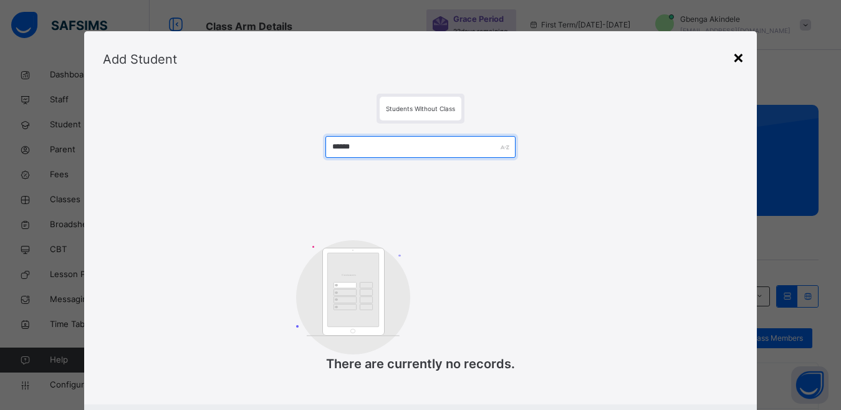
type input "******"
click at [735, 57] on div "×" at bounding box center [739, 57] width 12 height 26
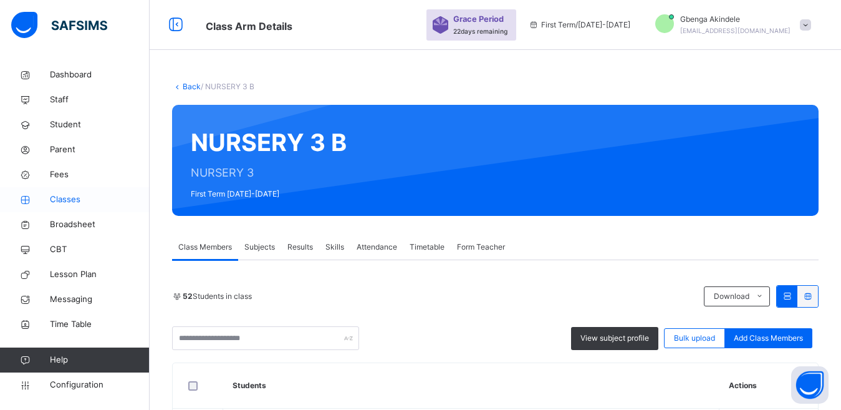
click at [66, 199] on span "Classes" at bounding box center [100, 199] width 100 height 12
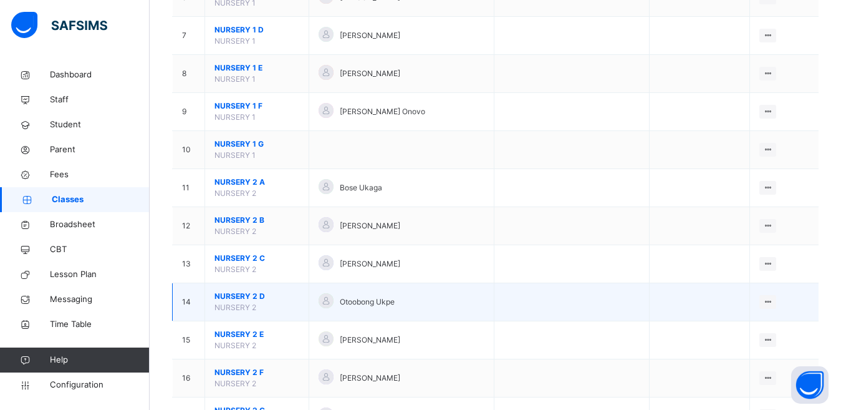
scroll to position [374, 0]
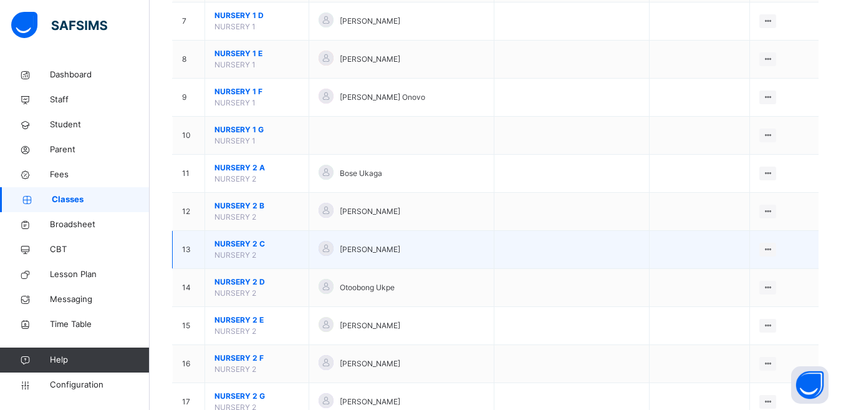
click at [241, 244] on span "NURSERY 2 C" at bounding box center [257, 243] width 85 height 11
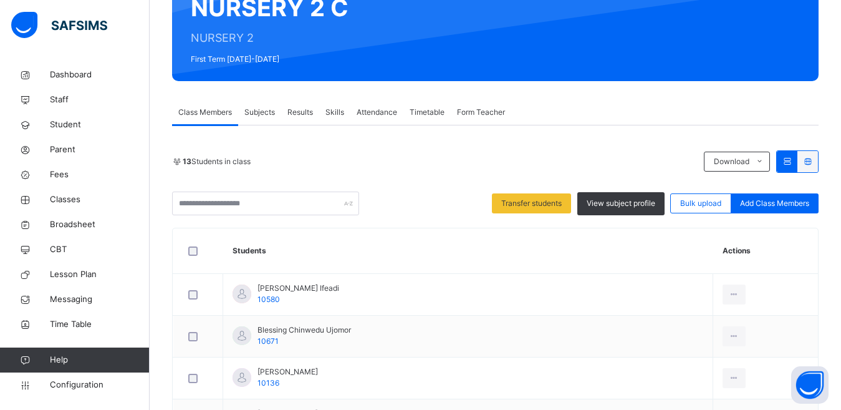
scroll to position [62, 0]
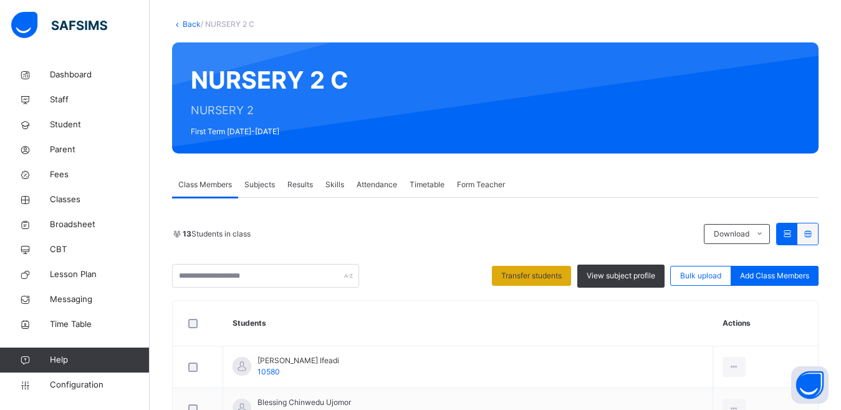
click at [554, 276] on span "Transfer students" at bounding box center [531, 275] width 60 height 11
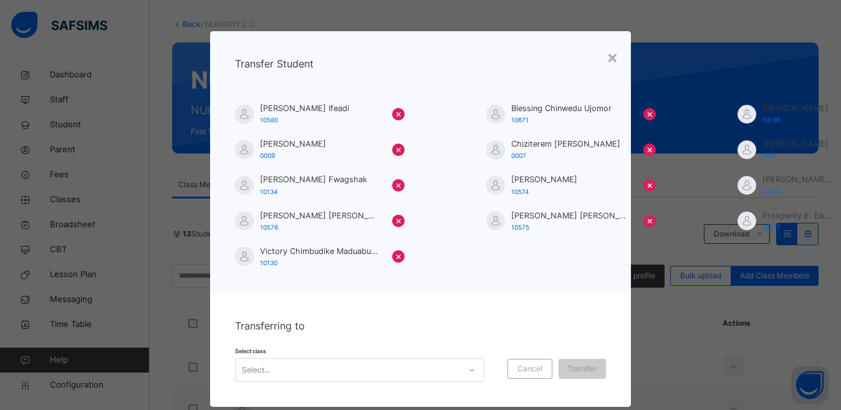
click at [473, 374] on div "Select..." at bounding box center [359, 370] width 249 height 24
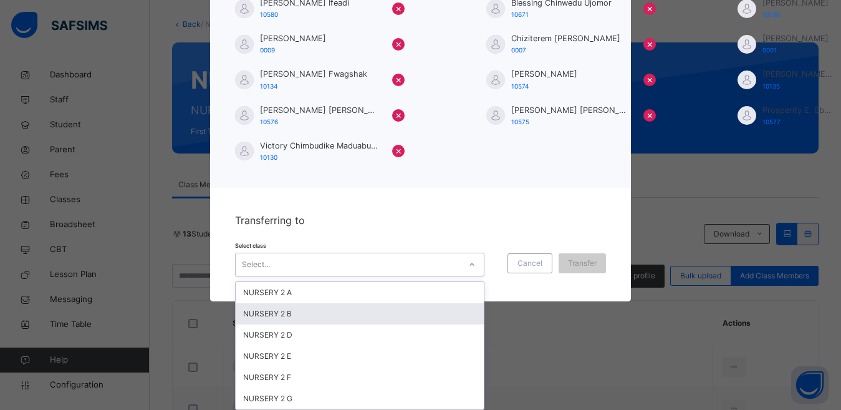
click at [293, 314] on div "NURSERY 2 B" at bounding box center [360, 313] width 248 height 21
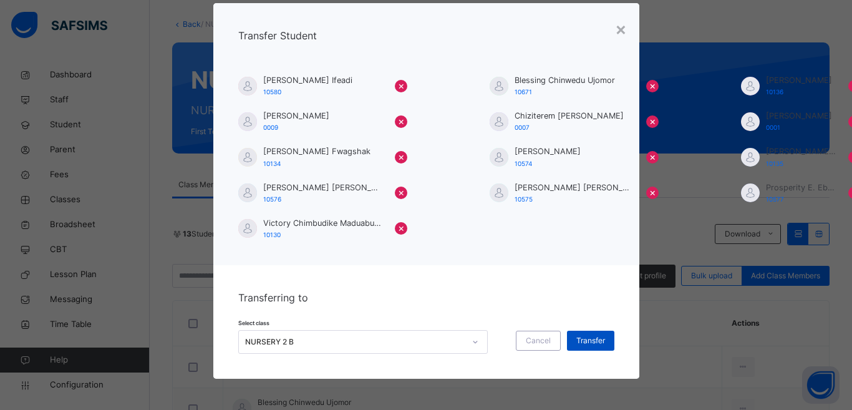
click at [588, 342] on span "Transfer" at bounding box center [590, 340] width 29 height 11
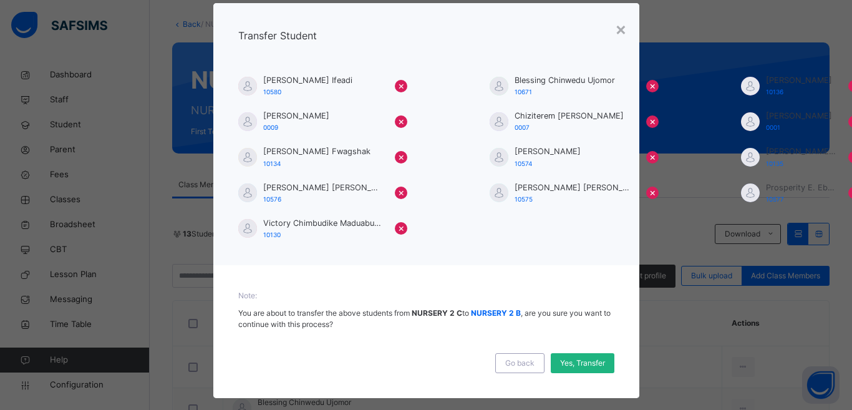
click at [584, 364] on span "Yes, Transfer" at bounding box center [582, 362] width 45 height 11
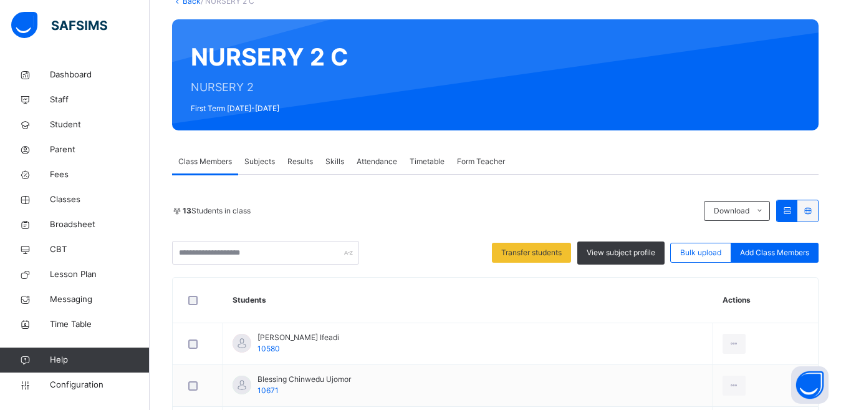
scroll to position [125, 0]
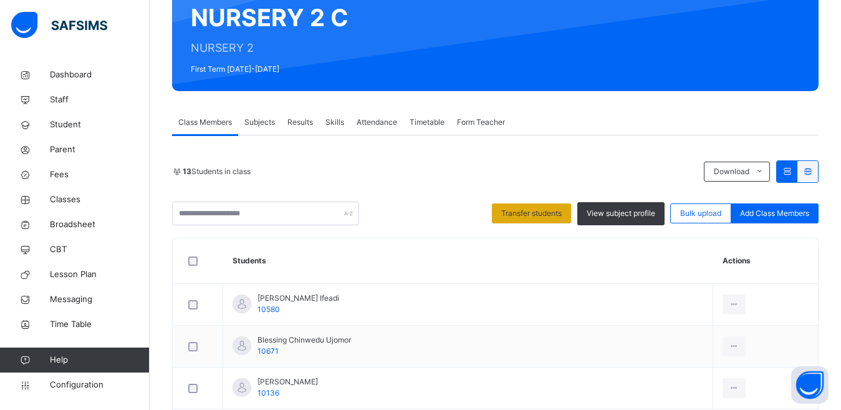
click at [544, 213] on span "Transfer students" at bounding box center [531, 213] width 60 height 11
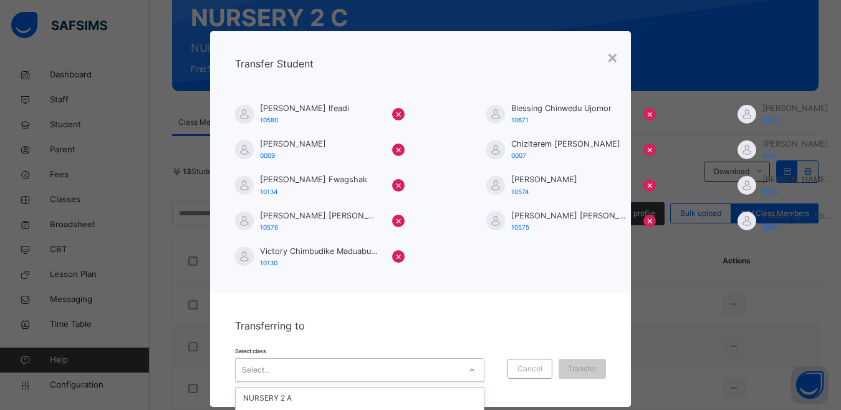
scroll to position [105, 0]
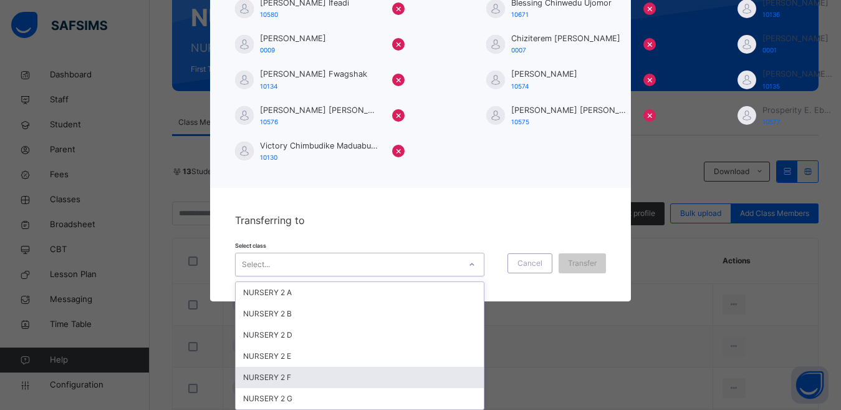
click at [463, 276] on div "option NURSERY 2 F focused, 5 of 6. 6 results available. Use Up and Down to cho…" at bounding box center [359, 265] width 249 height 24
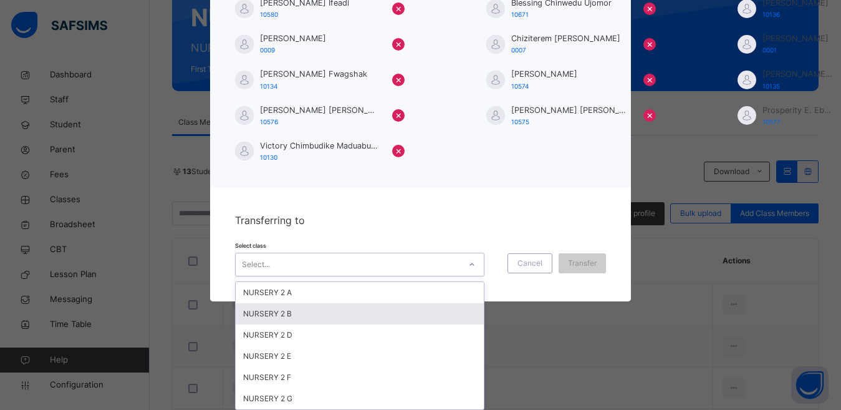
click at [271, 315] on div "NURSERY 2 B" at bounding box center [360, 313] width 248 height 21
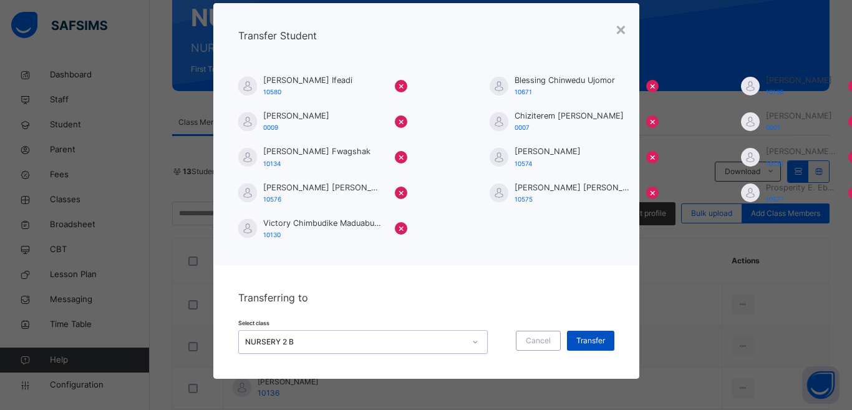
click at [598, 344] on span "Transfer" at bounding box center [590, 340] width 29 height 11
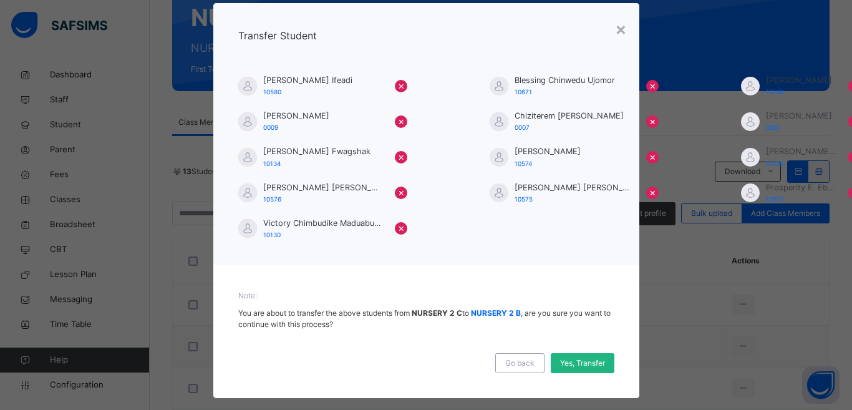
click at [596, 362] on span "Yes, Transfer" at bounding box center [582, 362] width 45 height 11
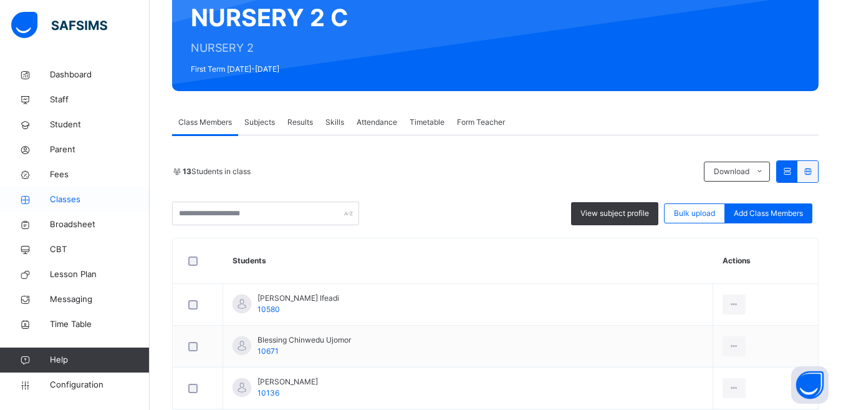
click at [70, 198] on span "Classes" at bounding box center [100, 199] width 100 height 12
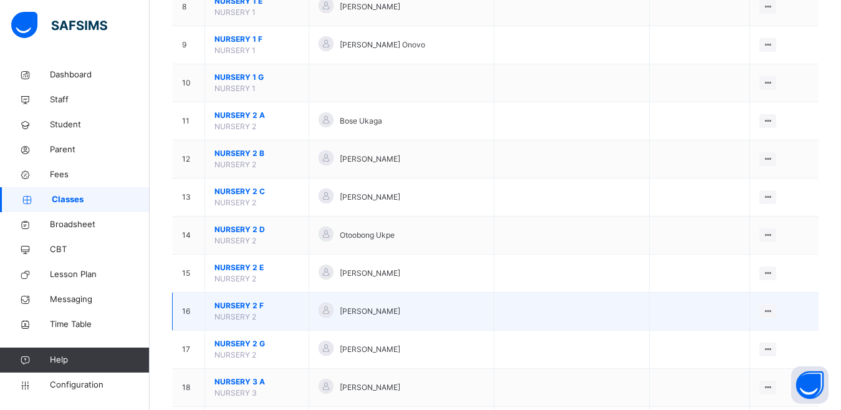
scroll to position [437, 0]
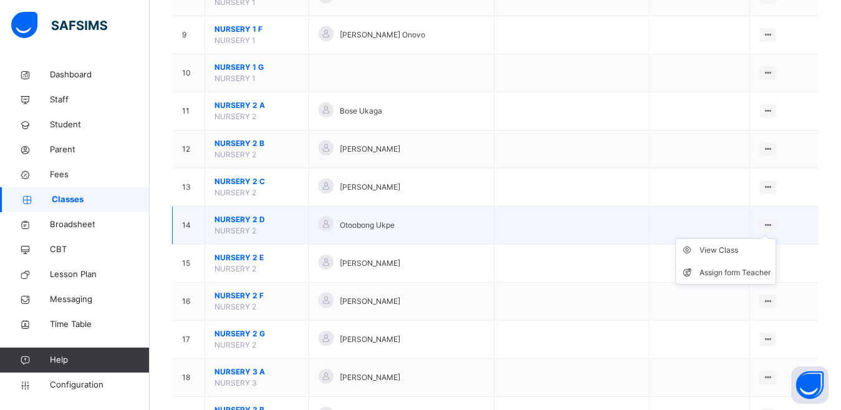
click at [776, 238] on ul "View Class Assign form Teacher" at bounding box center [725, 261] width 101 height 46
click at [718, 245] on div "View Class" at bounding box center [735, 250] width 71 height 12
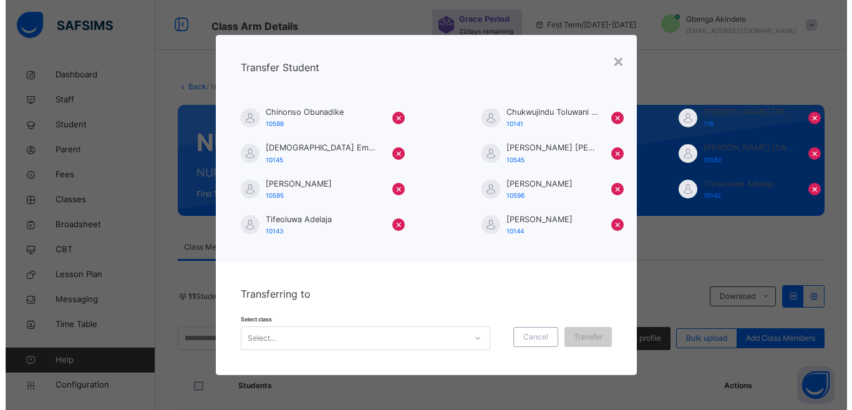
scroll to position [187, 0]
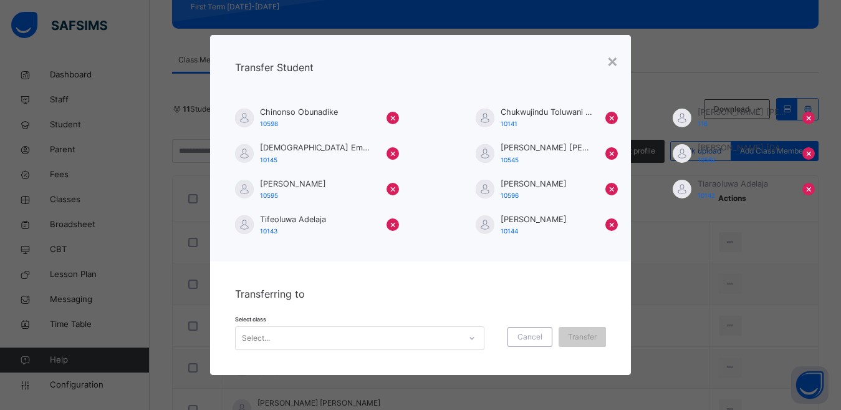
click at [474, 334] on div "Select..." at bounding box center [359, 338] width 249 height 24
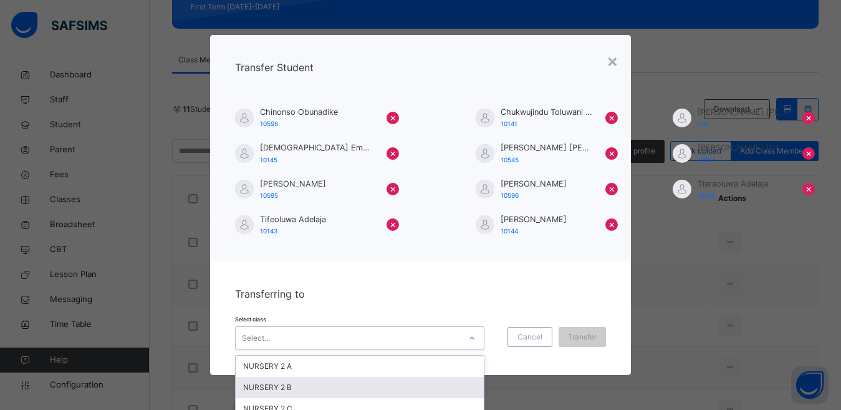
click at [331, 377] on div "NURSERY 2 B" at bounding box center [360, 387] width 248 height 21
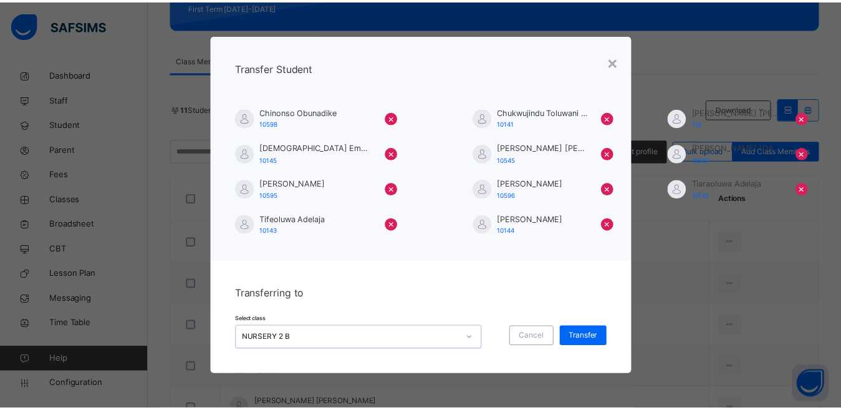
scroll to position [0, 0]
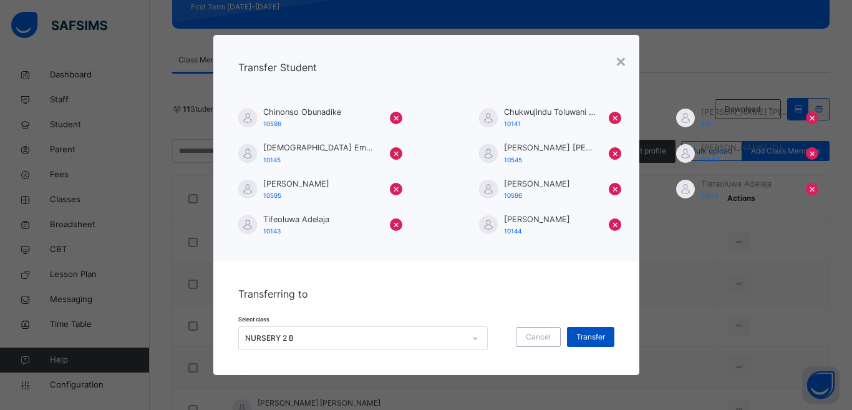
click at [597, 334] on span "Transfer" at bounding box center [590, 336] width 29 height 11
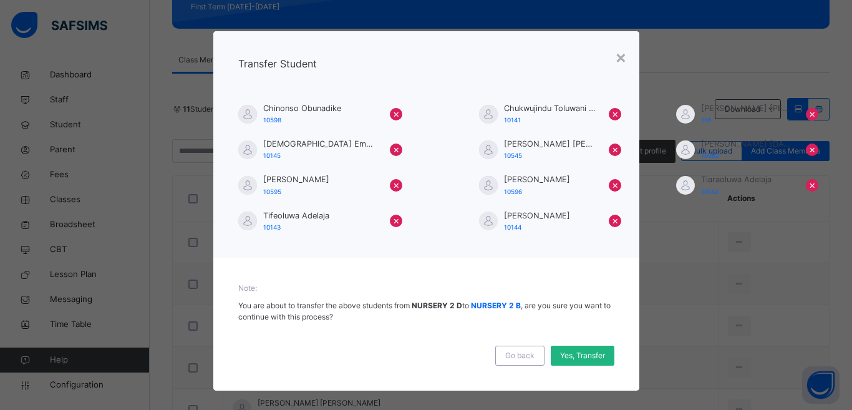
click at [584, 352] on span "Yes, Transfer" at bounding box center [582, 355] width 45 height 11
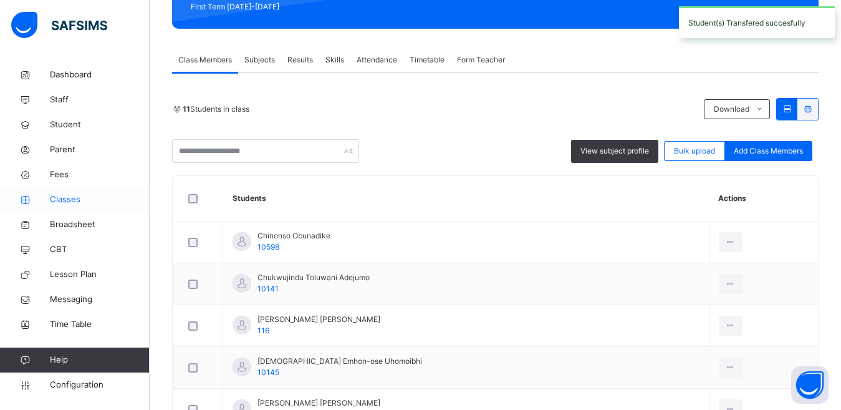
click at [70, 196] on span "Classes" at bounding box center [100, 199] width 100 height 12
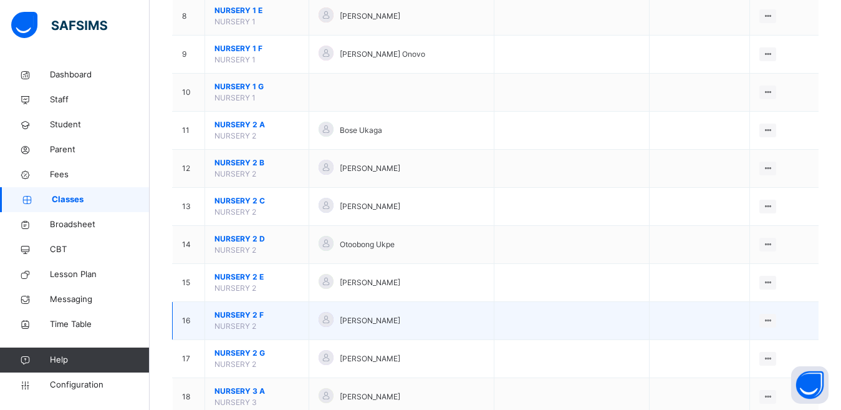
scroll to position [499, 0]
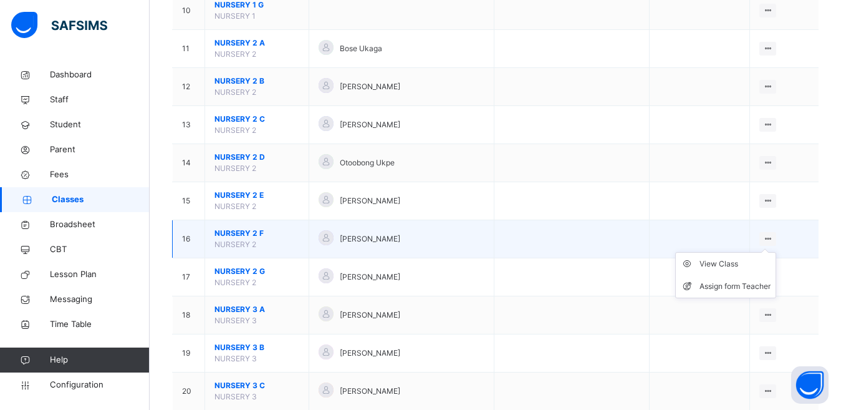
click at [776, 252] on ul "View Class Assign form Teacher" at bounding box center [725, 275] width 101 height 46
click at [740, 262] on div "View Class" at bounding box center [735, 264] width 71 height 12
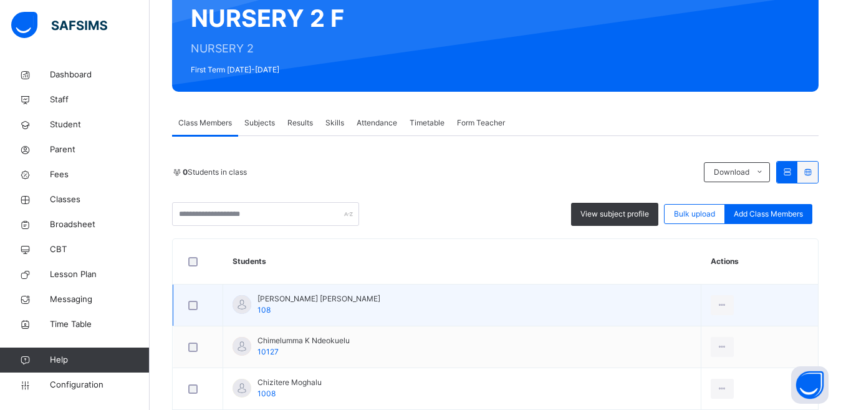
scroll to position [187, 0]
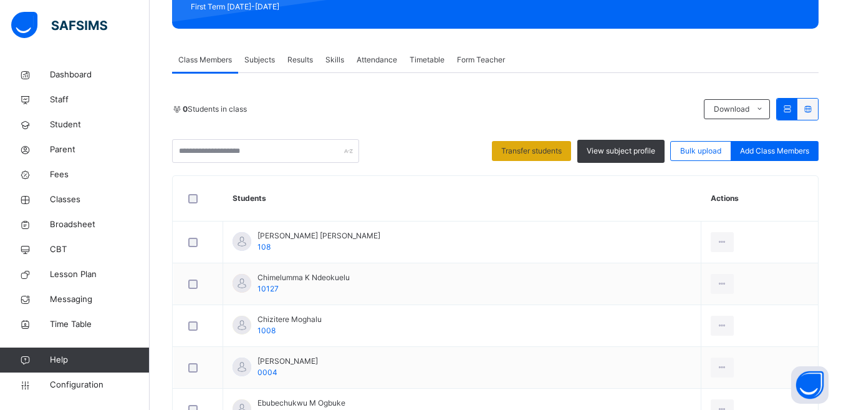
click at [531, 154] on span "Transfer students" at bounding box center [531, 150] width 60 height 11
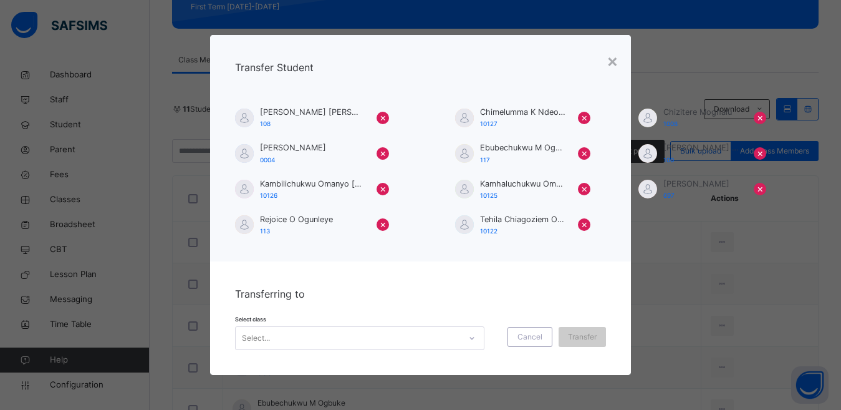
click at [477, 335] on div "Select..." at bounding box center [359, 338] width 249 height 24
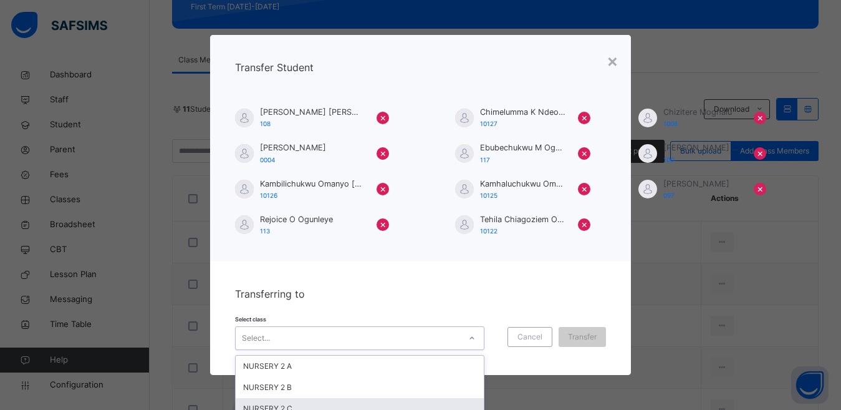
scroll to position [74, 0]
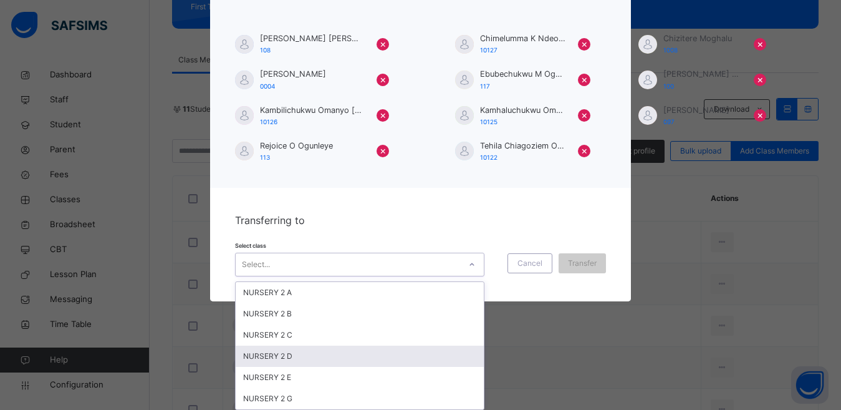
click at [334, 312] on div "NURSERY 2 B" at bounding box center [360, 313] width 248 height 21
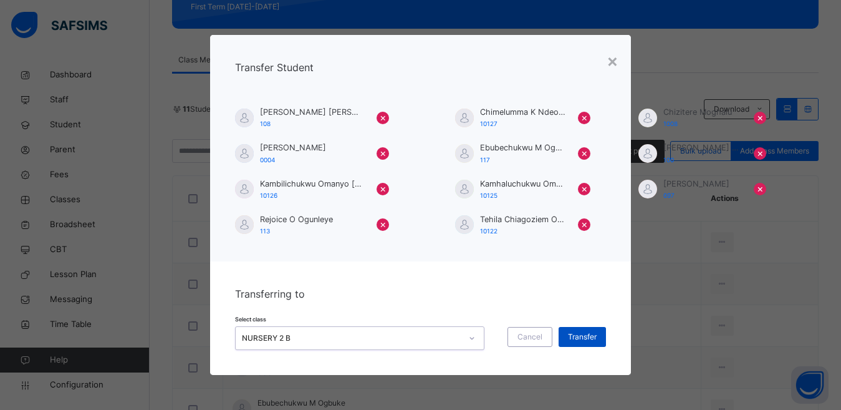
scroll to position [0, 0]
click at [578, 336] on span "Transfer" at bounding box center [582, 336] width 29 height 11
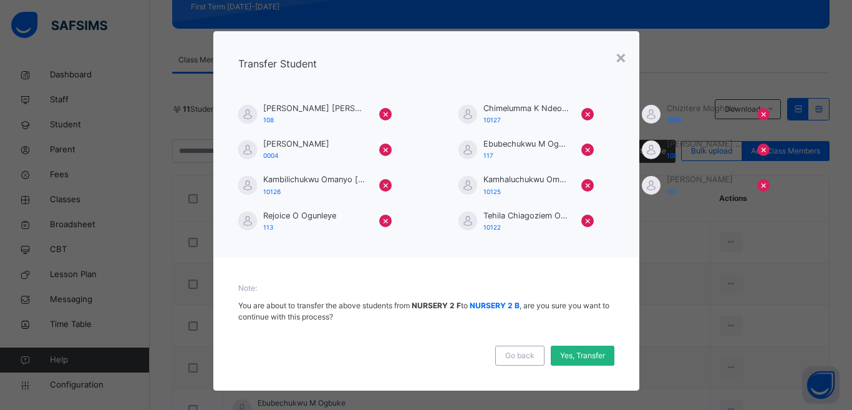
click at [576, 355] on span "Yes, Transfer" at bounding box center [582, 355] width 45 height 11
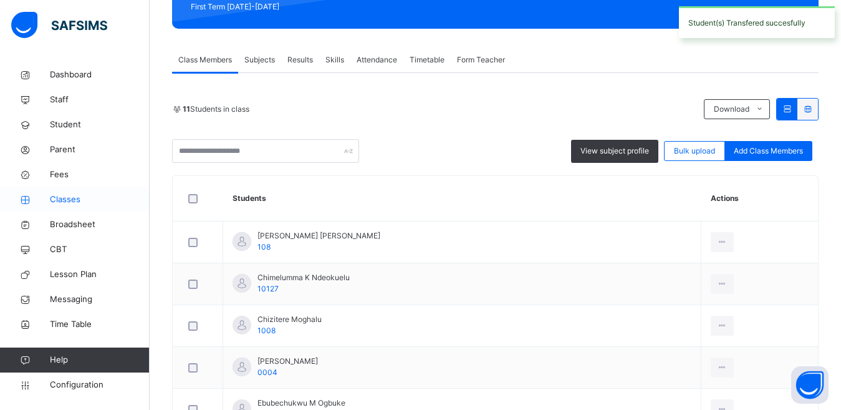
click at [55, 200] on span "Classes" at bounding box center [100, 199] width 100 height 12
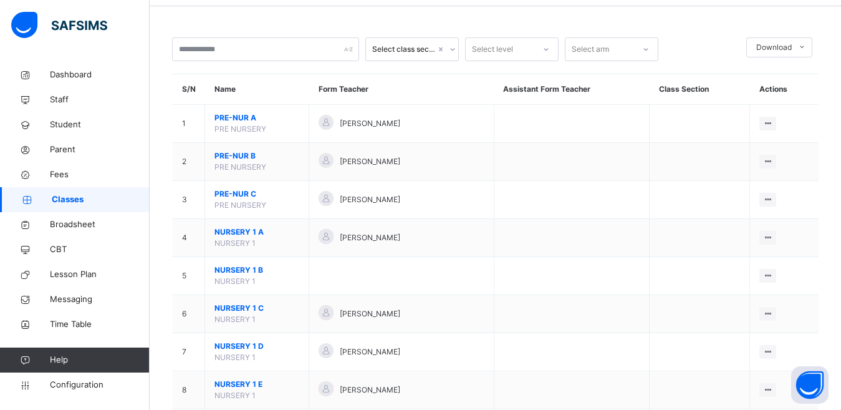
scroll to position [499, 0]
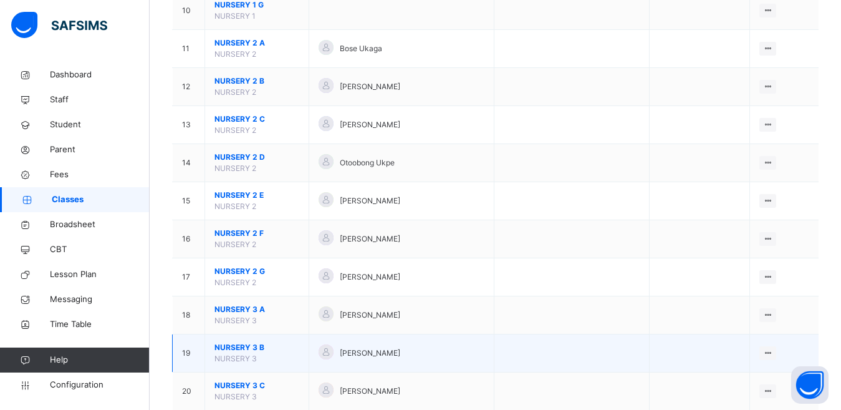
click at [236, 346] on span "NURSERY 3 B" at bounding box center [257, 347] width 85 height 11
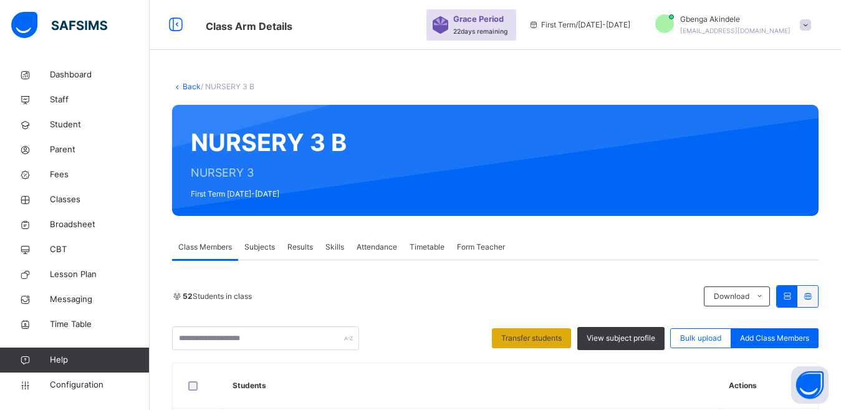
click at [528, 342] on span "Transfer students" at bounding box center [531, 337] width 60 height 11
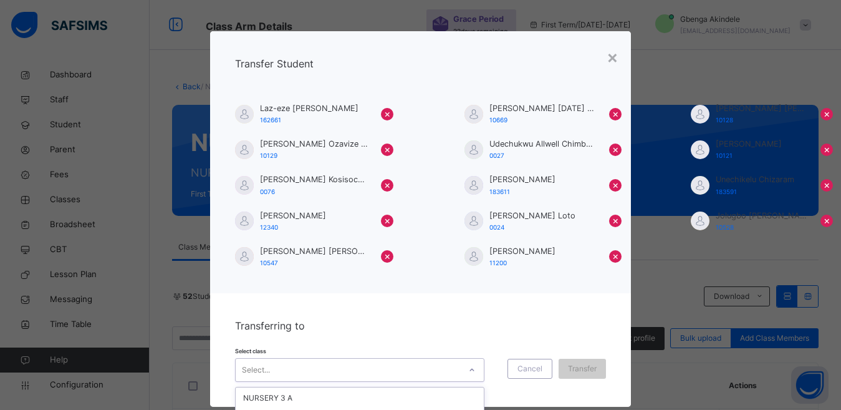
click at [462, 371] on div "option NURSERY 3 E focused, 4 of 5. 5 results available. Use Up and Down to cho…" at bounding box center [359, 370] width 249 height 24
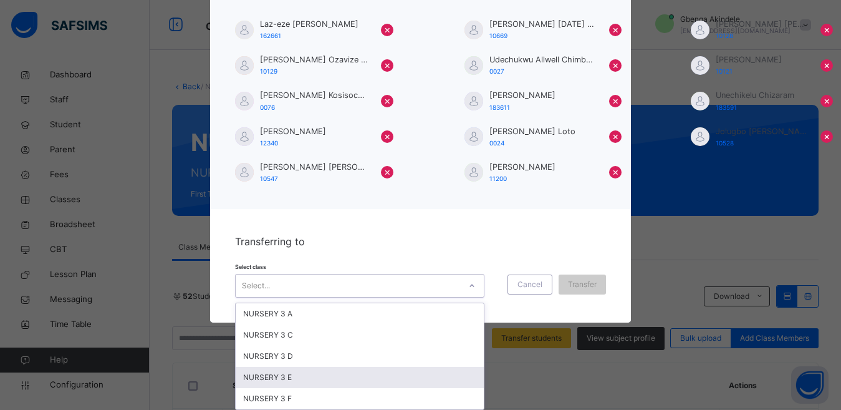
click at [274, 379] on div "NURSERY 3 E" at bounding box center [360, 377] width 248 height 21
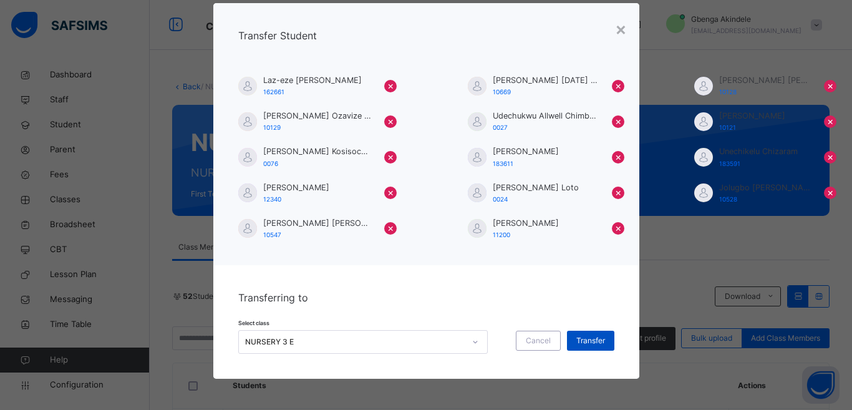
click at [587, 342] on span "Transfer" at bounding box center [590, 340] width 29 height 11
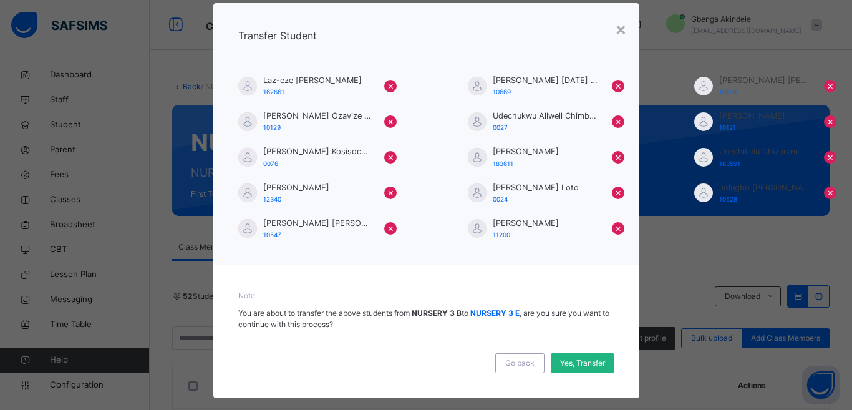
click at [557, 369] on div "Yes, Transfer" at bounding box center [583, 363] width 64 height 20
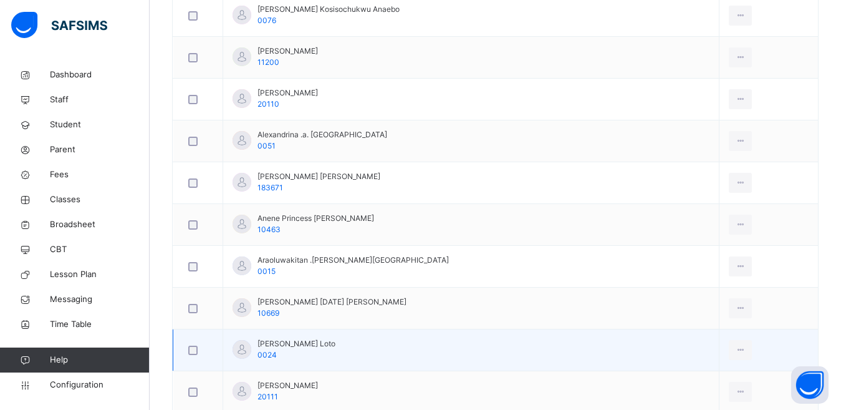
scroll to position [307, 0]
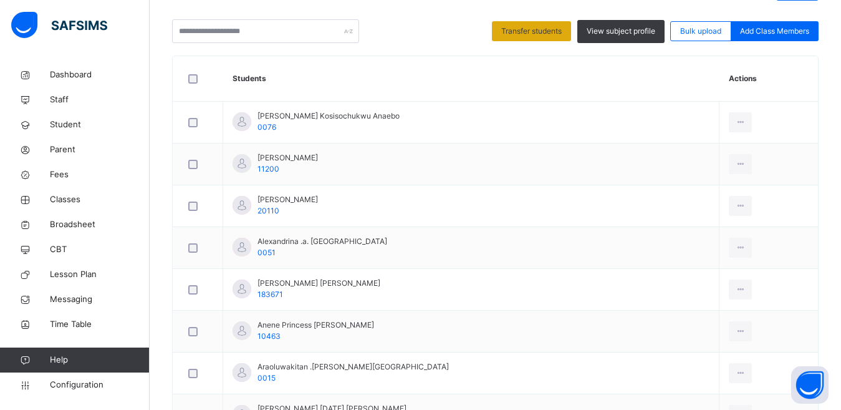
click at [537, 33] on span "Transfer students" at bounding box center [531, 31] width 60 height 11
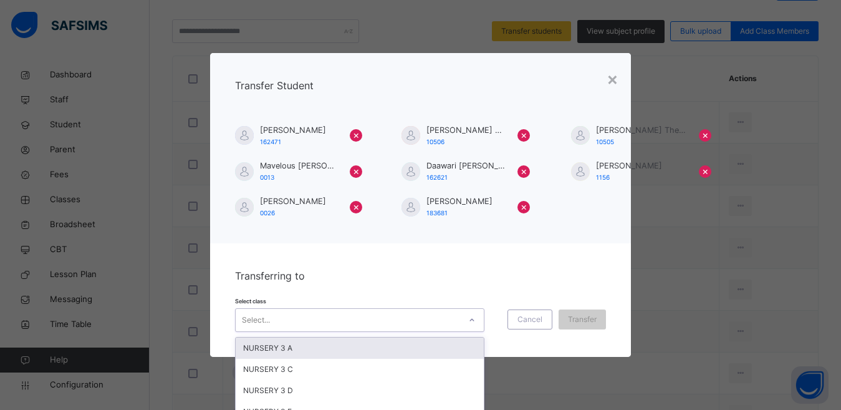
click at [466, 319] on div "option NURSERY 3 A focused, 1 of 5. 5 results available. Use Up and Down to cho…" at bounding box center [359, 320] width 249 height 24
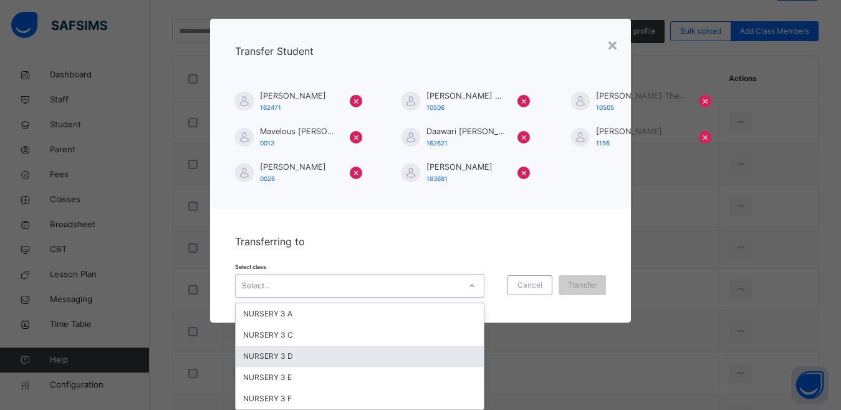
click at [299, 354] on div "NURSERY 3 D" at bounding box center [360, 355] width 248 height 21
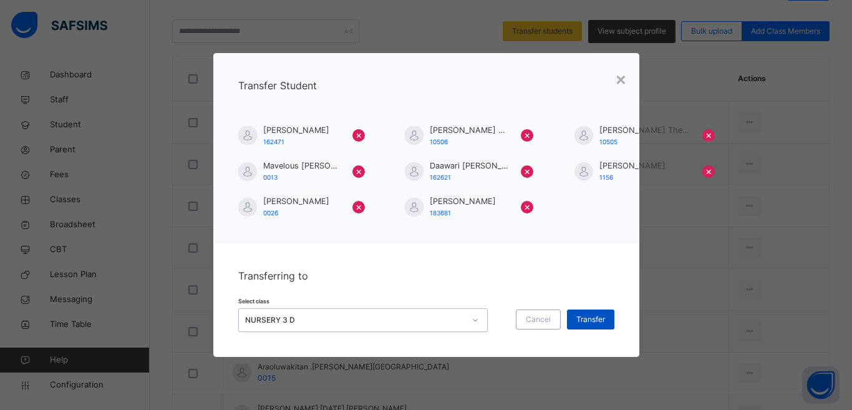
click at [591, 320] on span "Transfer" at bounding box center [590, 319] width 29 height 11
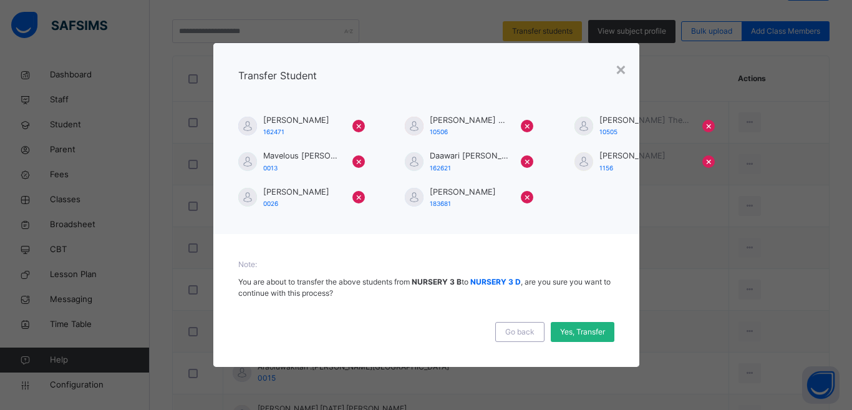
click at [578, 336] on span "Yes, Transfer" at bounding box center [582, 331] width 45 height 11
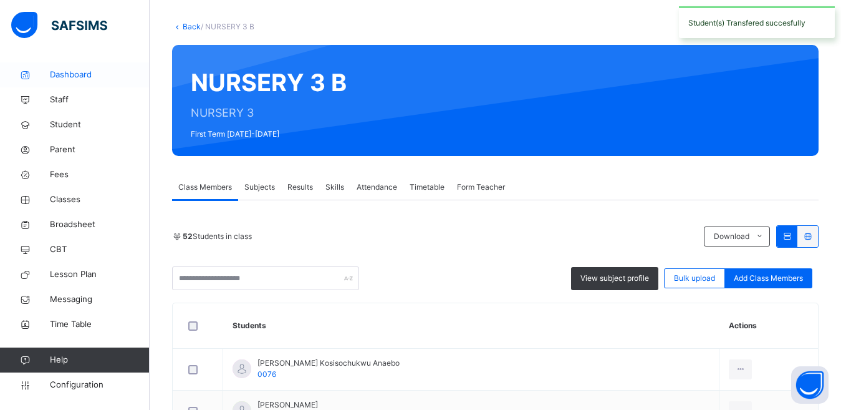
scroll to position [57, 0]
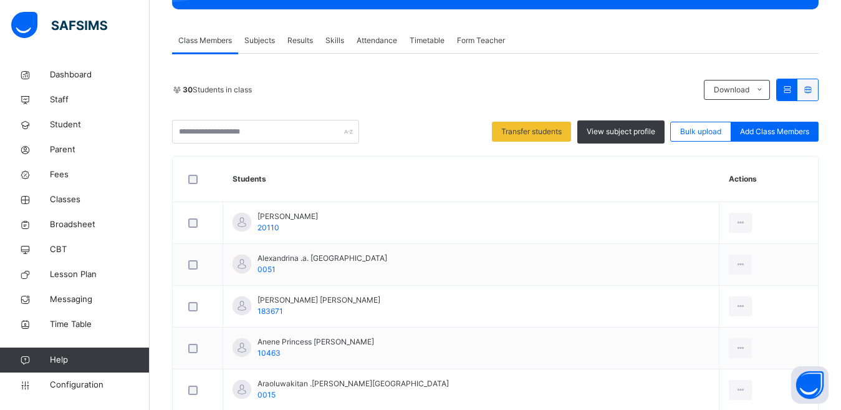
scroll to position [136, 0]
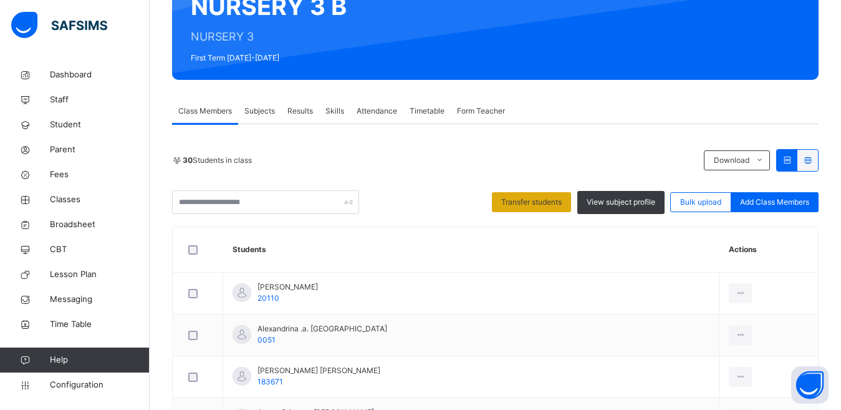
click at [557, 205] on span "Transfer students" at bounding box center [531, 201] width 60 height 11
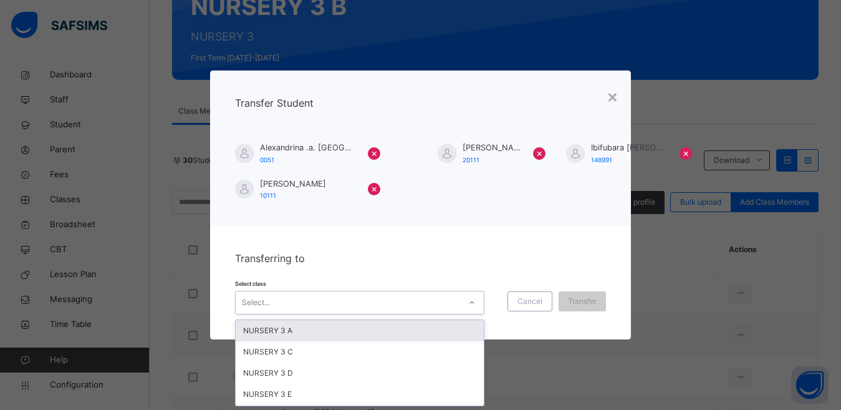
scroll to position [0, 0]
click at [472, 304] on icon at bounding box center [471, 302] width 7 height 12
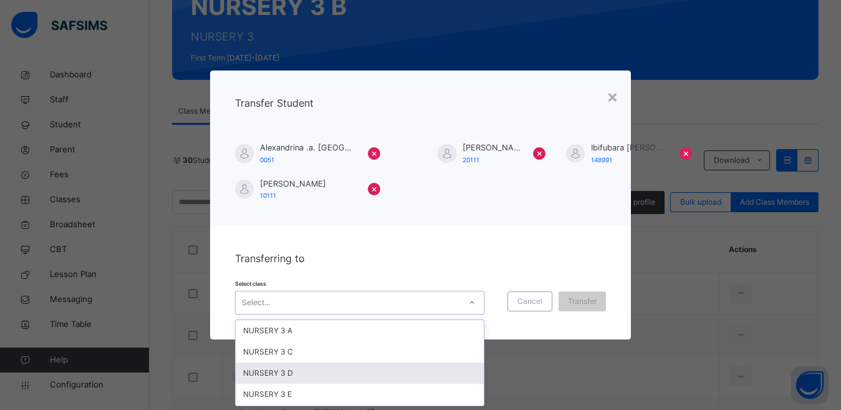
click at [257, 374] on div "NURSERY 3 D" at bounding box center [360, 372] width 248 height 21
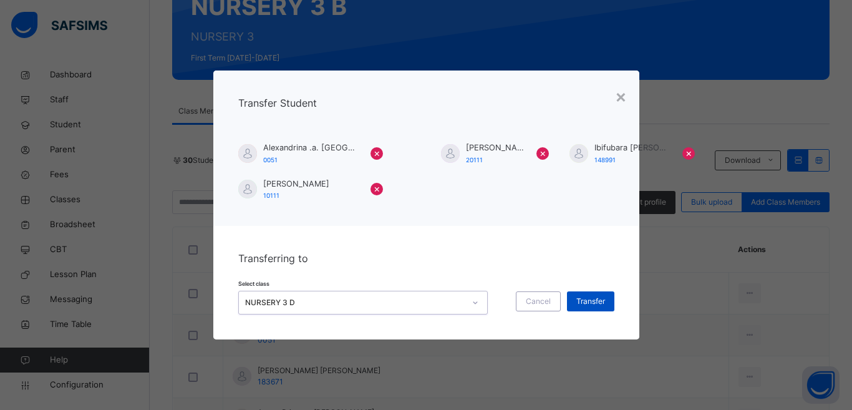
click at [591, 299] on span "Transfer" at bounding box center [590, 301] width 29 height 11
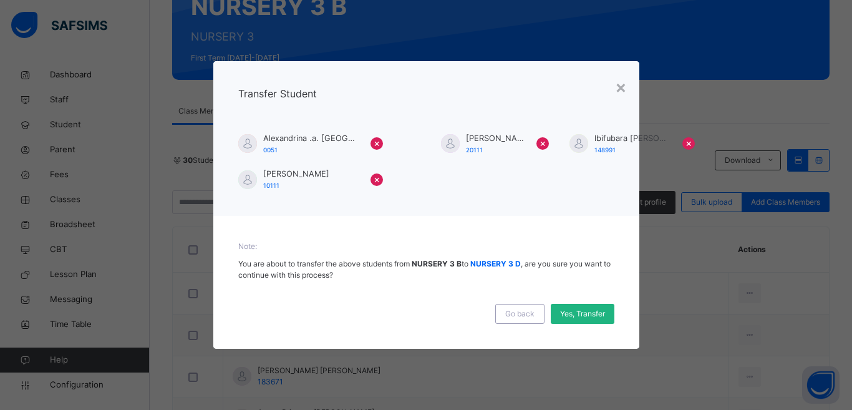
click at [586, 312] on span "Yes, Transfer" at bounding box center [582, 313] width 45 height 11
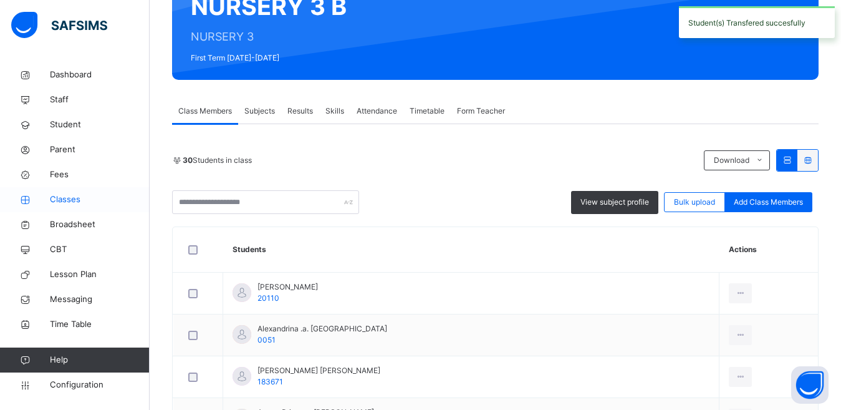
click at [69, 200] on span "Classes" at bounding box center [100, 199] width 100 height 12
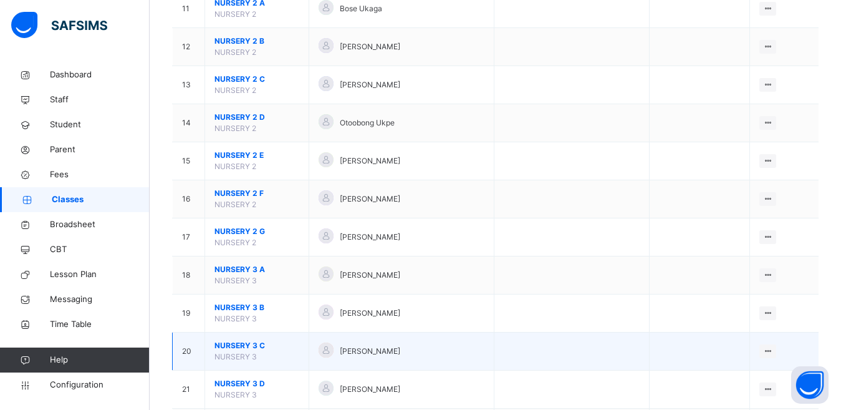
scroll to position [561, 0]
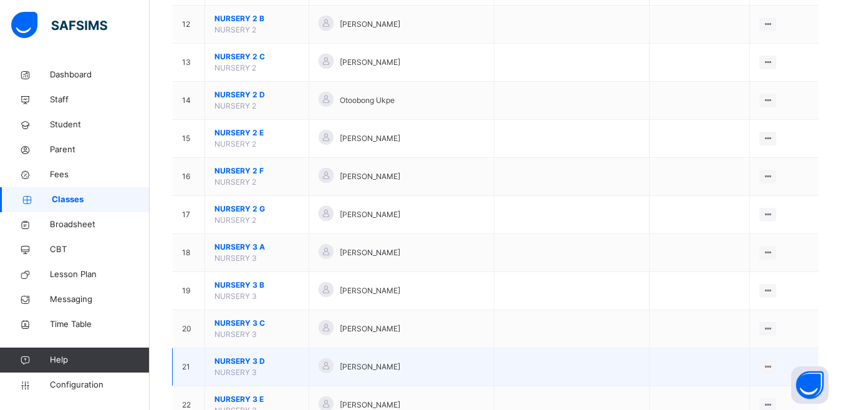
click at [241, 362] on span "NURSERY 3 D" at bounding box center [257, 360] width 85 height 11
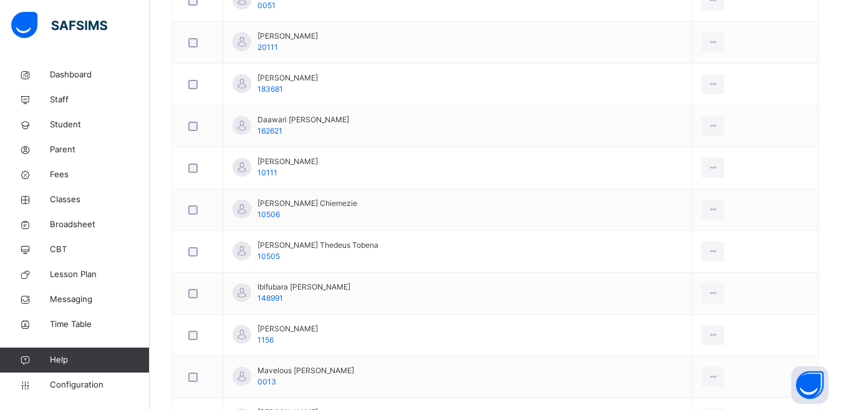
scroll to position [7, 0]
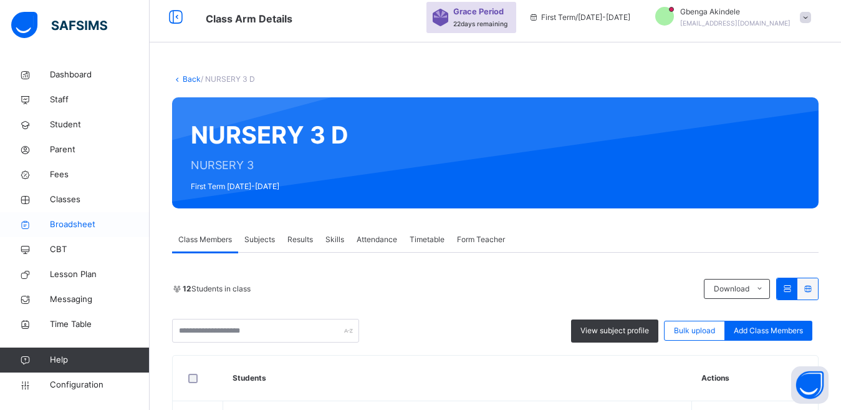
drag, startPoint x: 64, startPoint y: 202, endPoint x: 129, endPoint y: 225, distance: 68.8
click at [65, 202] on span "Classes" at bounding box center [100, 199] width 100 height 12
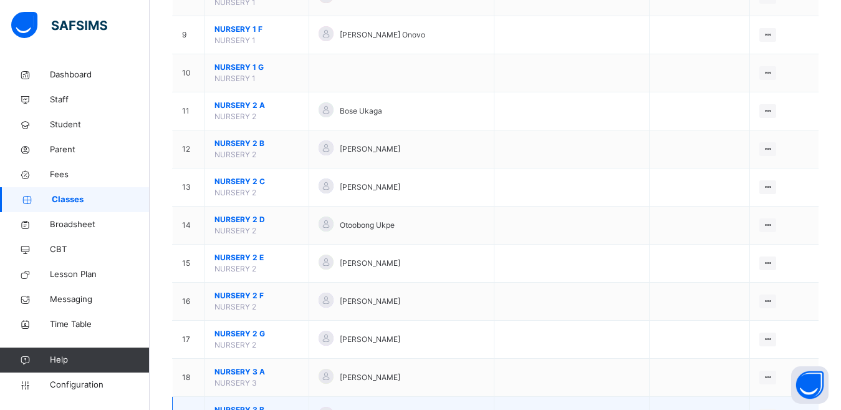
scroll to position [499, 0]
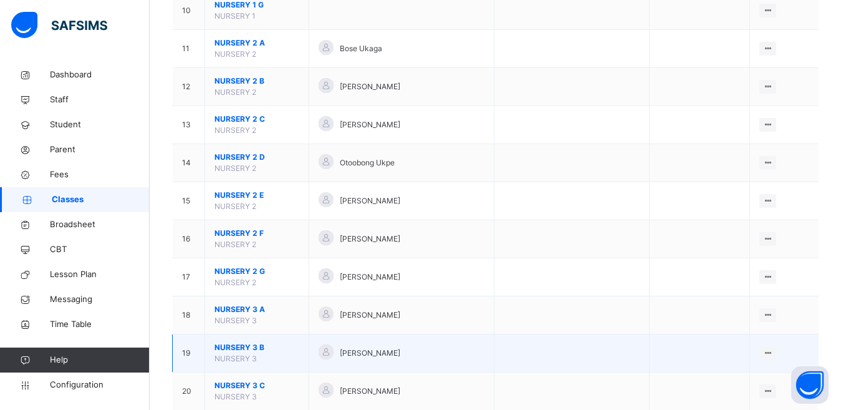
click at [240, 346] on span "NURSERY 3 B" at bounding box center [257, 347] width 85 height 11
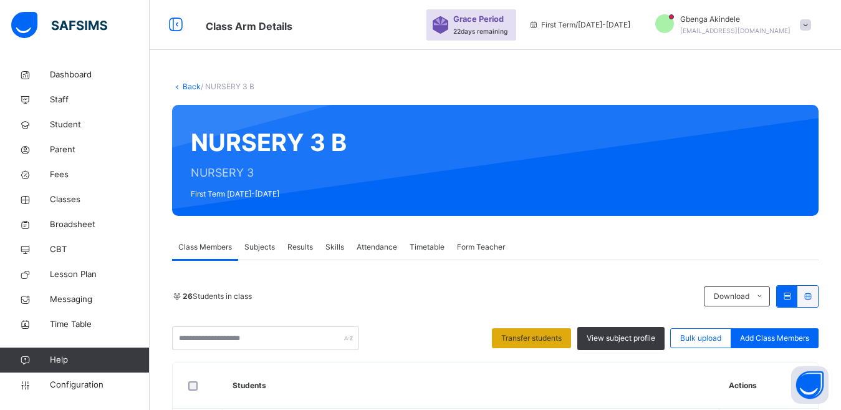
click at [521, 331] on div "Transfer students" at bounding box center [531, 338] width 79 height 20
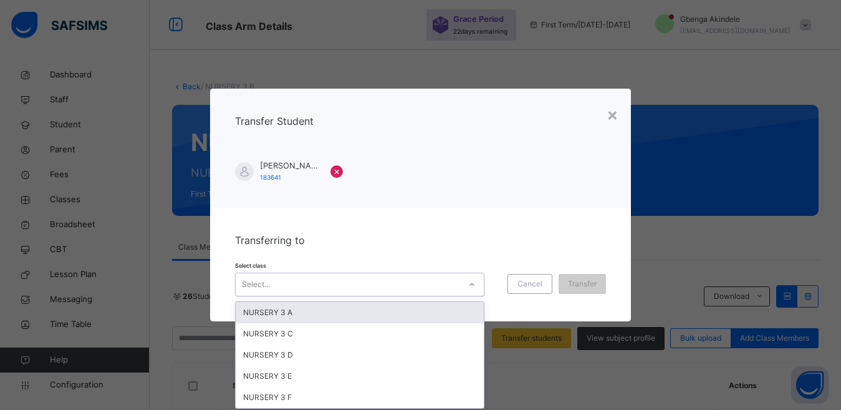
click at [460, 283] on div at bounding box center [472, 284] width 24 height 22
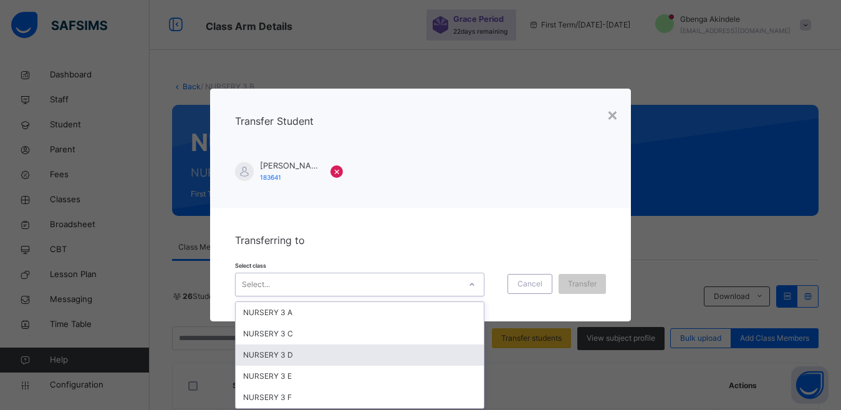
click at [300, 356] on div "NURSERY 3 D" at bounding box center [360, 354] width 248 height 21
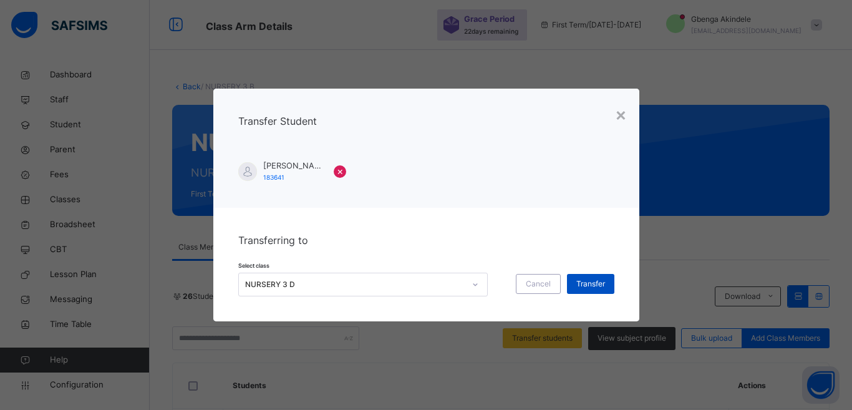
click at [580, 285] on span "Transfer" at bounding box center [590, 283] width 29 height 11
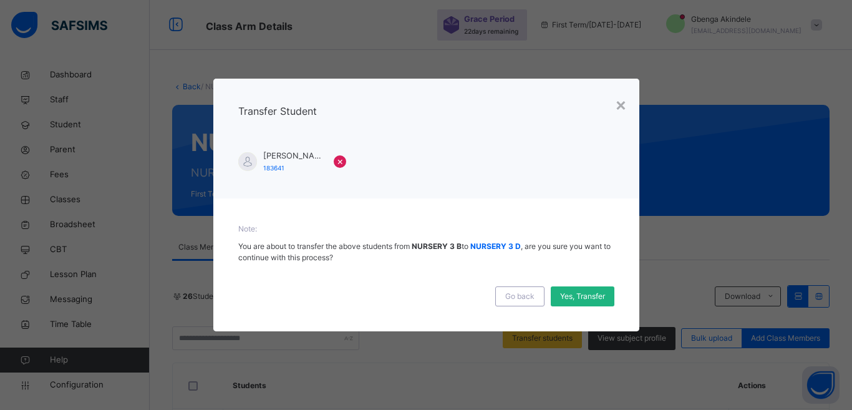
click at [578, 302] on div "Yes, Transfer" at bounding box center [583, 296] width 64 height 20
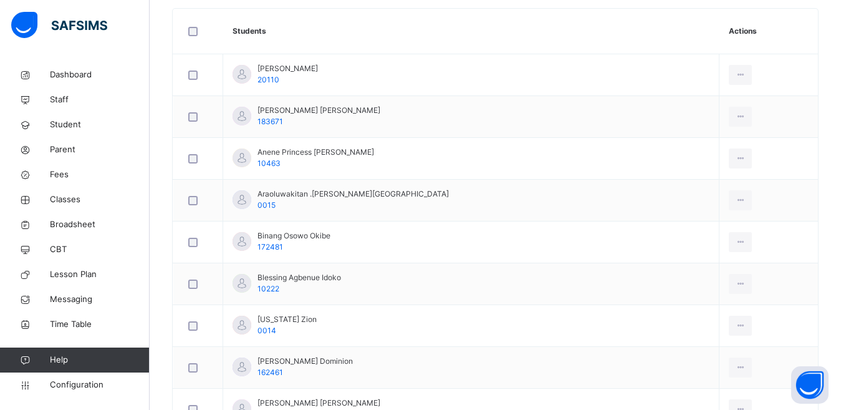
scroll to position [125, 0]
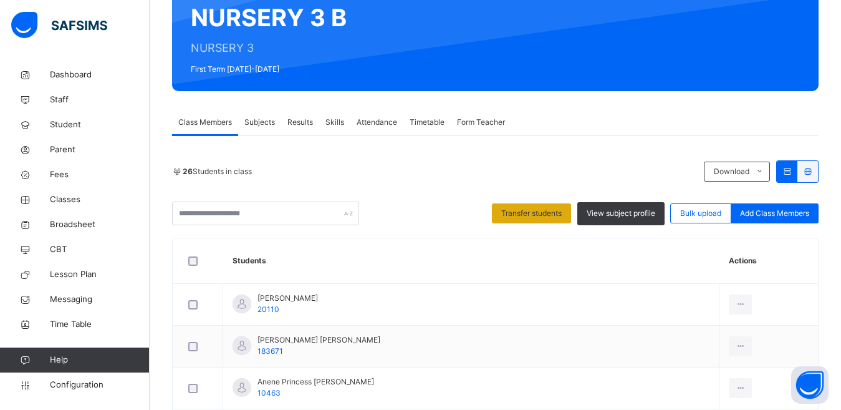
click at [544, 210] on span "Transfer students" at bounding box center [531, 213] width 60 height 11
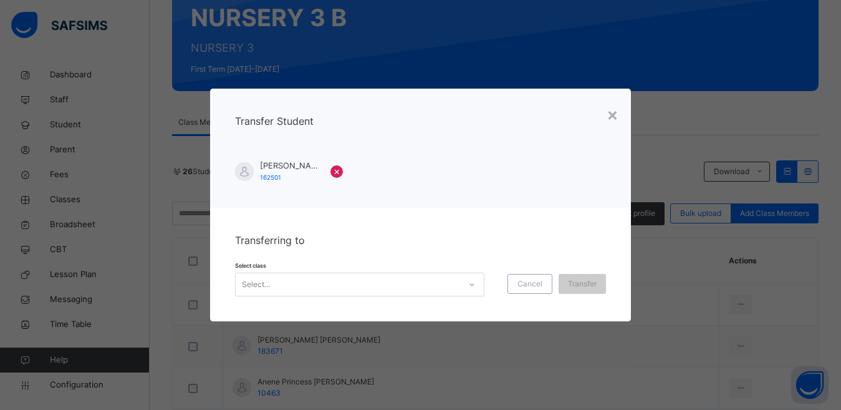
click at [471, 284] on icon at bounding box center [471, 284] width 7 height 12
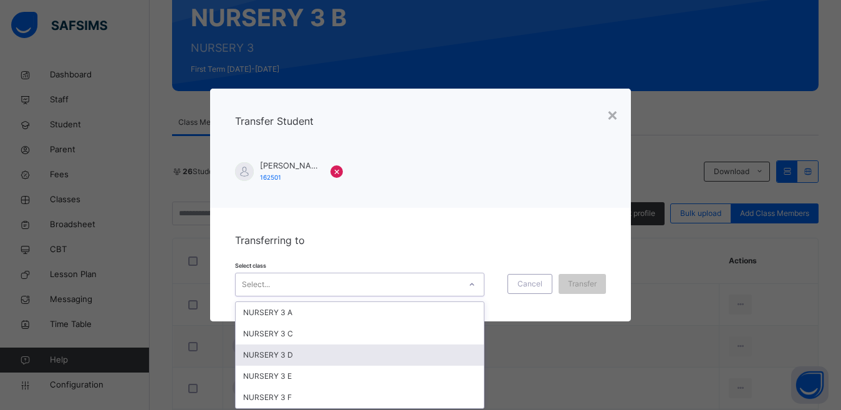
click at [285, 358] on div "NURSERY 3 D" at bounding box center [360, 354] width 248 height 21
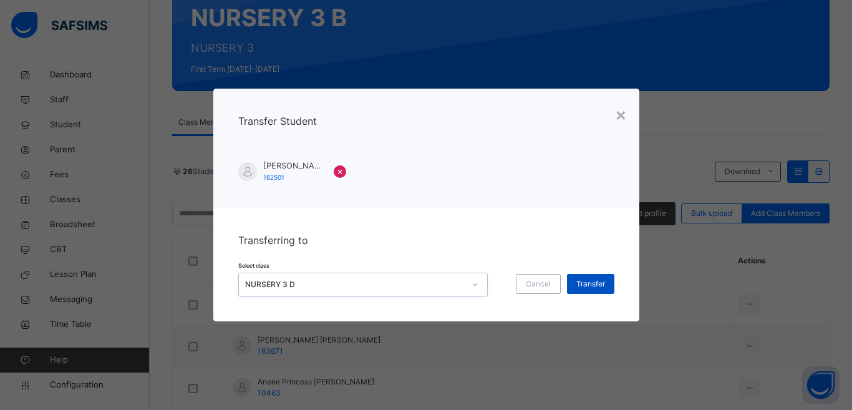
click at [594, 286] on span "Transfer" at bounding box center [590, 283] width 29 height 11
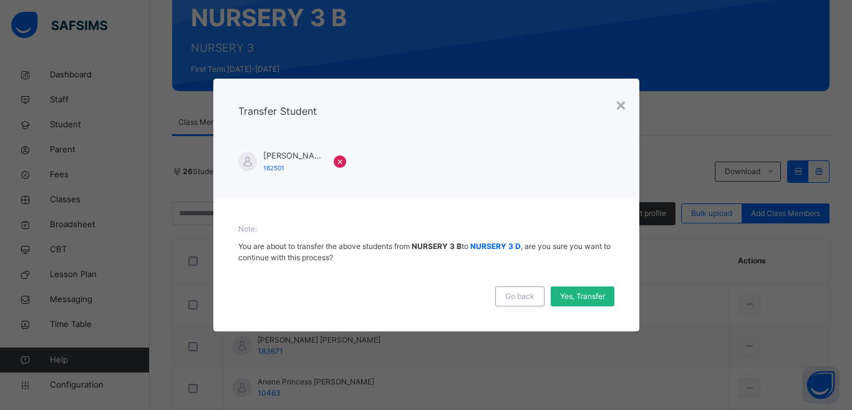
click at [571, 296] on span "Yes, Transfer" at bounding box center [582, 296] width 45 height 11
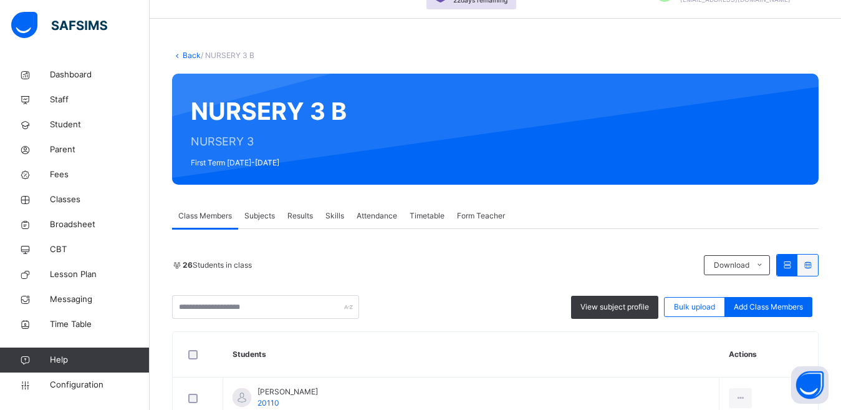
scroll to position [73, 0]
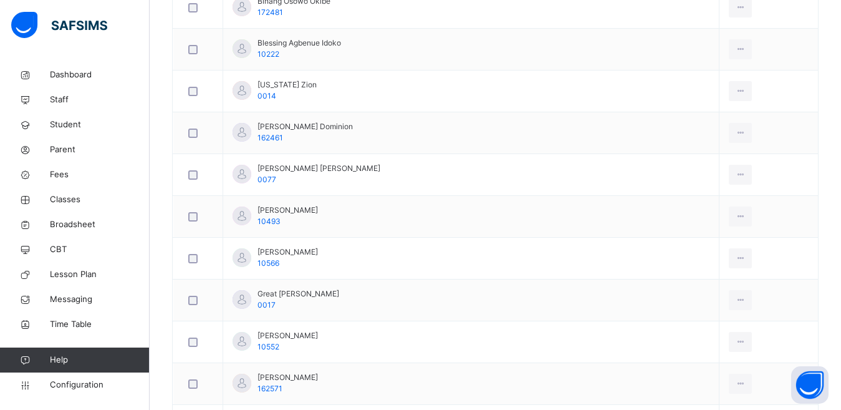
scroll to position [259, 0]
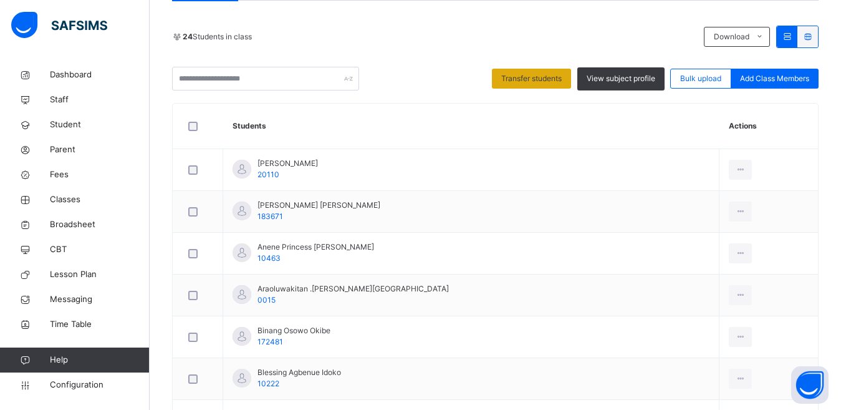
click at [549, 79] on span "Transfer students" at bounding box center [531, 78] width 60 height 11
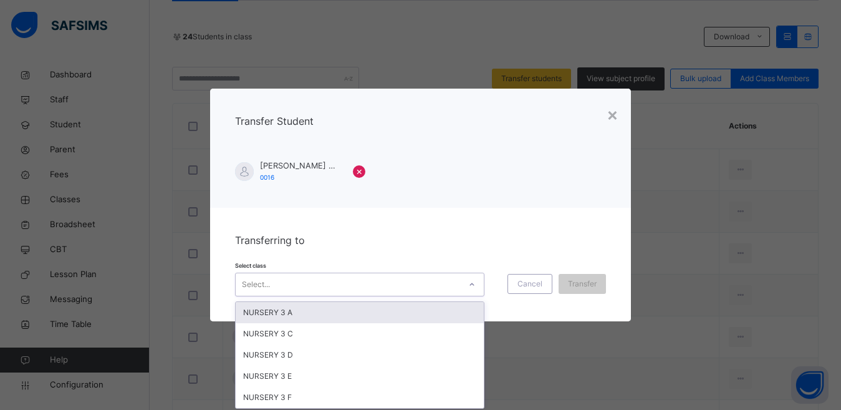
click at [470, 286] on icon at bounding box center [471, 284] width 7 height 12
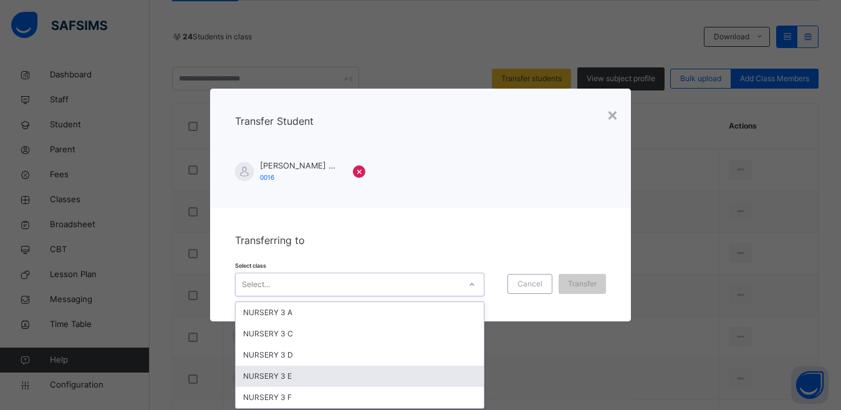
click at [311, 379] on div "NURSERY 3 E" at bounding box center [360, 375] width 248 height 21
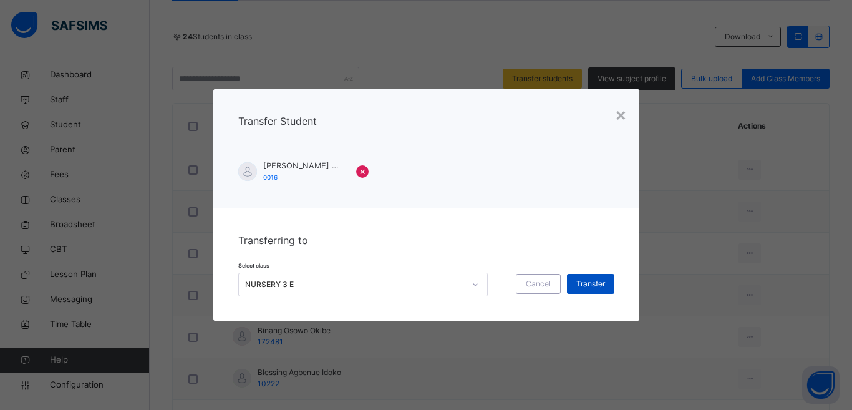
click at [580, 278] on span "Transfer" at bounding box center [590, 283] width 29 height 11
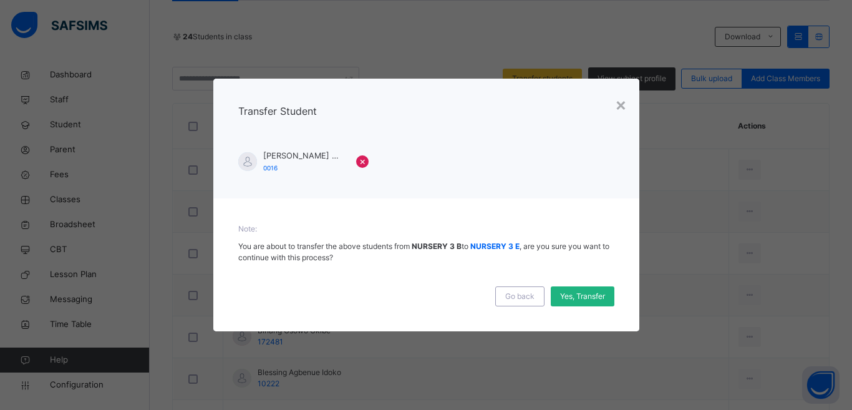
click at [581, 297] on span "Yes, Transfer" at bounding box center [582, 296] width 45 height 11
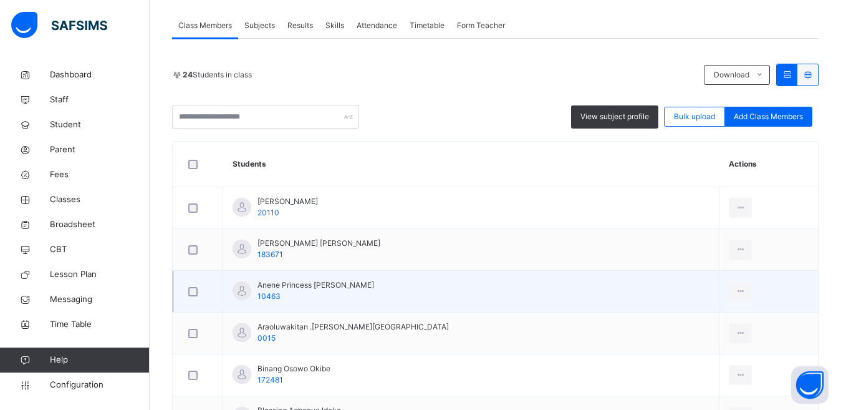
scroll to position [322, 0]
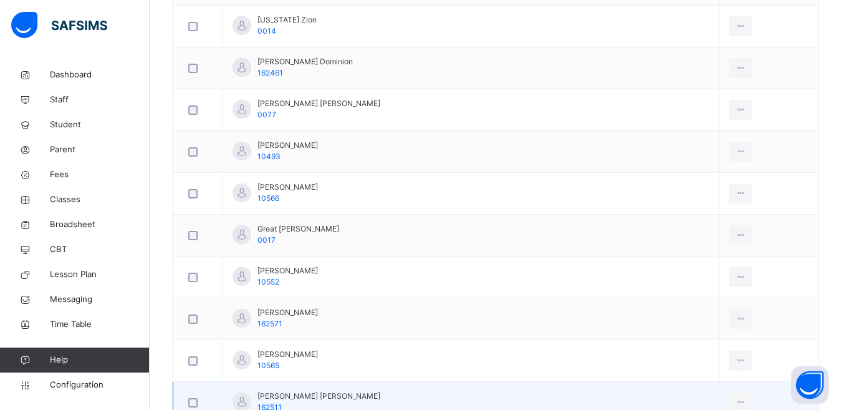
scroll to position [717, 0]
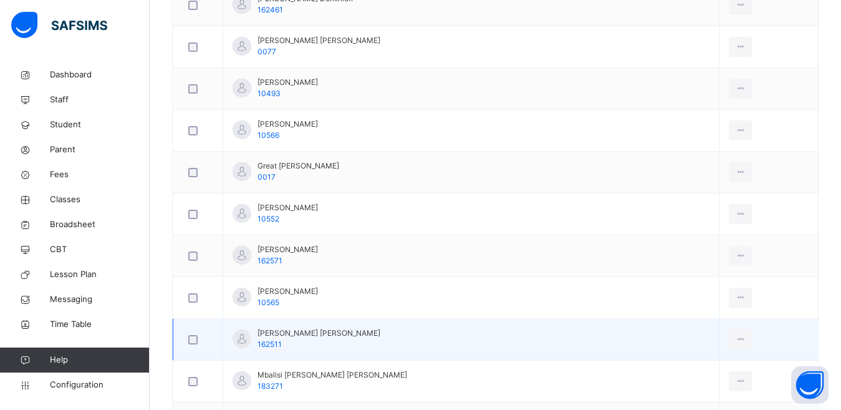
click at [198, 343] on div at bounding box center [198, 339] width 24 height 9
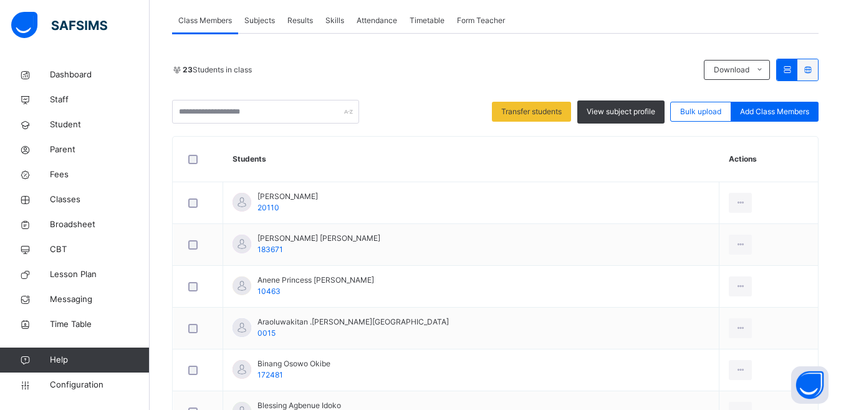
scroll to position [155, 0]
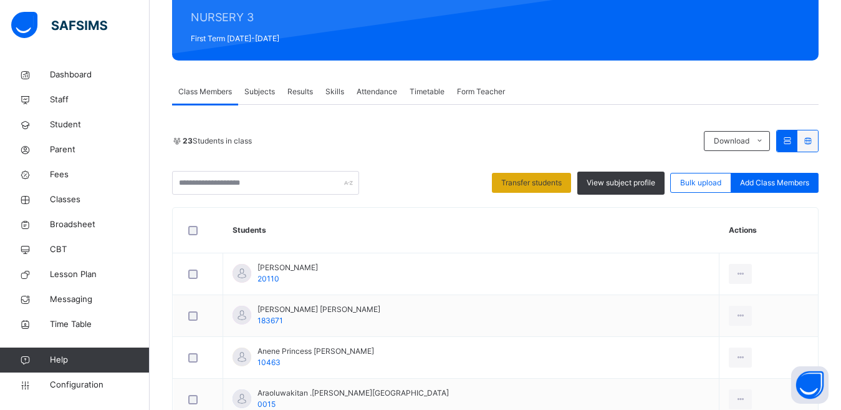
click at [544, 183] on span "Transfer students" at bounding box center [531, 182] width 60 height 11
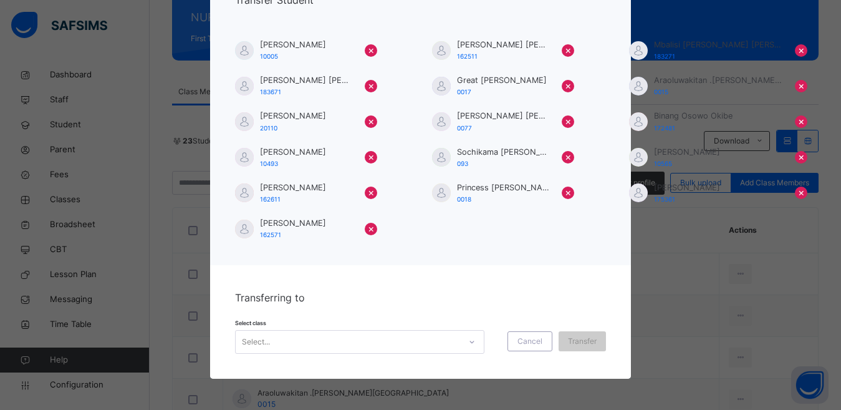
click at [470, 342] on div "Select..." at bounding box center [359, 342] width 249 height 24
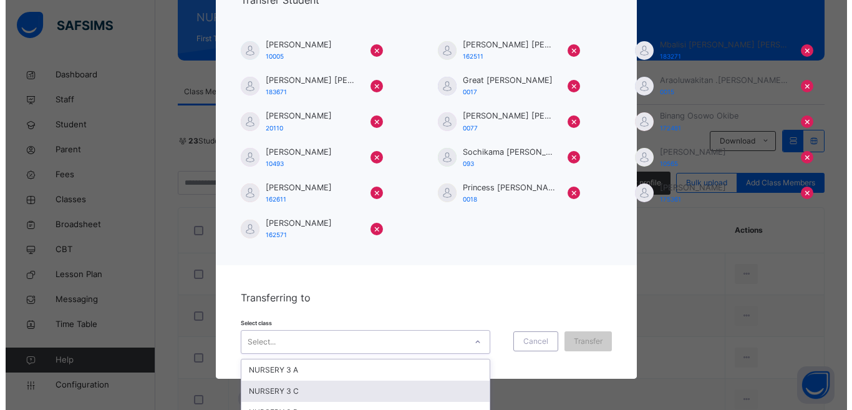
scroll to position [120, 0]
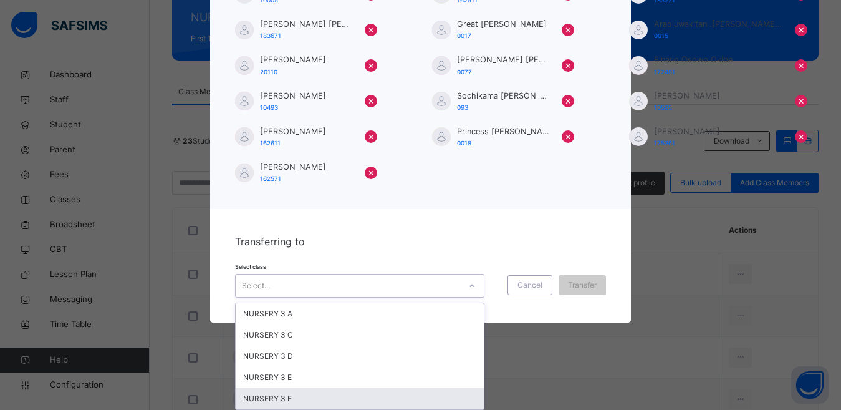
click at [271, 398] on div "NURSERY 3 F" at bounding box center [360, 398] width 248 height 21
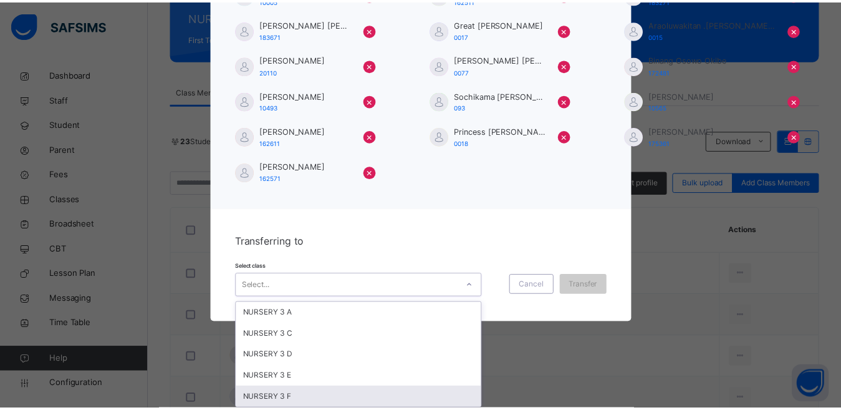
scroll to position [64, 0]
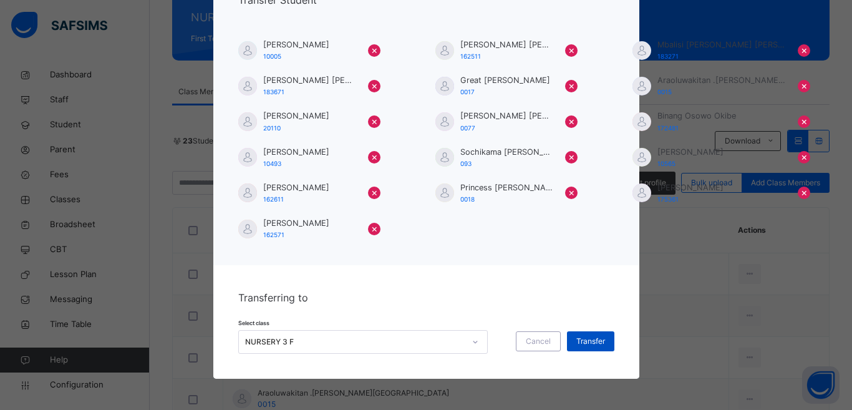
click at [581, 338] on span "Transfer" at bounding box center [590, 341] width 29 height 11
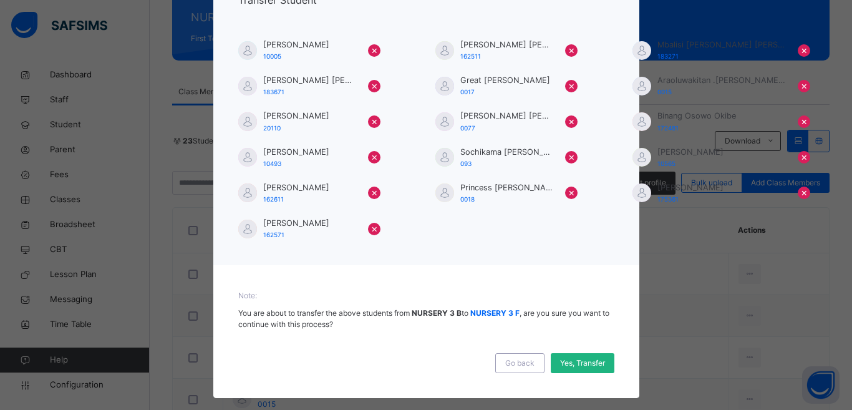
click at [578, 366] on span "Yes, Transfer" at bounding box center [582, 362] width 45 height 11
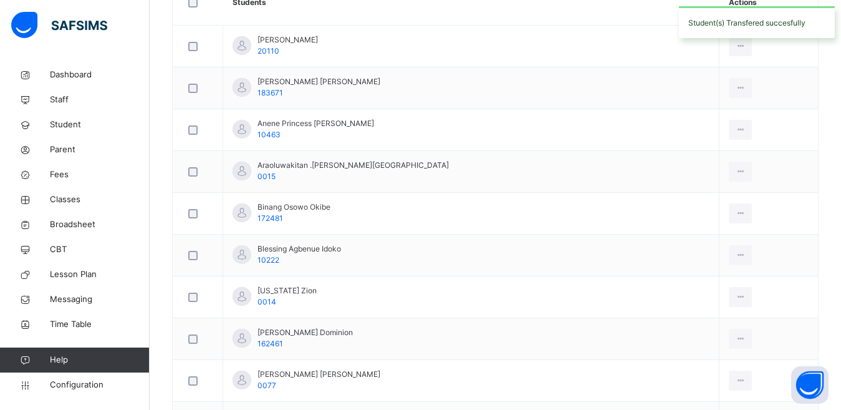
scroll to position [31, 0]
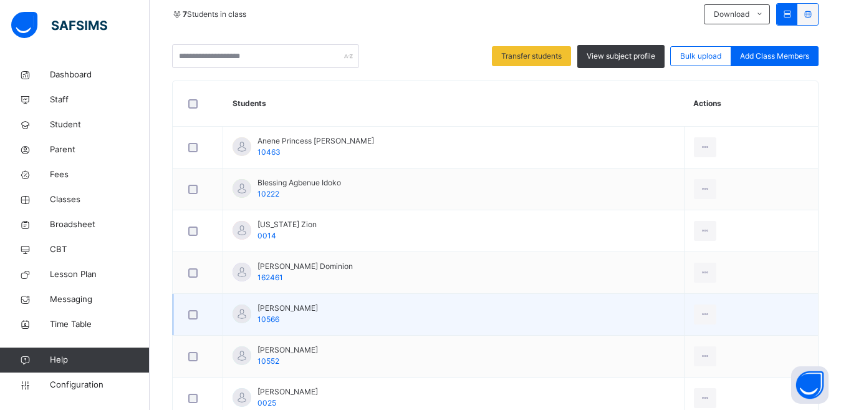
scroll to position [235, 0]
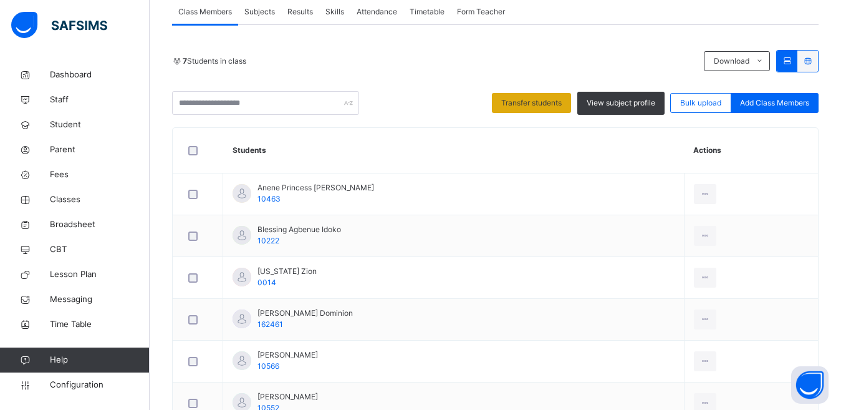
click at [550, 100] on span "Transfer students" at bounding box center [531, 102] width 60 height 11
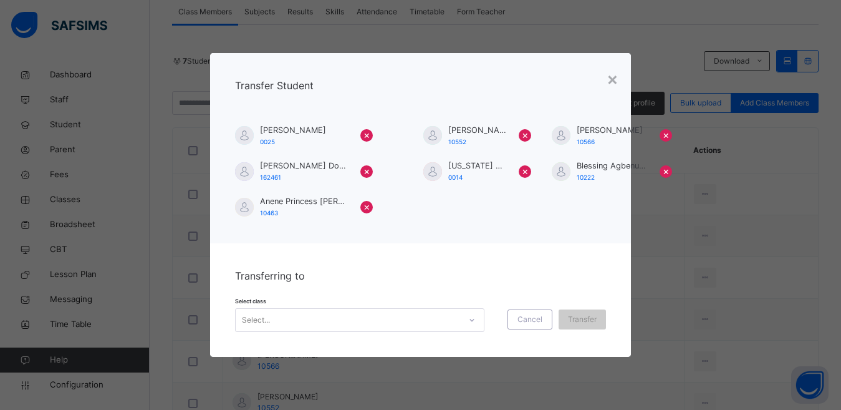
click at [468, 321] on div "Select..." at bounding box center [359, 320] width 249 height 24
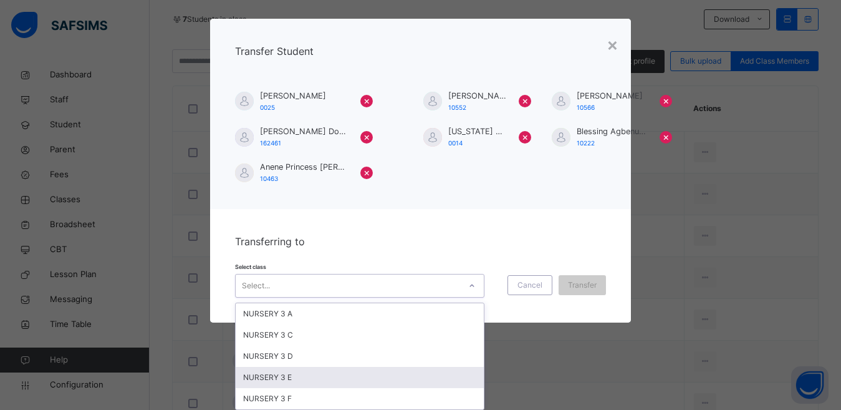
scroll to position [360, 0]
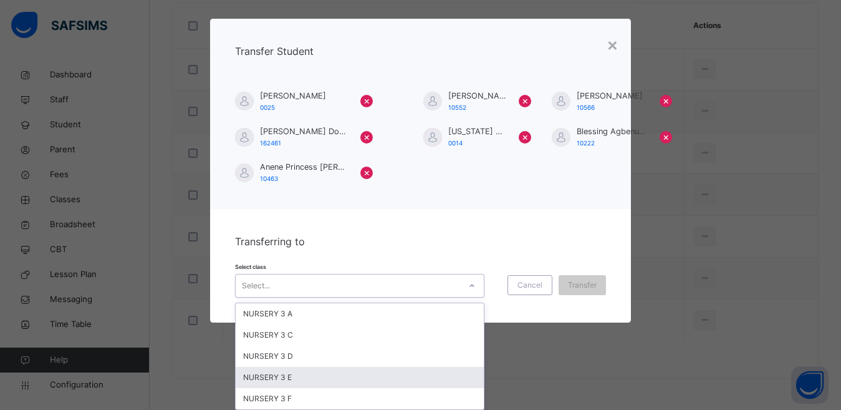
click at [714, 375] on div "× Transfer Student Mmasichi [PERSON_NAME] 0025 × [PERSON_NAME] 10552 × [PERSON_…" at bounding box center [420, 205] width 841 height 410
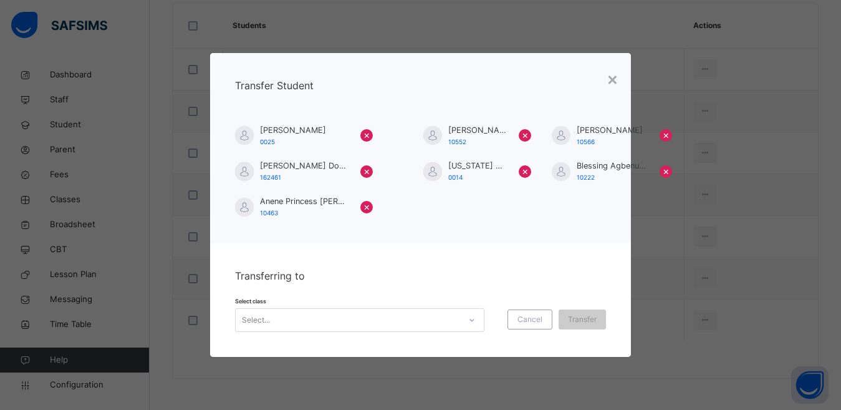
scroll to position [0, 0]
click at [614, 80] on div "×" at bounding box center [613, 78] width 12 height 26
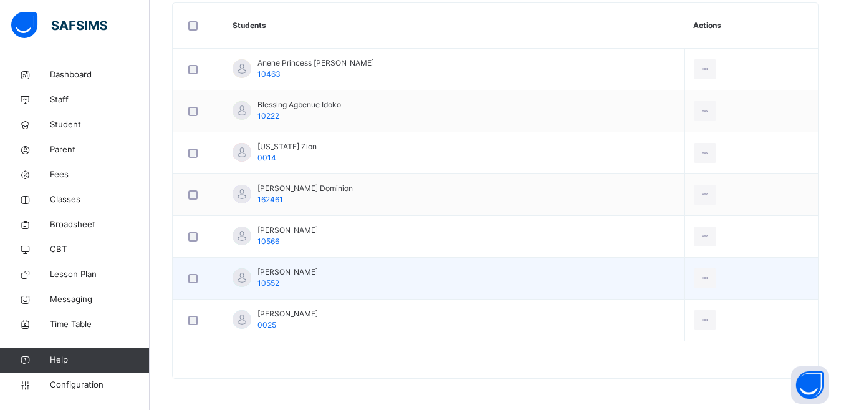
click at [437, 285] on td "[PERSON_NAME] 10552" at bounding box center [453, 279] width 461 height 42
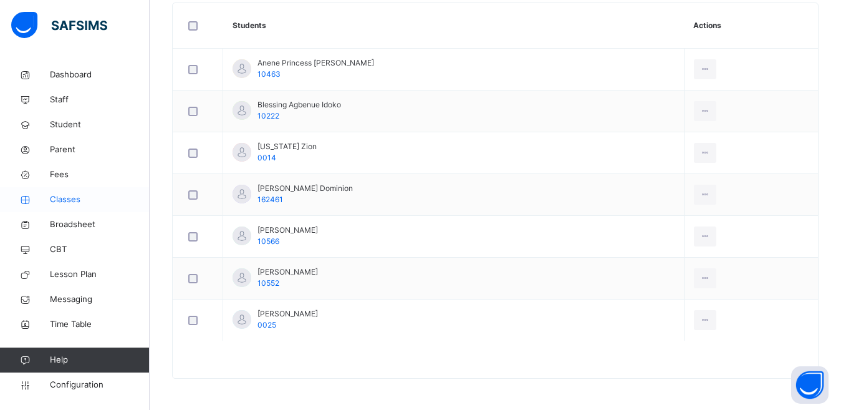
click at [67, 203] on span "Classes" at bounding box center [100, 199] width 100 height 12
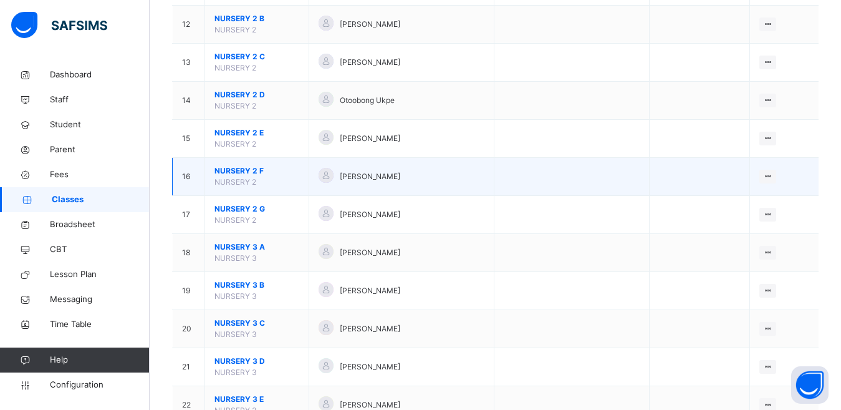
scroll to position [645, 0]
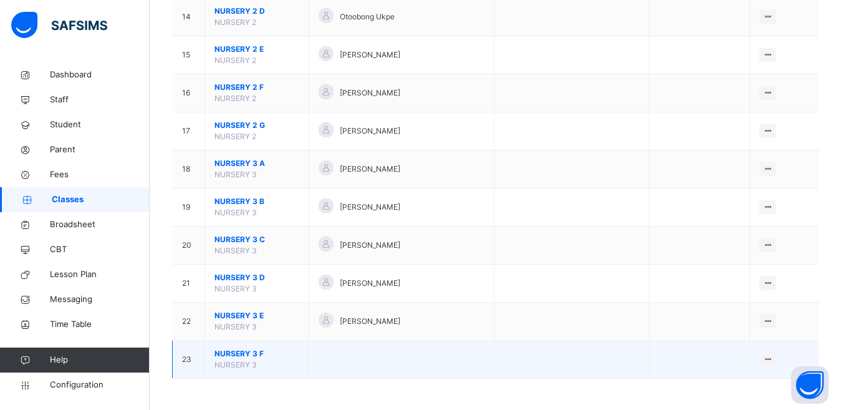
click at [248, 351] on span "NURSERY 3 F" at bounding box center [257, 353] width 85 height 11
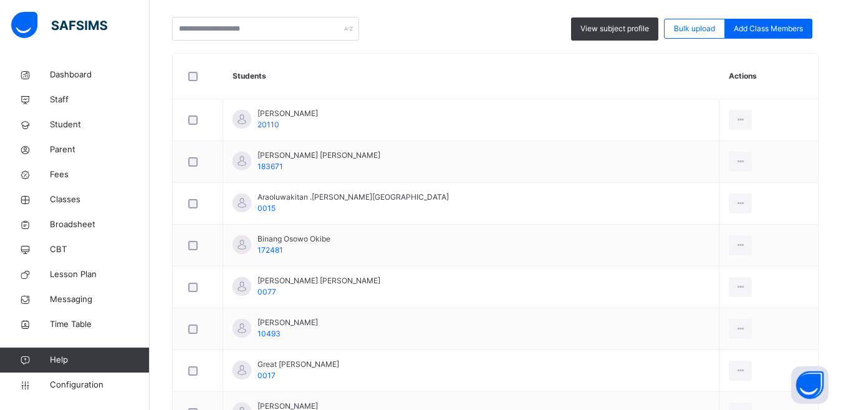
scroll to position [299, 0]
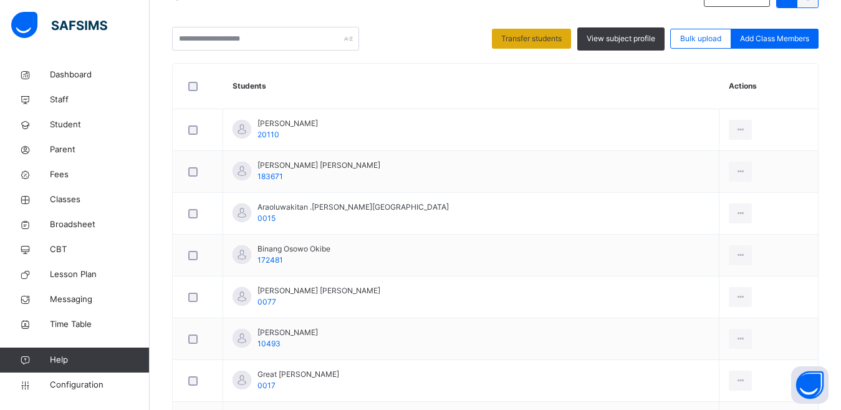
click at [531, 38] on span "Transfer students" at bounding box center [531, 38] width 60 height 11
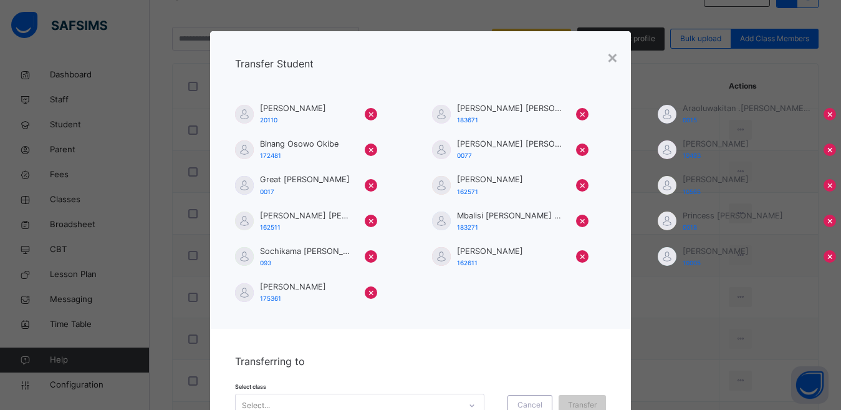
click at [461, 394] on div "Select..." at bounding box center [359, 406] width 249 height 24
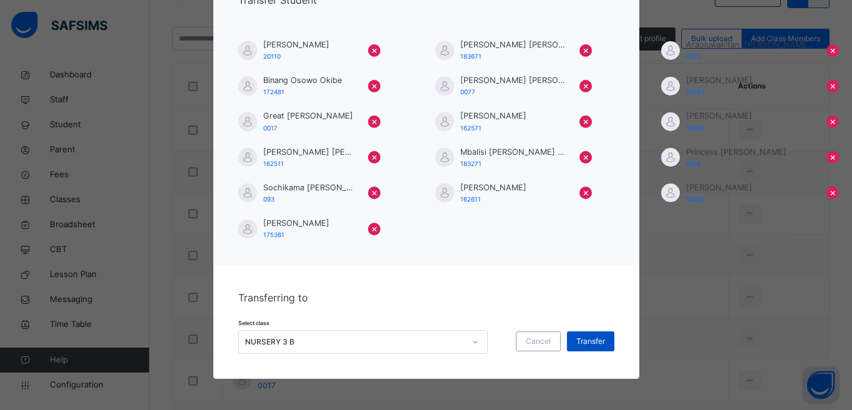
click at [594, 344] on span "Transfer" at bounding box center [590, 341] width 29 height 11
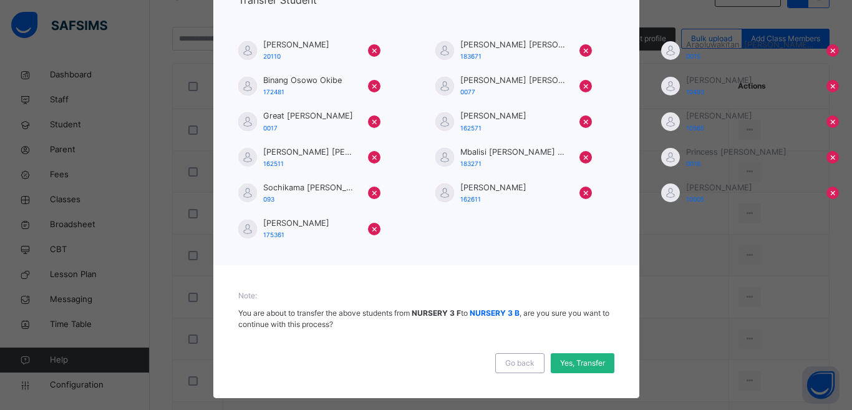
click at [594, 364] on span "Yes, Transfer" at bounding box center [582, 362] width 45 height 11
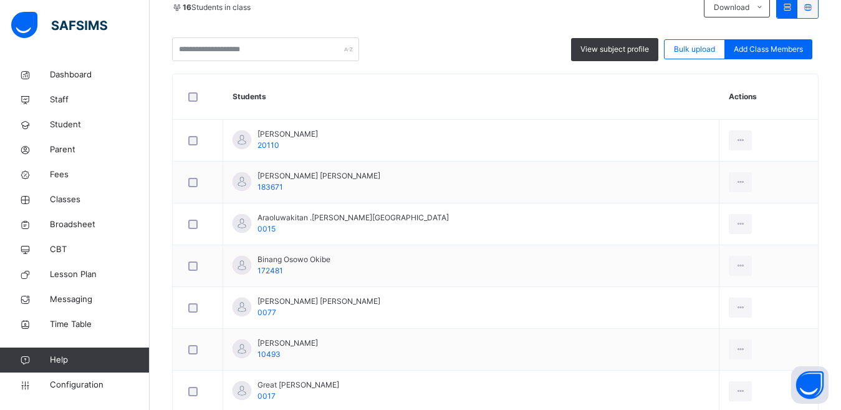
scroll to position [0, 0]
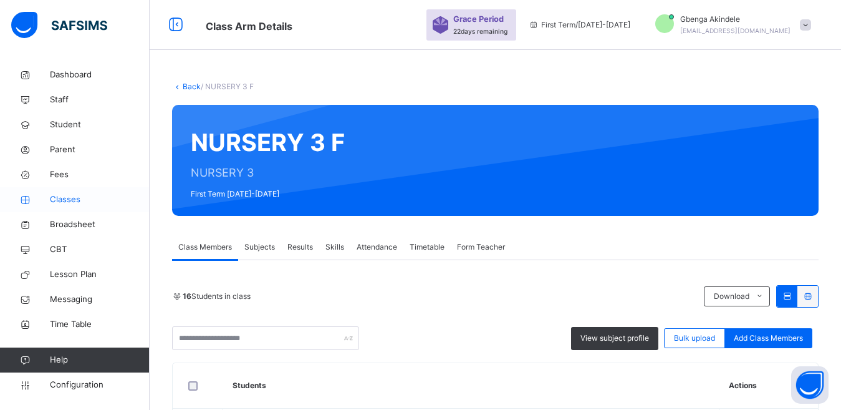
click at [72, 200] on span "Classes" at bounding box center [100, 199] width 100 height 12
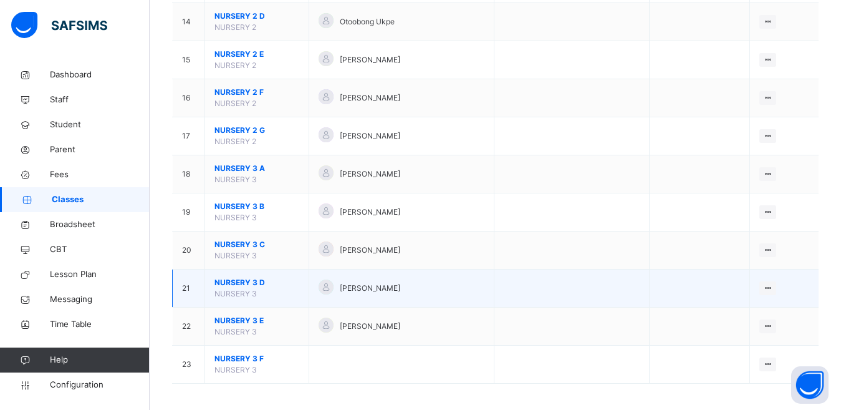
scroll to position [645, 0]
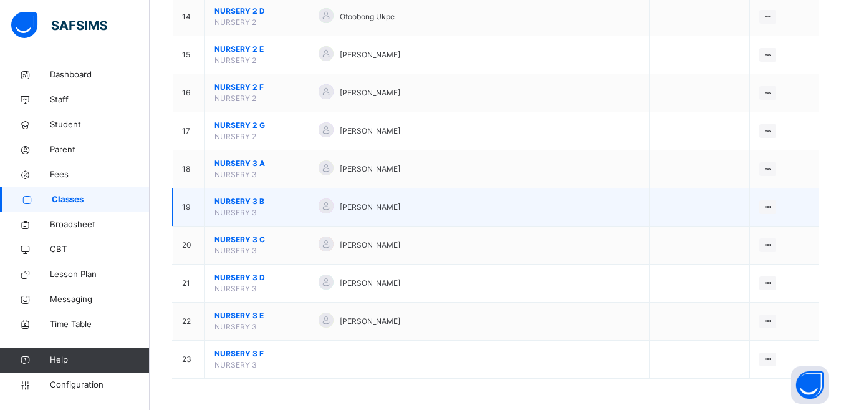
click at [237, 202] on span "NURSERY 3 B" at bounding box center [257, 201] width 85 height 11
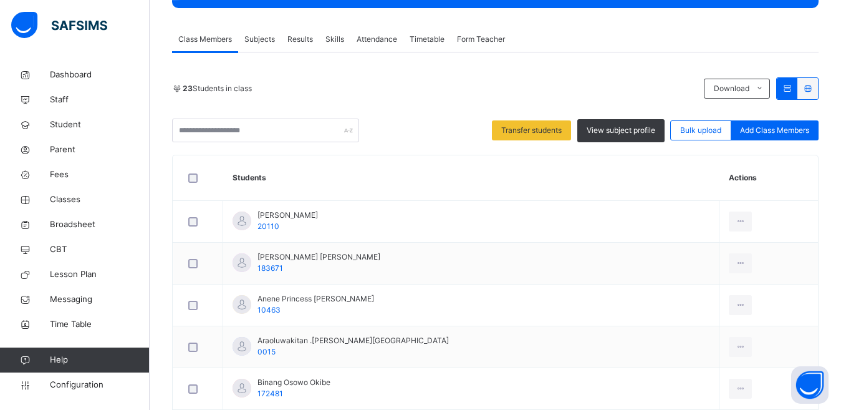
scroll to position [187, 0]
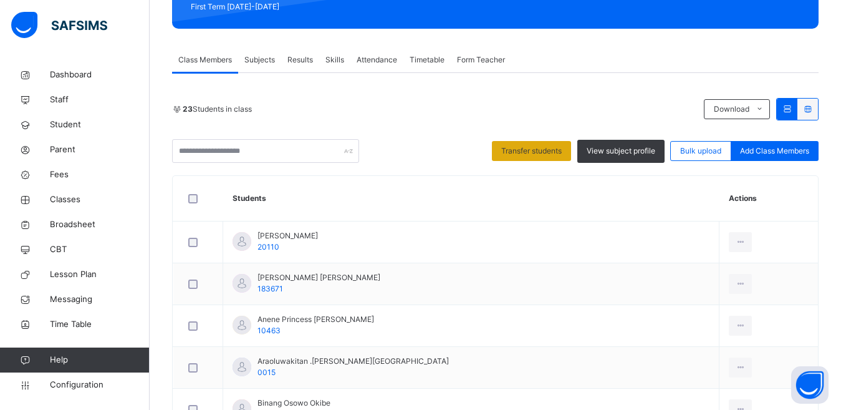
click at [531, 151] on span "Transfer students" at bounding box center [531, 150] width 60 height 11
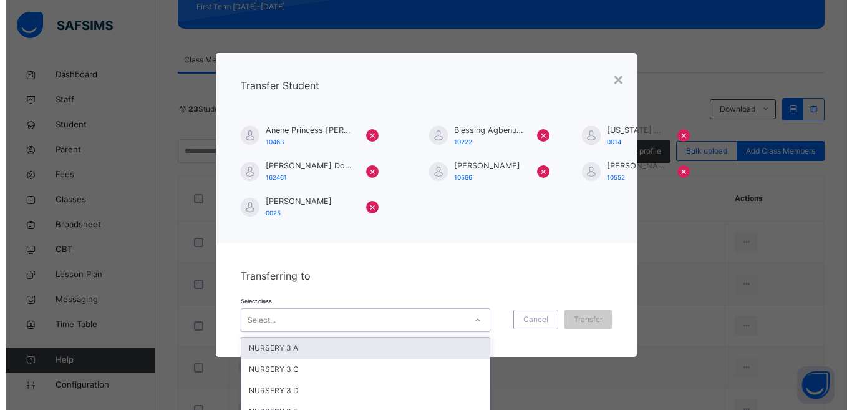
scroll to position [34, 0]
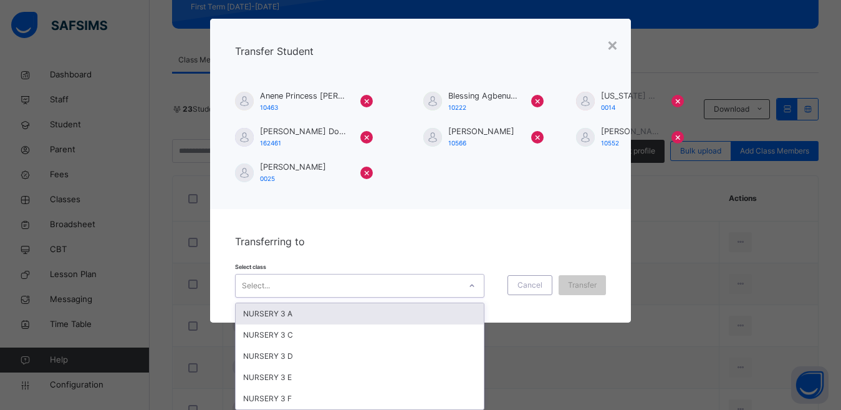
click at [466, 297] on div "option NURSERY 3 A focused, 1 of 5. 5 results available. Use Up and Down to cho…" at bounding box center [359, 286] width 249 height 24
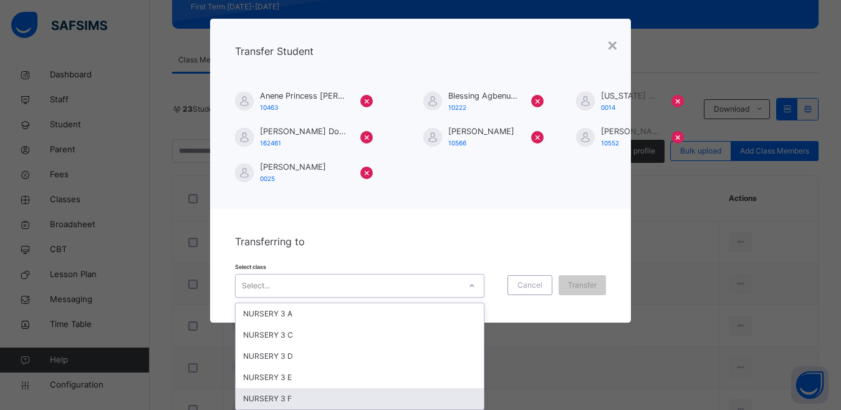
click at [314, 398] on div "NURSERY 3 F" at bounding box center [360, 398] width 248 height 21
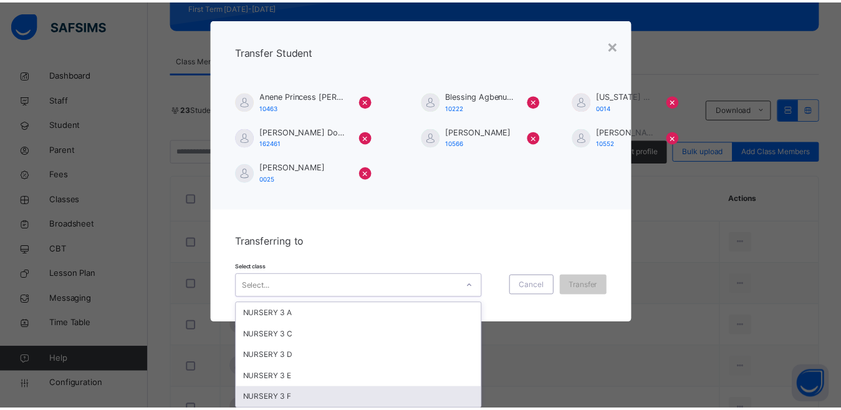
scroll to position [0, 0]
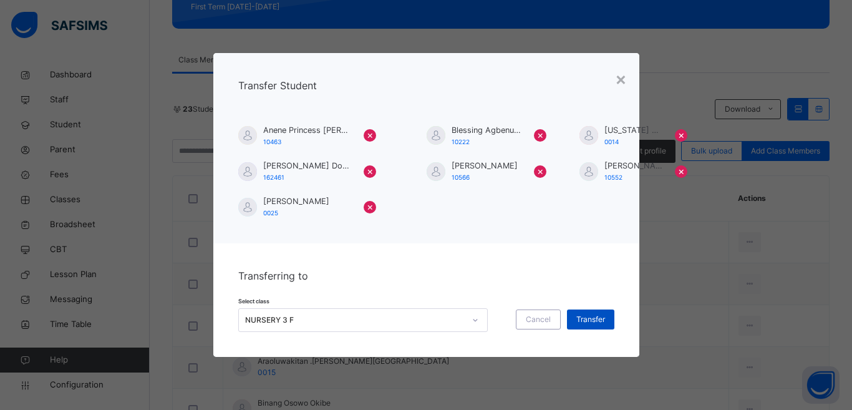
click at [596, 319] on span "Transfer" at bounding box center [590, 319] width 29 height 11
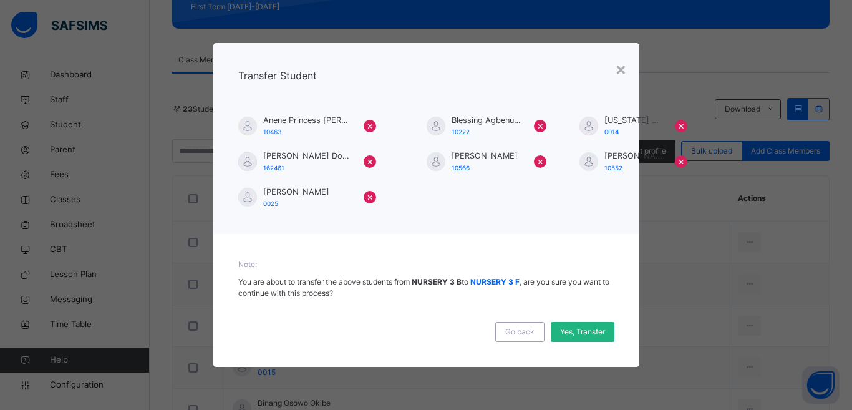
click at [597, 332] on span "Yes, Transfer" at bounding box center [582, 331] width 45 height 11
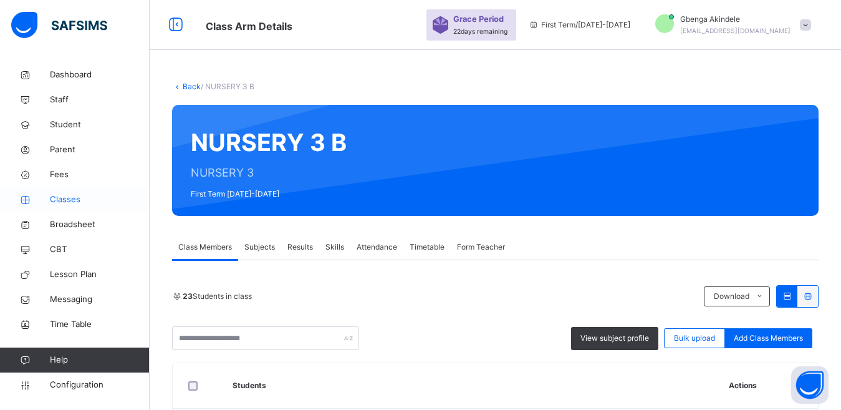
click at [56, 195] on span "Classes" at bounding box center [100, 199] width 100 height 12
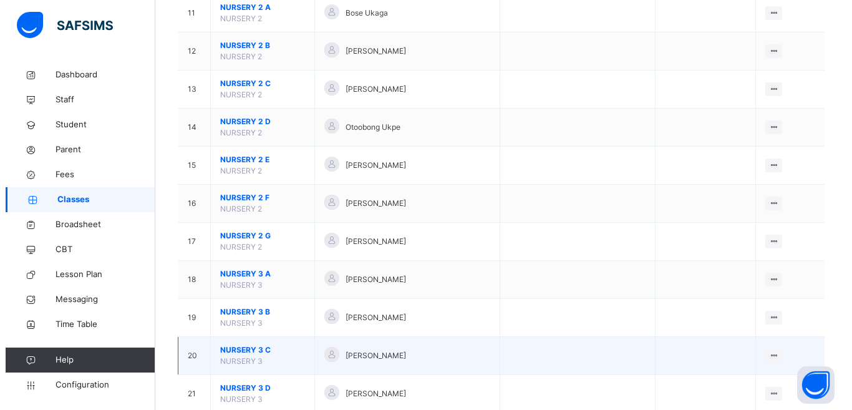
scroll to position [645, 0]
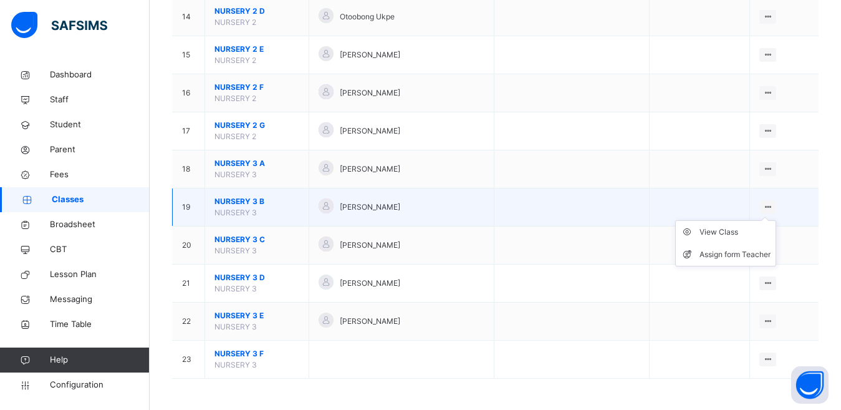
click at [773, 208] on icon at bounding box center [768, 206] width 11 height 9
click at [735, 256] on div "Assign form Teacher" at bounding box center [735, 254] width 71 height 12
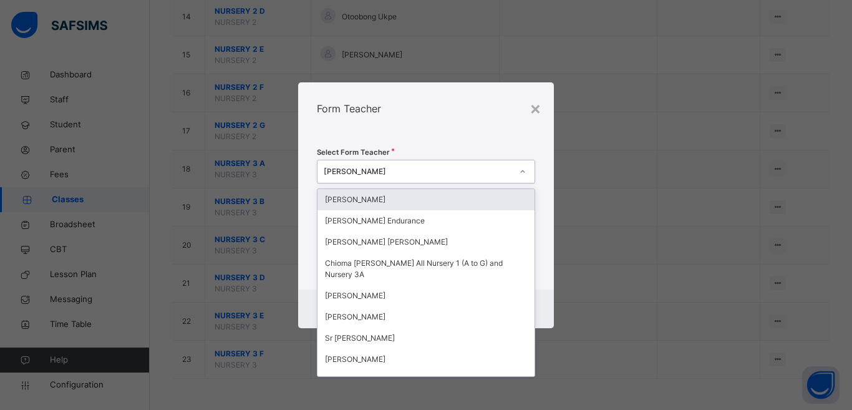
click at [522, 171] on icon at bounding box center [522, 171] width 4 height 2
click at [382, 203] on div "[PERSON_NAME]" at bounding box center [425, 199] width 217 height 21
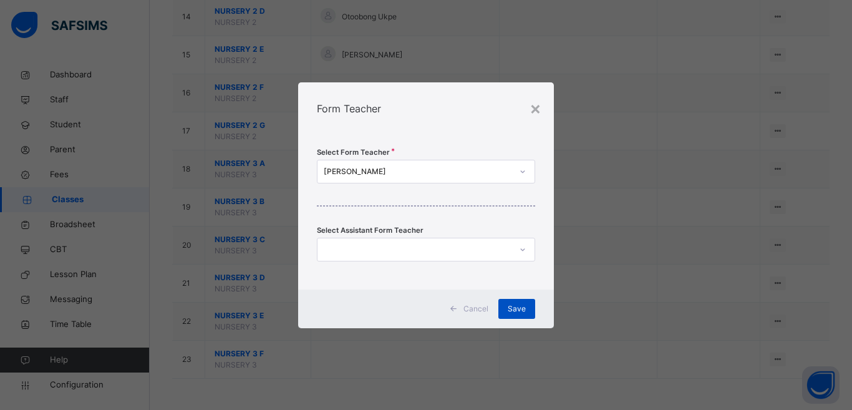
click at [512, 309] on span "Save" at bounding box center [517, 308] width 18 height 11
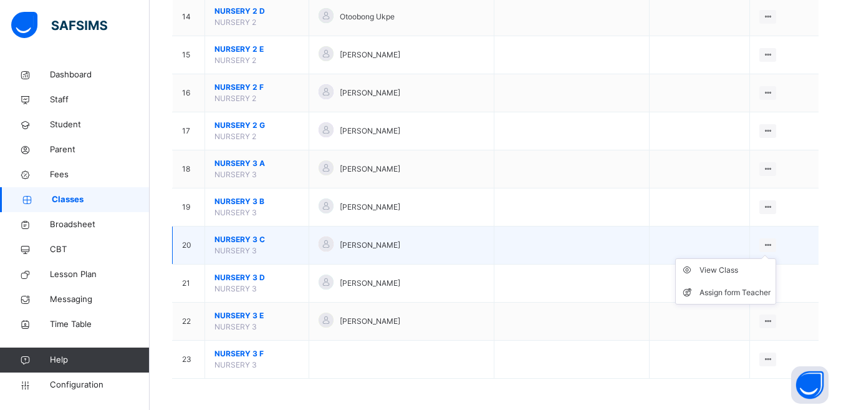
click at [775, 258] on ul "View Class Assign form Teacher" at bounding box center [725, 281] width 101 height 46
click at [742, 293] on div "Assign form Teacher" at bounding box center [735, 292] width 71 height 12
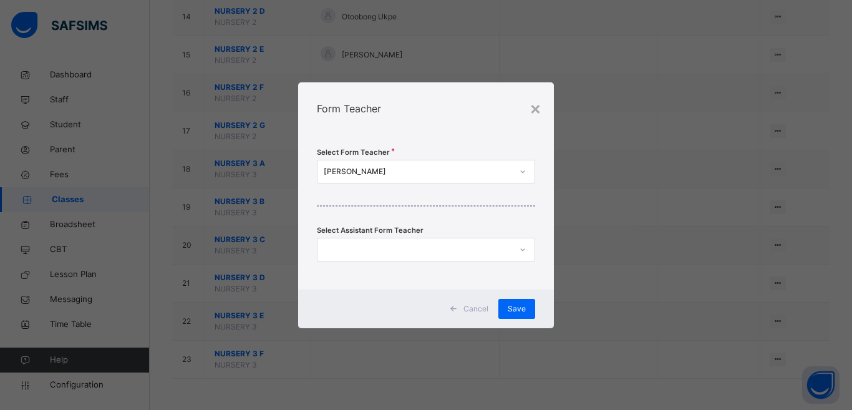
click at [523, 171] on icon at bounding box center [522, 171] width 7 height 12
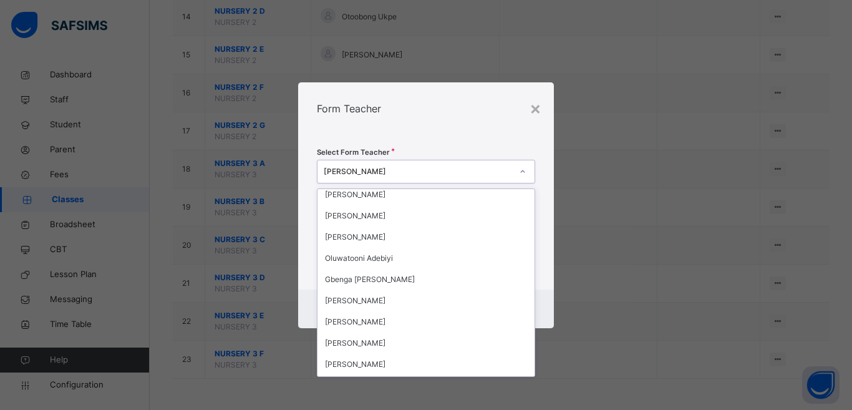
scroll to position [349, 0]
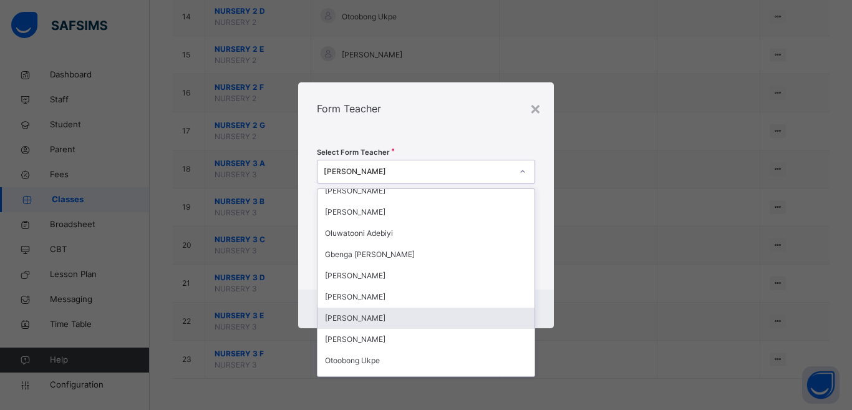
click at [380, 321] on div "[PERSON_NAME]" at bounding box center [425, 317] width 217 height 21
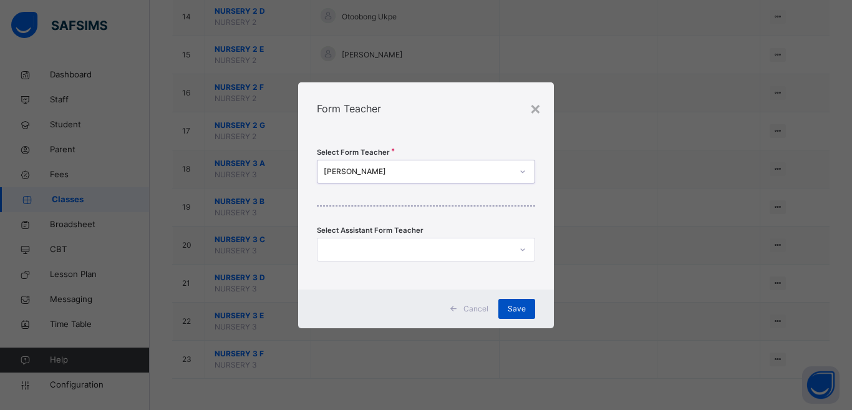
click at [513, 311] on span "Save" at bounding box center [517, 308] width 18 height 11
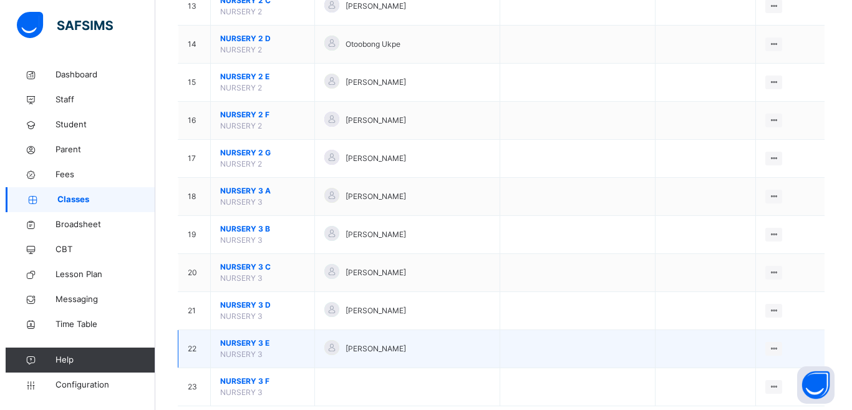
scroll to position [624, 0]
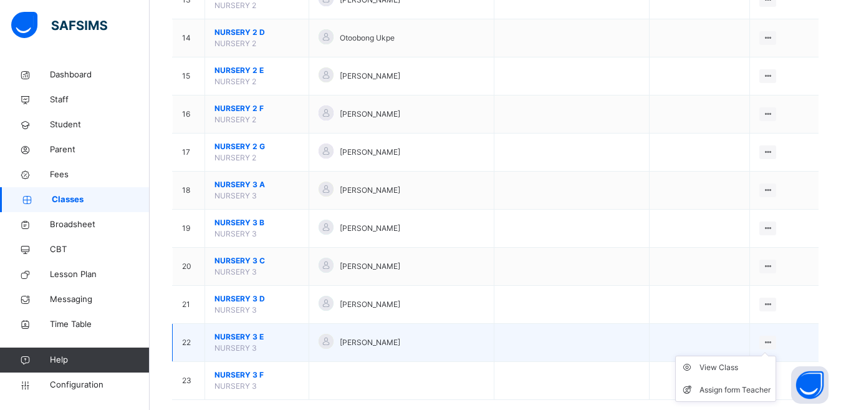
drag, startPoint x: 777, startPoint y: 340, endPoint x: 769, endPoint y: 356, distance: 18.1
click at [773, 340] on icon at bounding box center [768, 341] width 11 height 9
click at [751, 386] on div "Assign form Teacher" at bounding box center [735, 390] width 71 height 12
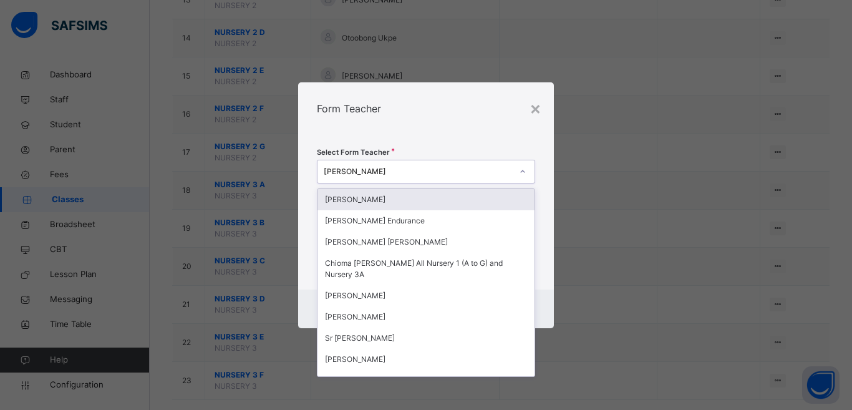
click at [526, 174] on div at bounding box center [522, 172] width 21 height 20
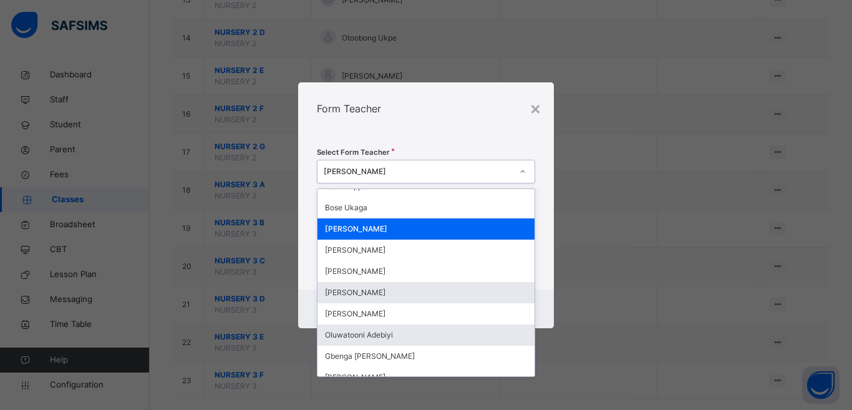
scroll to position [249, 0]
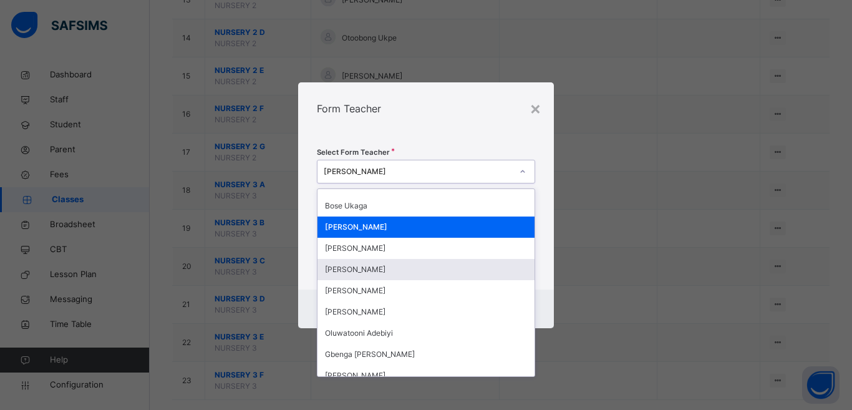
click at [380, 270] on div "[PERSON_NAME]" at bounding box center [425, 269] width 217 height 21
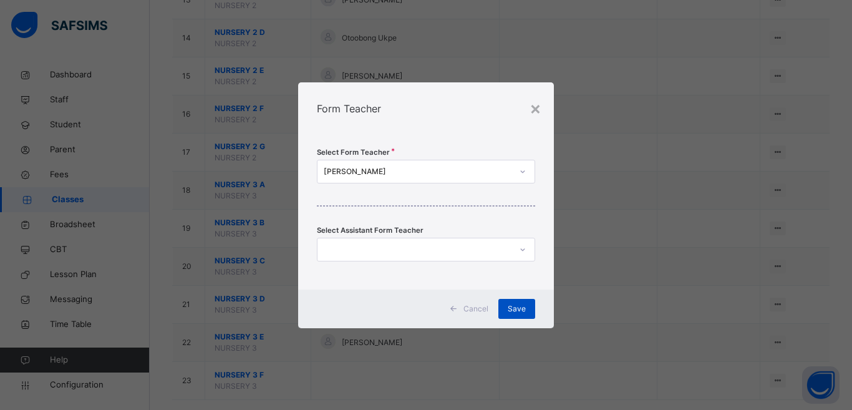
click at [516, 314] on span "Save" at bounding box center [517, 308] width 18 height 11
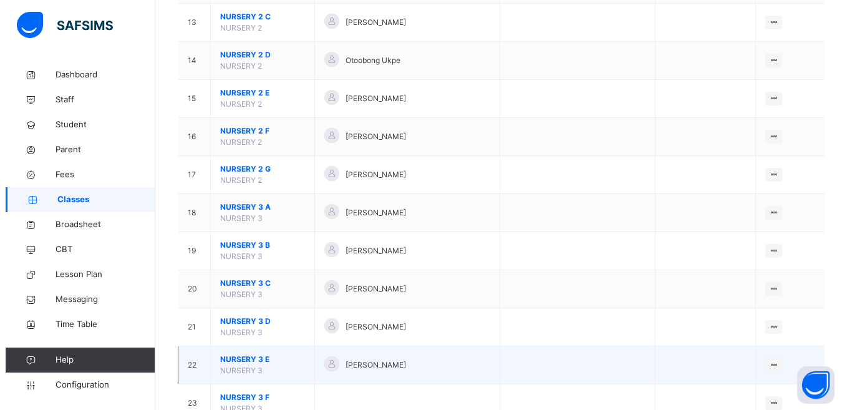
scroll to position [624, 0]
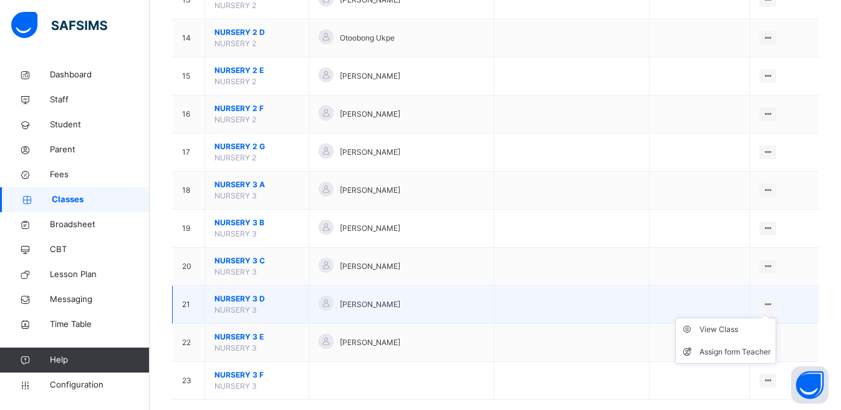
click at [773, 317] on ul "View Class Assign form Teacher" at bounding box center [725, 340] width 101 height 46
click at [732, 349] on div "Assign form Teacher" at bounding box center [735, 351] width 71 height 12
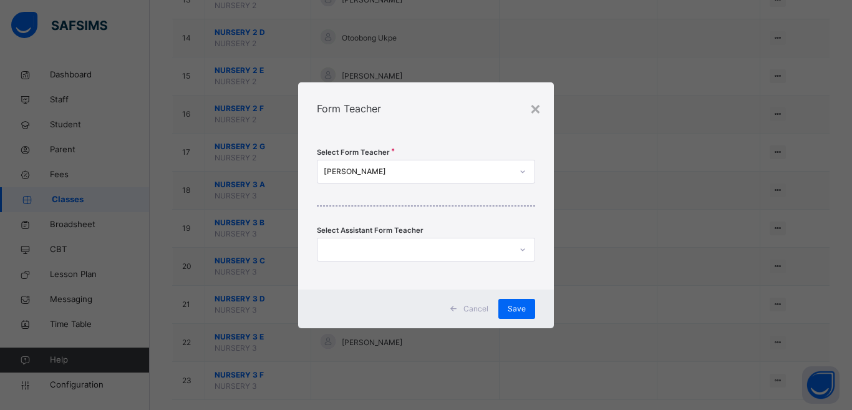
click at [521, 173] on icon at bounding box center [522, 171] width 7 height 12
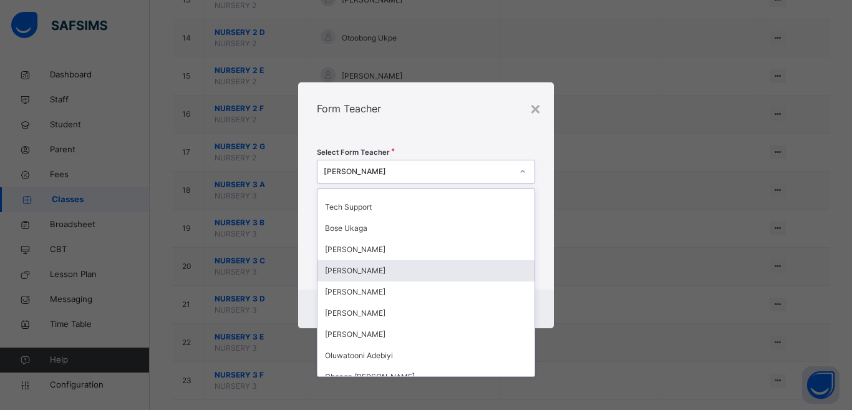
scroll to position [249, 0]
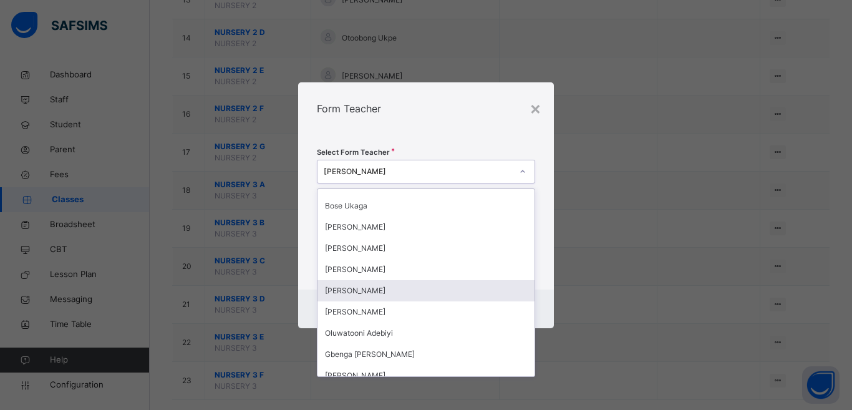
click at [370, 288] on div "[PERSON_NAME]" at bounding box center [425, 290] width 217 height 21
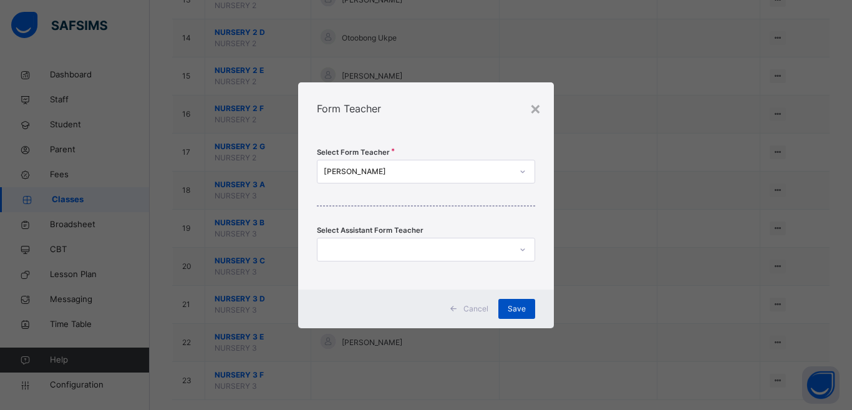
click at [514, 307] on span "Save" at bounding box center [517, 308] width 18 height 11
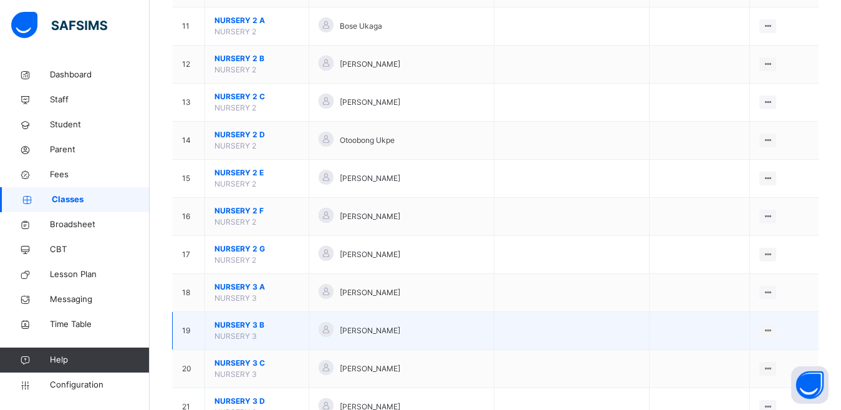
scroll to position [561, 0]
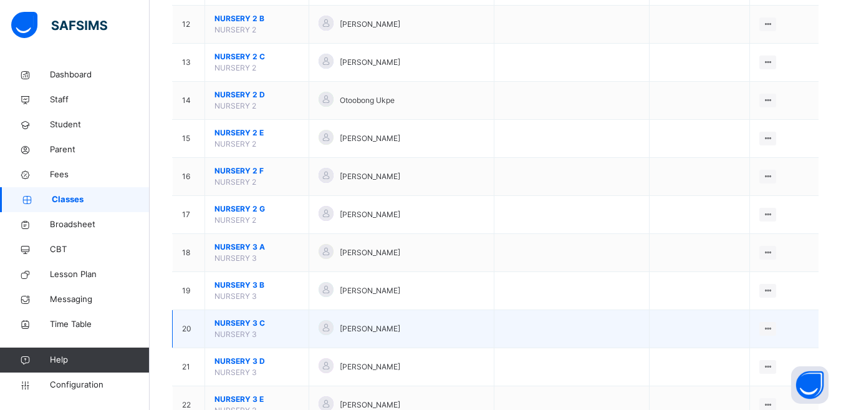
click at [231, 323] on span "NURSERY 3 C" at bounding box center [257, 322] width 85 height 11
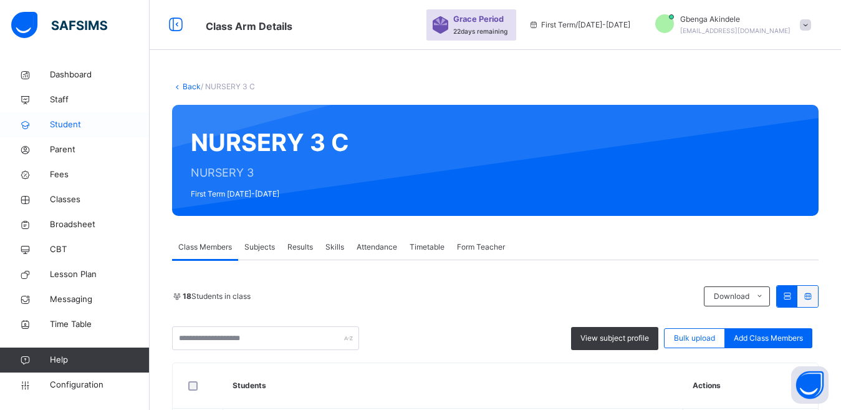
click at [60, 125] on span "Student" at bounding box center [100, 124] width 100 height 12
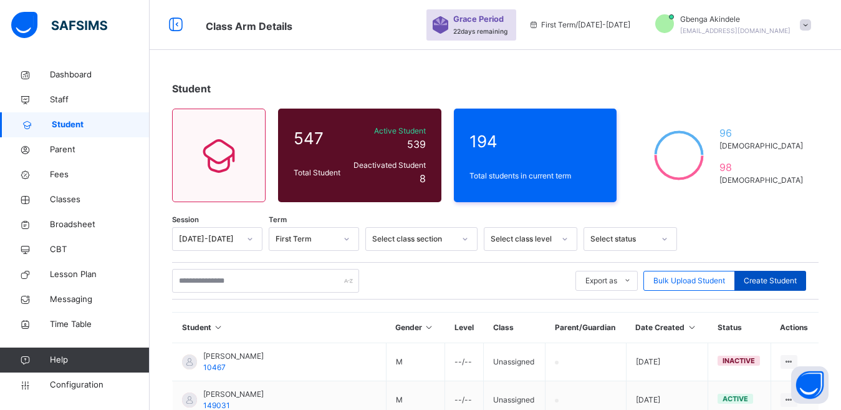
click at [775, 276] on span "Create Student" at bounding box center [770, 280] width 53 height 11
select select "**"
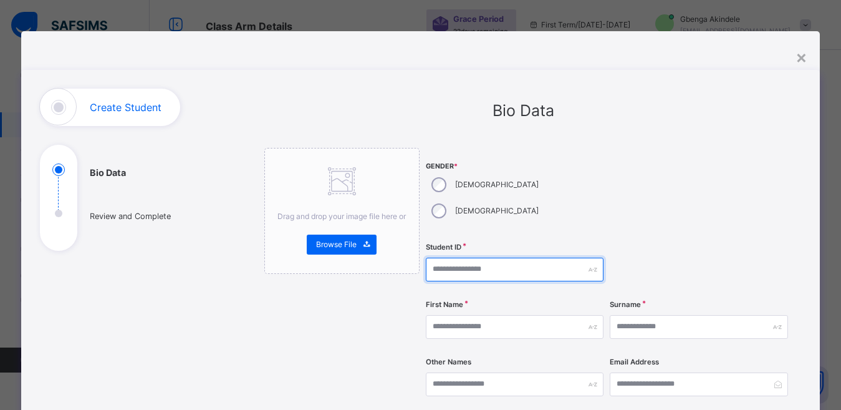
click at [479, 258] on input "text" at bounding box center [515, 270] width 178 height 24
type input "*****"
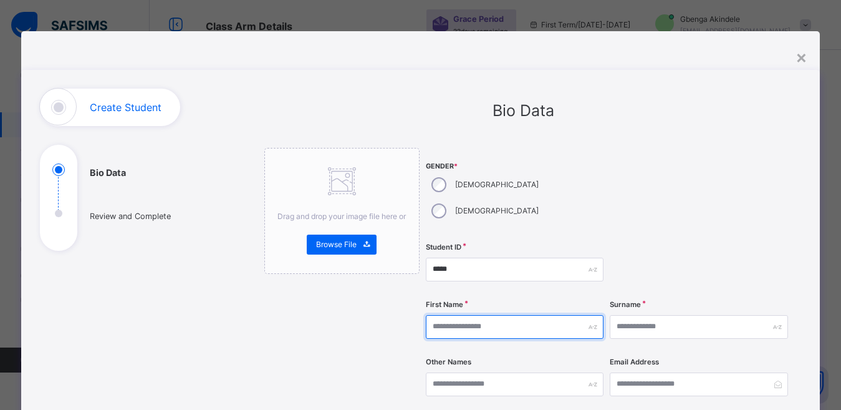
click at [483, 315] on input "text" at bounding box center [515, 327] width 178 height 24
type input "******"
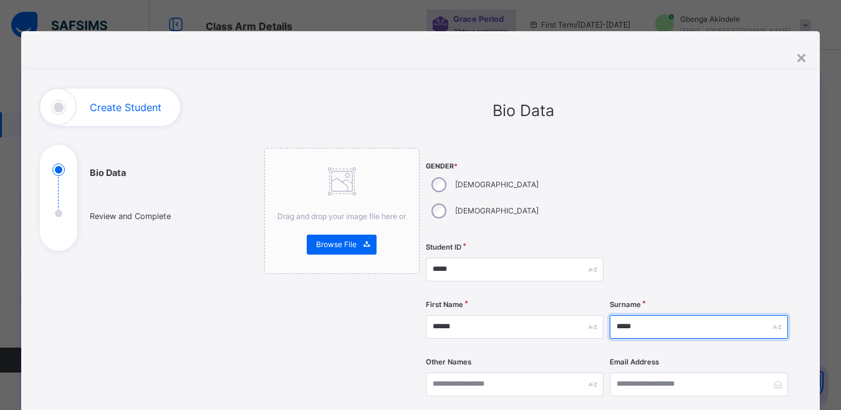
type input "*****"
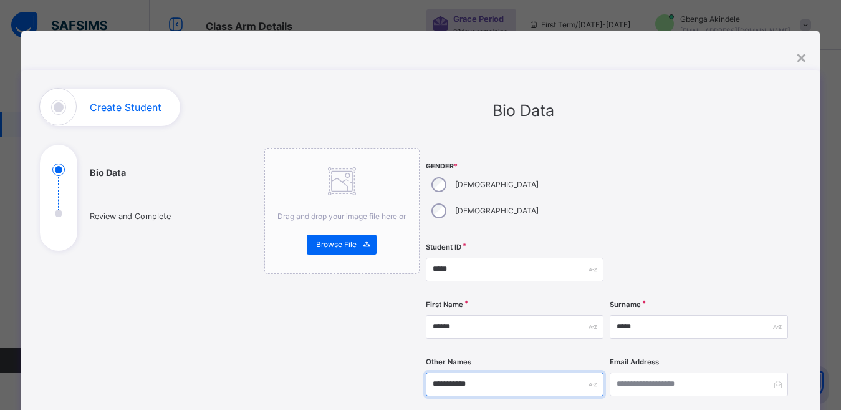
type input "**********"
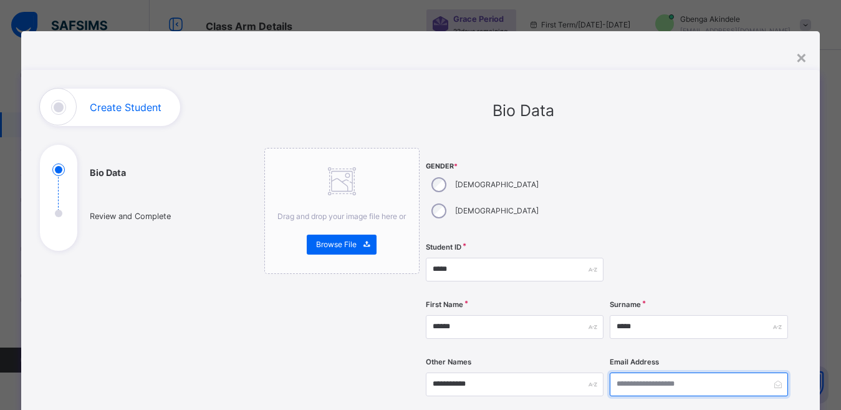
click at [670, 372] on input "email" at bounding box center [699, 384] width 178 height 24
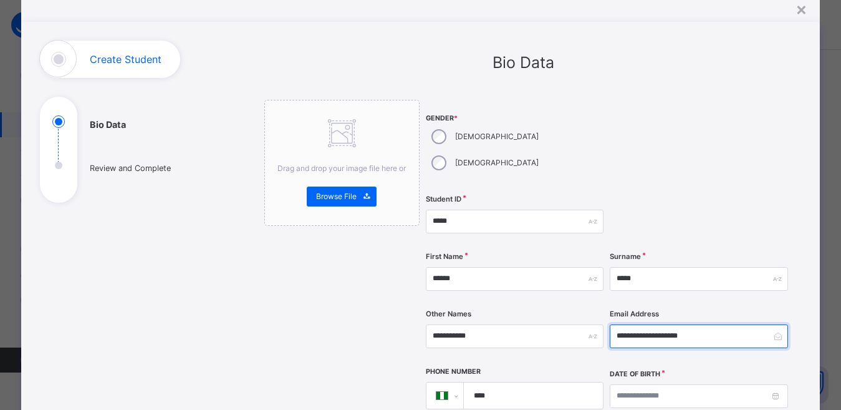
scroll to position [62, 0]
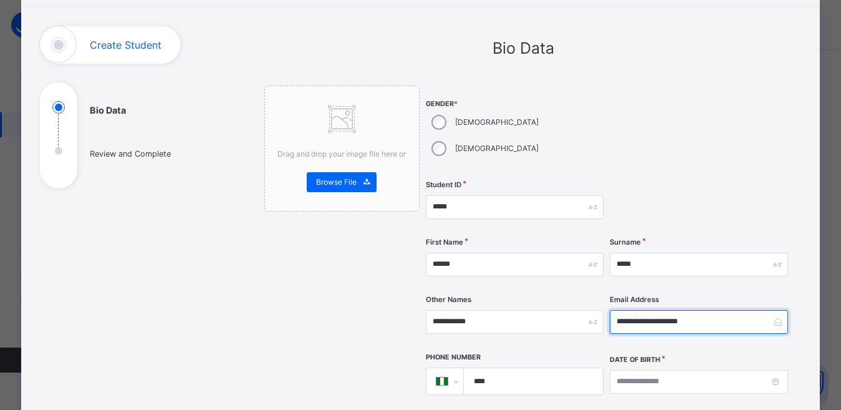
type input "**********"
click at [518, 368] on input "****" at bounding box center [530, 381] width 129 height 26
click at [526, 368] on input "****" at bounding box center [530, 381] width 129 height 26
click at [501, 368] on input "****" at bounding box center [530, 381] width 129 height 26
type input "**"
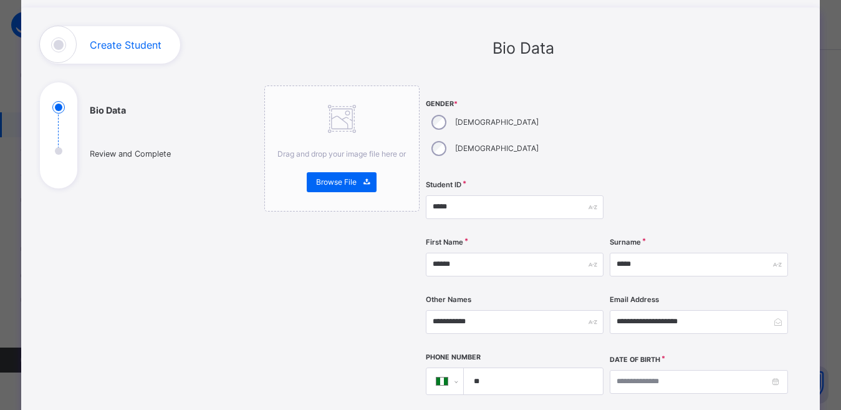
select select "**"
type input "****"
select select "**"
type input "****"
select select "**"
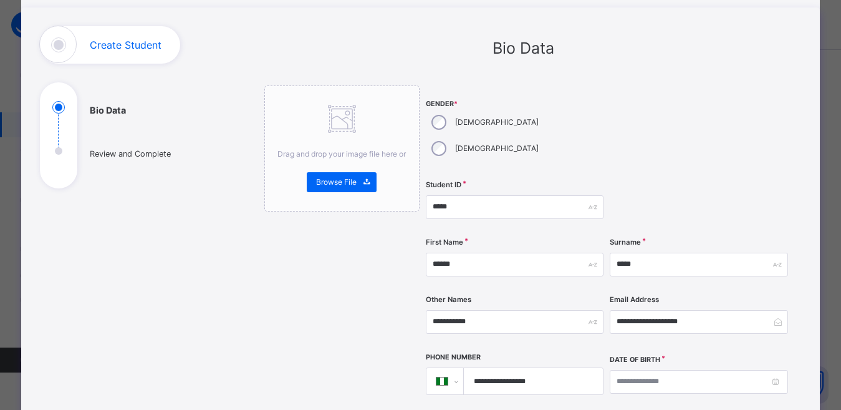
type input "**********"
click at [635, 370] on input at bounding box center [699, 382] width 178 height 24
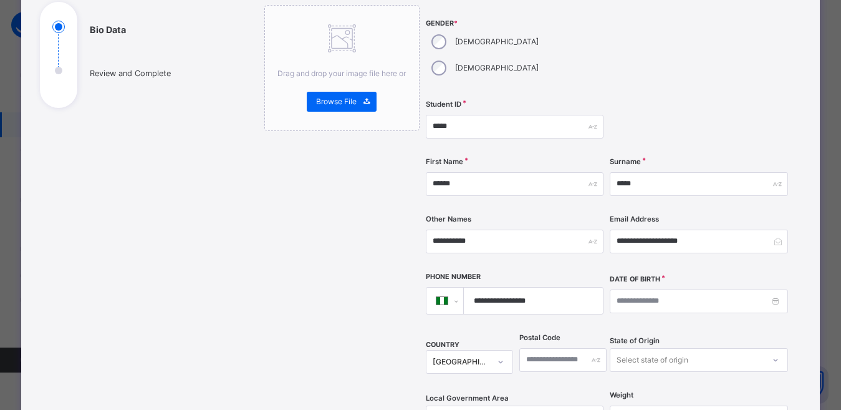
scroll to position [148, 0]
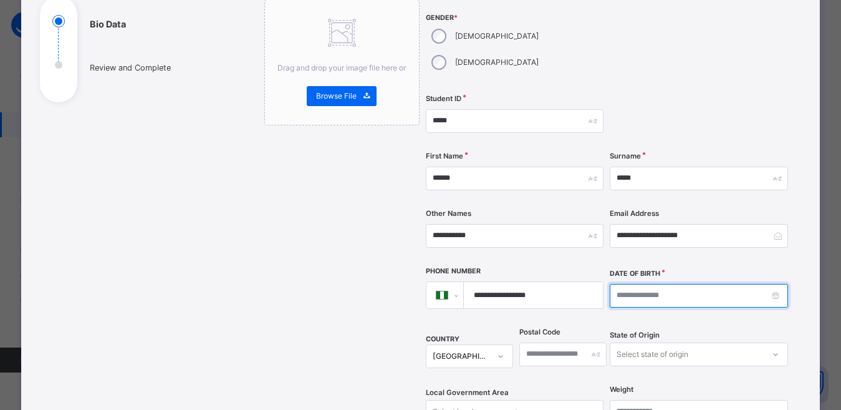
click at [654, 284] on input at bounding box center [699, 296] width 178 height 24
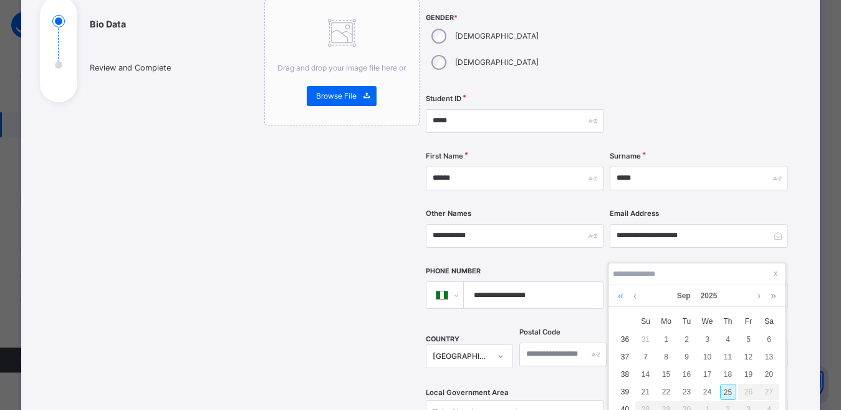
click at [619, 297] on link at bounding box center [621, 295] width 12 height 21
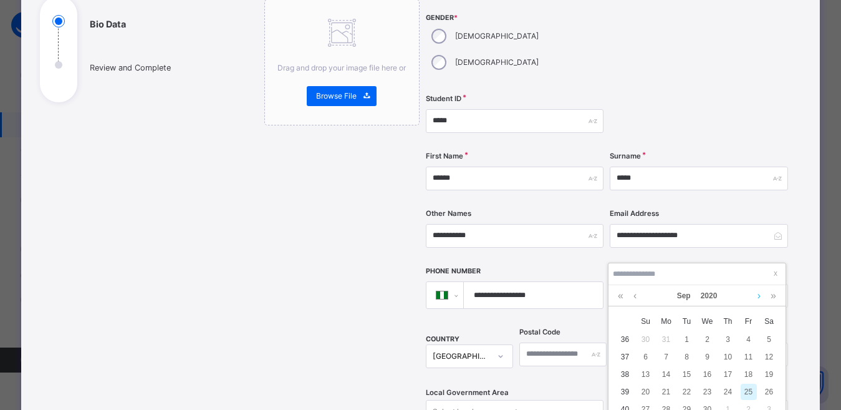
click at [757, 296] on link at bounding box center [759, 295] width 9 height 21
click at [648, 373] on div "11" at bounding box center [646, 374] width 16 height 16
type input "**********"
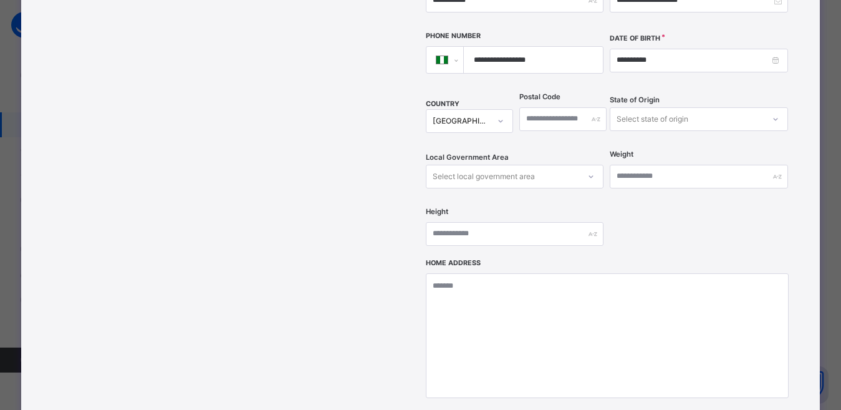
scroll to position [398, 0]
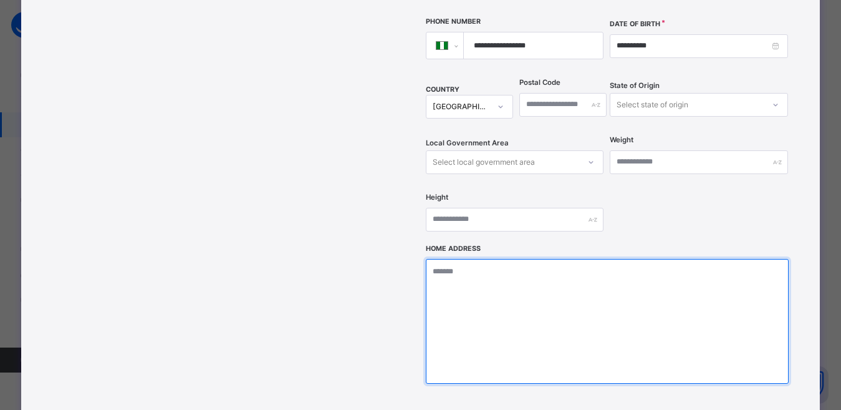
click at [570, 287] on textarea at bounding box center [607, 321] width 363 height 125
type textarea "*"
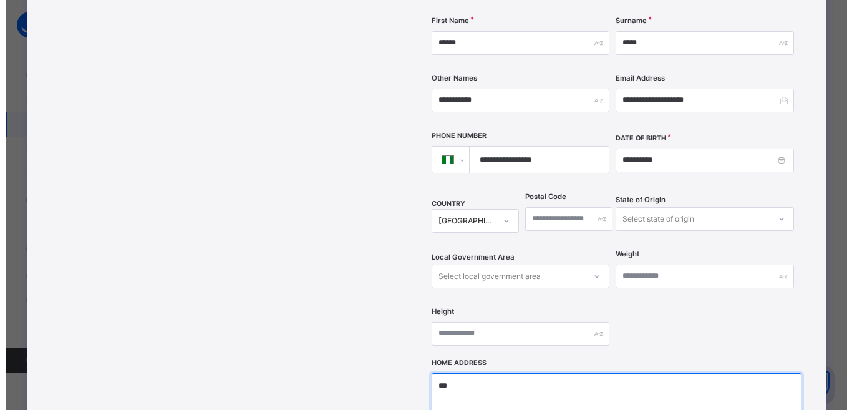
scroll to position [546, 0]
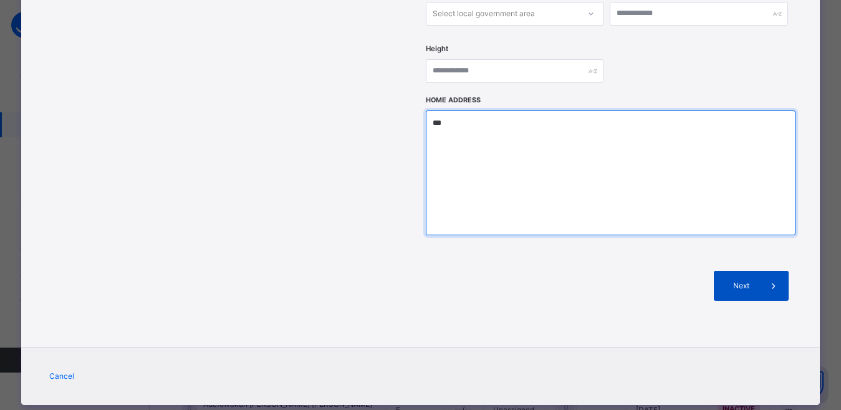
type textarea "***"
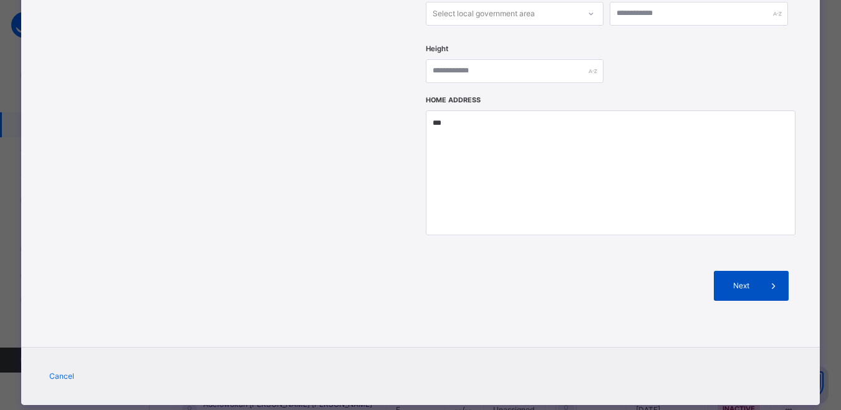
click at [738, 280] on span "Next" at bounding box center [741, 285] width 36 height 11
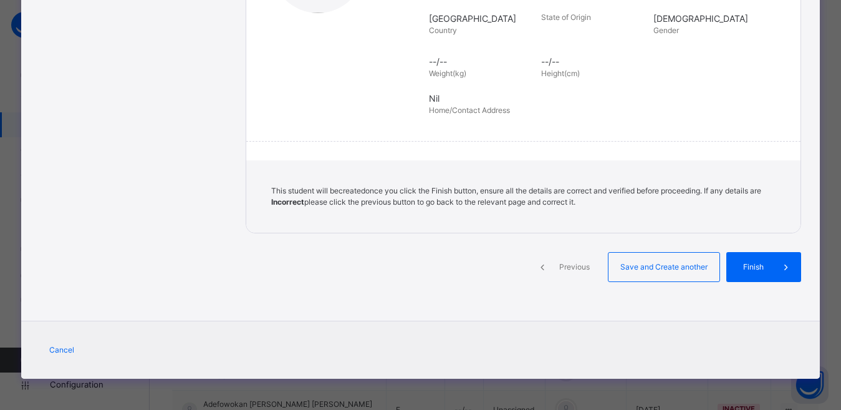
scroll to position [276, 0]
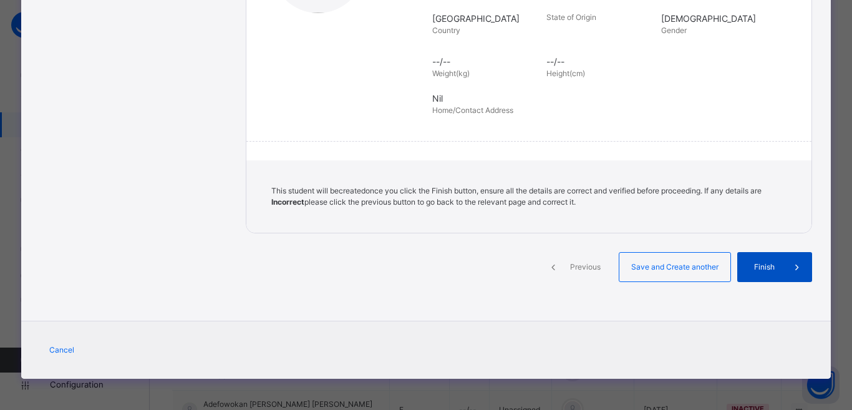
click at [760, 268] on span "Finish" at bounding box center [764, 266] width 36 height 11
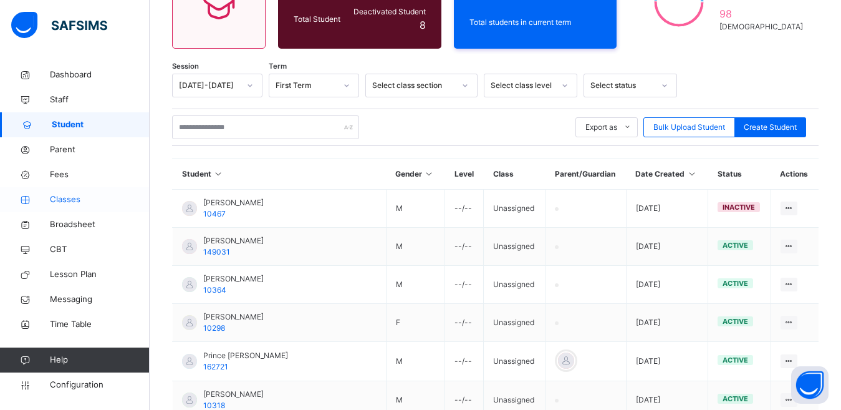
scroll to position [145, 0]
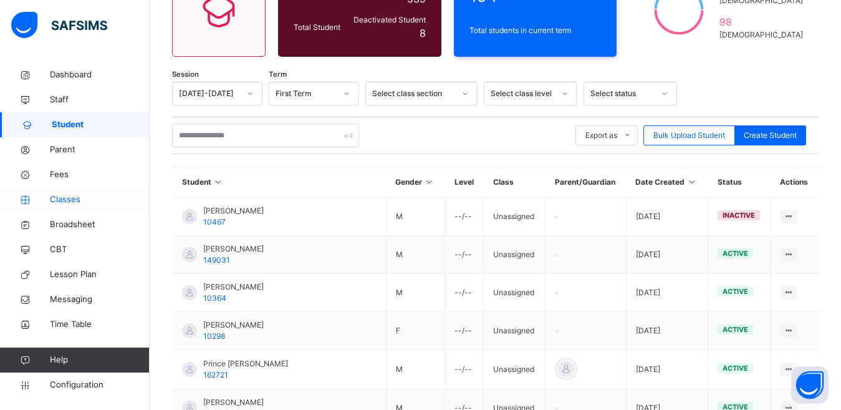
click at [65, 204] on span "Classes" at bounding box center [100, 199] width 100 height 12
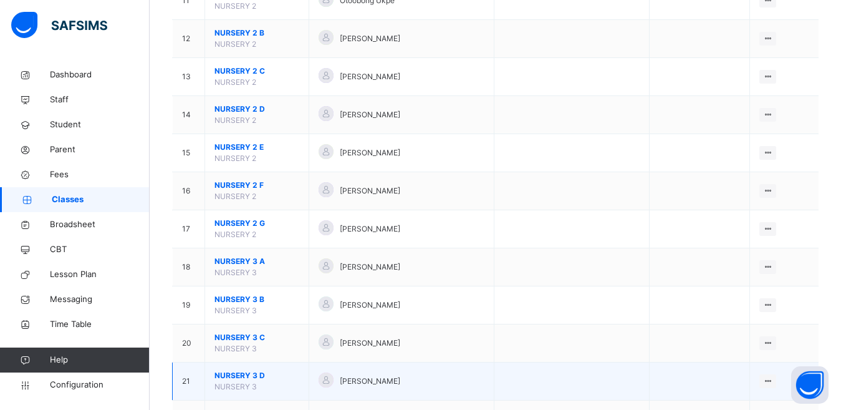
scroll to position [624, 0]
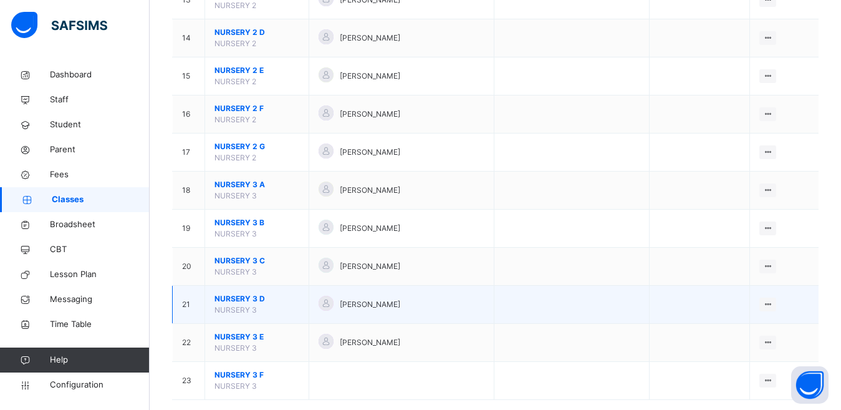
click at [255, 301] on span "NURSERY 3 D" at bounding box center [257, 298] width 85 height 11
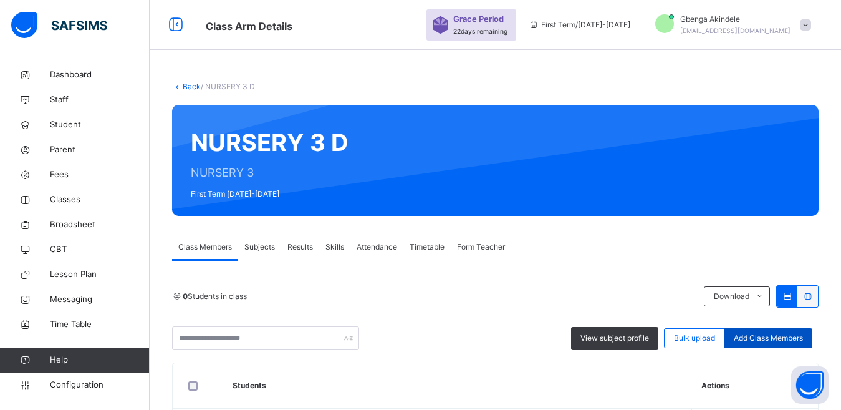
click at [764, 337] on span "Add Class Members" at bounding box center [768, 337] width 69 height 11
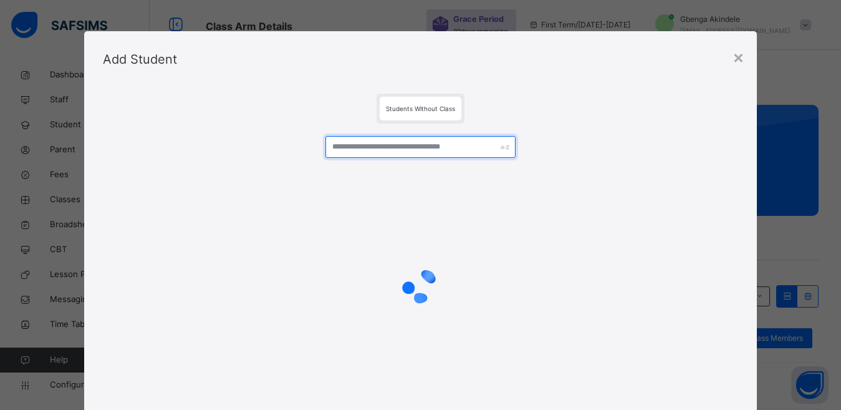
click at [385, 150] on input "text" at bounding box center [421, 147] width 191 height 22
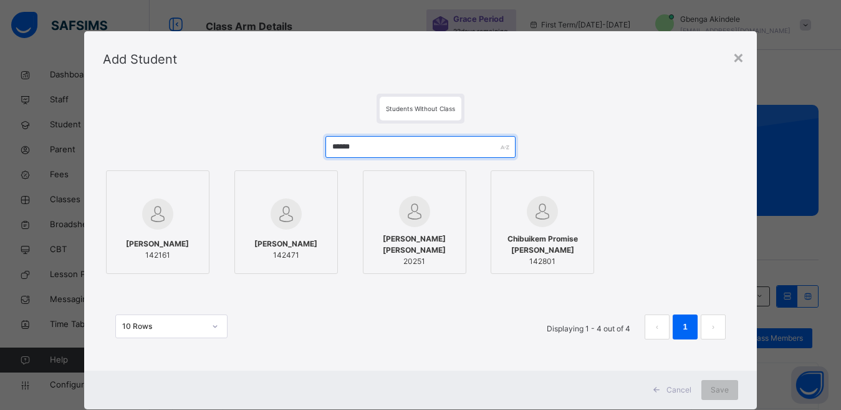
type input "******"
click at [426, 244] on span "[PERSON_NAME] [PERSON_NAME]" at bounding box center [415, 244] width 90 height 22
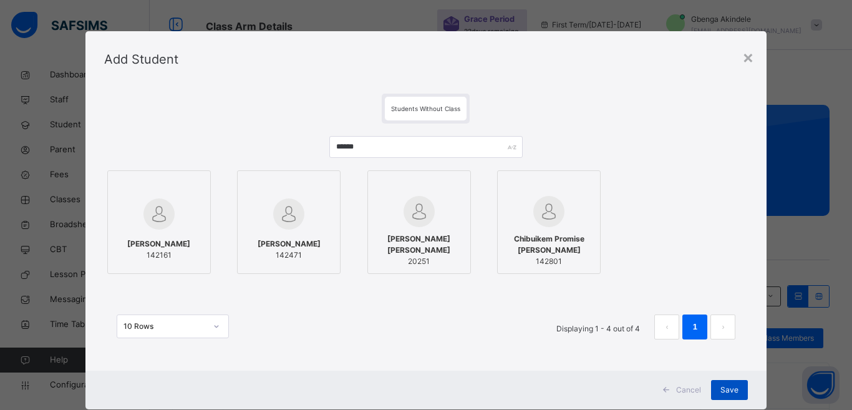
click at [723, 390] on span "Save" at bounding box center [729, 389] width 18 height 11
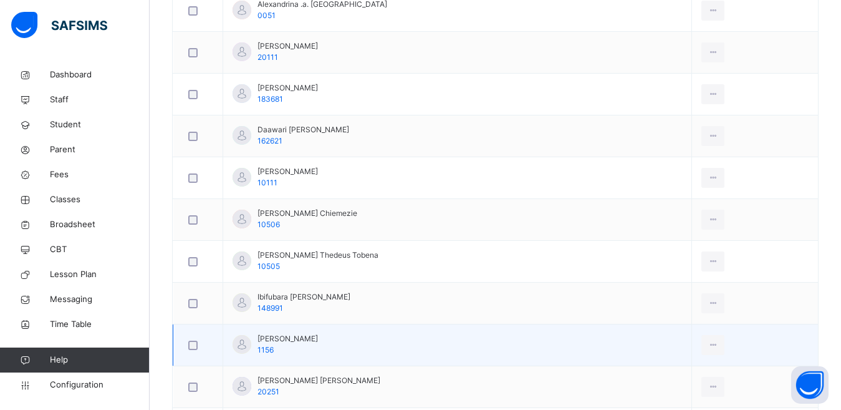
scroll to position [437, 0]
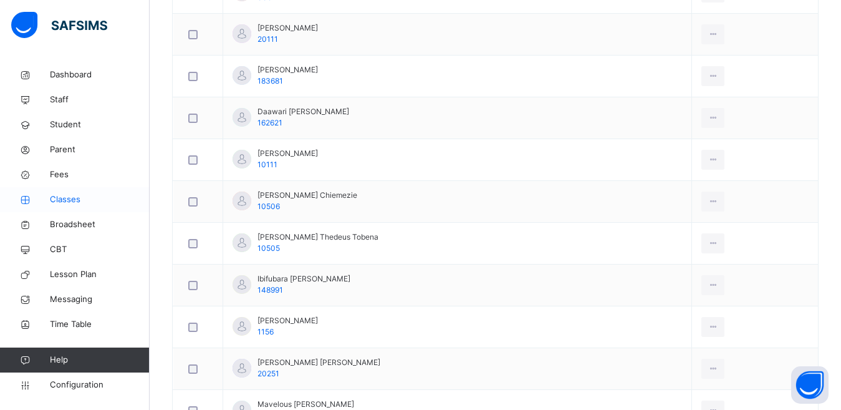
click at [69, 200] on span "Classes" at bounding box center [100, 199] width 100 height 12
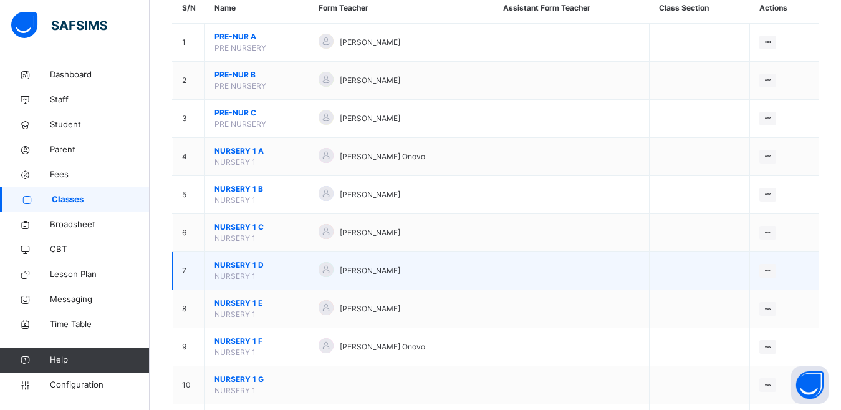
scroll to position [62, 0]
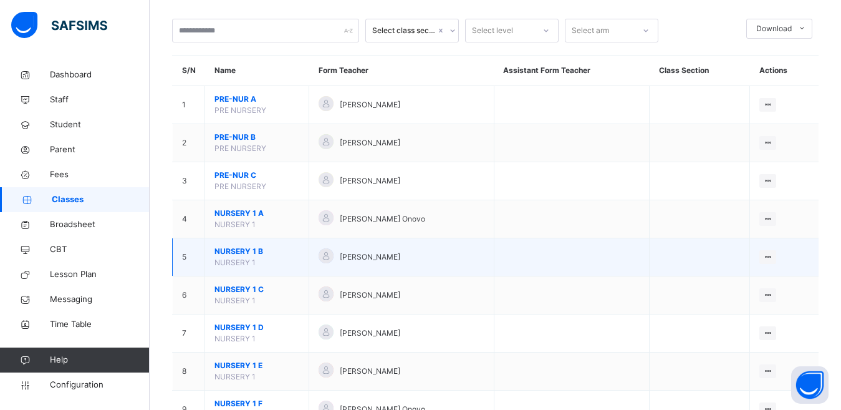
click at [233, 251] on span "NURSERY 1 B" at bounding box center [257, 251] width 85 height 11
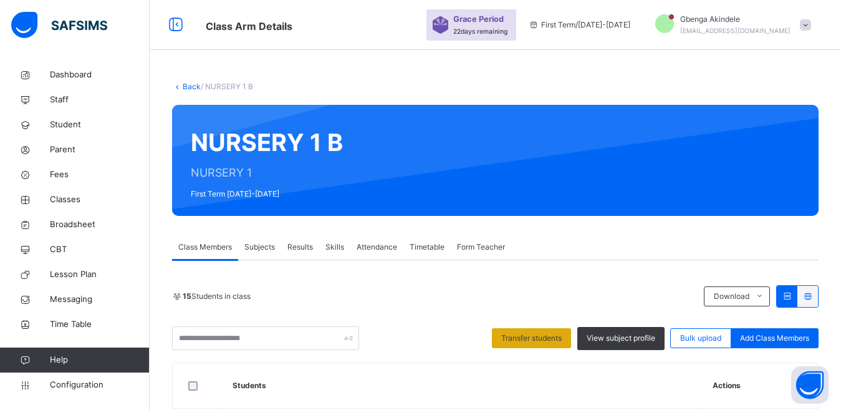
click at [547, 332] on span "Transfer students" at bounding box center [531, 337] width 60 height 11
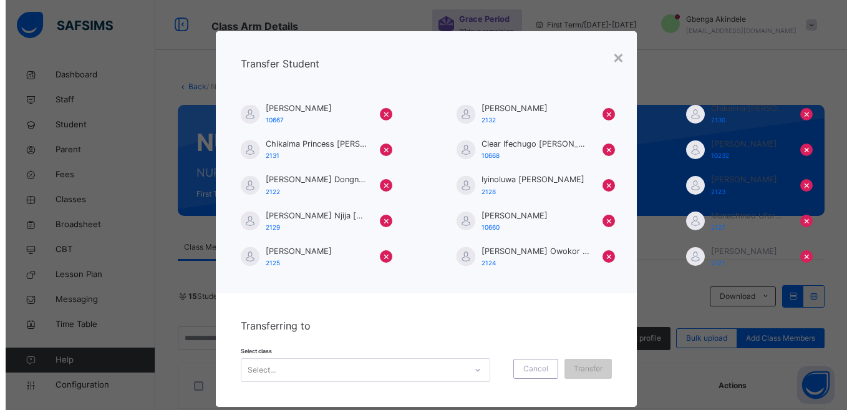
scroll to position [125, 0]
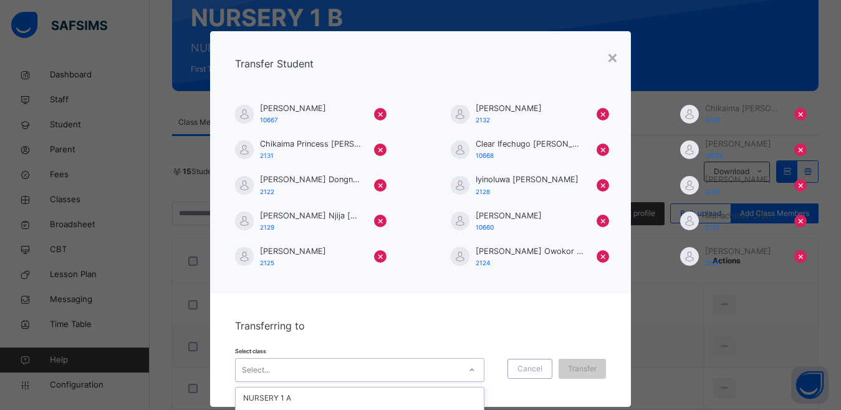
click at [473, 365] on div "option NURSERY 1 E focused, 4 of 6. 6 results available. Use Up and Down to cho…" at bounding box center [359, 370] width 249 height 24
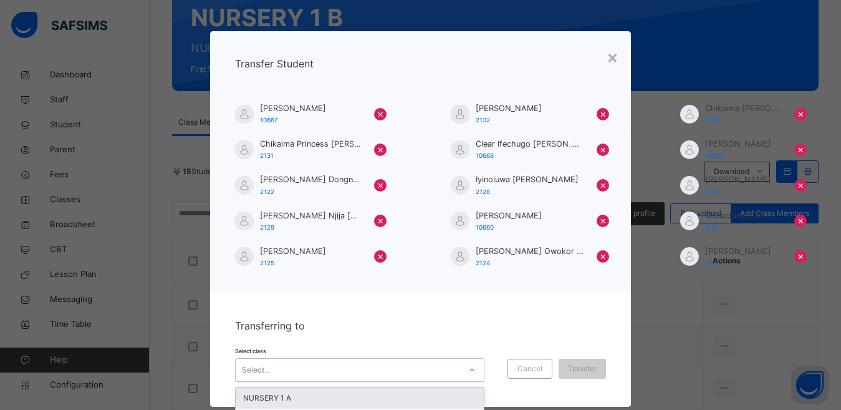
click at [289, 387] on div "NURSERY 1 A" at bounding box center [360, 397] width 248 height 21
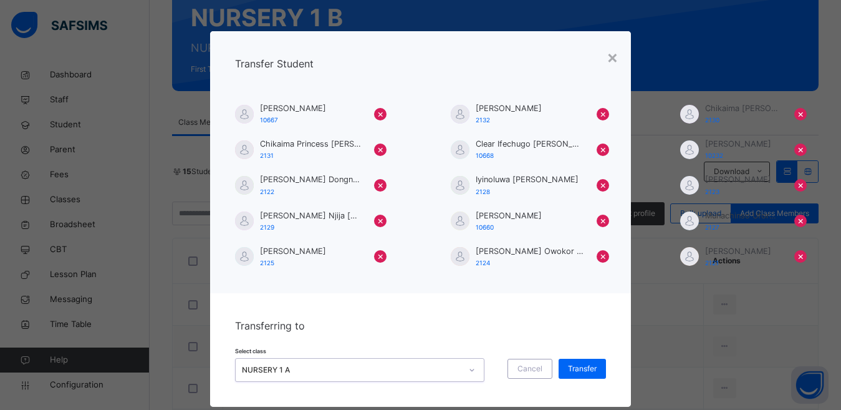
scroll to position [28, 0]
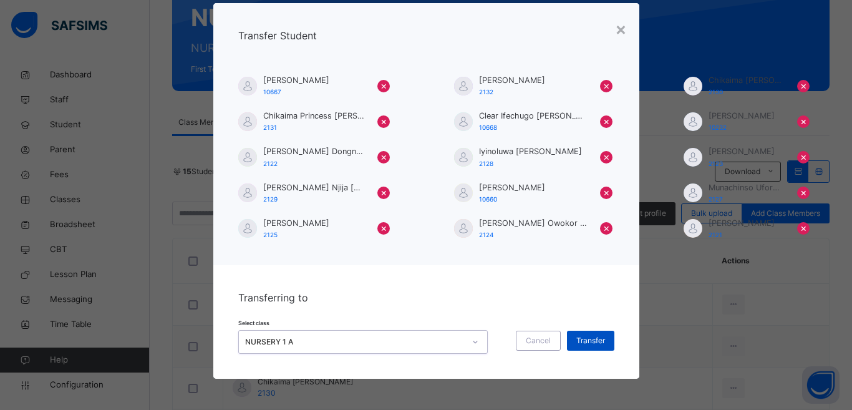
click at [582, 337] on span "Transfer" at bounding box center [590, 340] width 29 height 11
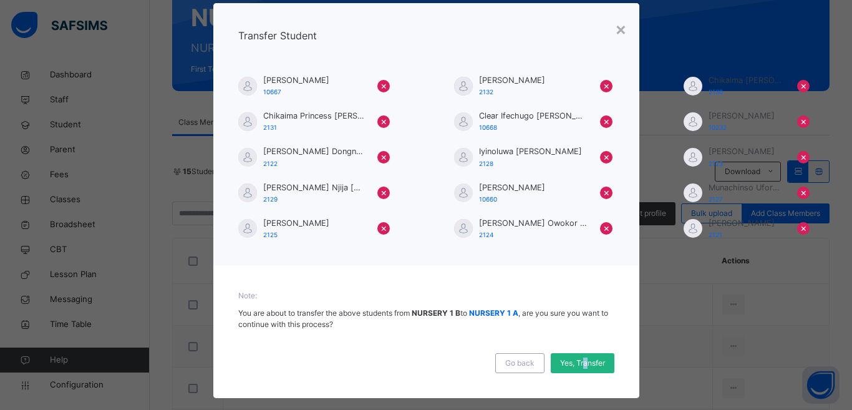
click at [582, 364] on span "Yes, Transfer" at bounding box center [582, 362] width 45 height 11
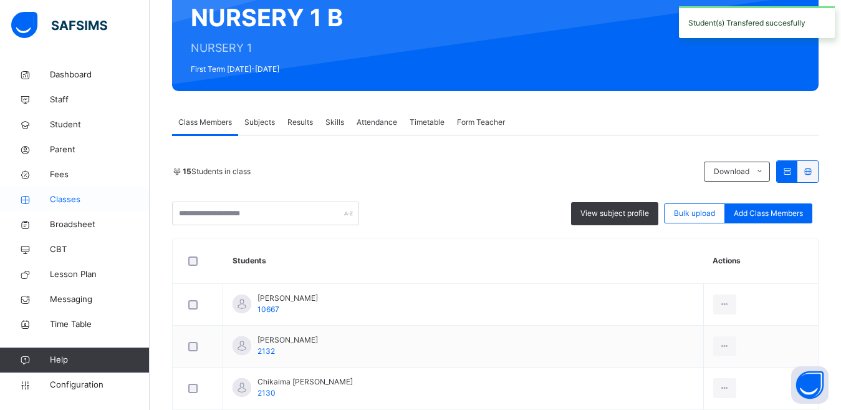
click at [62, 196] on span "Classes" at bounding box center [100, 199] width 100 height 12
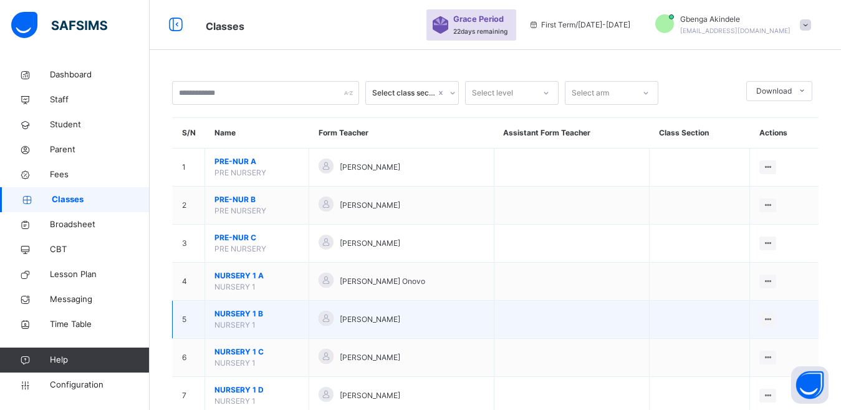
scroll to position [125, 0]
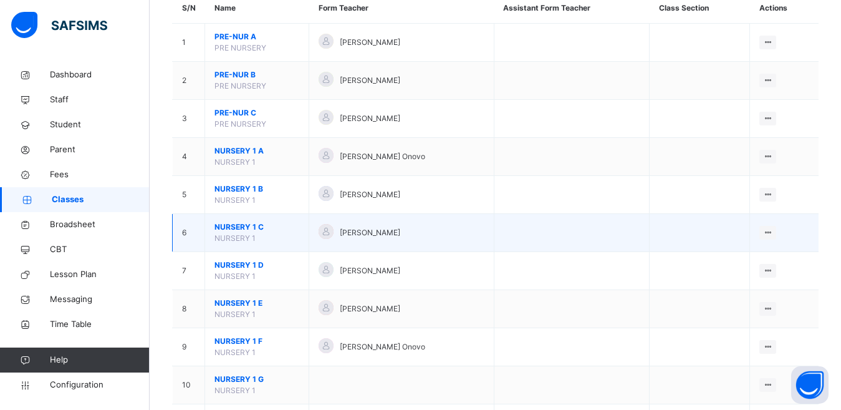
click at [253, 228] on span "NURSERY 1 C" at bounding box center [257, 226] width 85 height 11
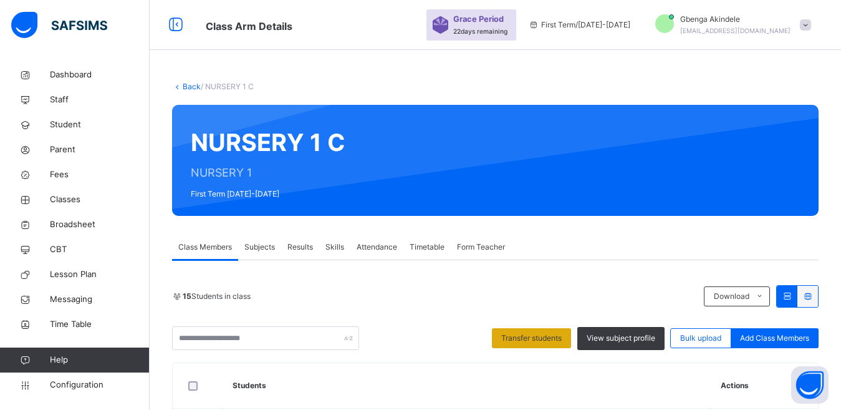
click at [554, 332] on span "Transfer students" at bounding box center [531, 337] width 60 height 11
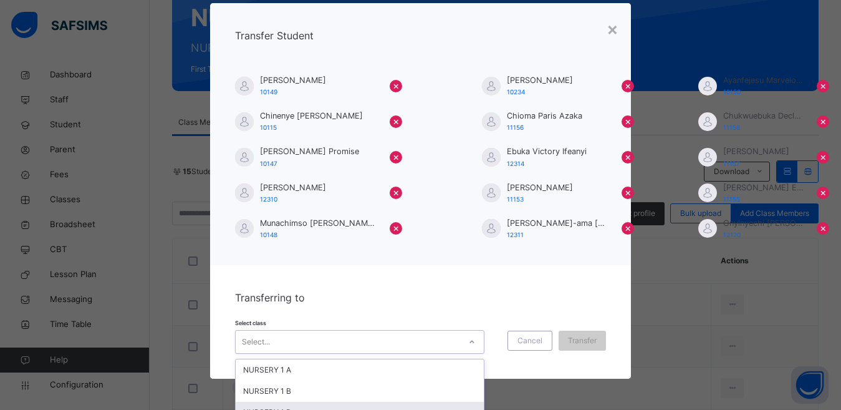
scroll to position [105, 0]
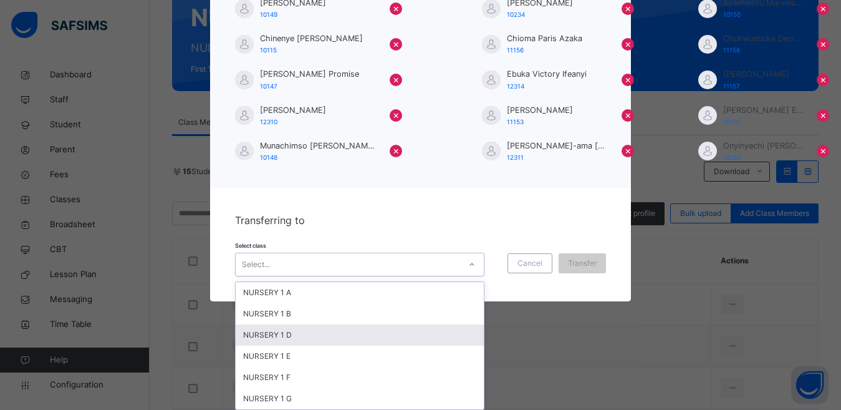
click at [465, 276] on div "option NURSERY 1 D focused, 3 of 6. 6 results available. Use Up and Down to cho…" at bounding box center [359, 265] width 249 height 24
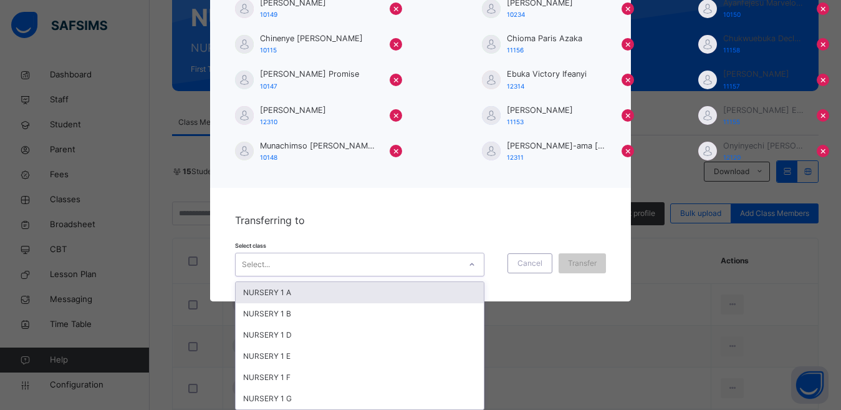
click at [296, 291] on div "NURSERY 1 A" at bounding box center [360, 292] width 248 height 21
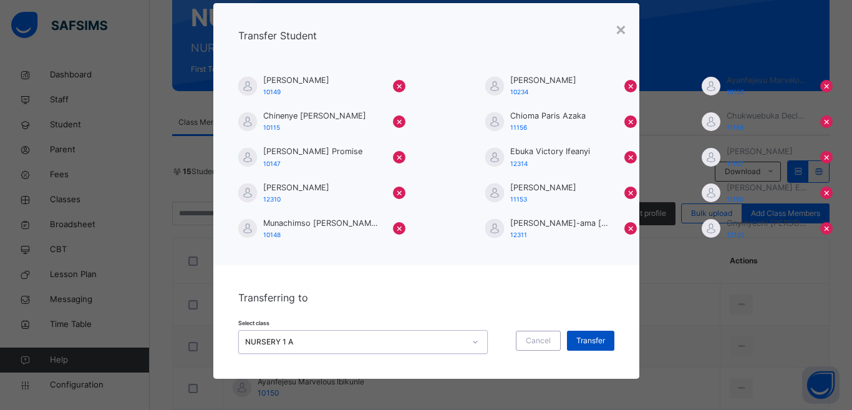
click at [588, 338] on span "Transfer" at bounding box center [590, 340] width 29 height 11
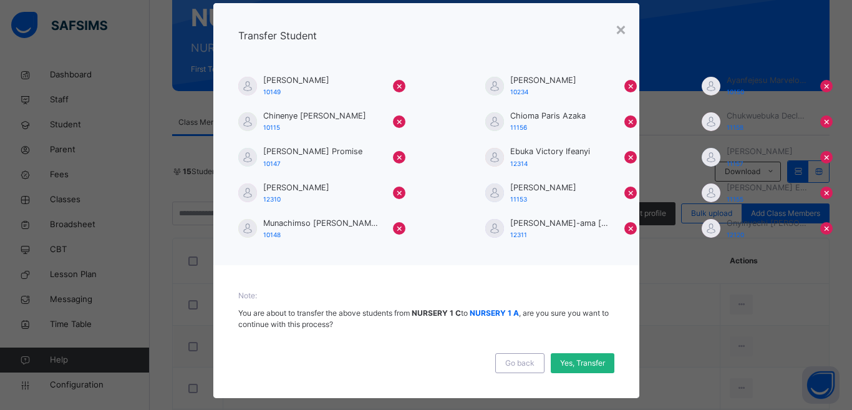
click at [578, 364] on span "Yes, Transfer" at bounding box center [582, 362] width 45 height 11
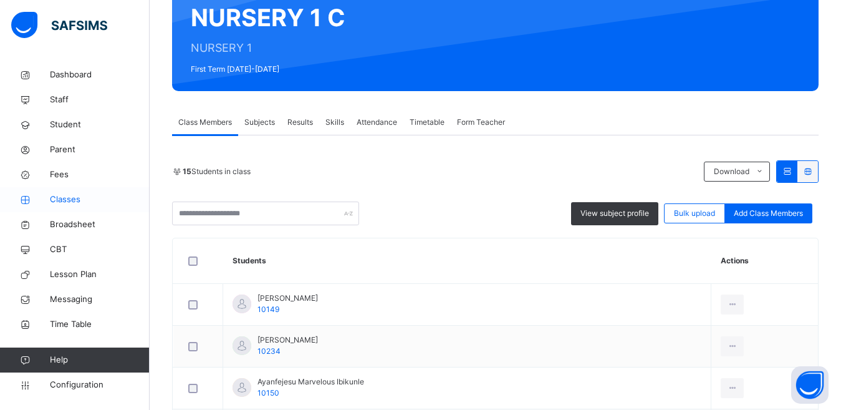
click at [68, 198] on span "Classes" at bounding box center [100, 199] width 100 height 12
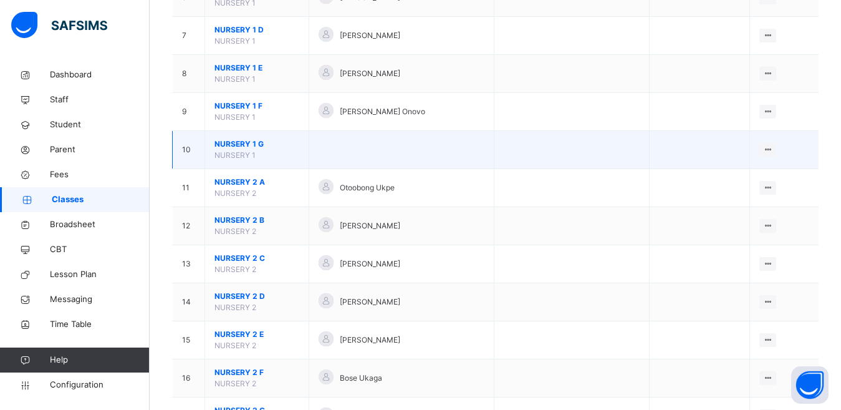
scroll to position [374, 0]
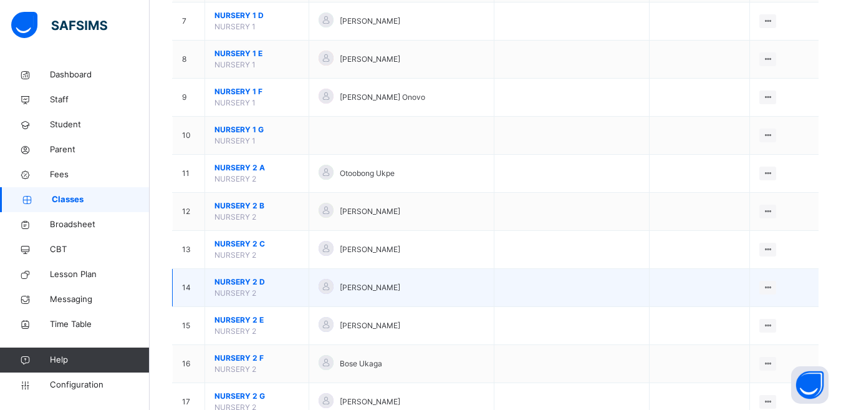
click at [239, 282] on span "NURSERY 2 D" at bounding box center [257, 281] width 85 height 11
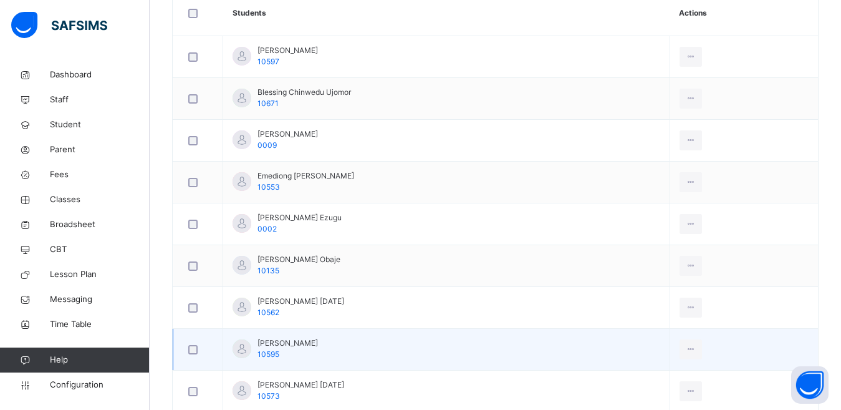
scroll to position [374, 0]
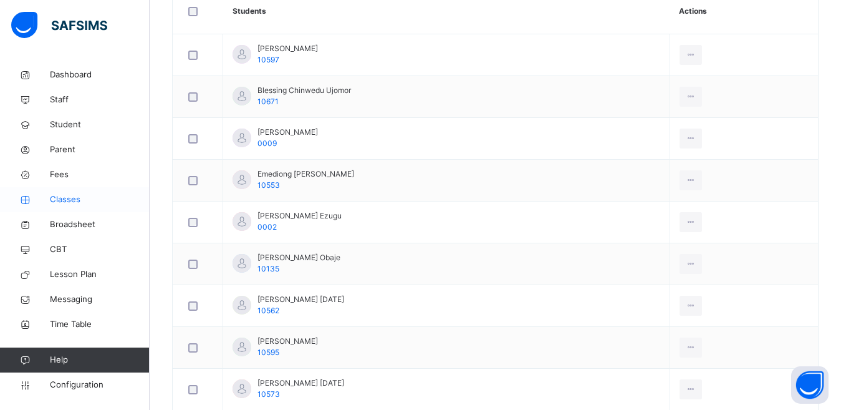
click at [56, 201] on span "Classes" at bounding box center [100, 199] width 100 height 12
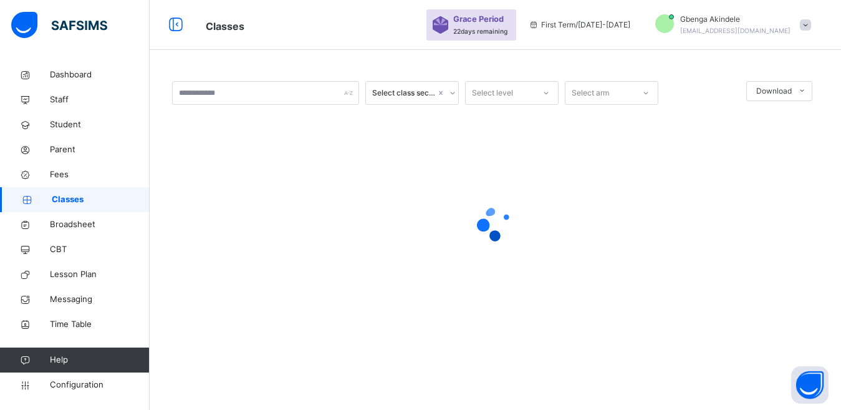
click at [67, 200] on span "Classes" at bounding box center [101, 199] width 98 height 12
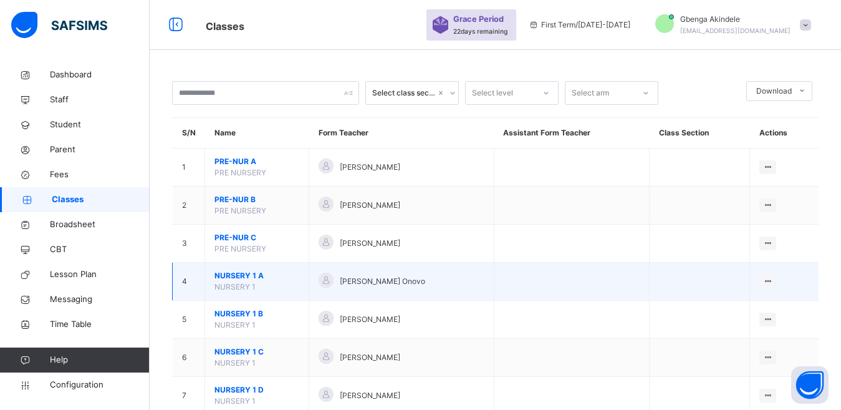
click at [243, 274] on span "NURSERY 1 A" at bounding box center [257, 275] width 85 height 11
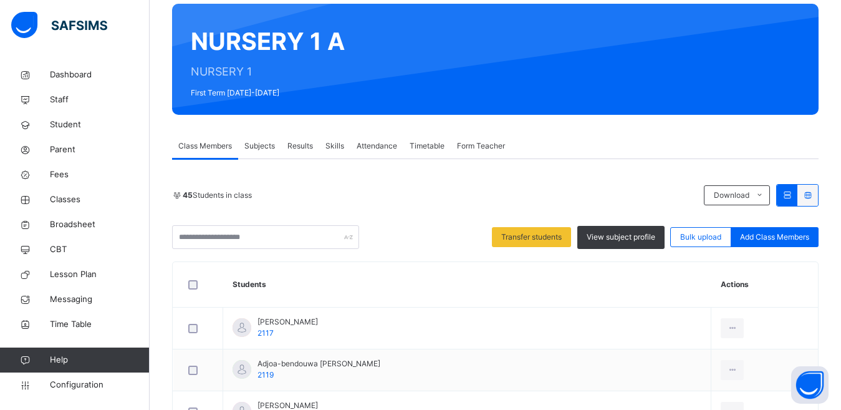
scroll to position [14, 0]
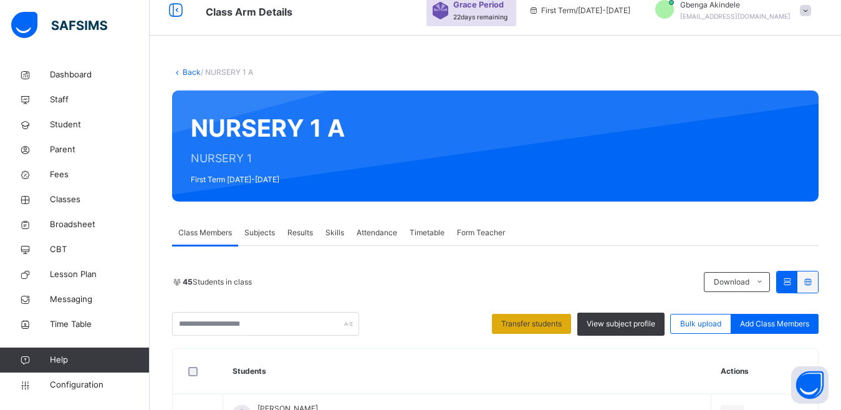
click at [535, 321] on span "Transfer students" at bounding box center [531, 323] width 60 height 11
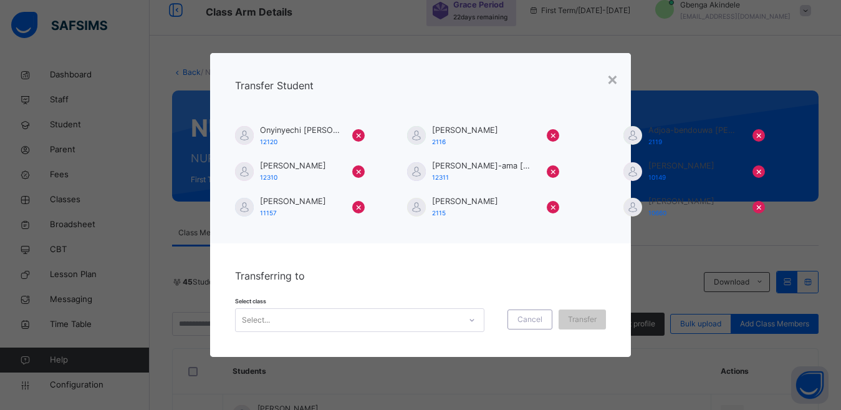
click at [470, 319] on div "Select..." at bounding box center [359, 320] width 249 height 24
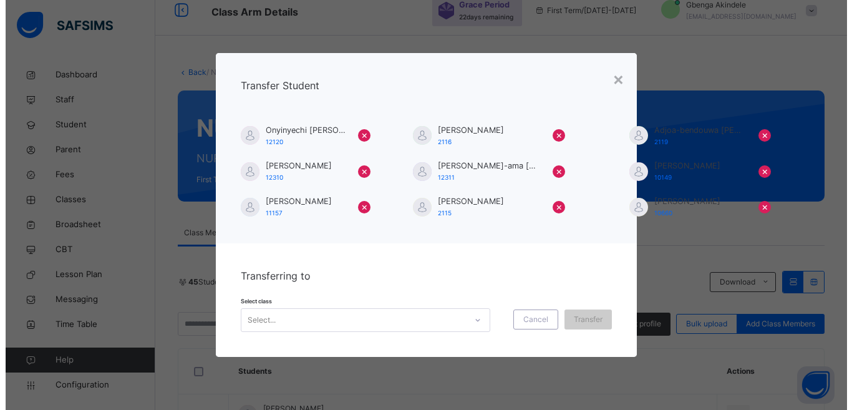
scroll to position [56, 0]
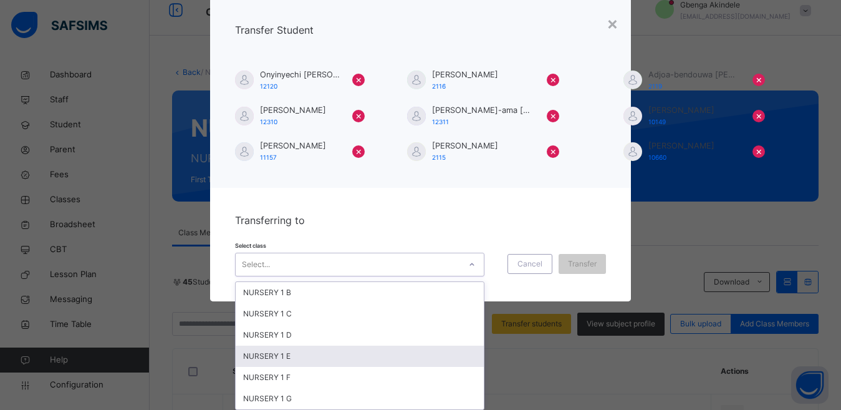
click at [276, 355] on div "NURSERY 1 E" at bounding box center [360, 355] width 248 height 21
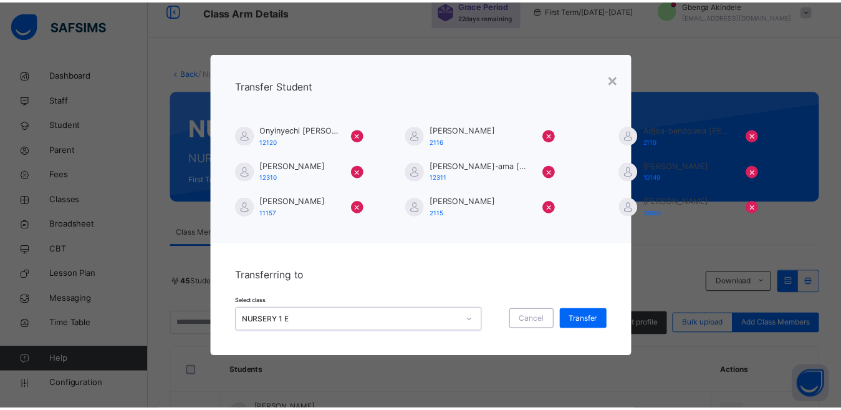
scroll to position [0, 0]
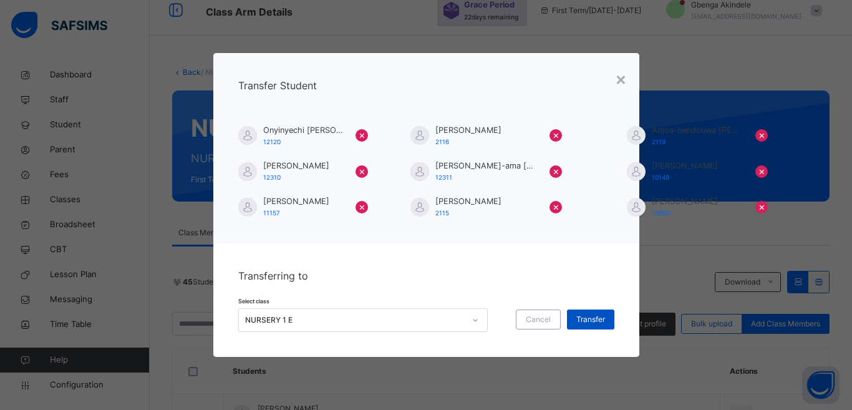
click at [578, 321] on span "Transfer" at bounding box center [590, 319] width 29 height 11
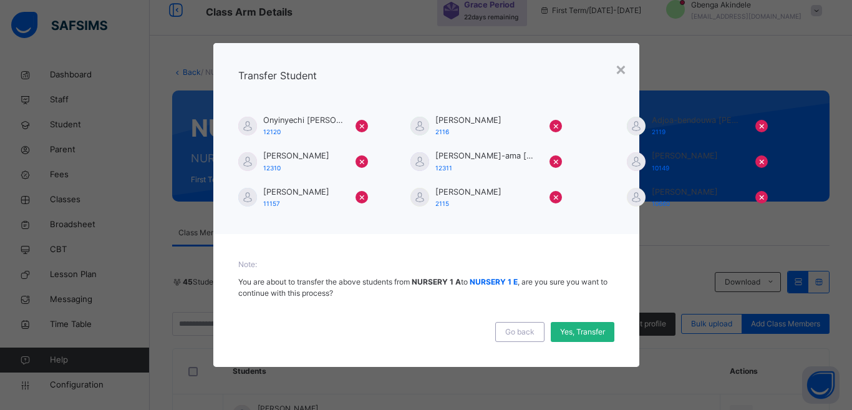
click at [580, 327] on span "Yes, Transfer" at bounding box center [582, 331] width 45 height 11
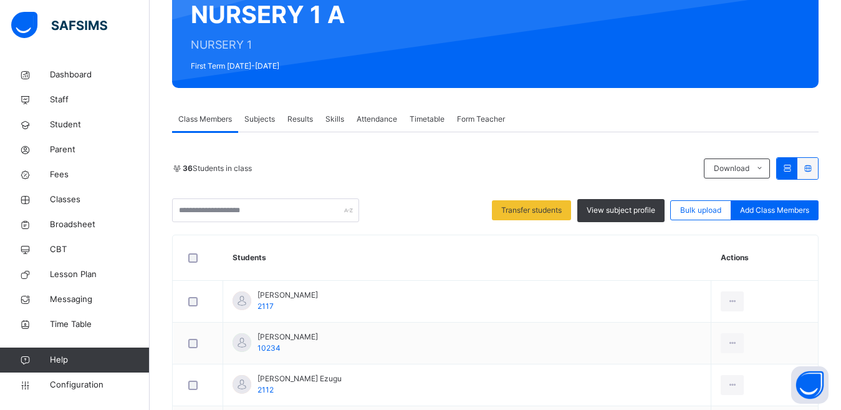
scroll to position [12, 0]
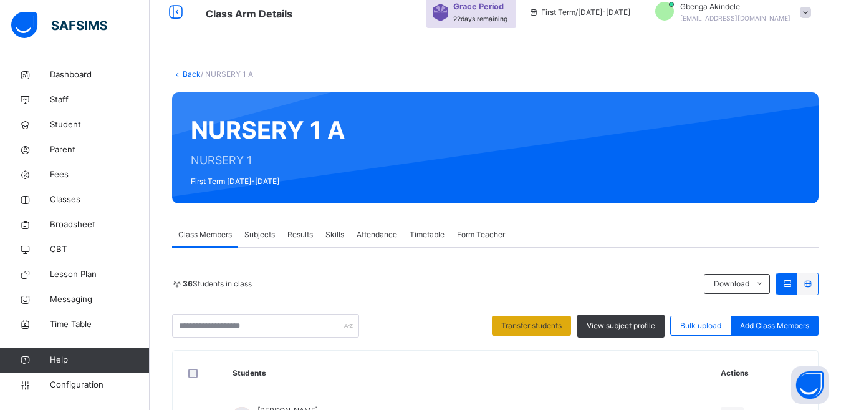
click at [541, 328] on span "Transfer students" at bounding box center [531, 325] width 60 height 11
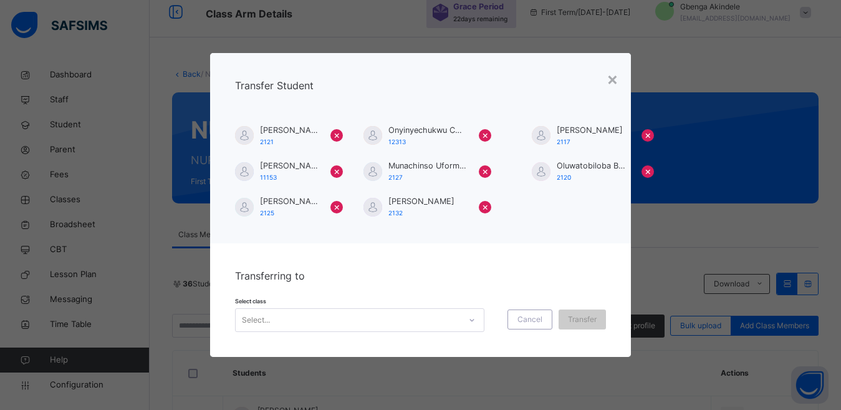
click at [425, 322] on div "Select..." at bounding box center [359, 320] width 249 height 24
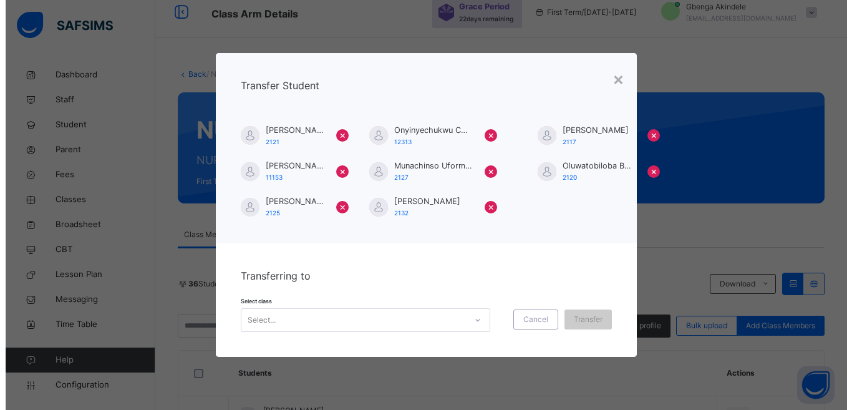
scroll to position [56, 0]
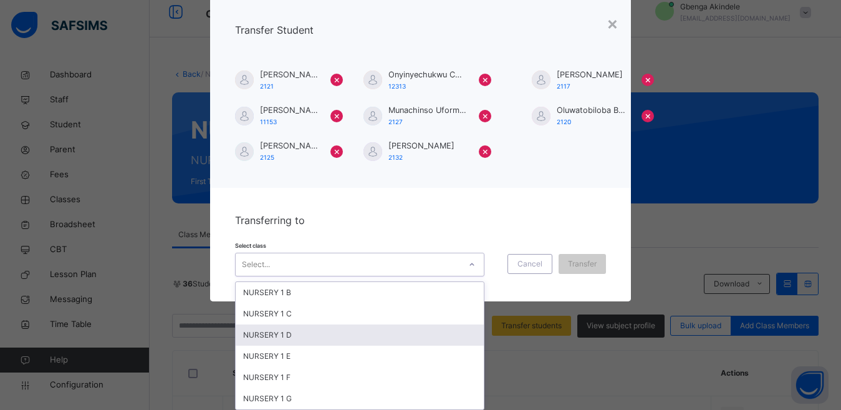
click at [281, 334] on div "NURSERY 1 D" at bounding box center [360, 334] width 248 height 21
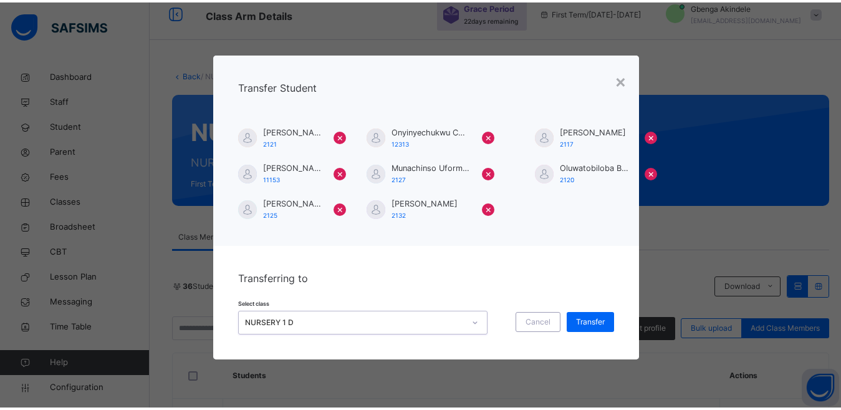
scroll to position [0, 0]
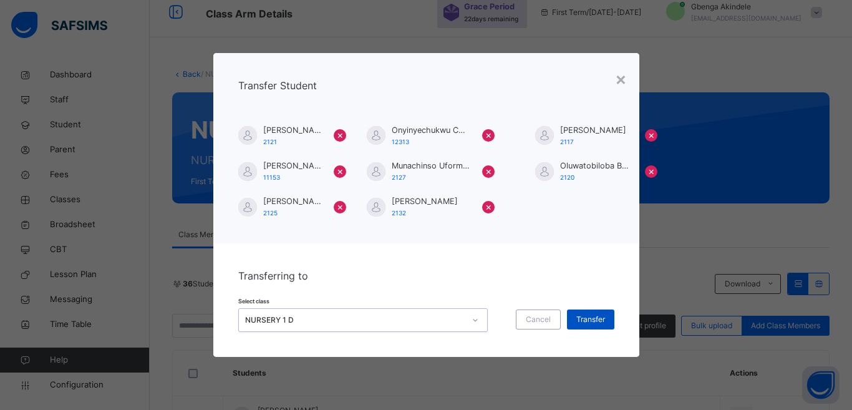
click at [584, 323] on span "Transfer" at bounding box center [590, 319] width 29 height 11
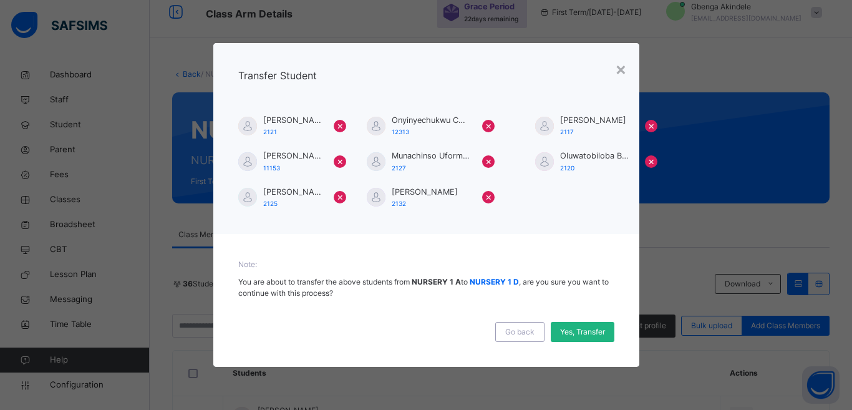
click at [590, 331] on span "Yes, Transfer" at bounding box center [582, 331] width 45 height 11
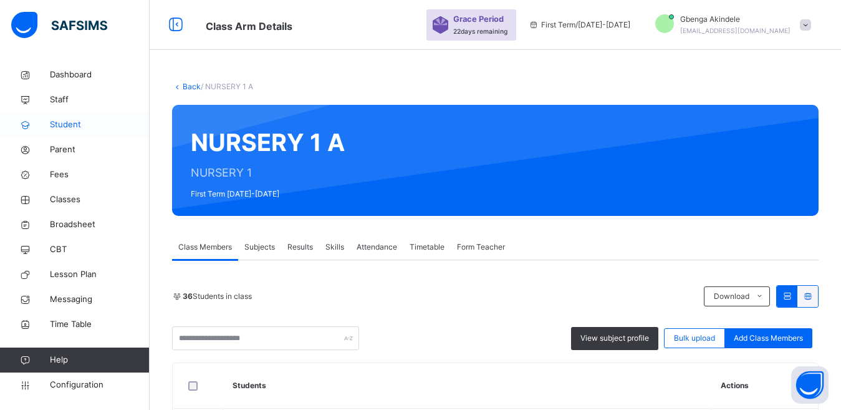
click at [60, 124] on span "Student" at bounding box center [100, 124] width 100 height 12
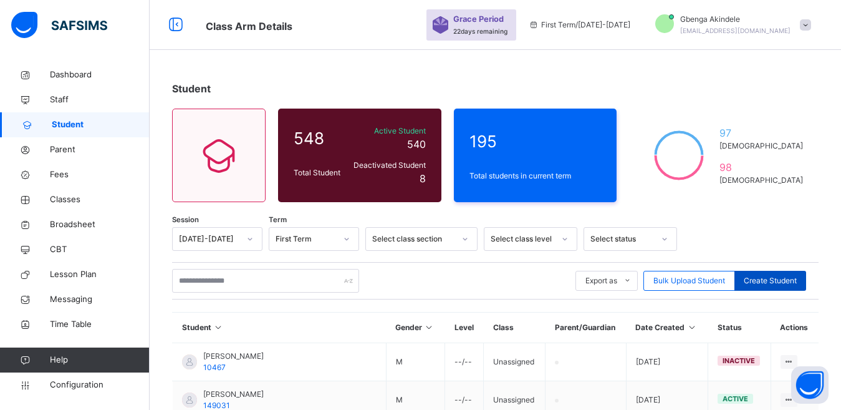
click at [777, 281] on span "Create Student" at bounding box center [770, 280] width 53 height 11
select select "**"
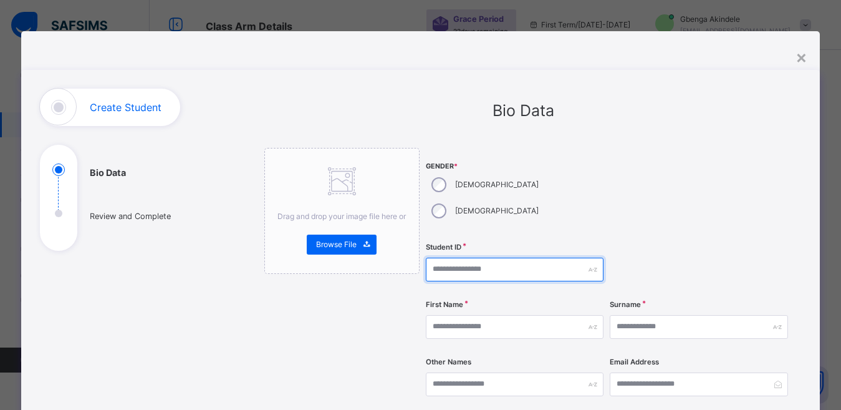
click at [491, 258] on input "text" at bounding box center [515, 270] width 178 height 24
click at [563, 182] on div "Gender * Male Female" at bounding box center [515, 193] width 178 height 90
click at [519, 258] on input "text" at bounding box center [515, 270] width 178 height 24
type input "*****"
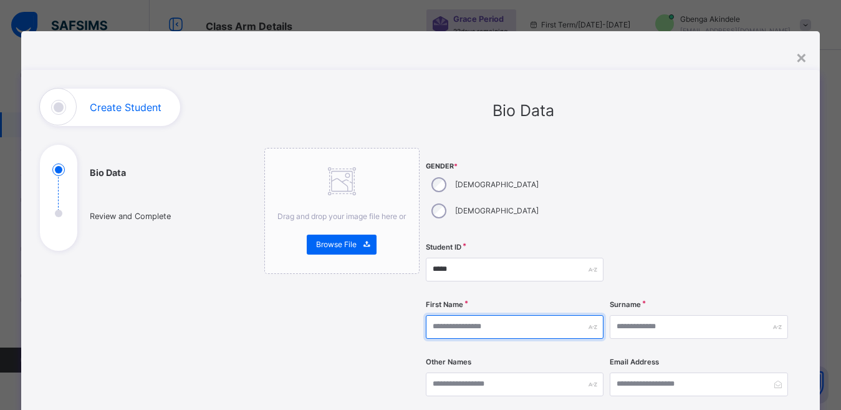
click at [506, 315] on input "text" at bounding box center [515, 327] width 178 height 24
type input "*"
type input "********"
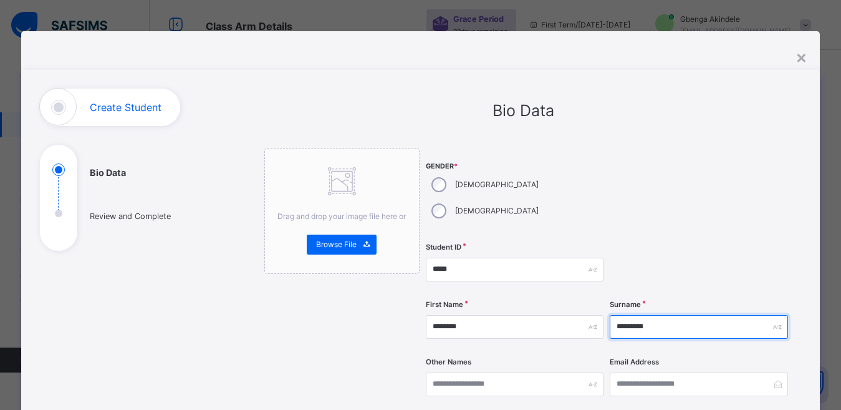
scroll to position [62, 0]
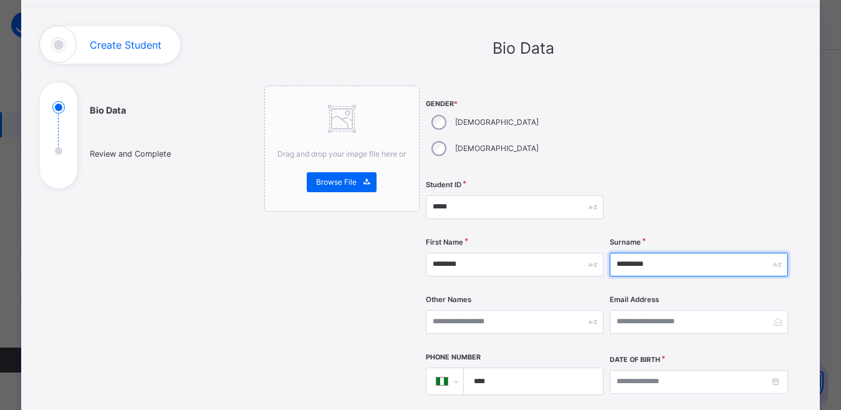
type input "*********"
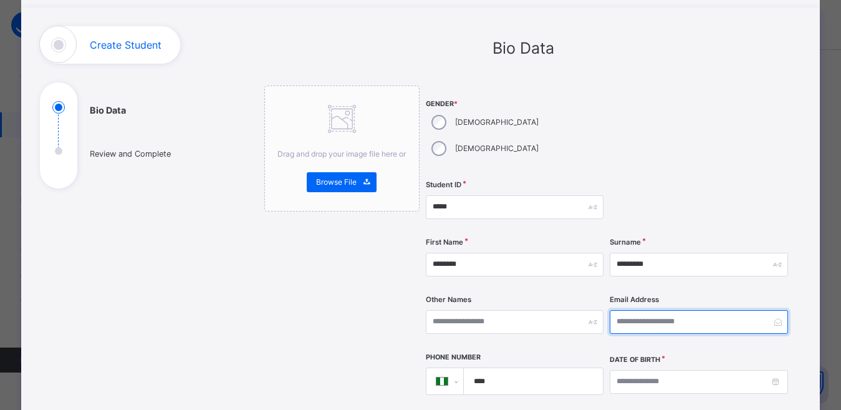
click at [632, 310] on input "email" at bounding box center [699, 322] width 178 height 24
type input "**********"
click at [496, 368] on input "****" at bounding box center [530, 381] width 129 height 26
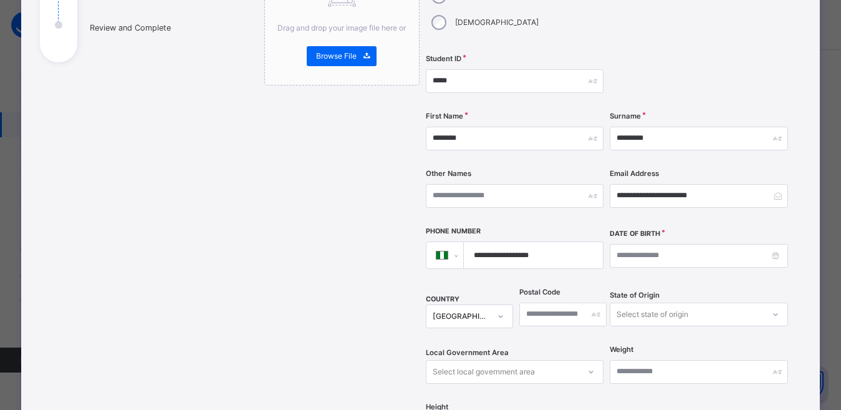
scroll to position [249, 0]
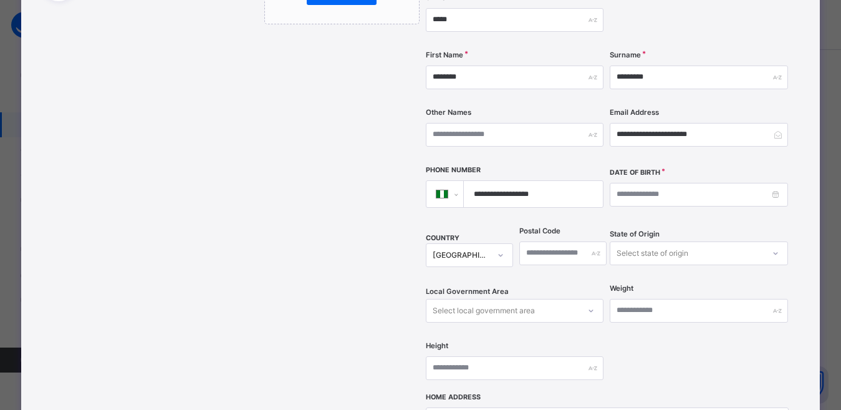
type input "**********"
click at [634, 183] on input at bounding box center [699, 195] width 178 height 24
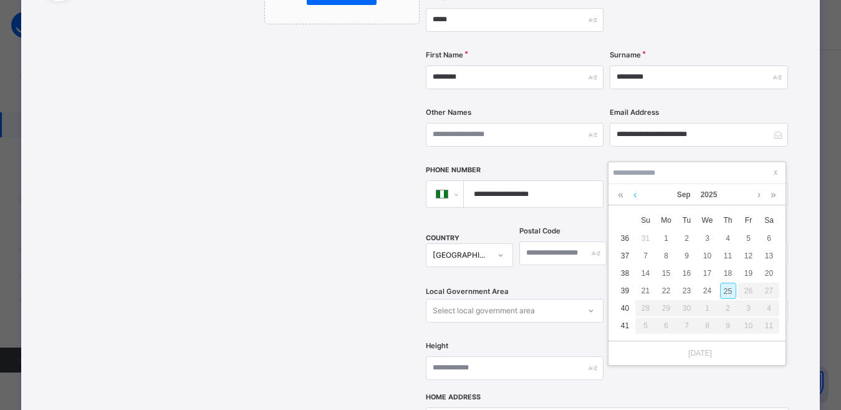
click at [631, 195] on link at bounding box center [634, 194] width 9 height 21
click at [620, 195] on link at bounding box center [621, 194] width 12 height 21
click at [664, 256] on div "8" at bounding box center [667, 256] width 16 height 16
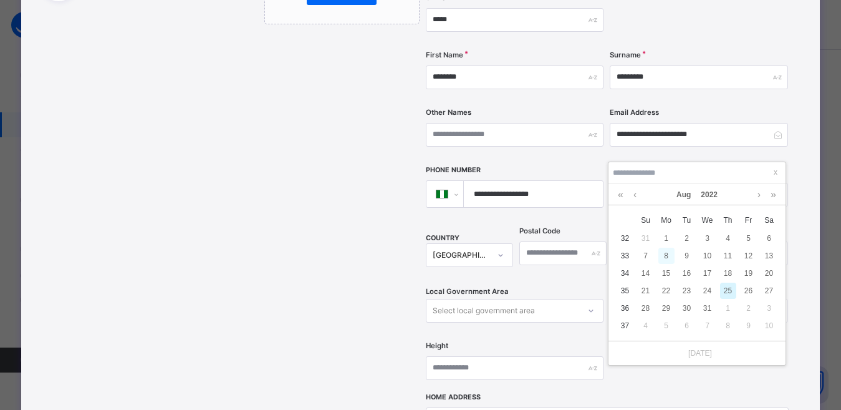
type input "**********"
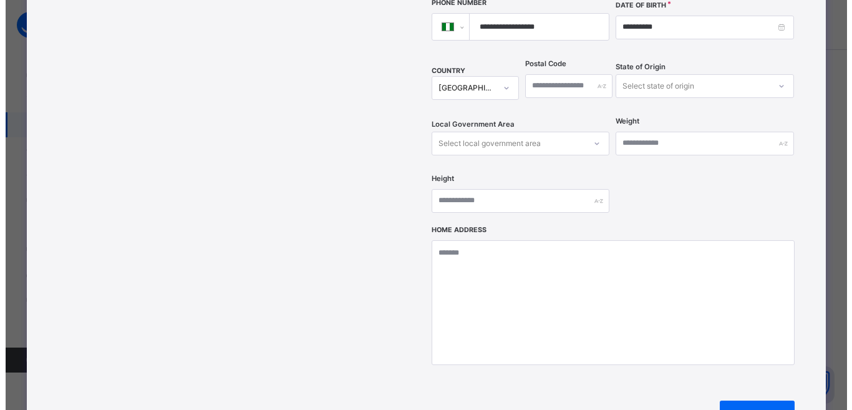
scroll to position [437, 0]
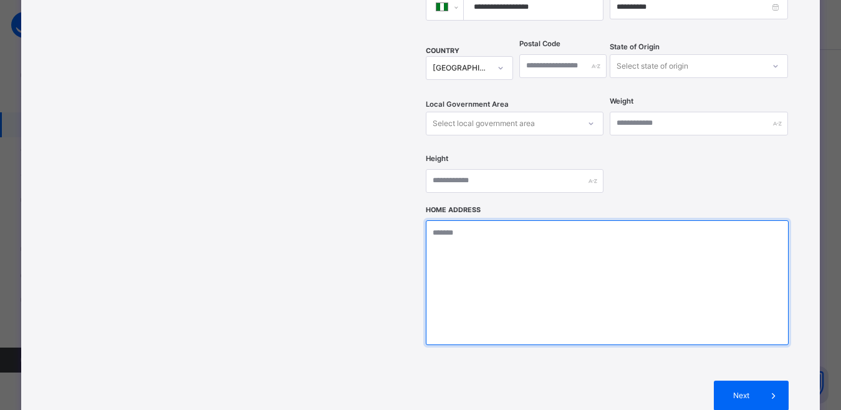
click at [568, 240] on textarea at bounding box center [607, 282] width 363 height 125
type textarea "***"
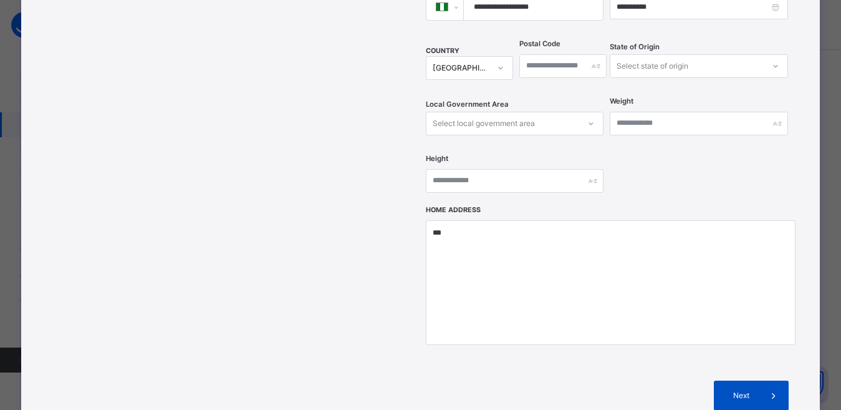
click at [750, 390] on span "Next" at bounding box center [741, 395] width 36 height 11
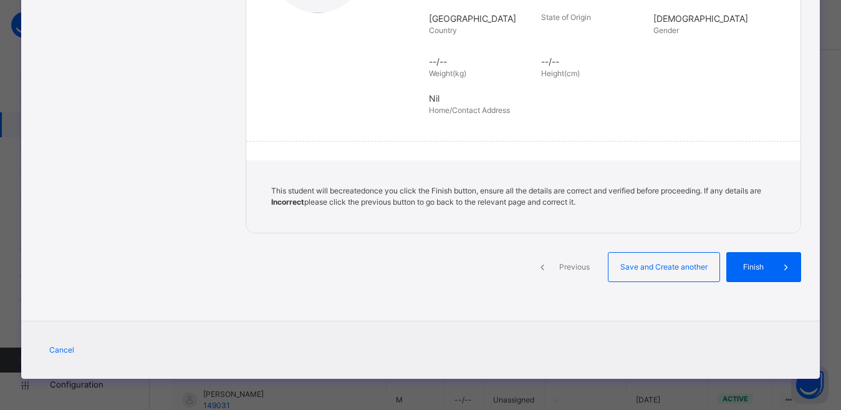
scroll to position [276, 0]
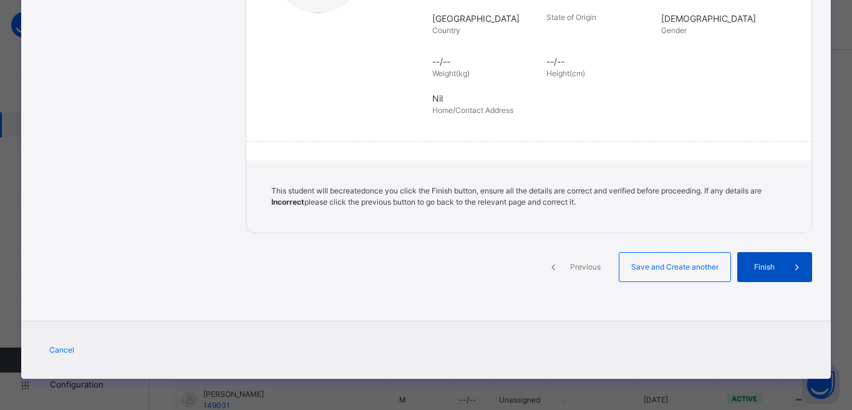
click at [756, 269] on span "Finish" at bounding box center [764, 266] width 36 height 11
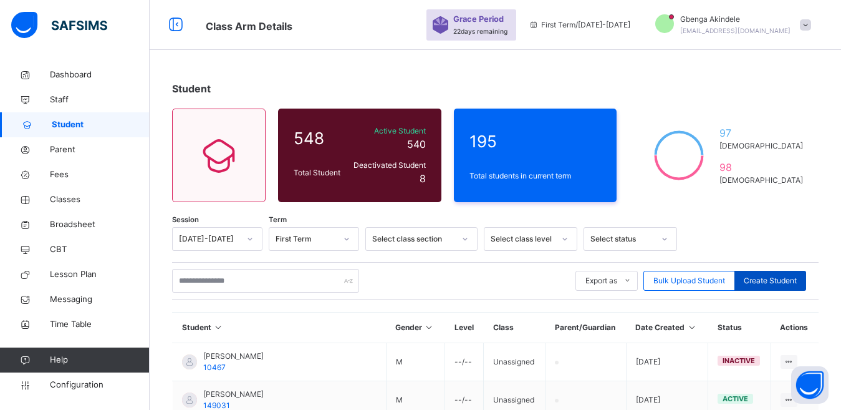
click at [765, 276] on span "Create Student" at bounding box center [770, 280] width 53 height 11
select select "**"
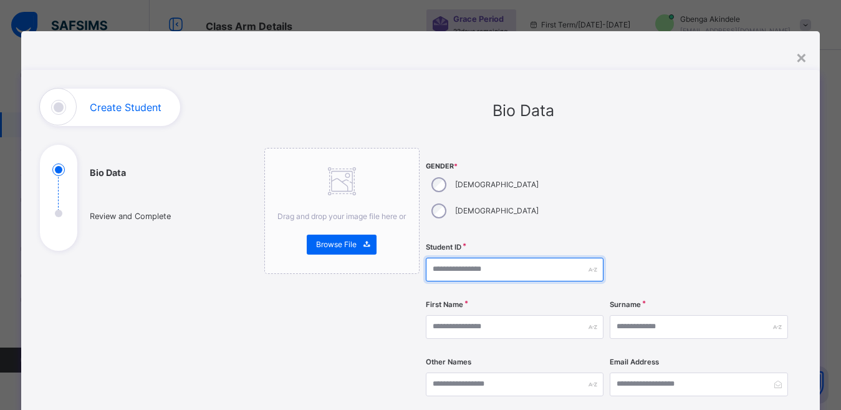
click at [475, 258] on input "text" at bounding box center [515, 270] width 178 height 24
type input "*****"
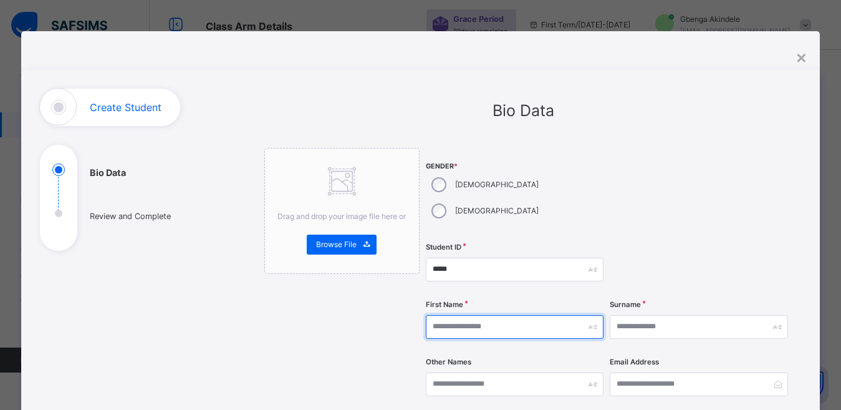
click at [483, 315] on input "text" at bounding box center [515, 327] width 178 height 24
type input "*****"
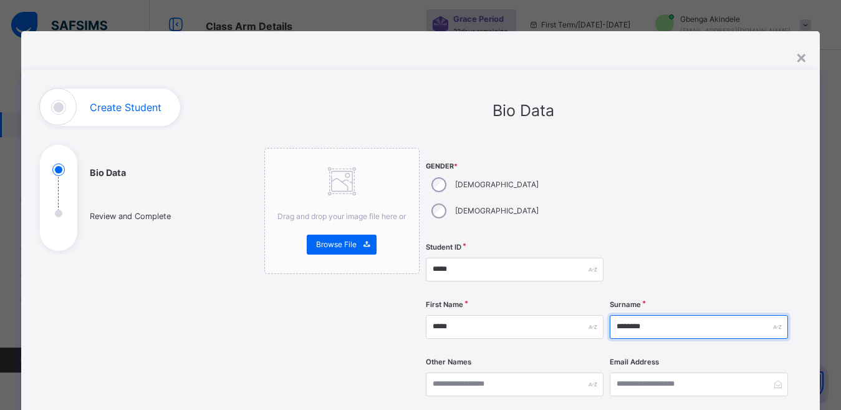
type input "********"
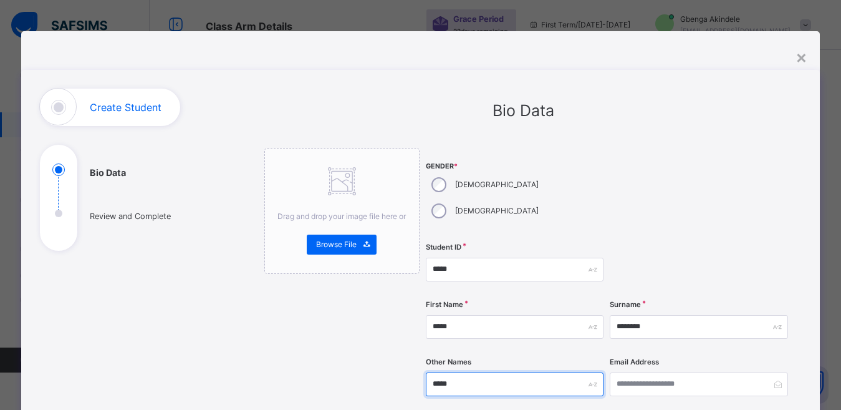
type input "*****"
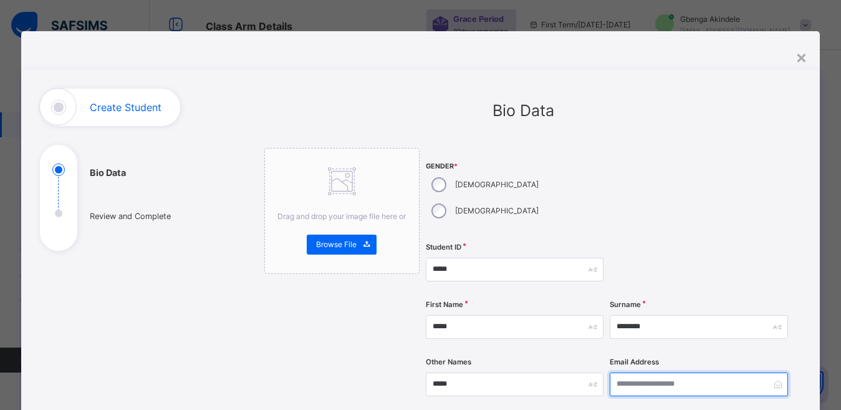
click at [646, 372] on input "email" at bounding box center [699, 384] width 178 height 24
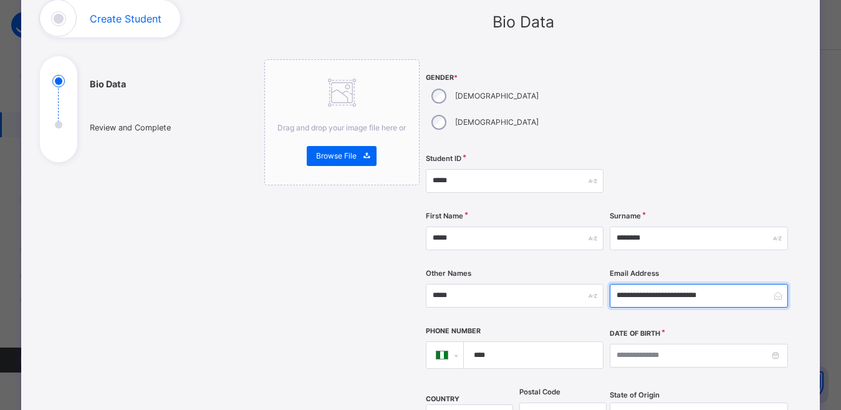
scroll to position [125, 0]
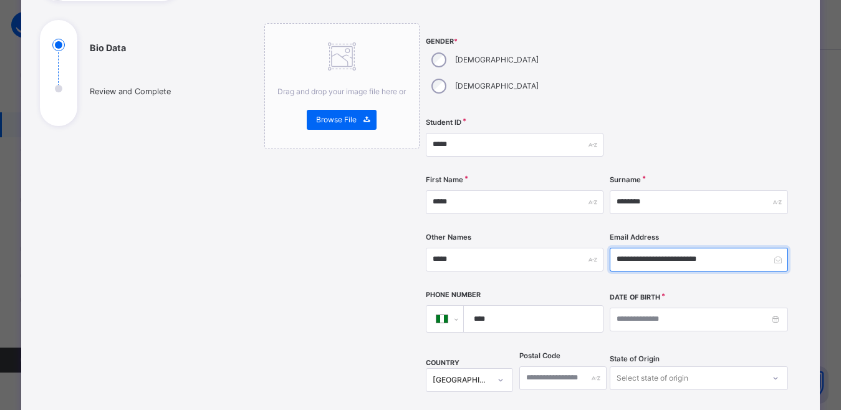
type input "**********"
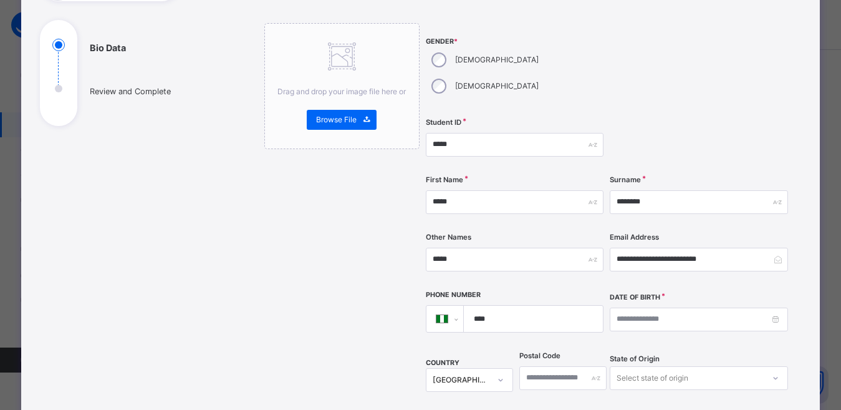
click at [512, 306] on input "****" at bounding box center [530, 319] width 129 height 26
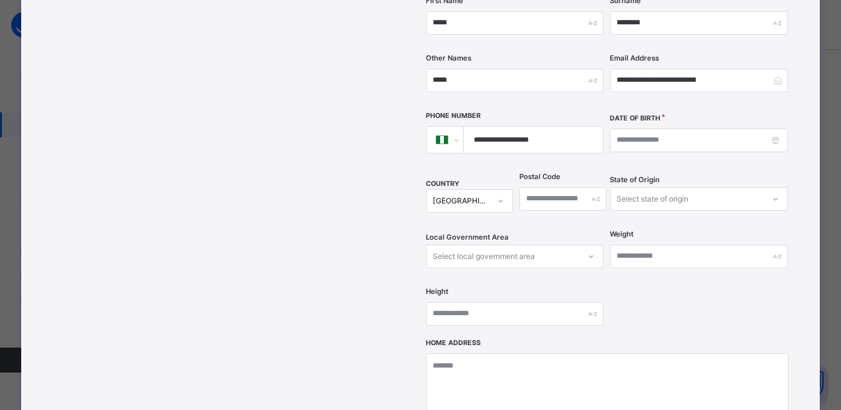
scroll to position [312, 0]
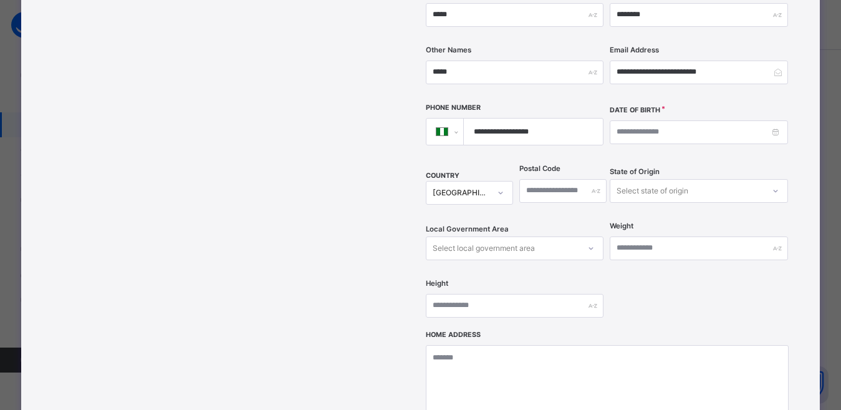
type input "**********"
click at [547, 366] on textarea at bounding box center [607, 407] width 363 height 125
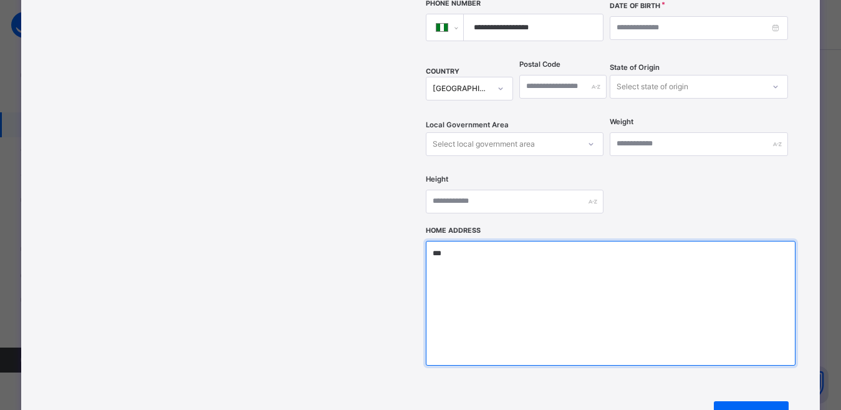
scroll to position [546, 0]
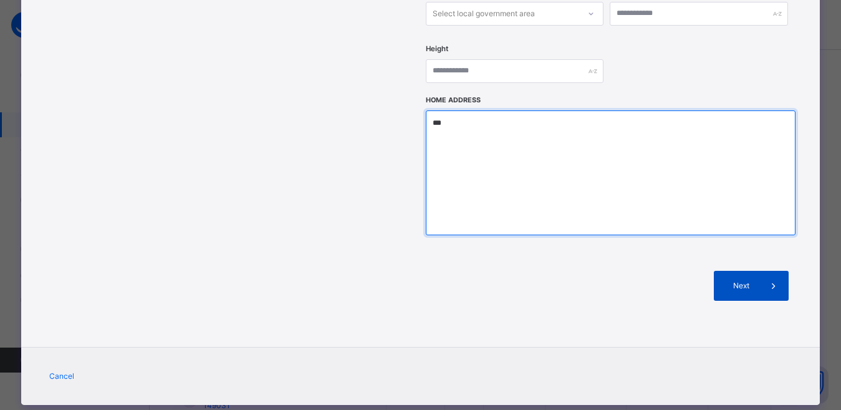
type textarea "***"
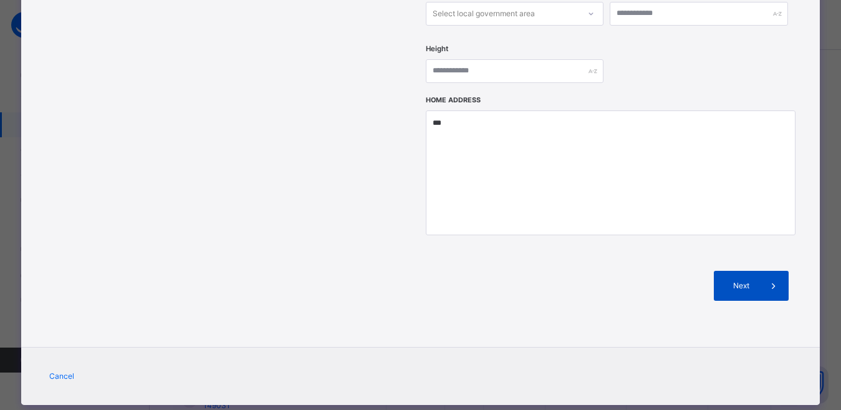
click at [777, 271] on span at bounding box center [774, 286] width 30 height 30
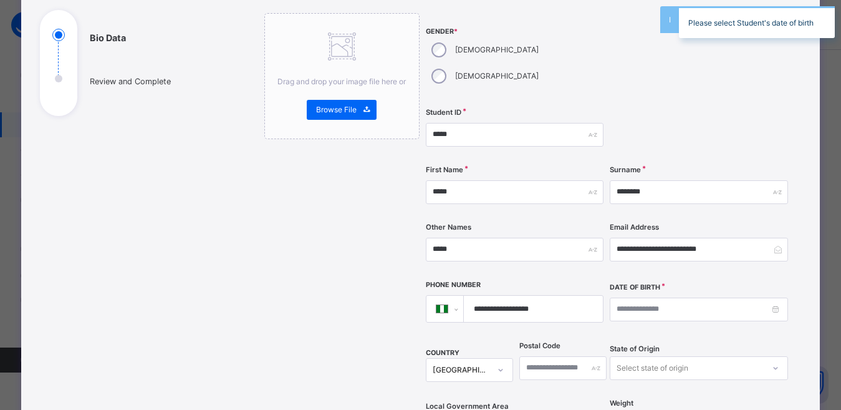
scroll to position [172, 0]
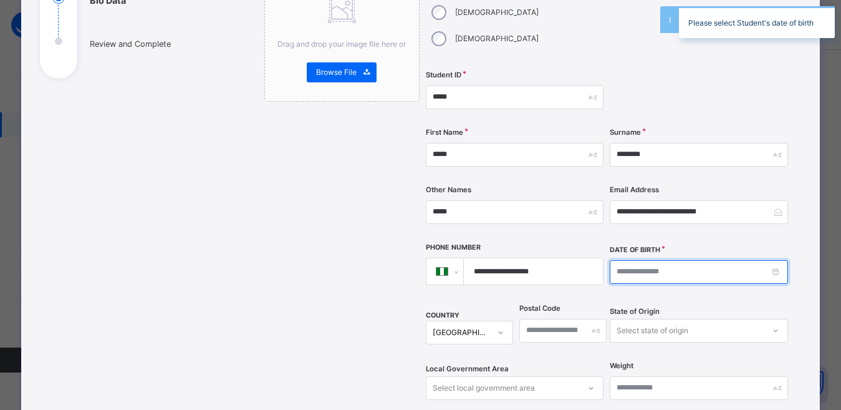
click at [643, 260] on input at bounding box center [699, 272] width 178 height 24
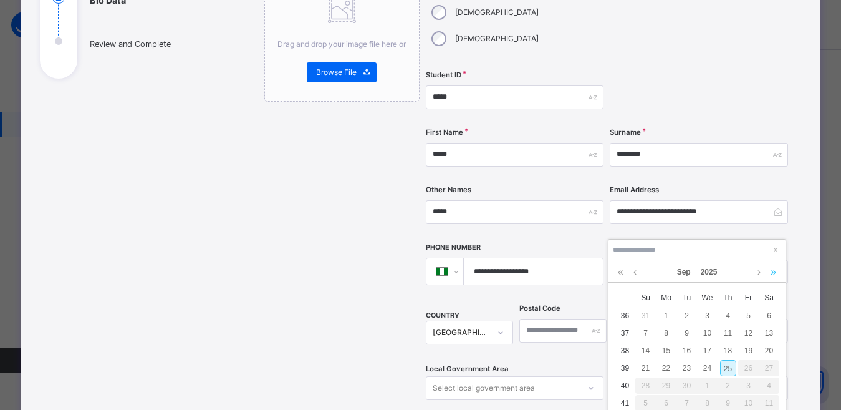
click at [772, 274] on link at bounding box center [774, 271] width 12 height 21
click at [620, 274] on link at bounding box center [621, 271] width 12 height 21
click at [636, 273] on link at bounding box center [634, 271] width 9 height 21
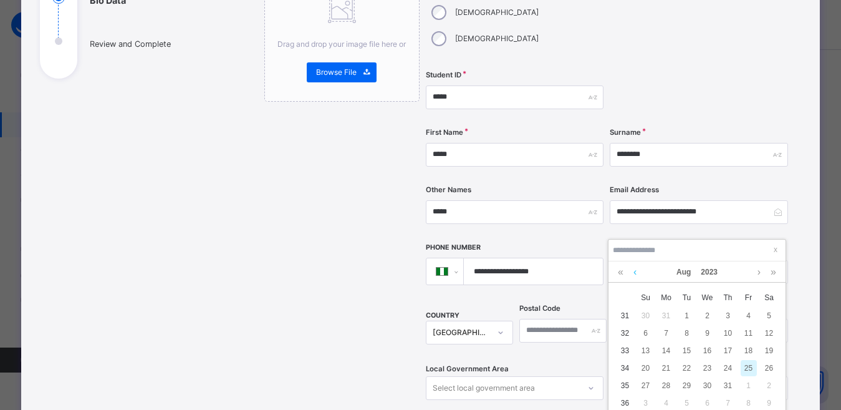
click at [636, 273] on link at bounding box center [634, 271] width 9 height 21
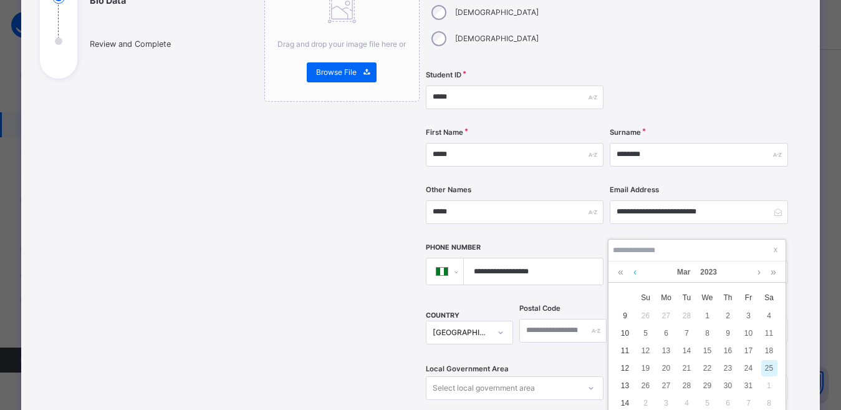
click at [636, 273] on link at bounding box center [634, 271] width 9 height 21
click at [706, 364] on div "25" at bounding box center [708, 368] width 16 height 16
type input "**********"
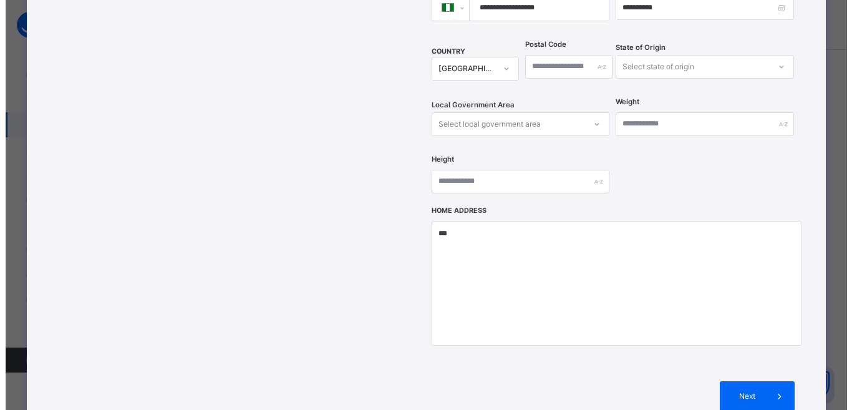
scroll to position [484, 0]
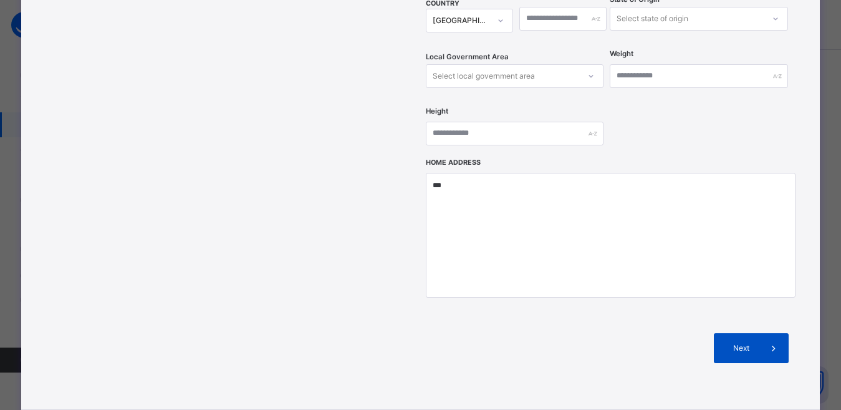
click at [776, 333] on span at bounding box center [774, 348] width 30 height 30
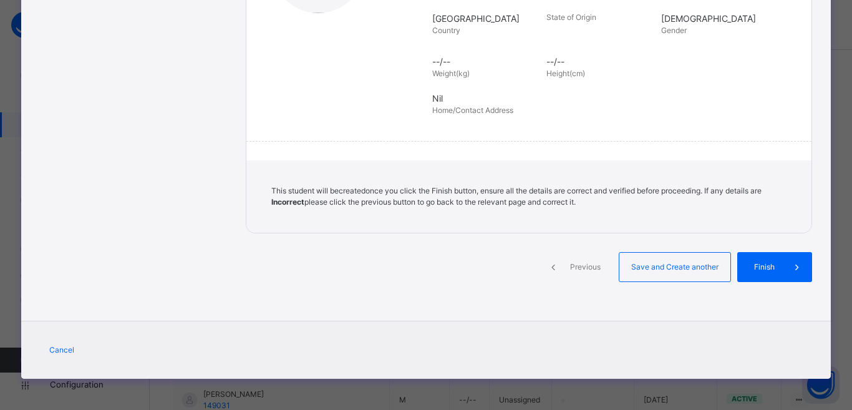
scroll to position [276, 0]
click at [760, 270] on span "Finish" at bounding box center [764, 266] width 36 height 11
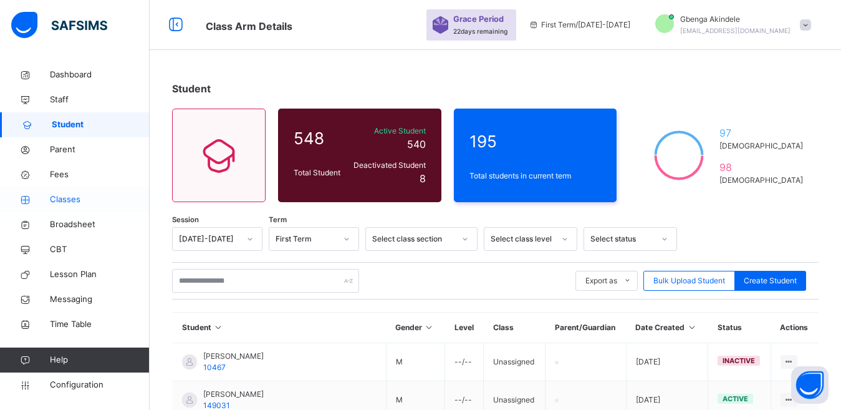
click at [60, 201] on span "Classes" at bounding box center [100, 199] width 100 height 12
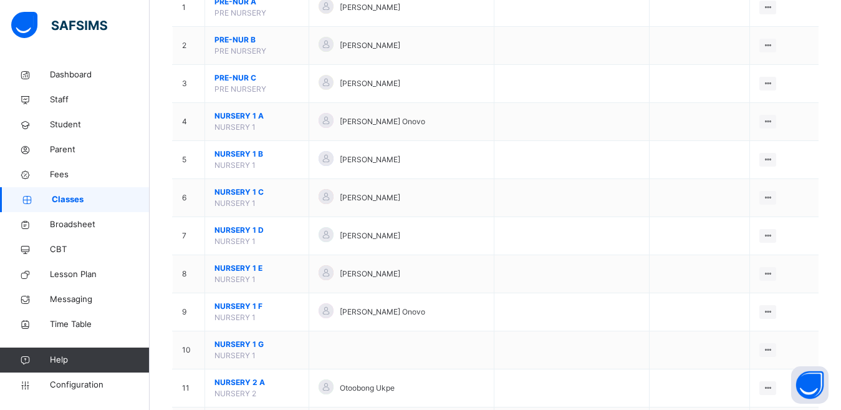
scroll to position [84, 0]
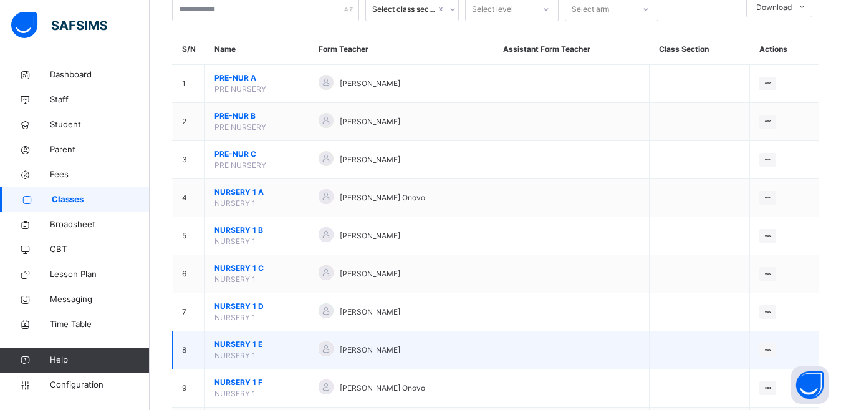
click at [244, 344] on span "NURSERY 1 E" at bounding box center [257, 344] width 85 height 11
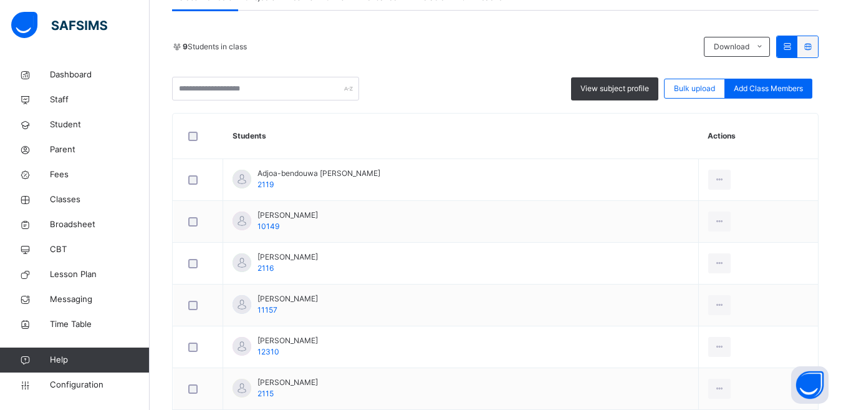
scroll to position [187, 0]
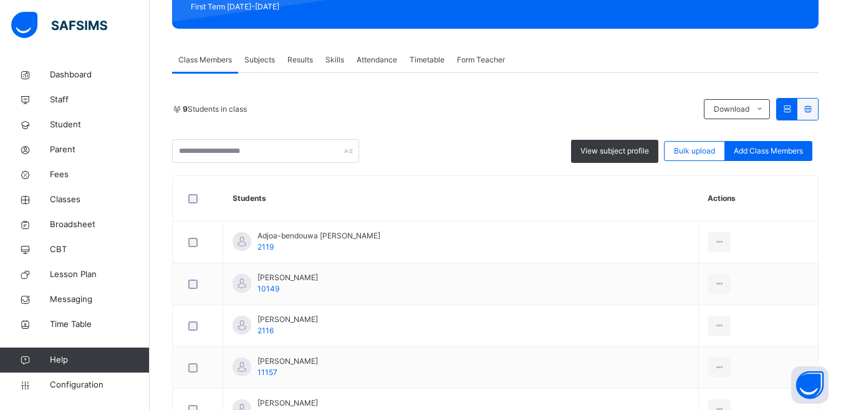
click at [775, 152] on span "Add Class Members" at bounding box center [768, 150] width 69 height 11
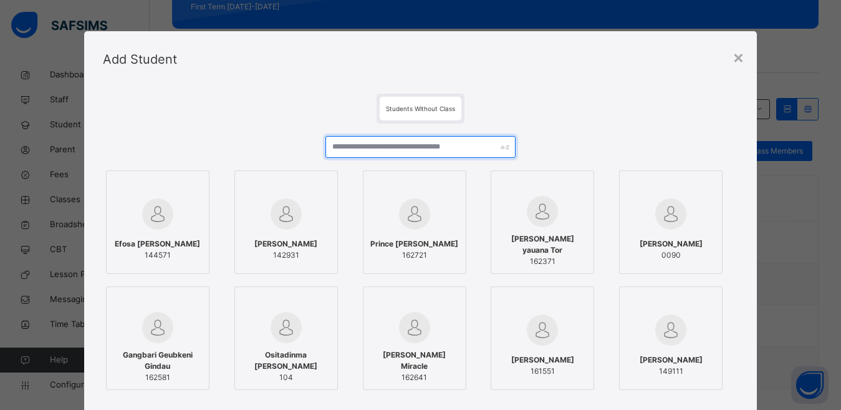
click at [407, 147] on input "text" at bounding box center [421, 147] width 191 height 22
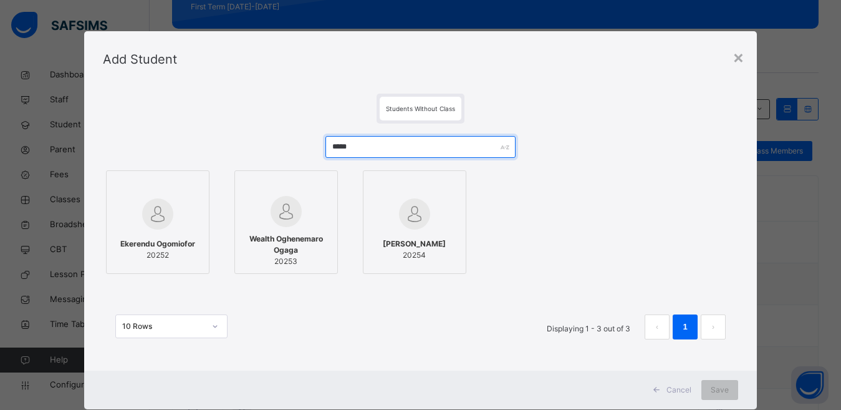
type input "*****"
click at [167, 256] on span "20252" at bounding box center [157, 254] width 75 height 11
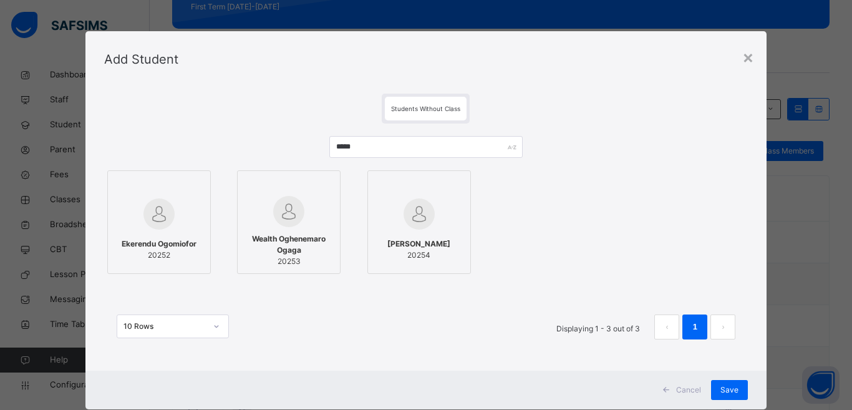
click at [398, 259] on span "20254" at bounding box center [418, 254] width 63 height 11
click at [726, 390] on span "Save" at bounding box center [729, 389] width 18 height 11
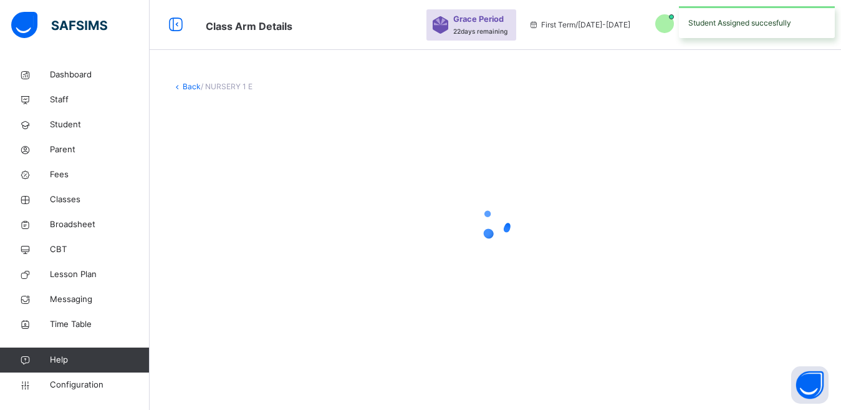
scroll to position [0, 0]
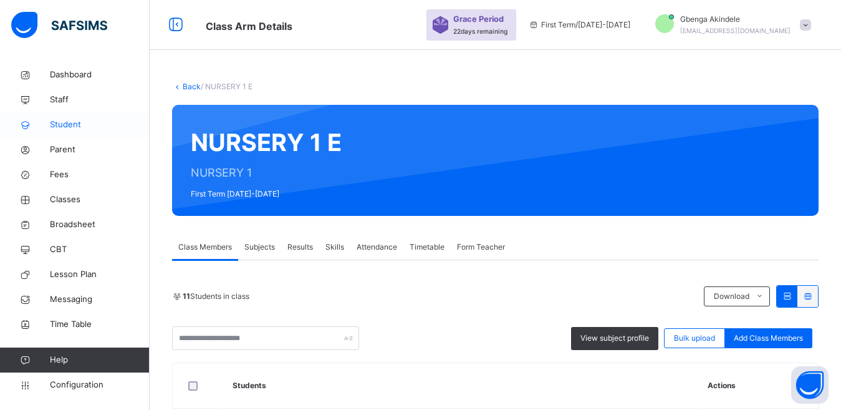
click at [64, 121] on span "Student" at bounding box center [100, 124] width 100 height 12
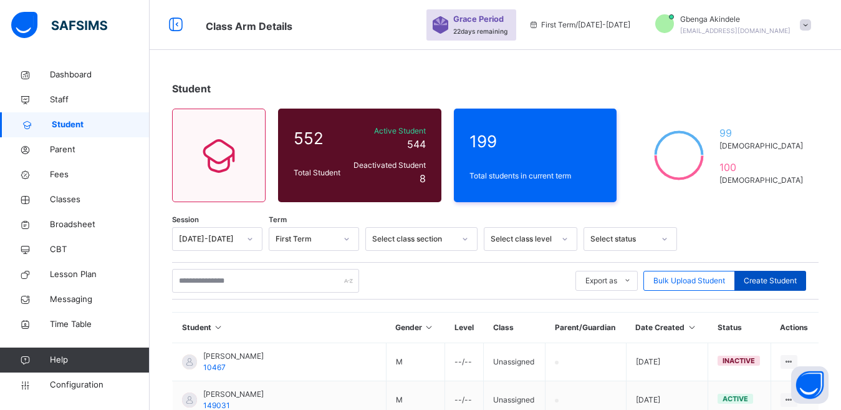
click at [780, 279] on span "Create Student" at bounding box center [770, 280] width 53 height 11
select select "**"
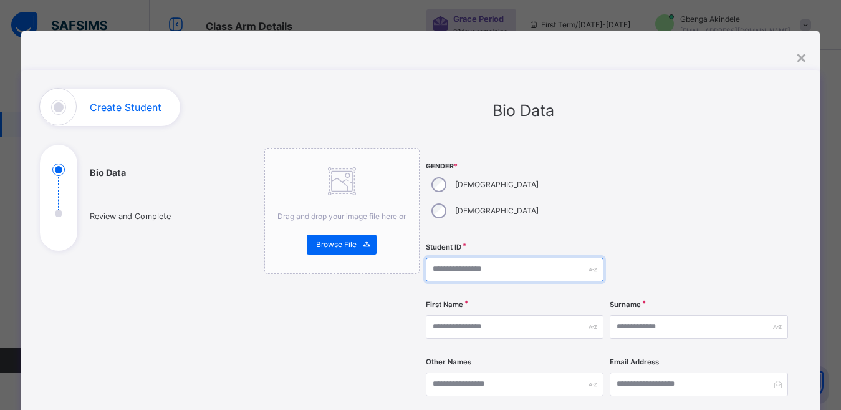
click at [471, 258] on input "text" at bounding box center [515, 270] width 178 height 24
type input "*****"
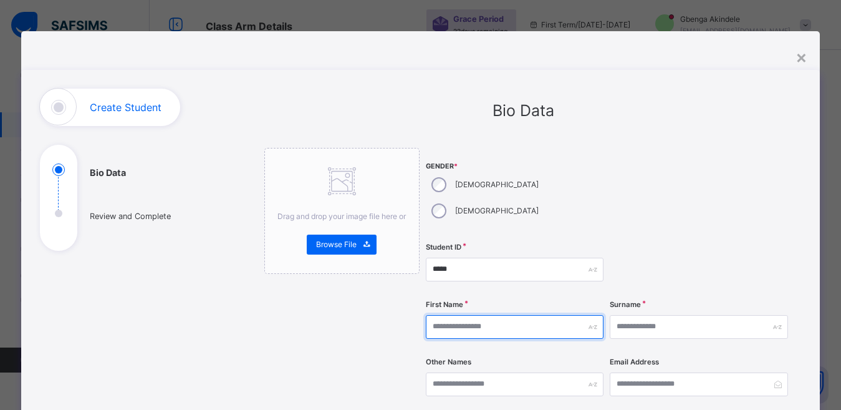
click at [452, 315] on input "text" at bounding box center [515, 327] width 178 height 24
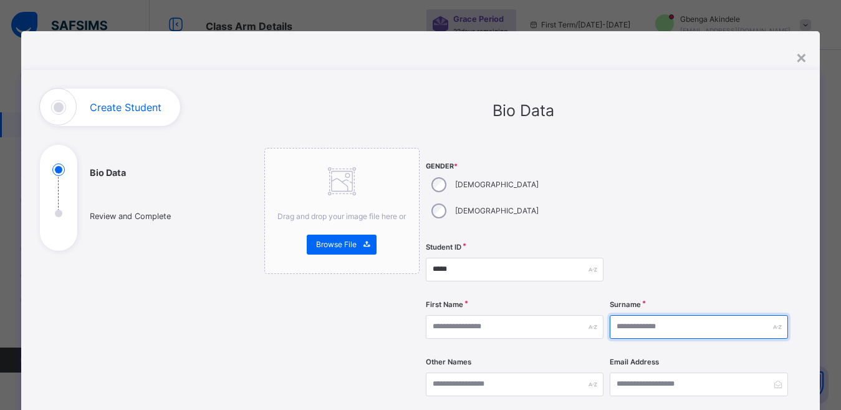
click at [640, 315] on input "text" at bounding box center [699, 327] width 178 height 24
type input "*******"
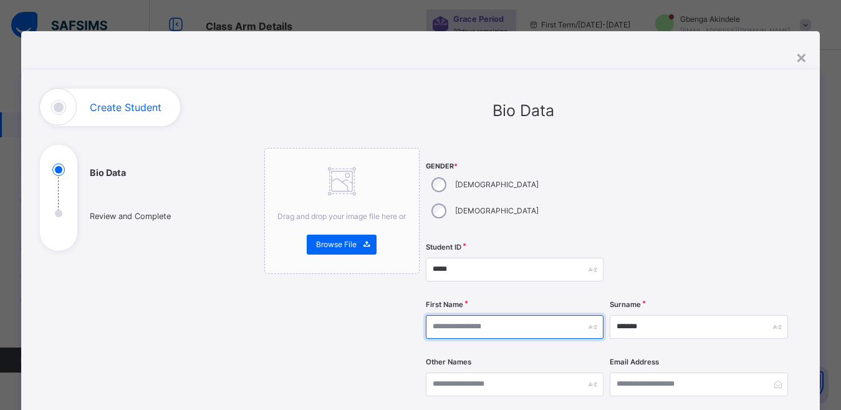
click at [474, 315] on input "text" at bounding box center [515, 327] width 178 height 24
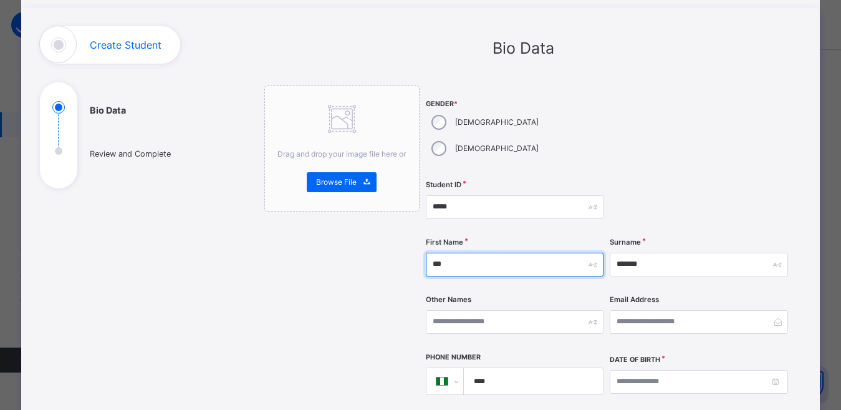
type input "***"
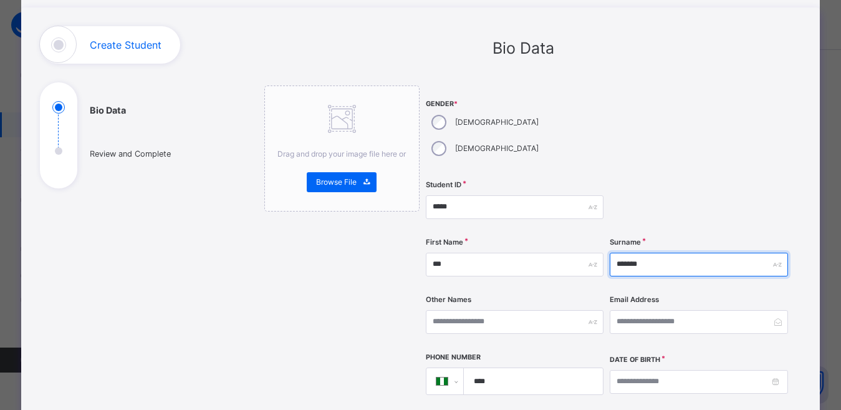
click at [619, 253] on input "*******" at bounding box center [699, 265] width 178 height 24
type input "*******"
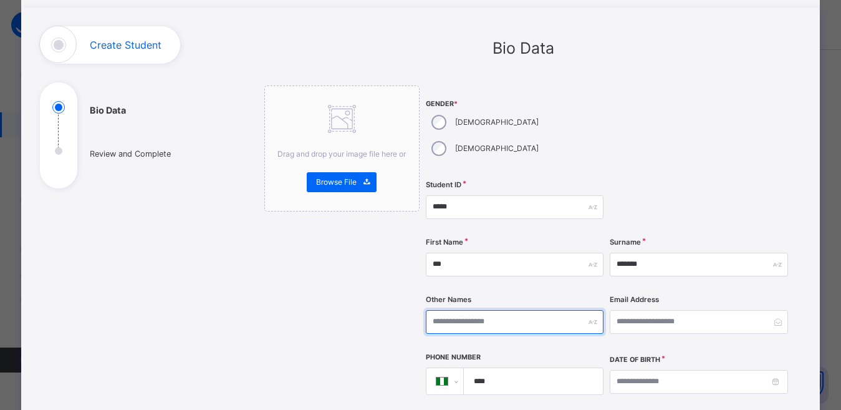
click at [481, 310] on input "text" at bounding box center [515, 322] width 178 height 24
type input "*********"
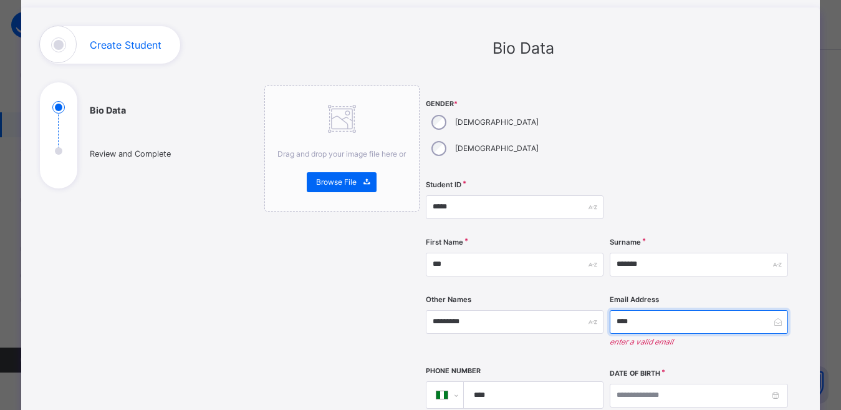
type input "****"
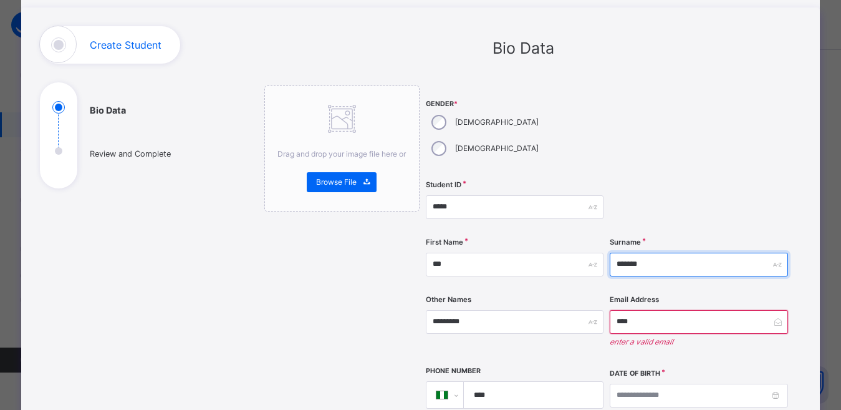
drag, startPoint x: 643, startPoint y: 239, endPoint x: 613, endPoint y: 243, distance: 30.3
click at [613, 253] on input "*******" at bounding box center [699, 265] width 178 height 24
type input "****"
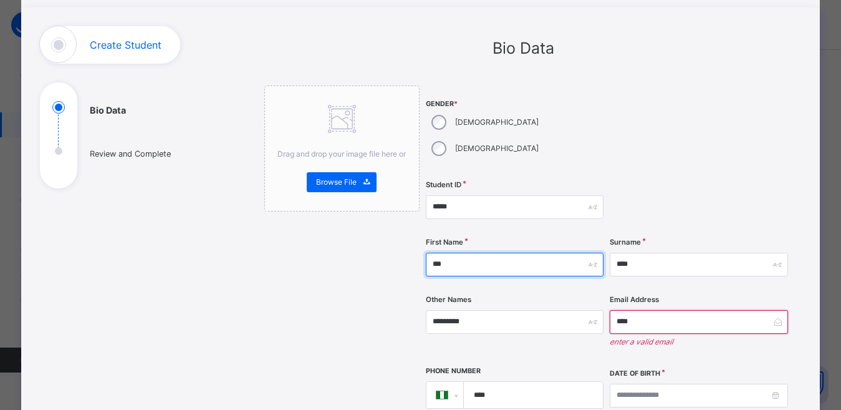
click at [452, 253] on input "***" at bounding box center [515, 265] width 178 height 24
type input "**********"
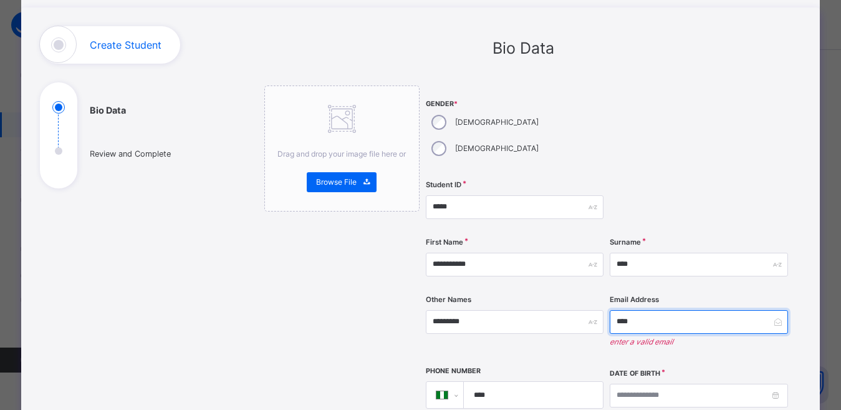
click at [655, 310] on input "****" at bounding box center [699, 322] width 178 height 24
type input "*"
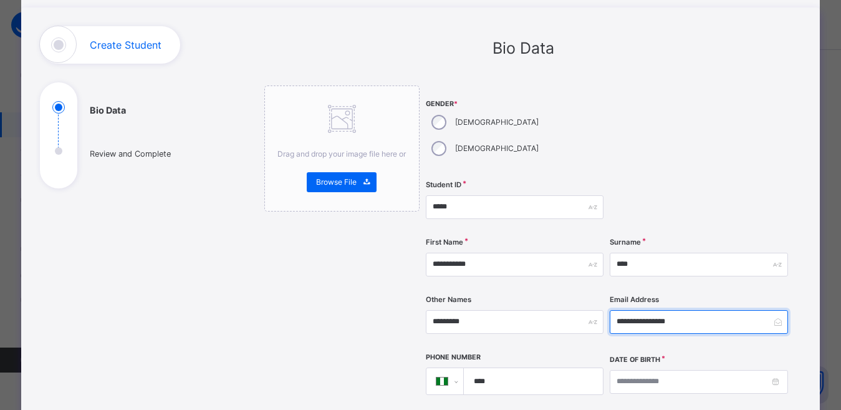
type input "**********"
click at [502, 368] on input "****" at bounding box center [530, 381] width 129 height 26
type input "**********"
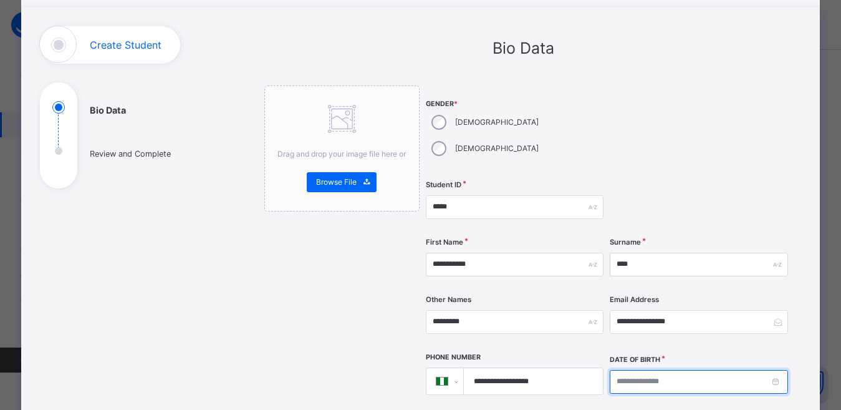
click at [636, 370] on input at bounding box center [699, 382] width 178 height 24
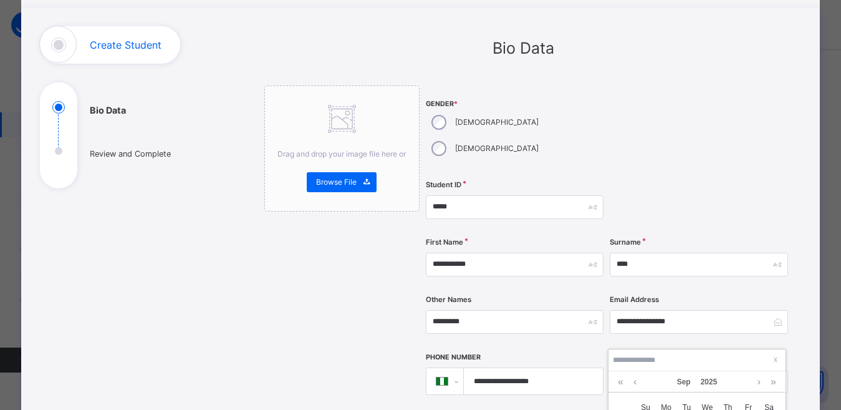
click at [626, 358] on input at bounding box center [697, 360] width 170 height 14
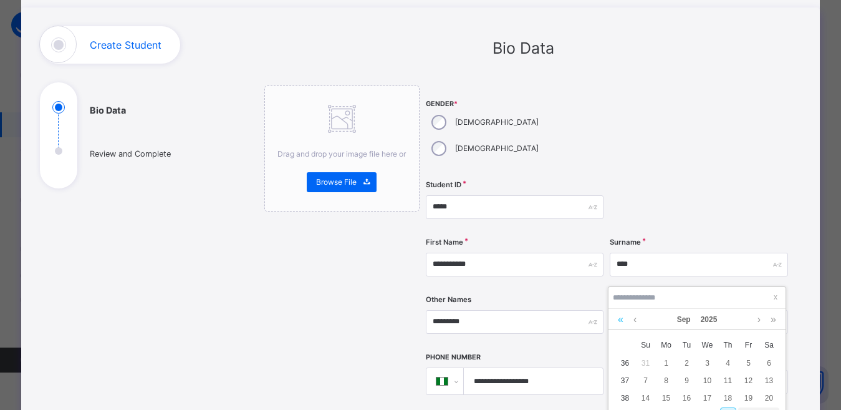
click at [617, 321] on link at bounding box center [621, 319] width 12 height 21
click at [727, 364] on div "2" at bounding box center [728, 363] width 16 height 16
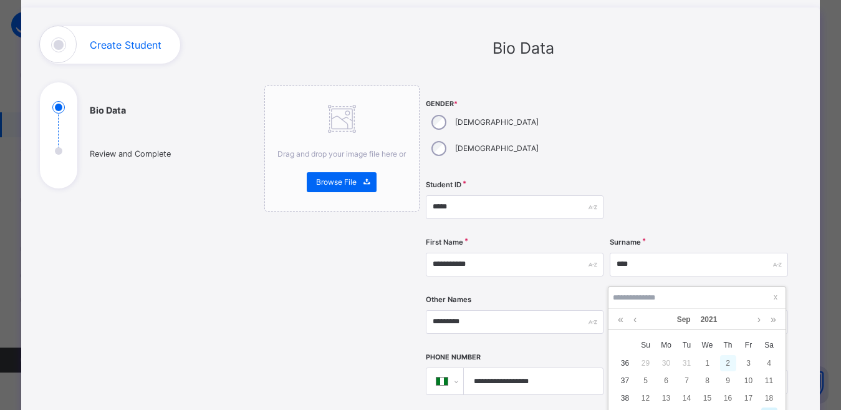
type input "**********"
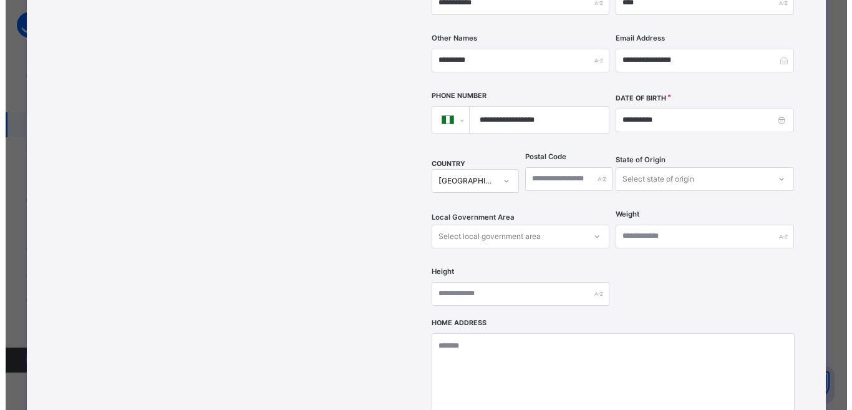
scroll to position [546, 0]
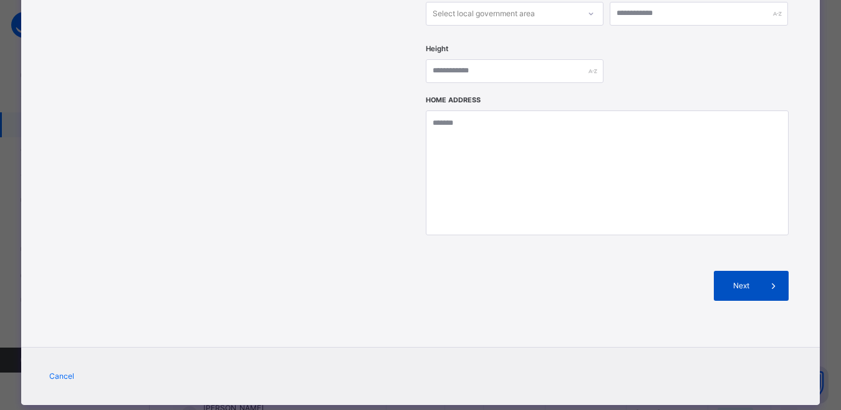
click at [740, 280] on span "Next" at bounding box center [741, 285] width 36 height 11
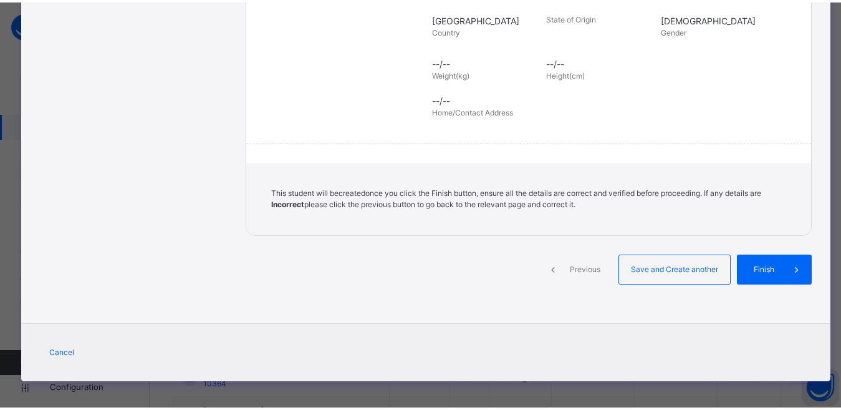
scroll to position [276, 0]
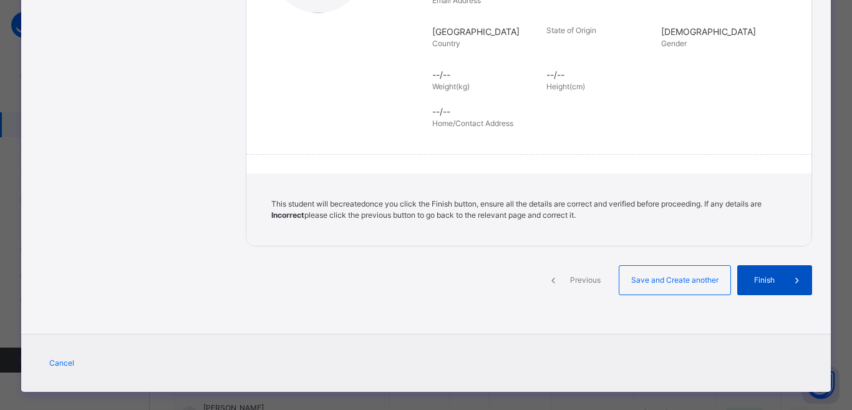
click at [756, 274] on span "Finish" at bounding box center [764, 279] width 36 height 11
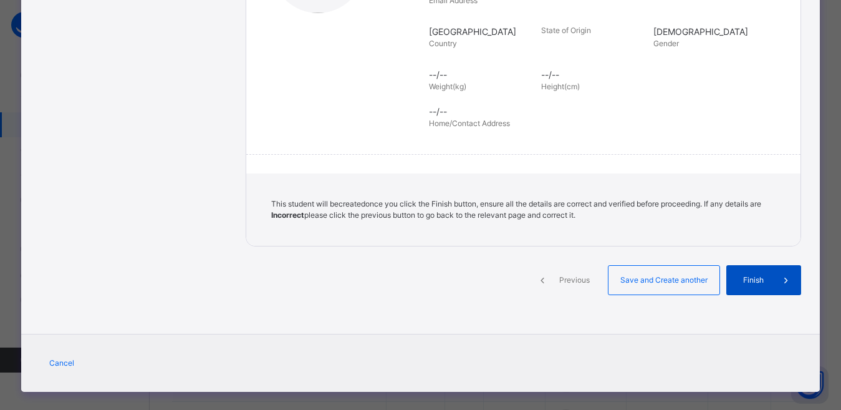
click at [749, 274] on span "Finish" at bounding box center [754, 279] width 36 height 11
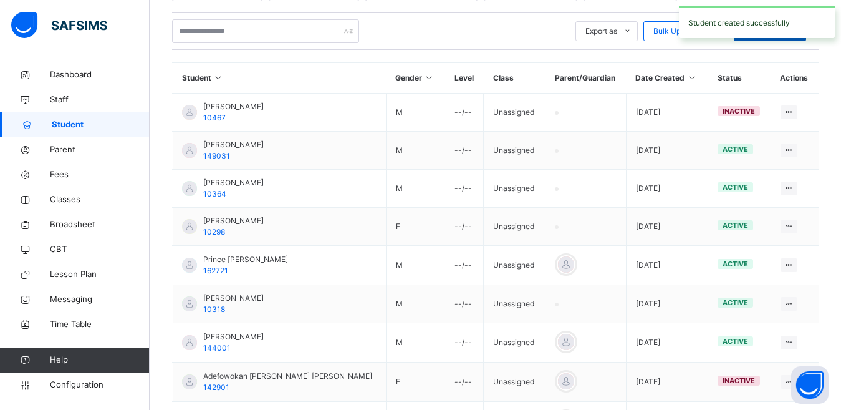
scroll to position [0, 0]
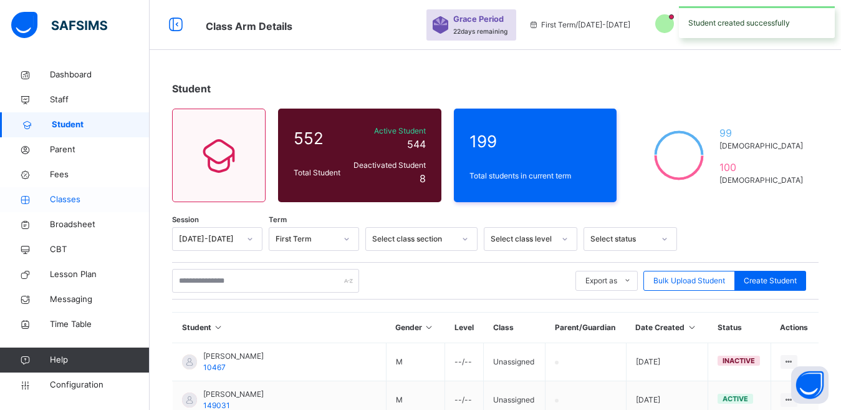
click at [71, 199] on span "Classes" at bounding box center [100, 199] width 100 height 12
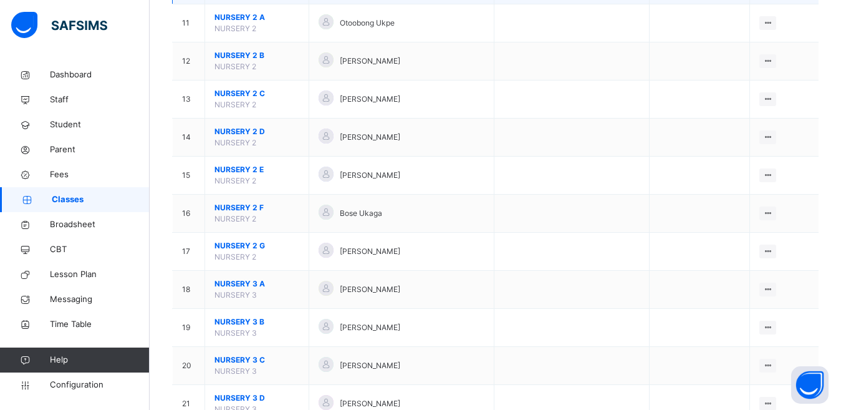
scroll to position [271, 0]
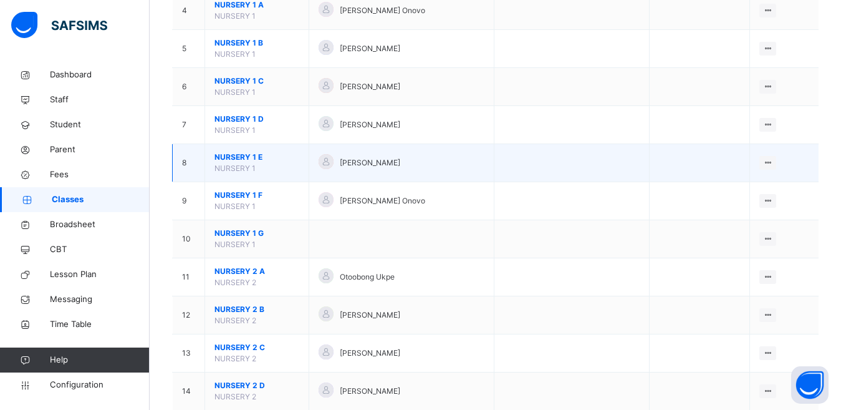
click at [368, 162] on span "Mary Salihu" at bounding box center [370, 162] width 60 height 11
click at [236, 157] on span "NURSERY 1 E" at bounding box center [257, 157] width 85 height 11
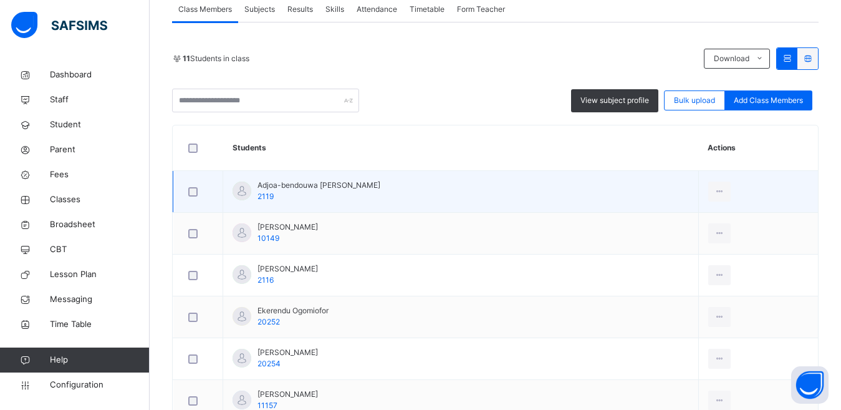
scroll to position [249, 0]
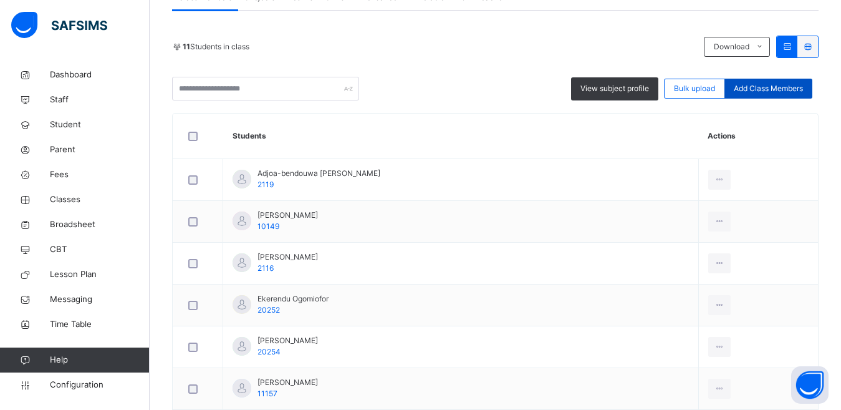
click at [770, 92] on span "Add Class Members" at bounding box center [768, 88] width 69 height 11
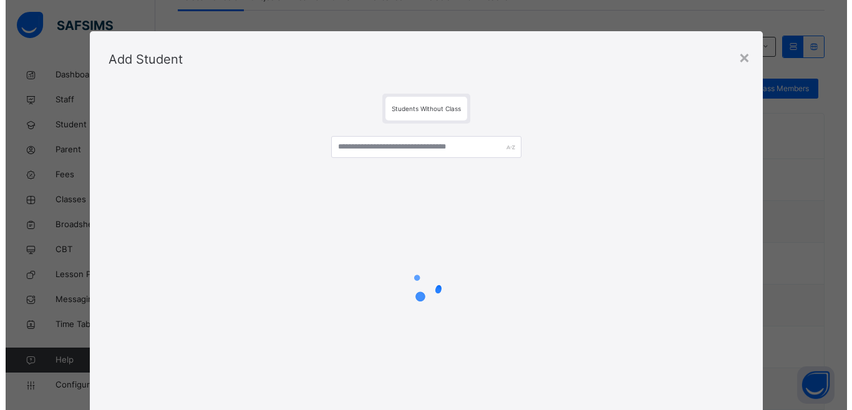
scroll to position [62, 0]
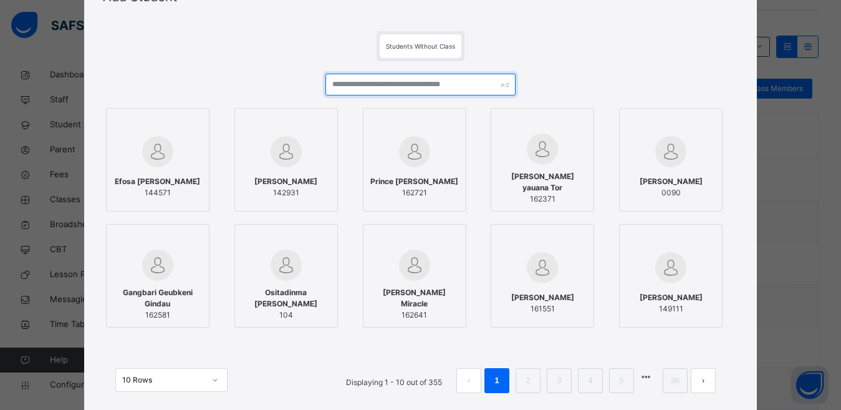
click at [386, 86] on input "text" at bounding box center [421, 85] width 191 height 22
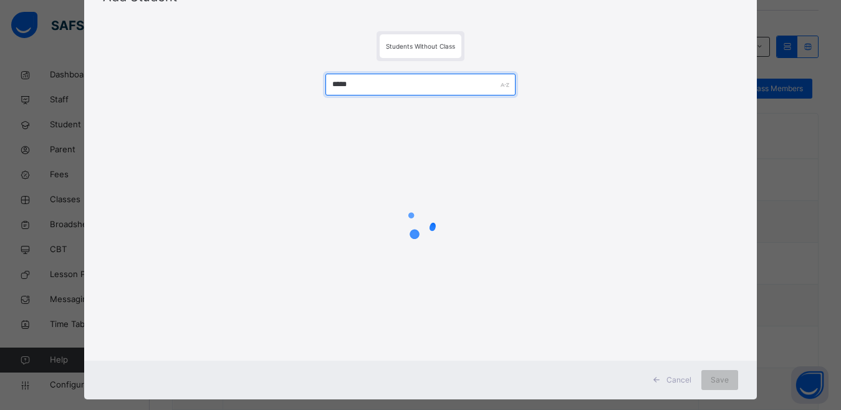
scroll to position [31, 0]
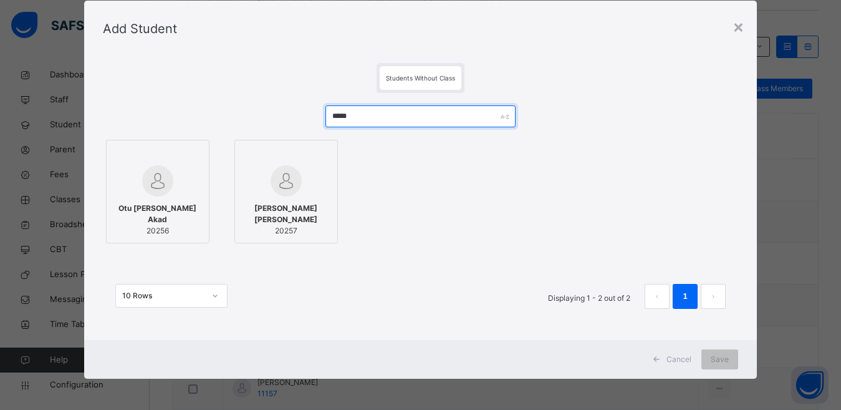
type input "*****"
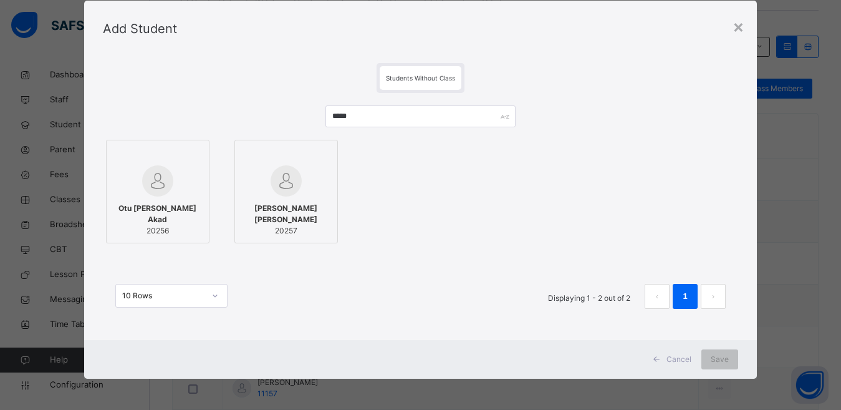
click at [170, 204] on span "Otu [PERSON_NAME] Akad" at bounding box center [158, 214] width 90 height 22
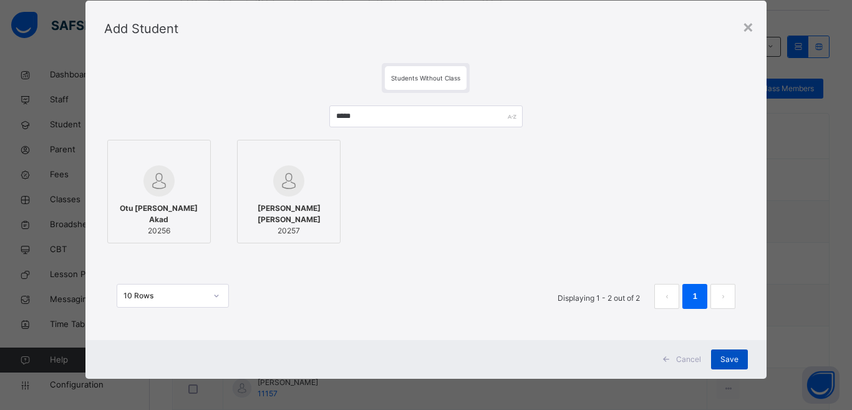
drag, startPoint x: 731, startPoint y: 361, endPoint x: 720, endPoint y: 363, distance: 11.4
click at [731, 360] on span "Save" at bounding box center [729, 359] width 18 height 11
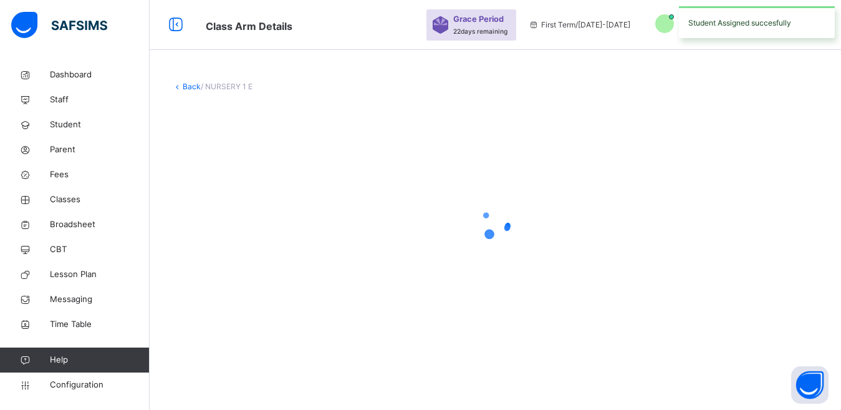
scroll to position [0, 0]
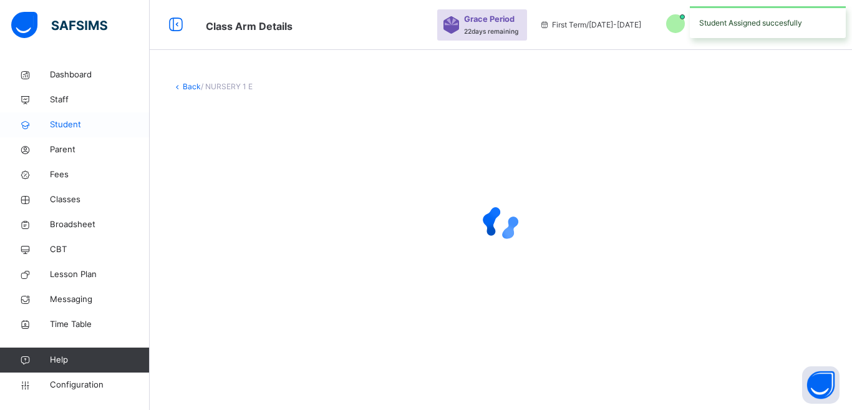
click at [61, 127] on span "Student" at bounding box center [100, 124] width 100 height 12
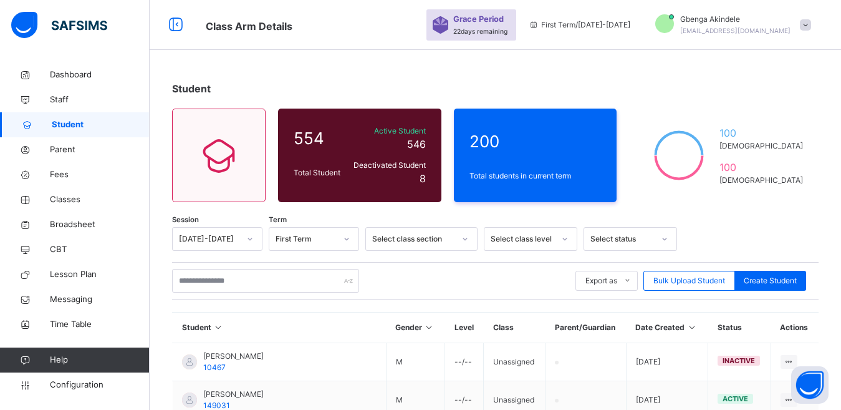
scroll to position [62, 0]
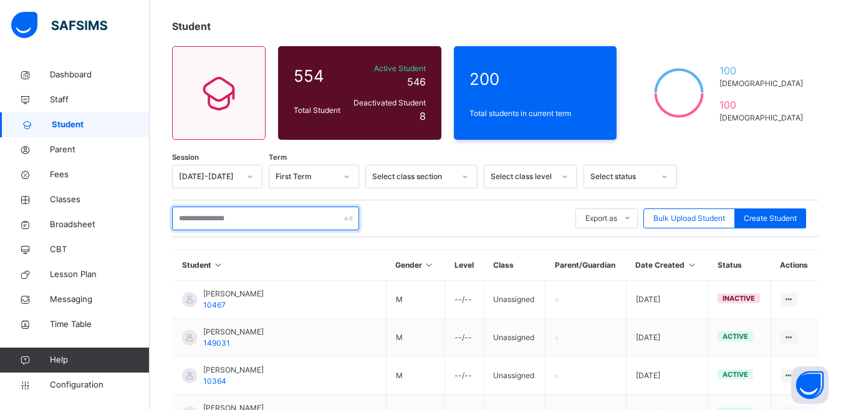
click at [210, 216] on input "text" at bounding box center [265, 218] width 187 height 24
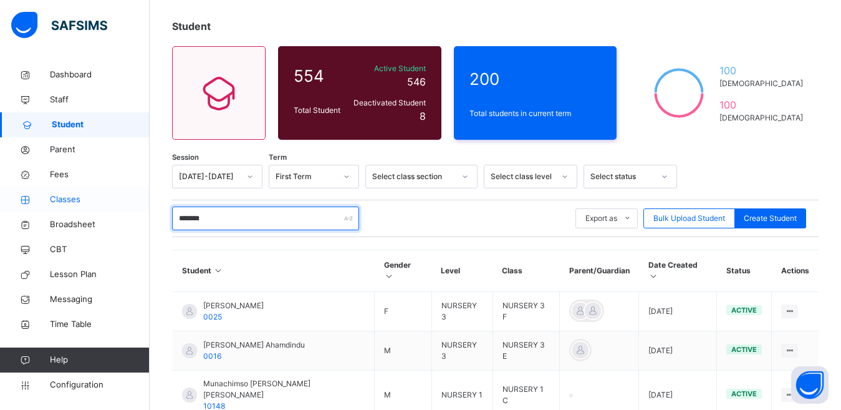
type input "*******"
click at [65, 198] on span "Classes" at bounding box center [100, 199] width 100 height 12
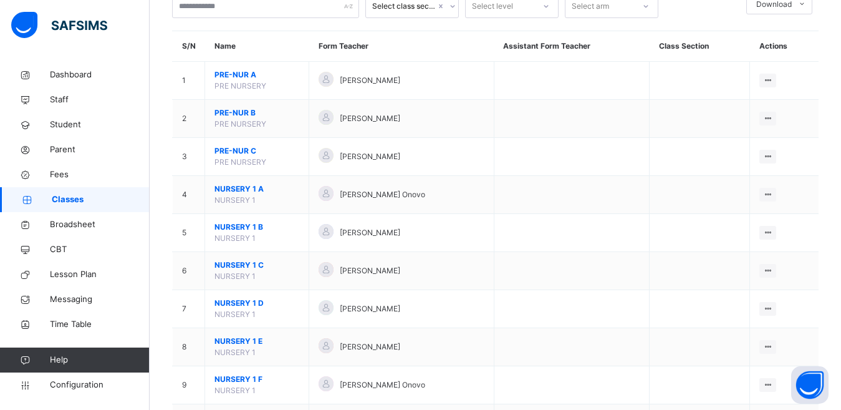
scroll to position [645, 0]
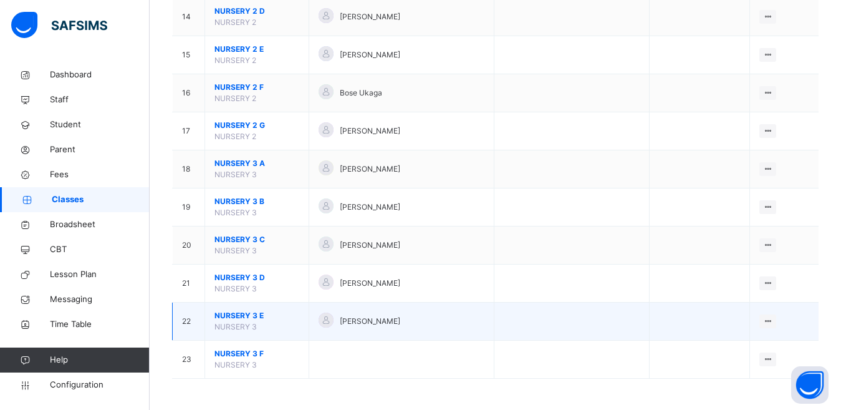
click at [238, 314] on span "NURSERY 3 E" at bounding box center [257, 315] width 85 height 11
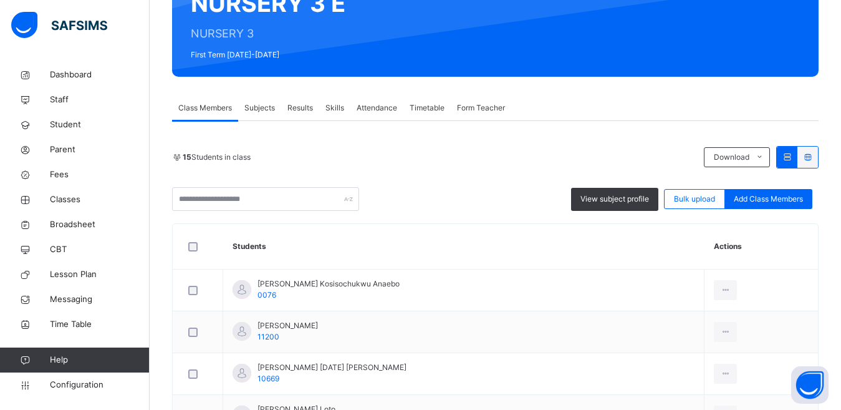
scroll to position [125, 0]
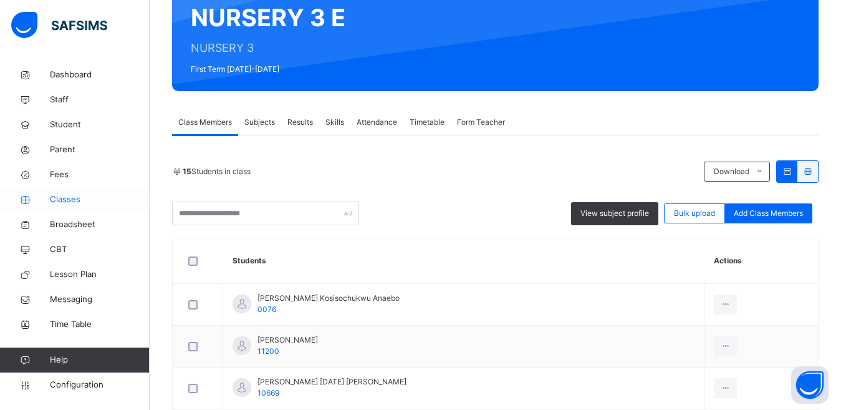
click at [71, 200] on span "Classes" at bounding box center [100, 199] width 100 height 12
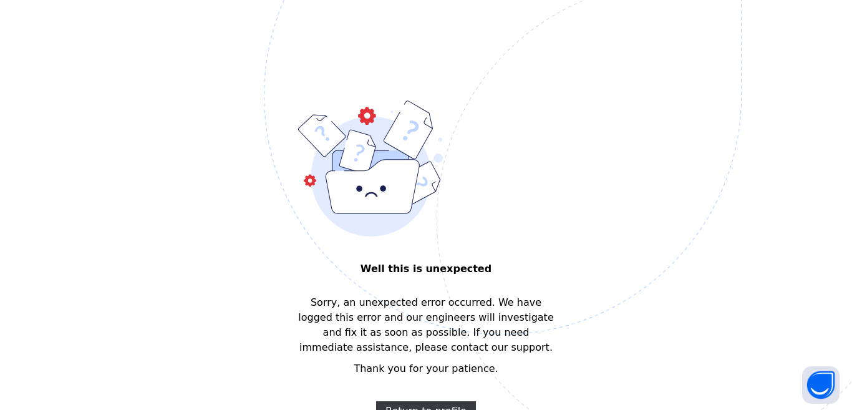
click at [430, 282] on img at bounding box center [589, 158] width 650 height 603
click at [412, 405] on span "Return to profile" at bounding box center [425, 410] width 81 height 15
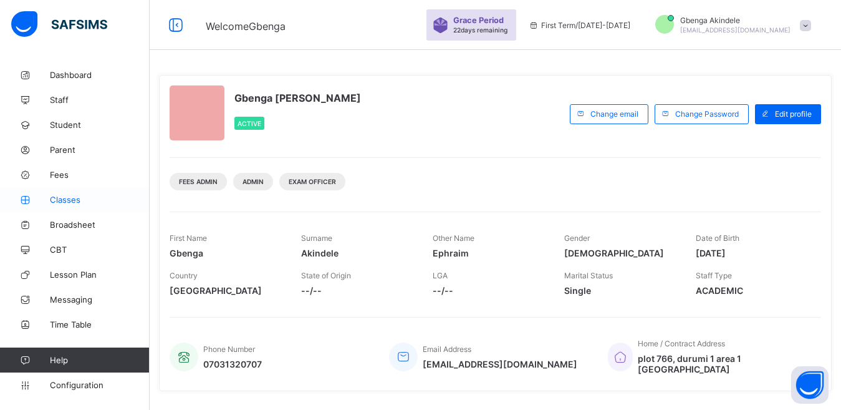
click at [61, 201] on span "Classes" at bounding box center [100, 200] width 100 height 10
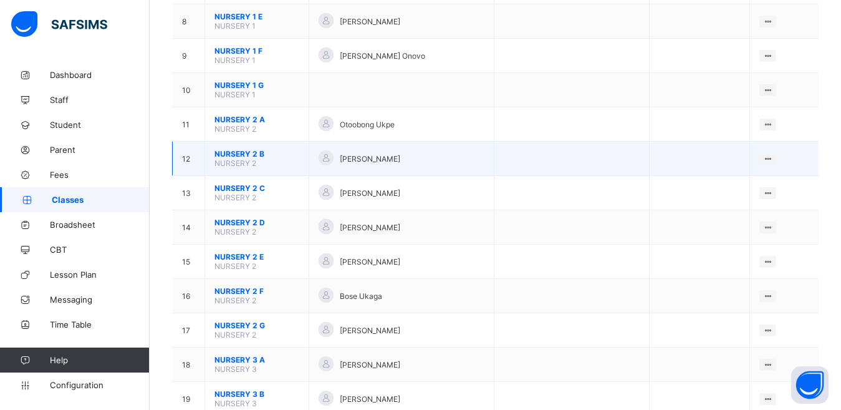
scroll to position [183, 0]
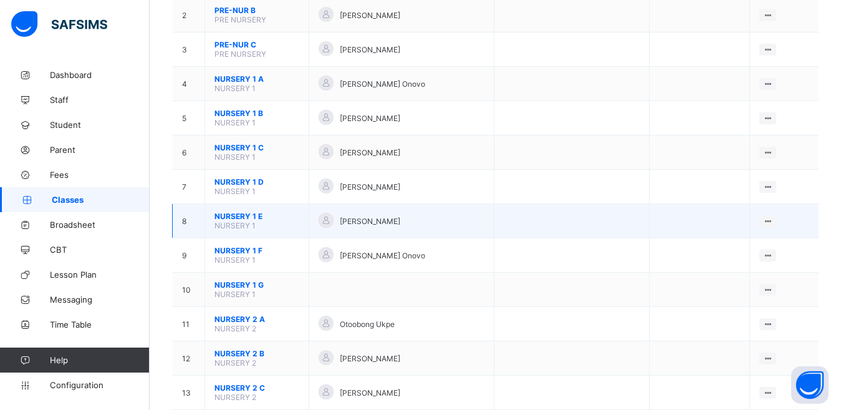
click at [233, 215] on span "NURSERY 1 E" at bounding box center [257, 215] width 85 height 9
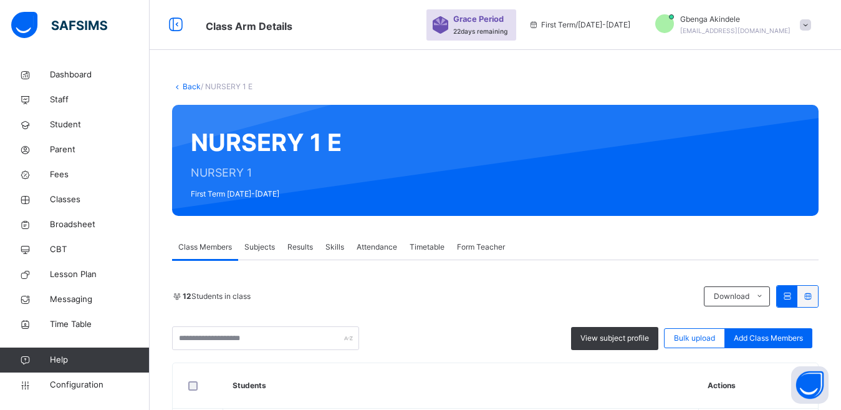
scroll to position [569, 0]
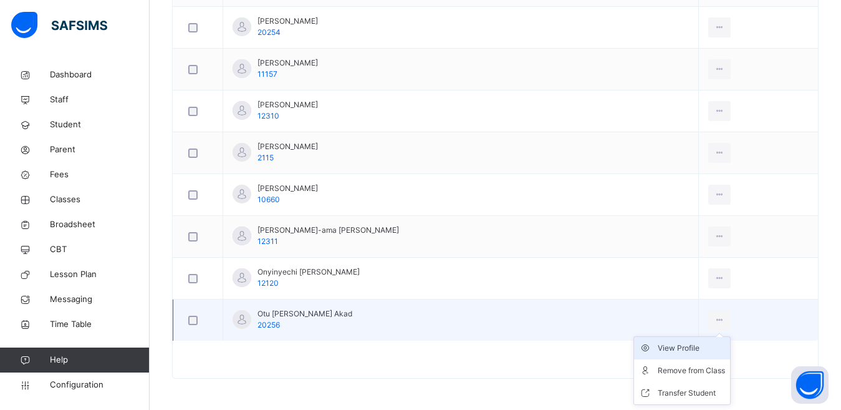
click at [725, 321] on icon at bounding box center [720, 319] width 11 height 11
click at [680, 346] on div "View Profile" at bounding box center [691, 348] width 67 height 12
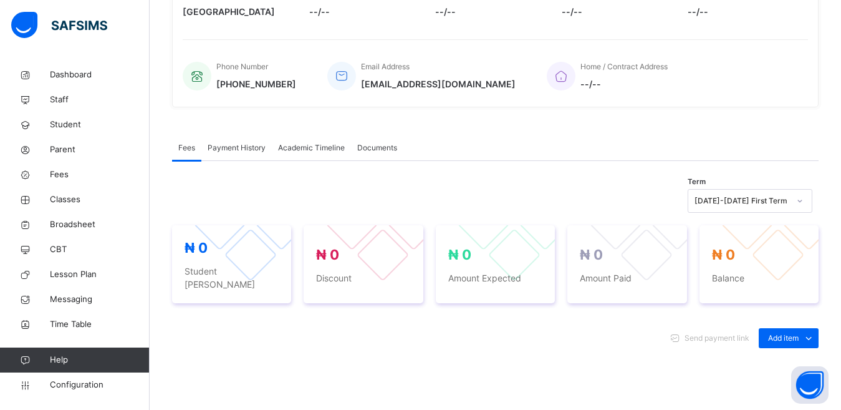
scroll to position [503, 0]
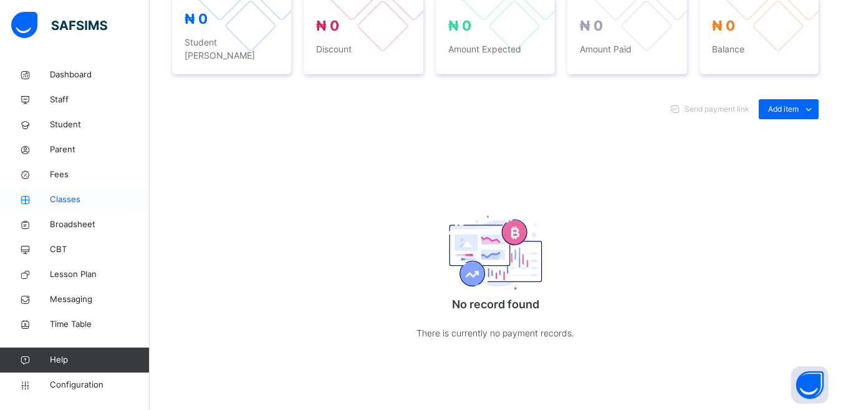
click at [65, 201] on span "Classes" at bounding box center [100, 199] width 100 height 12
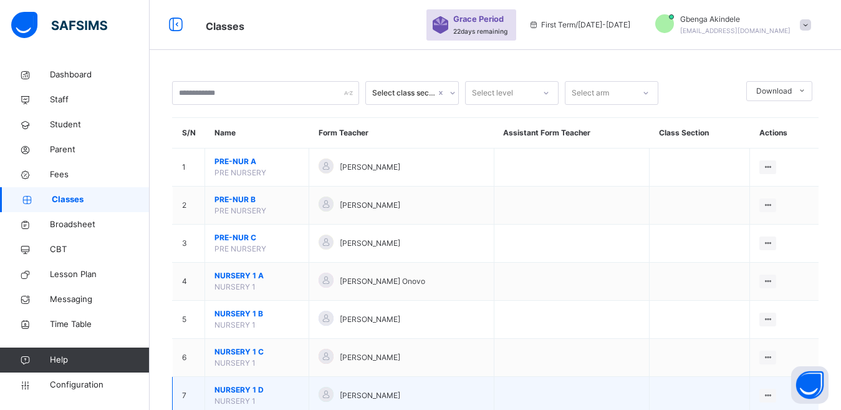
scroll to position [125, 0]
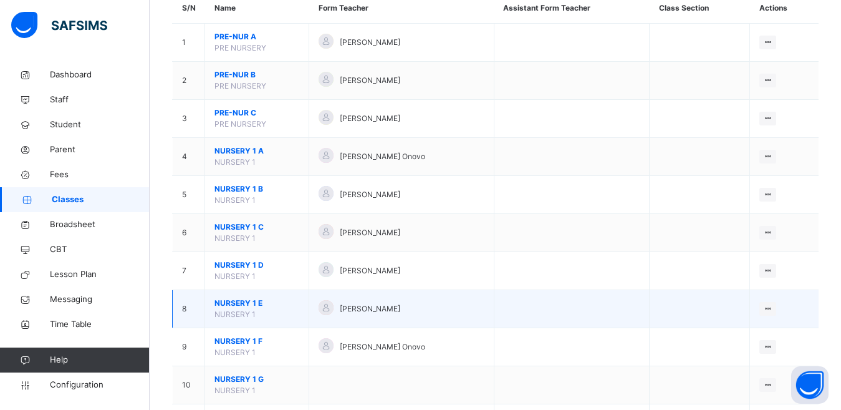
click at [234, 302] on span "NURSERY 1 E" at bounding box center [257, 302] width 85 height 11
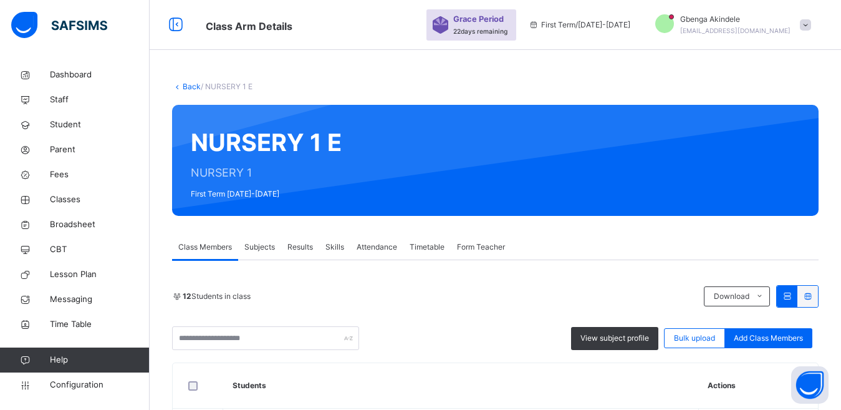
drag, startPoint x: 729, startPoint y: 317, endPoint x: 679, endPoint y: 349, distance: 59.2
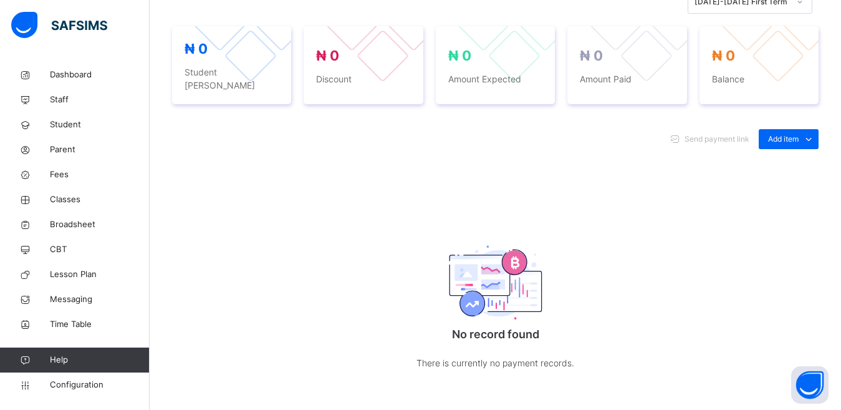
scroll to position [503, 0]
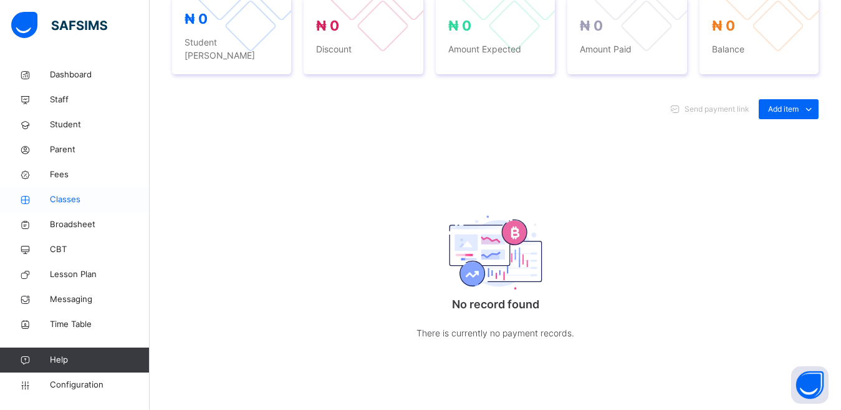
click at [57, 200] on span "Classes" at bounding box center [100, 199] width 100 height 12
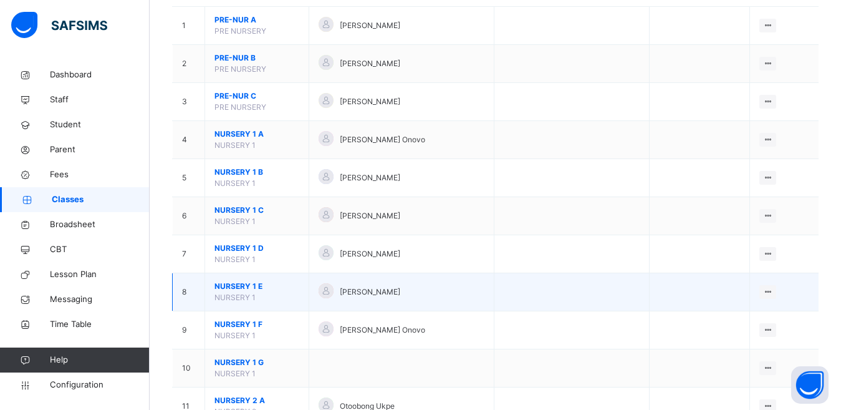
scroll to position [62, 0]
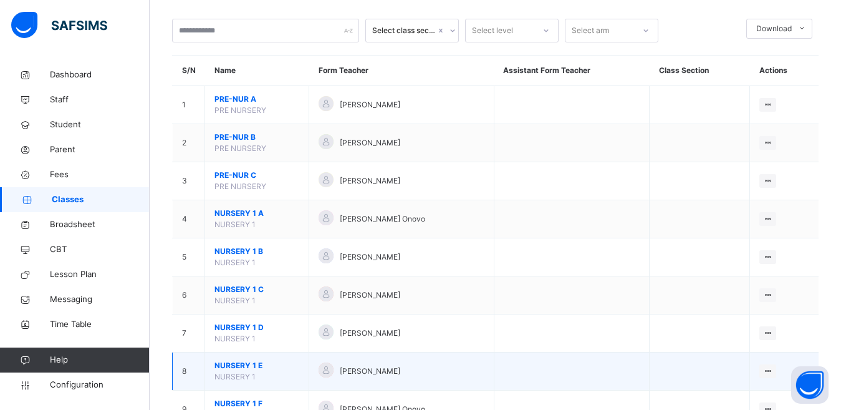
click at [234, 365] on span "NURSERY 1 E" at bounding box center [257, 365] width 85 height 11
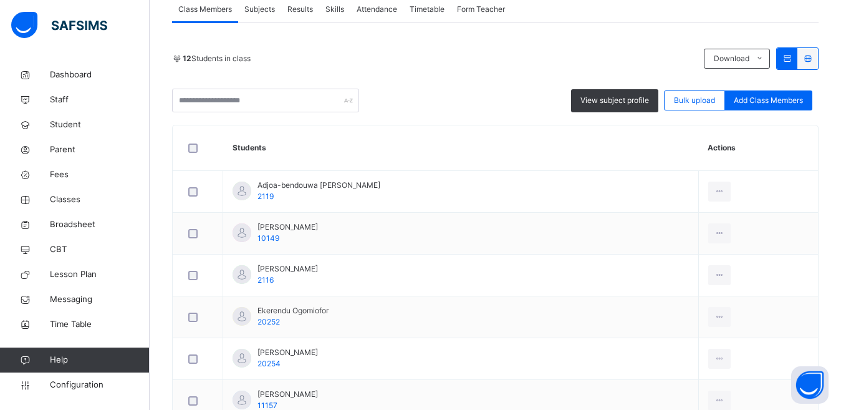
scroll to position [437, 0]
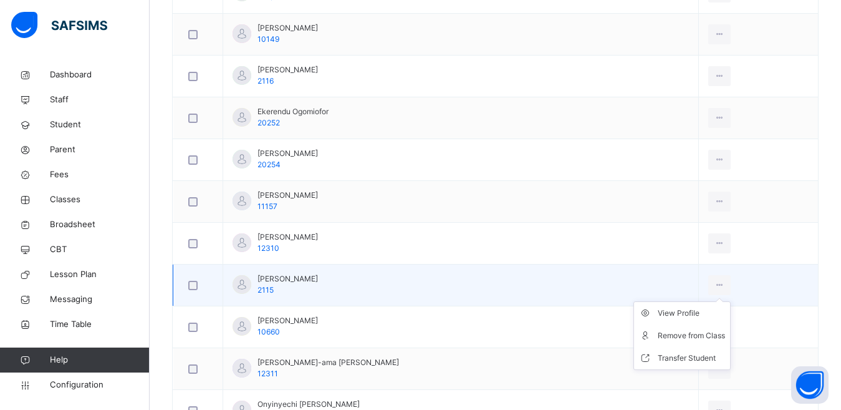
click at [725, 284] on icon at bounding box center [720, 284] width 11 height 11
click at [683, 311] on div "View Profile" at bounding box center [691, 313] width 67 height 12
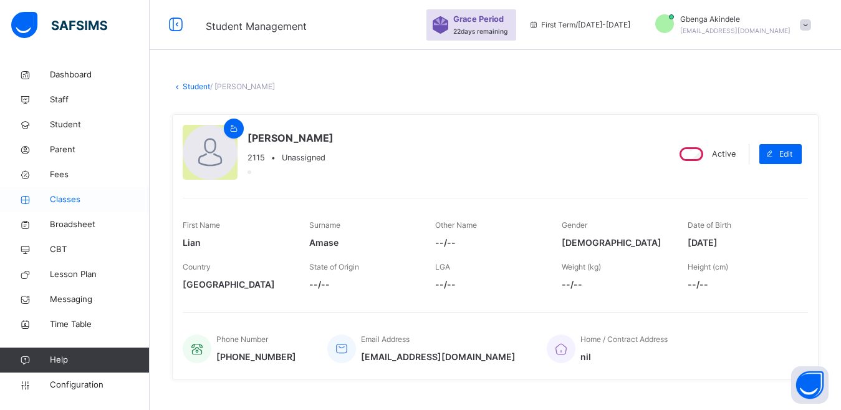
click at [61, 198] on span "Classes" at bounding box center [100, 199] width 100 height 12
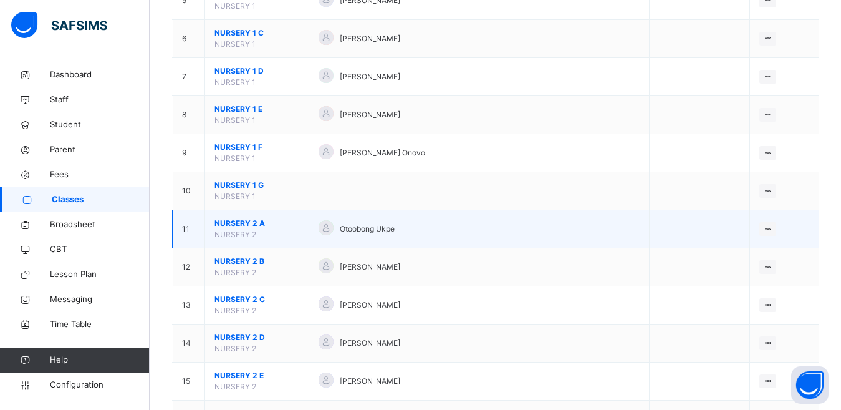
scroll to position [312, 0]
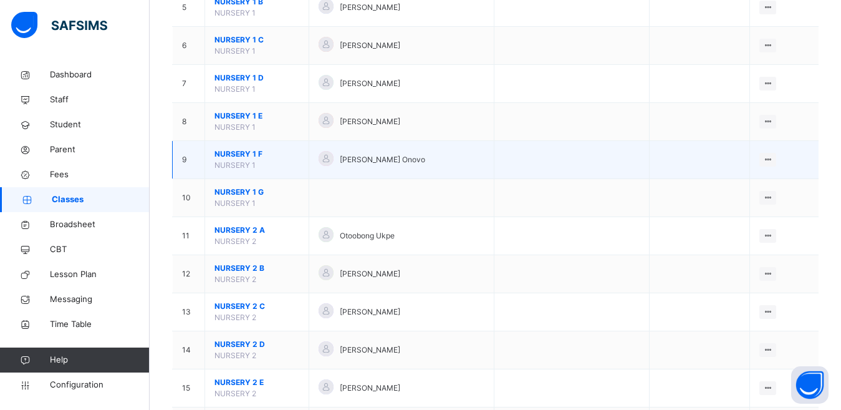
click at [241, 153] on span "NURSERY 1 F" at bounding box center [257, 153] width 85 height 11
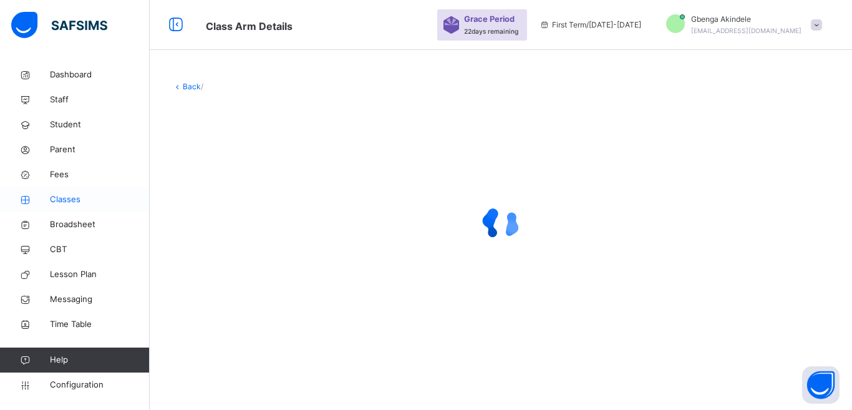
click at [59, 198] on span "Classes" at bounding box center [100, 199] width 100 height 12
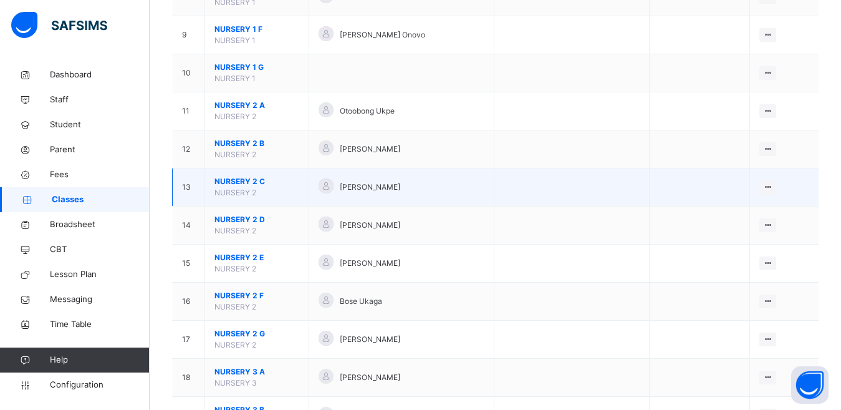
scroll to position [249, 0]
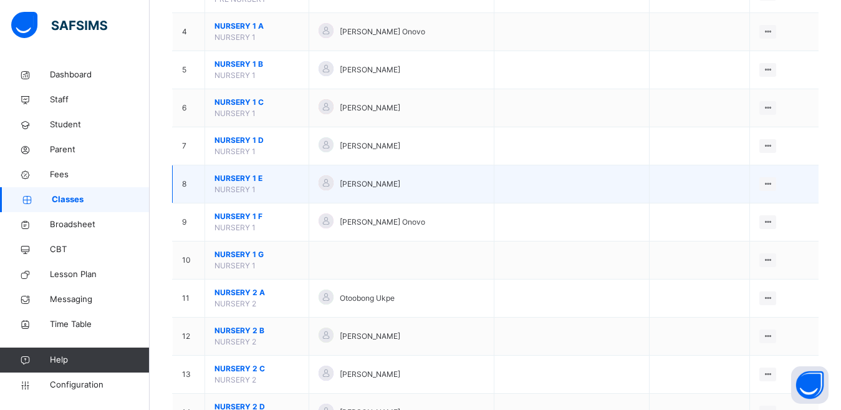
click at [223, 180] on span "NURSERY 1 E" at bounding box center [257, 178] width 85 height 11
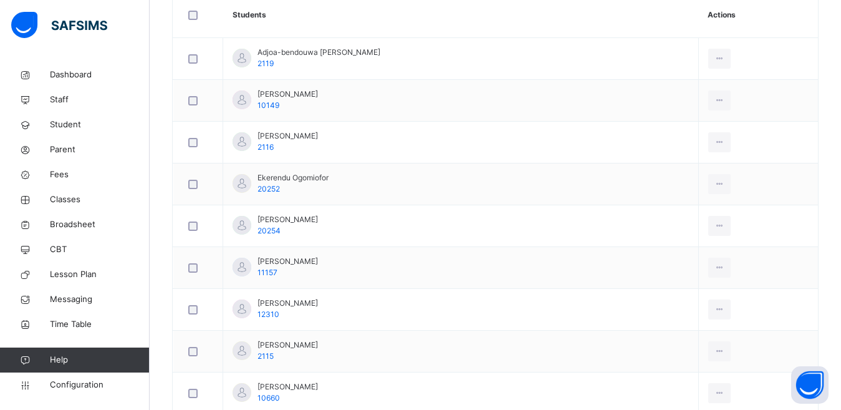
scroll to position [569, 0]
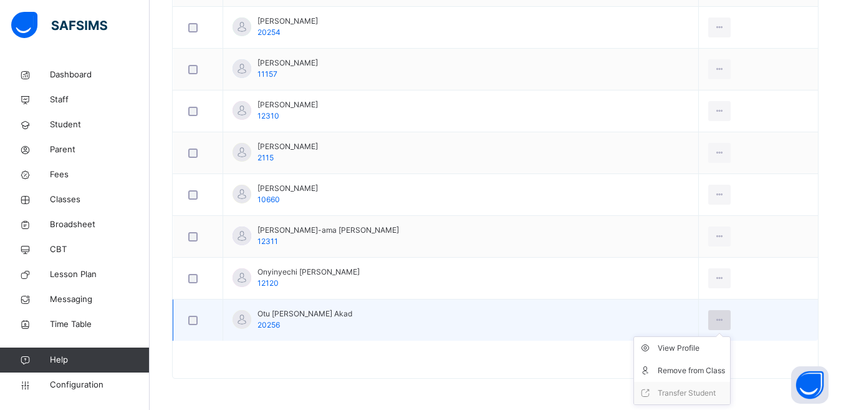
click at [725, 322] on icon at bounding box center [720, 319] width 11 height 11
click at [658, 350] on icon at bounding box center [648, 348] width 19 height 12
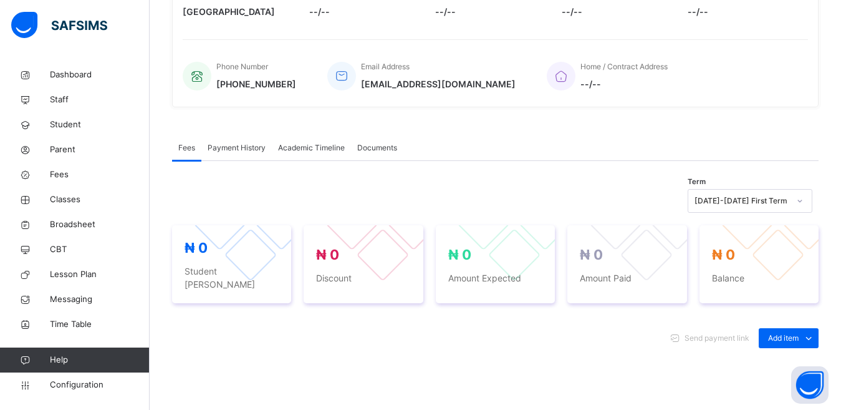
scroll to position [316, 0]
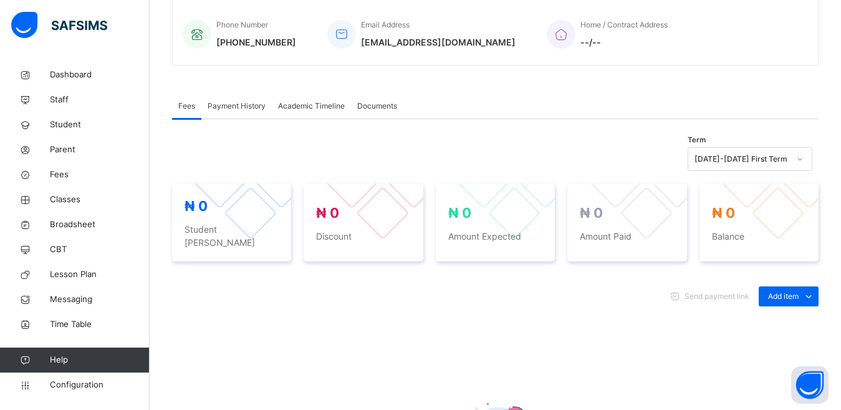
click at [239, 108] on span "Payment History" at bounding box center [237, 105] width 58 height 11
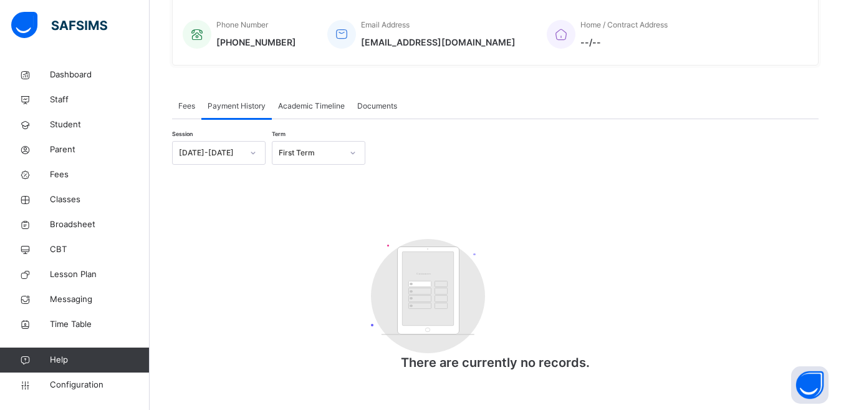
click at [300, 105] on span "Academic Timeline" at bounding box center [311, 105] width 67 height 11
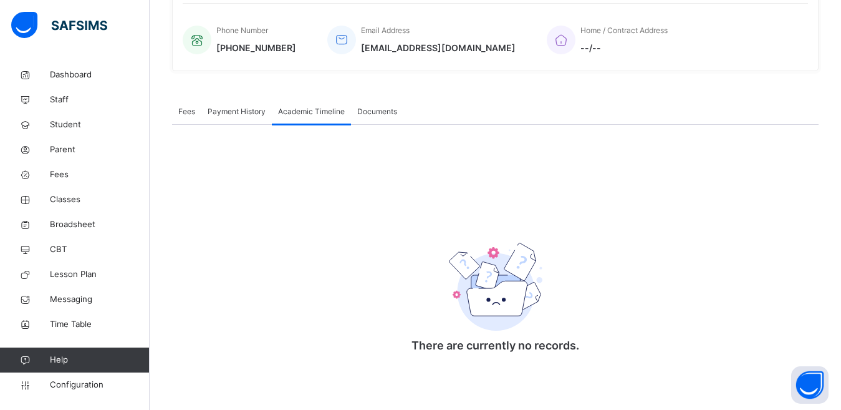
click at [385, 109] on span "Documents" at bounding box center [377, 111] width 40 height 11
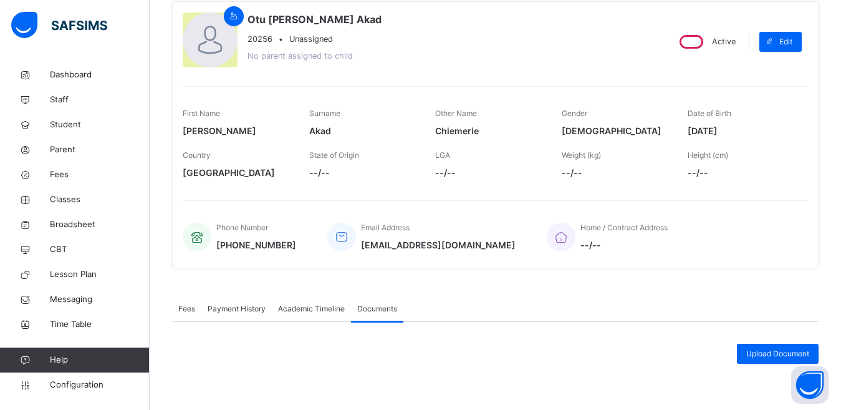
scroll to position [33, 0]
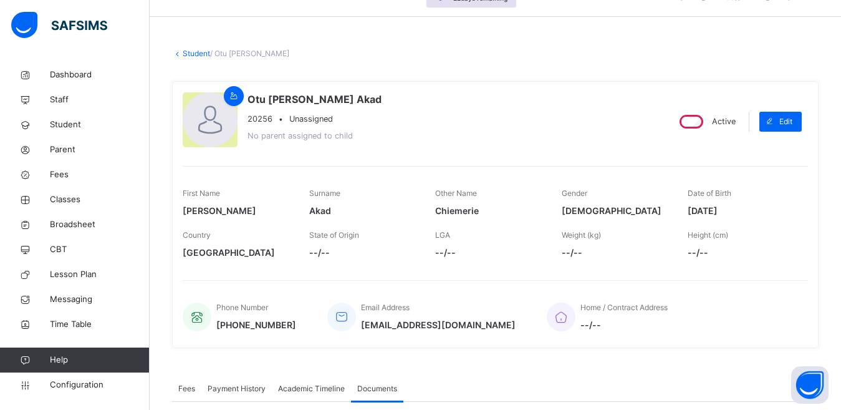
click at [705, 244] on span at bounding box center [742, 243] width 108 height 5
click at [715, 208] on span "[DATE]" at bounding box center [742, 210] width 108 height 13
click at [716, 209] on span "[DATE]" at bounding box center [742, 210] width 108 height 13
click at [775, 120] on icon at bounding box center [769, 122] width 9 height 10
select select "**"
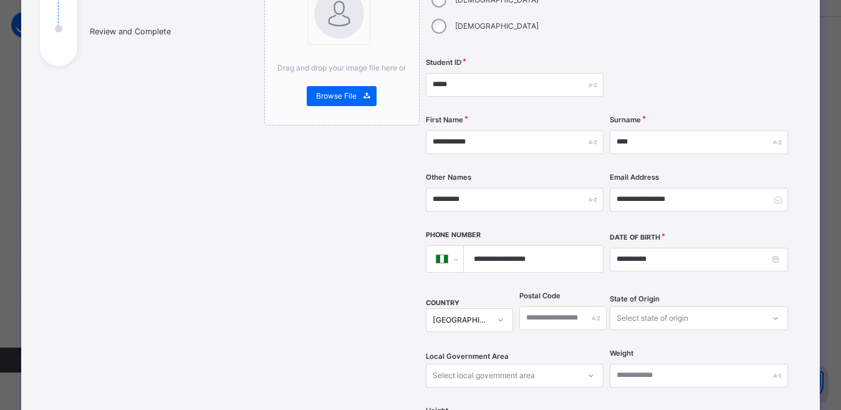
scroll to position [187, 0]
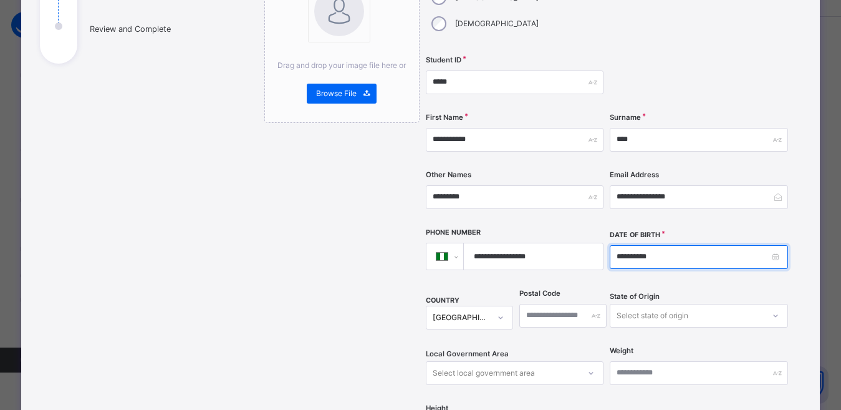
click at [634, 245] on input "**********" at bounding box center [699, 257] width 178 height 24
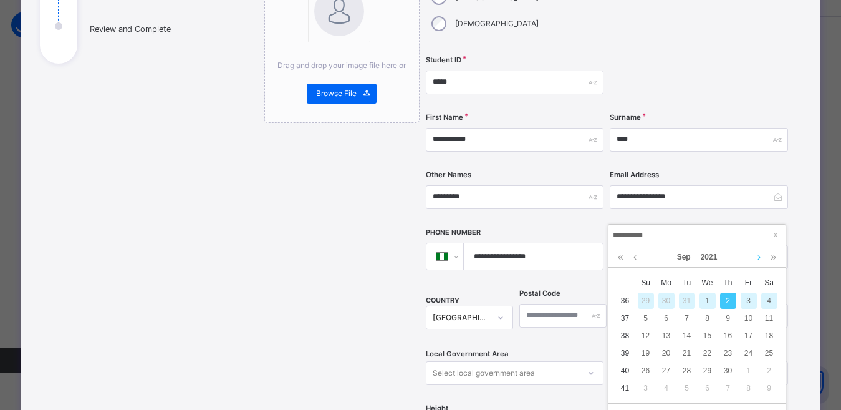
click at [761, 258] on link at bounding box center [759, 256] width 9 height 21
click at [771, 258] on link at bounding box center [774, 256] width 12 height 21
click at [750, 368] on div "28" at bounding box center [749, 370] width 16 height 16
type input "**********"
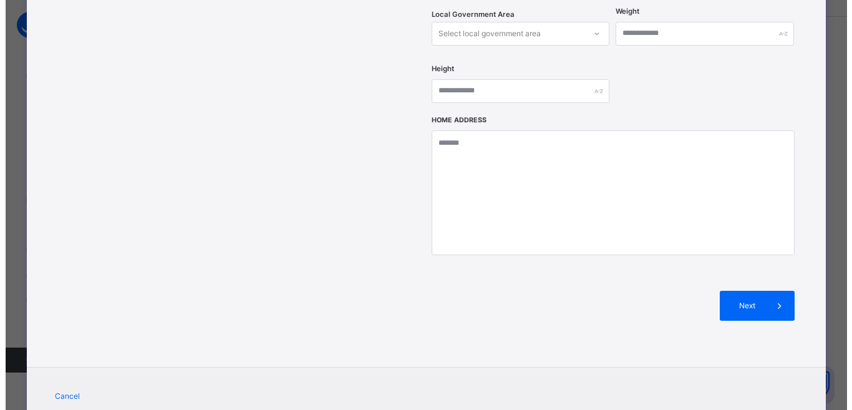
scroll to position [546, 0]
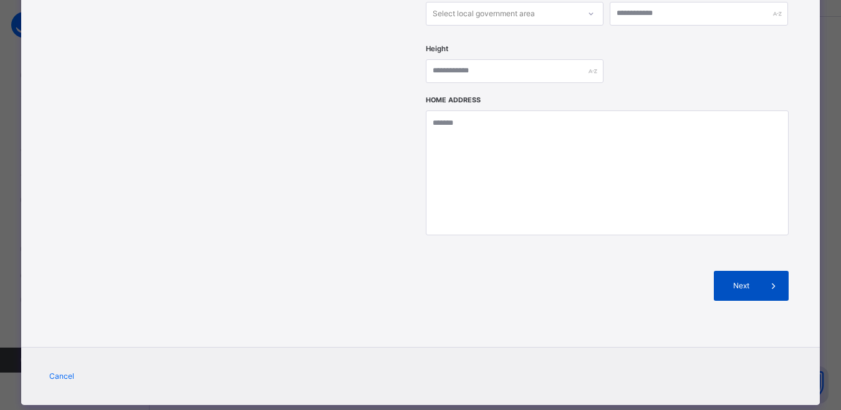
click at [761, 271] on span at bounding box center [774, 286] width 30 height 30
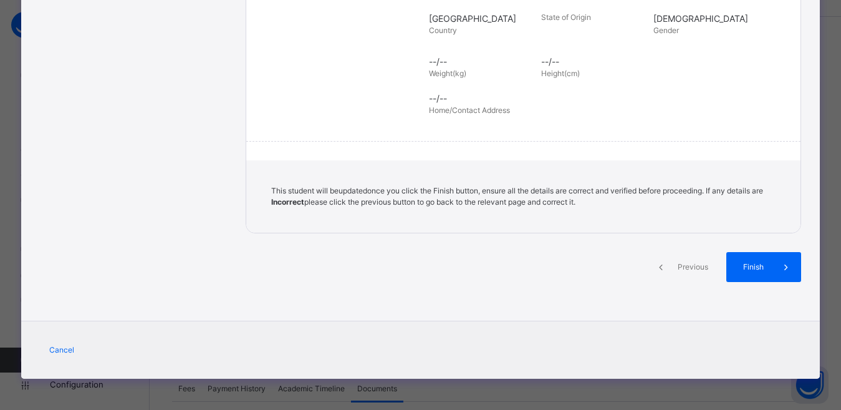
scroll to position [276, 0]
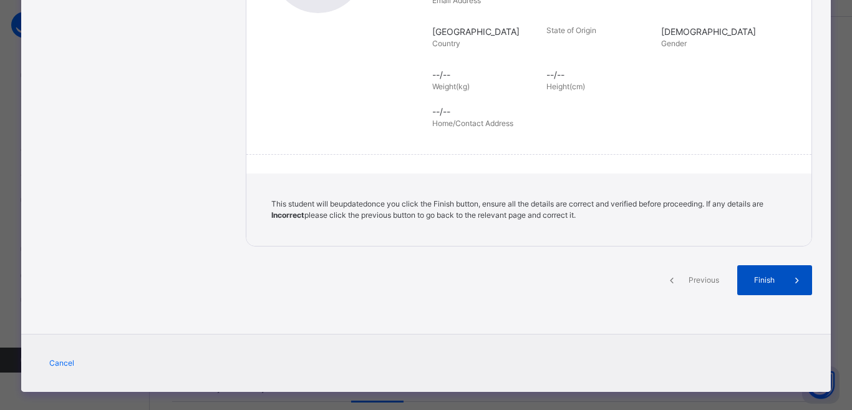
click at [766, 274] on span "Finish" at bounding box center [764, 279] width 36 height 11
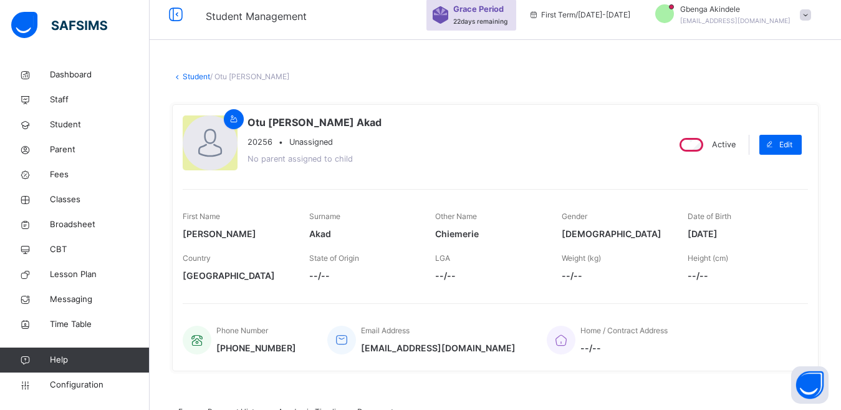
scroll to position [0, 0]
